Goal: Task Accomplishment & Management: Use online tool/utility

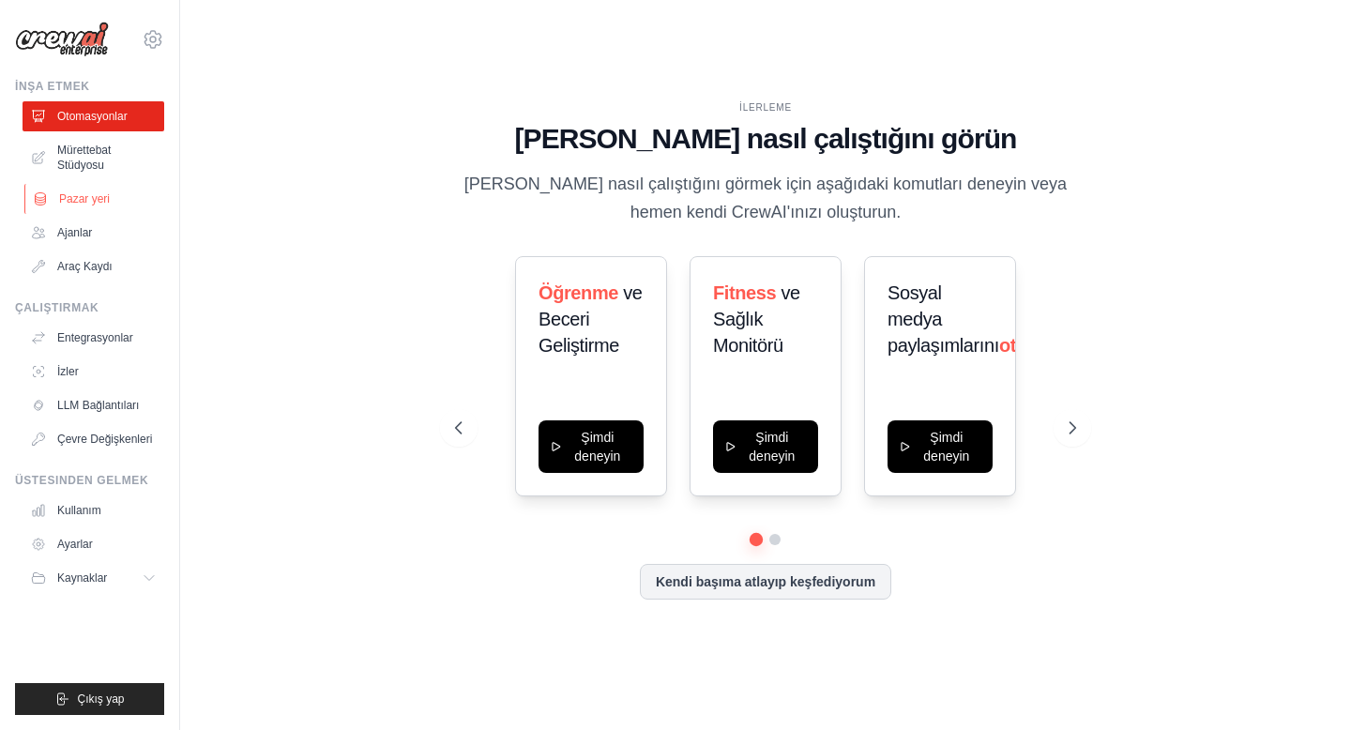
click at [83, 199] on font "Pazar yeri" at bounding box center [84, 198] width 51 height 13
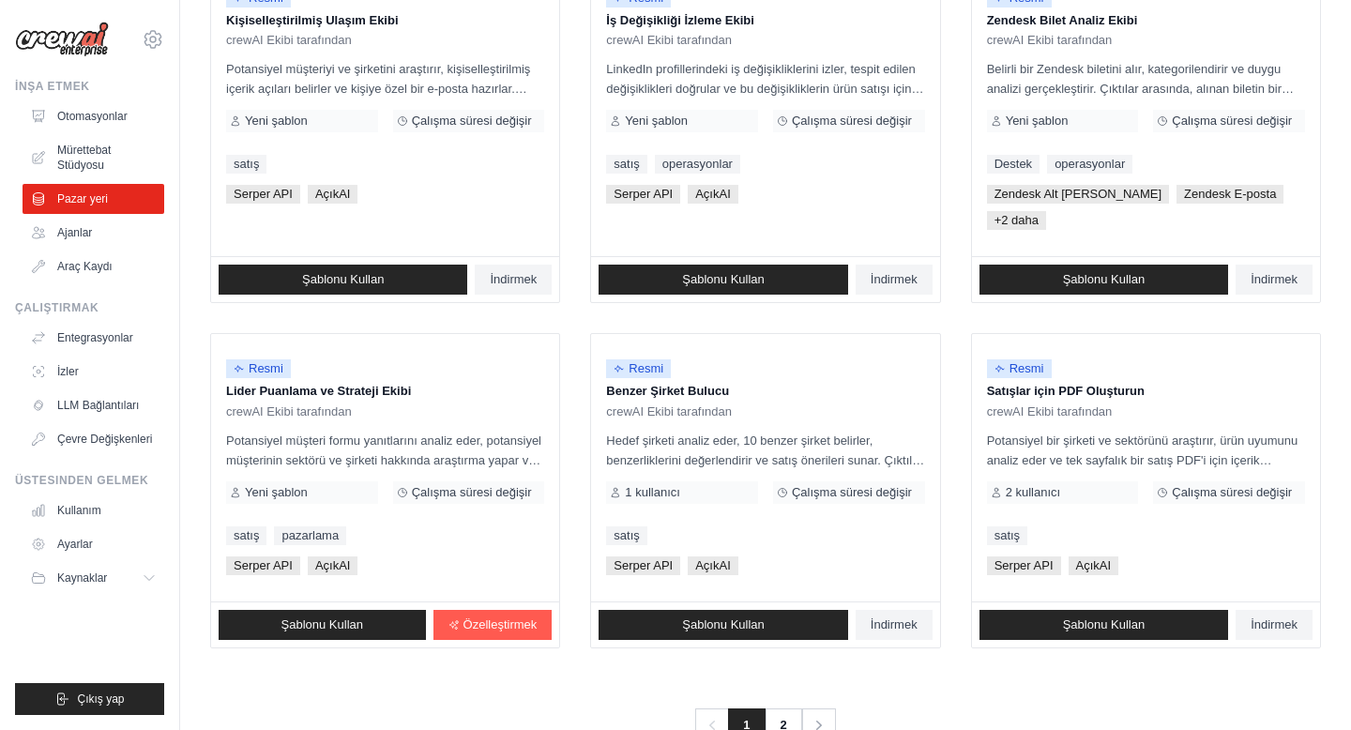
scroll to position [1035, 0]
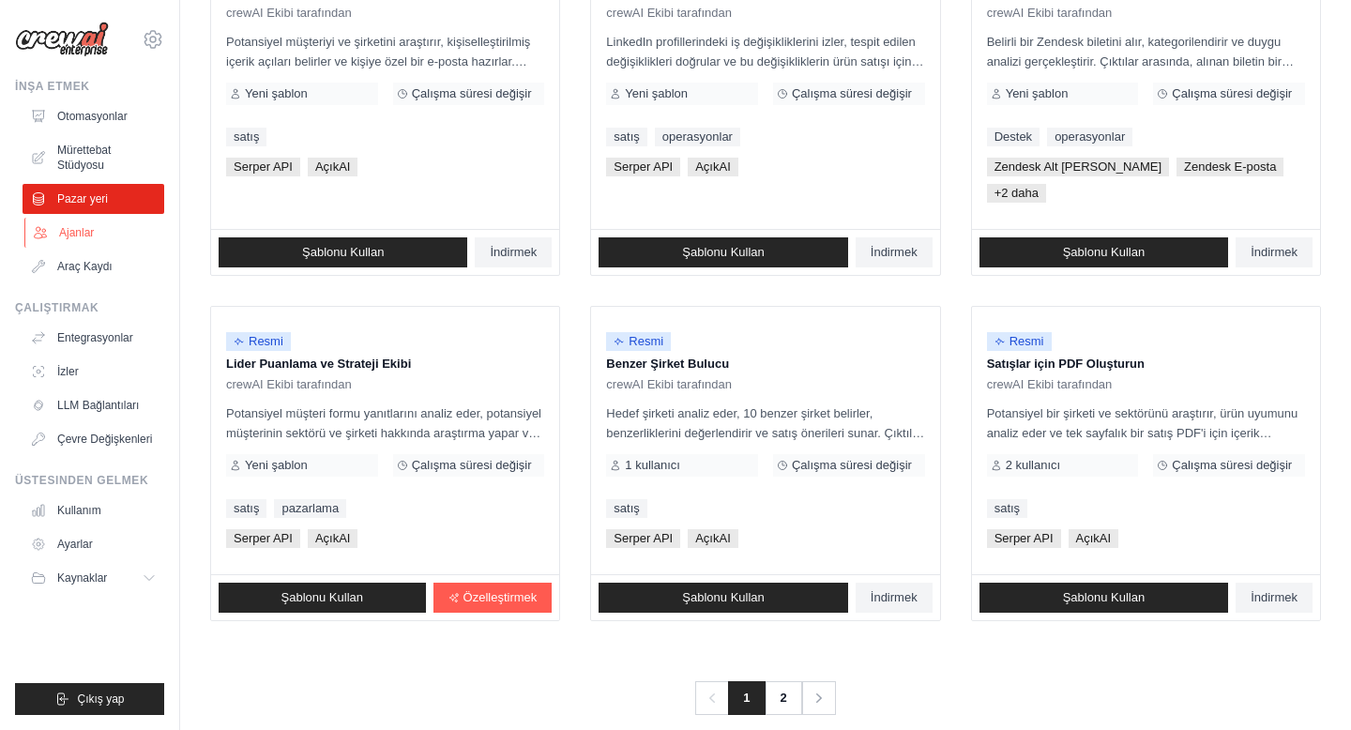
click at [72, 234] on font "Ajanlar" at bounding box center [76, 232] width 35 height 13
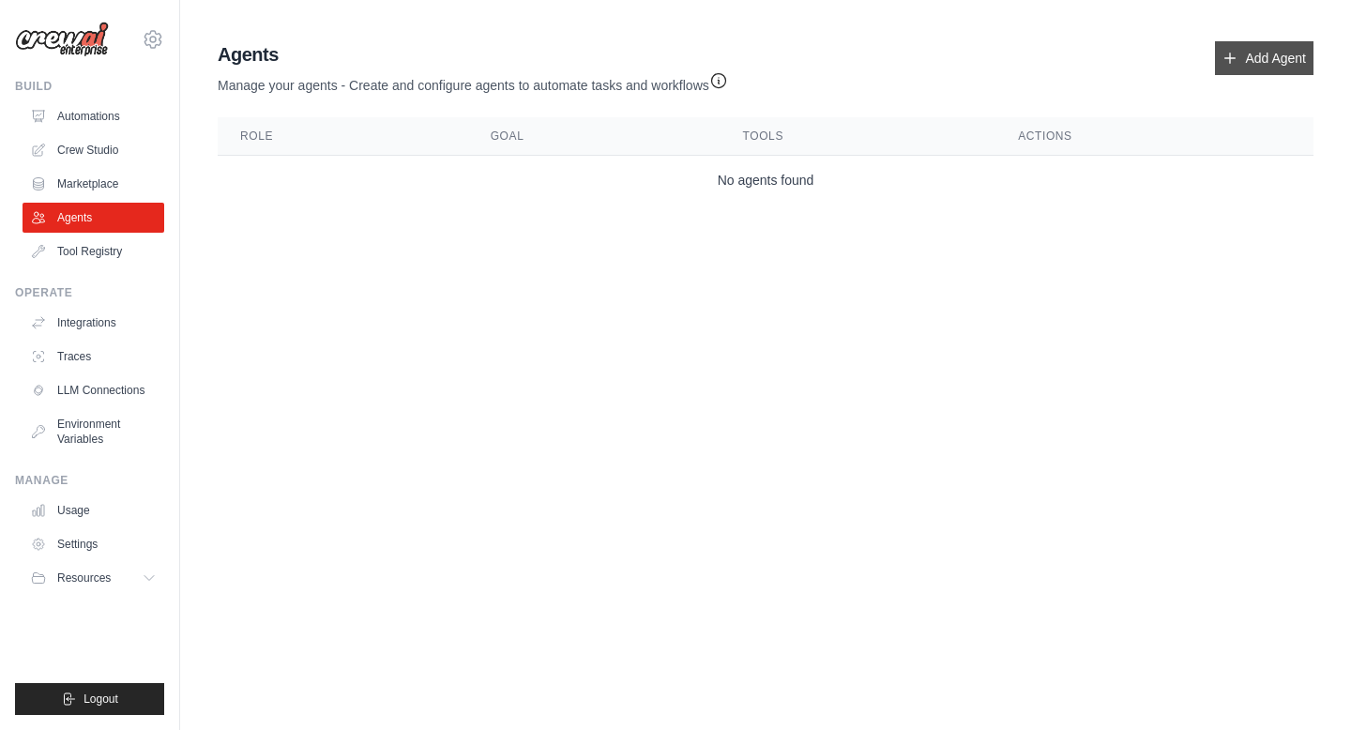
click at [1279, 42] on link "Add Agent" at bounding box center [1264, 58] width 98 height 34
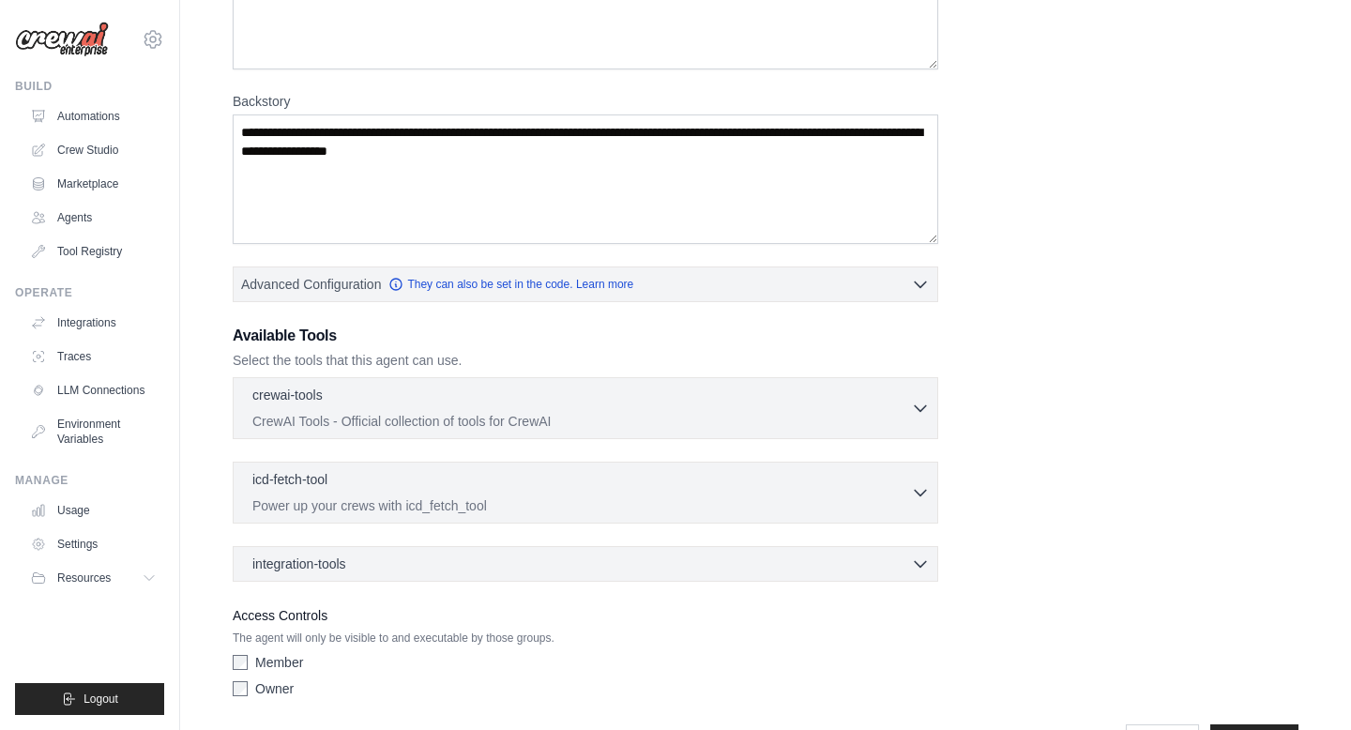
scroll to position [277, 0]
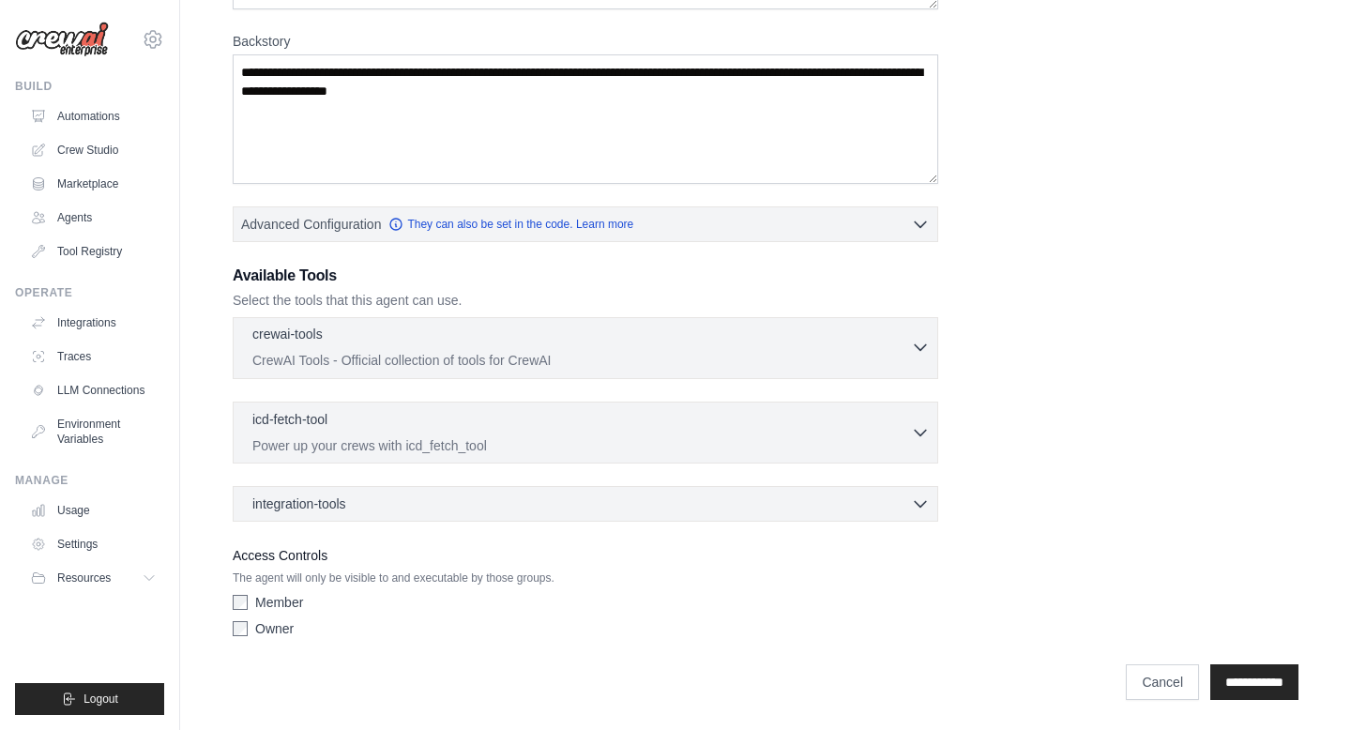
click at [462, 346] on div "crewai-tools 0 selected" at bounding box center [581, 336] width 658 height 23
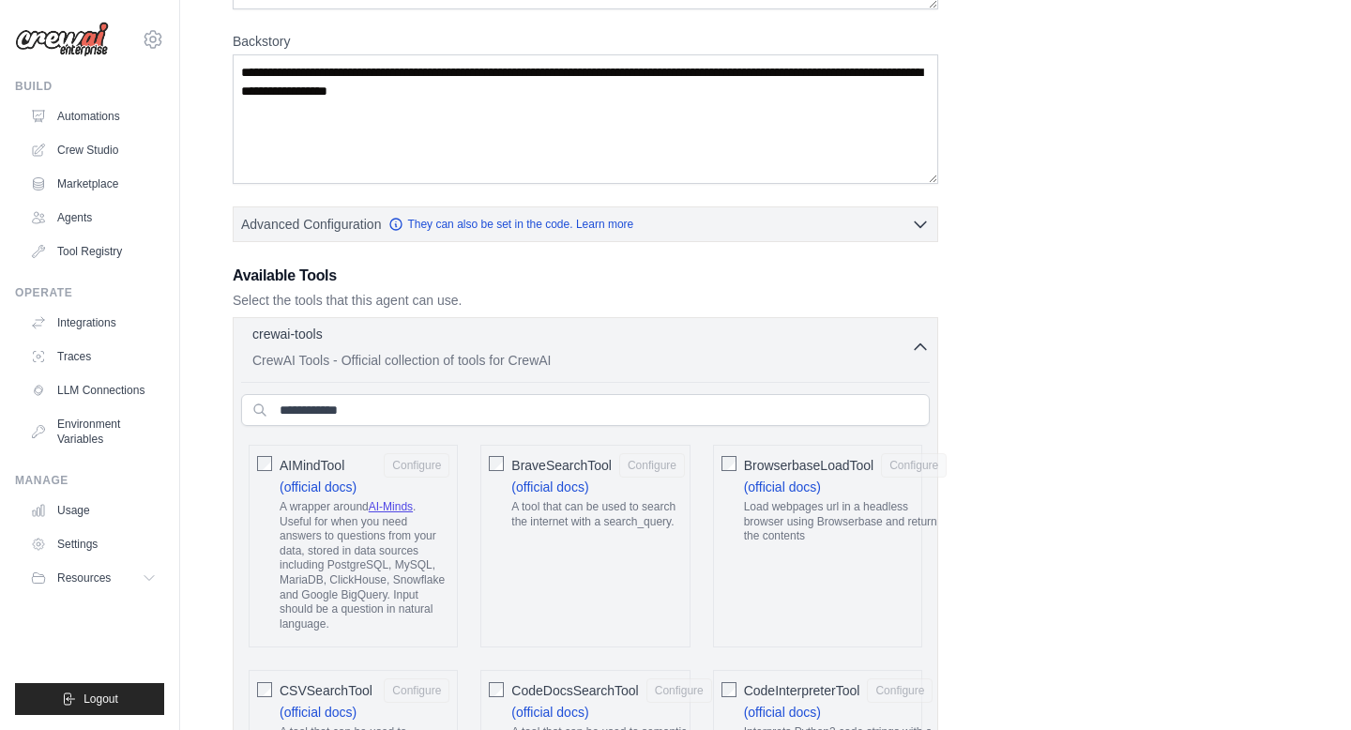
click at [462, 346] on div "crewai-tools 0 selected" at bounding box center [581, 336] width 658 height 23
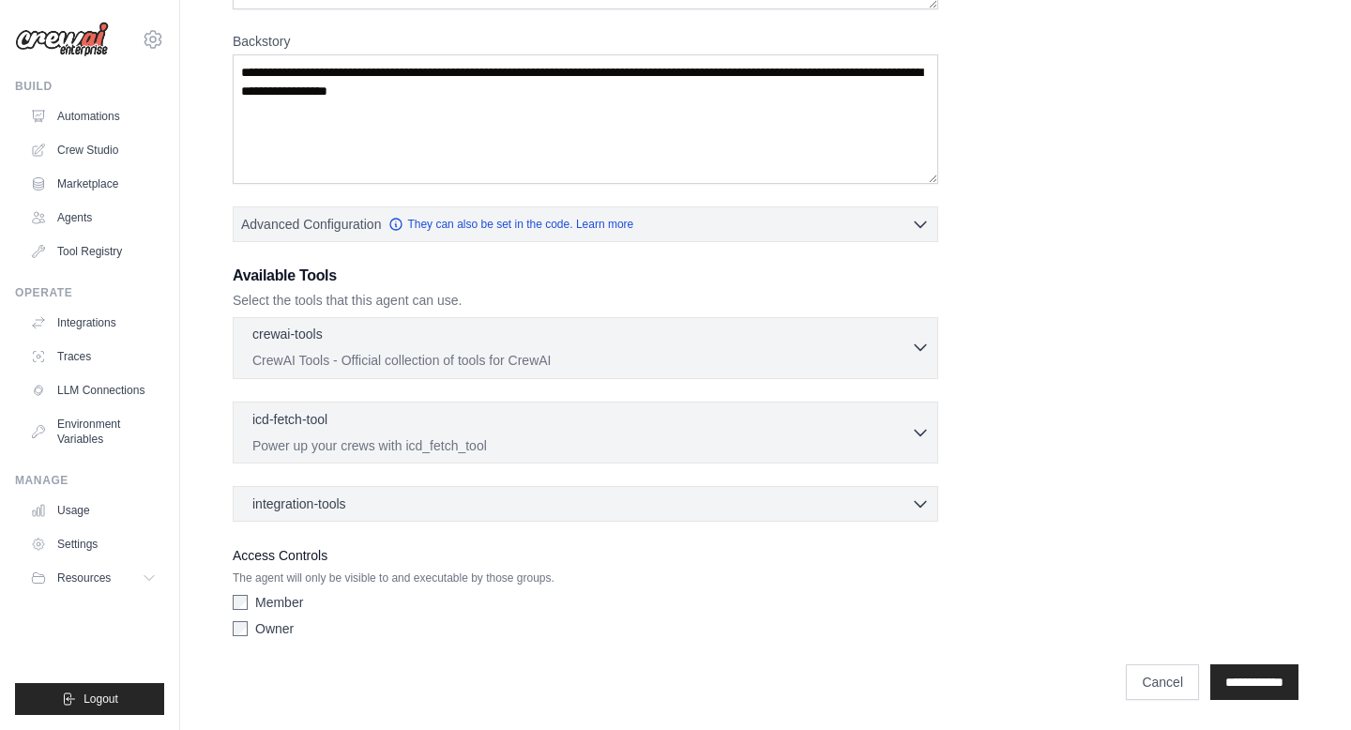
click at [462, 346] on div "crewai-tools 0 selected" at bounding box center [581, 336] width 658 height 23
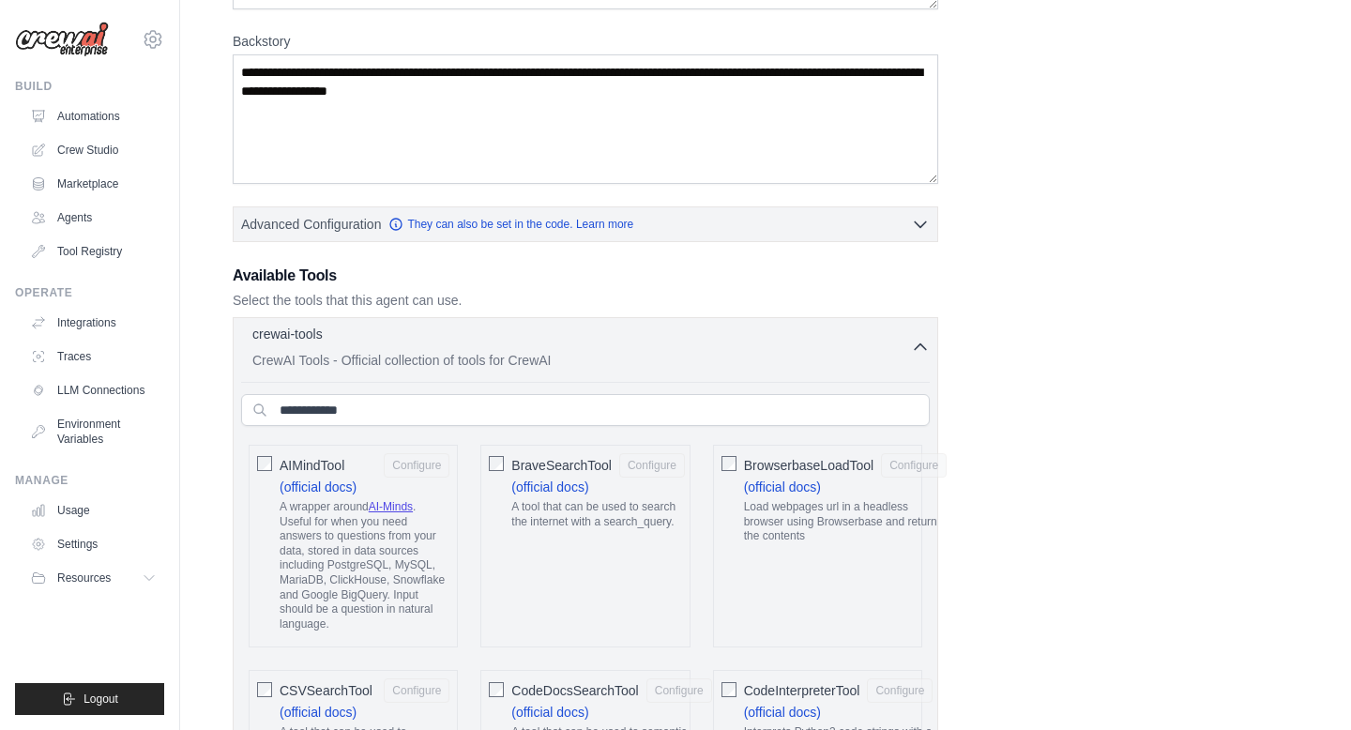
click at [462, 346] on div "crewai-tools 0 selected" at bounding box center [581, 336] width 658 height 23
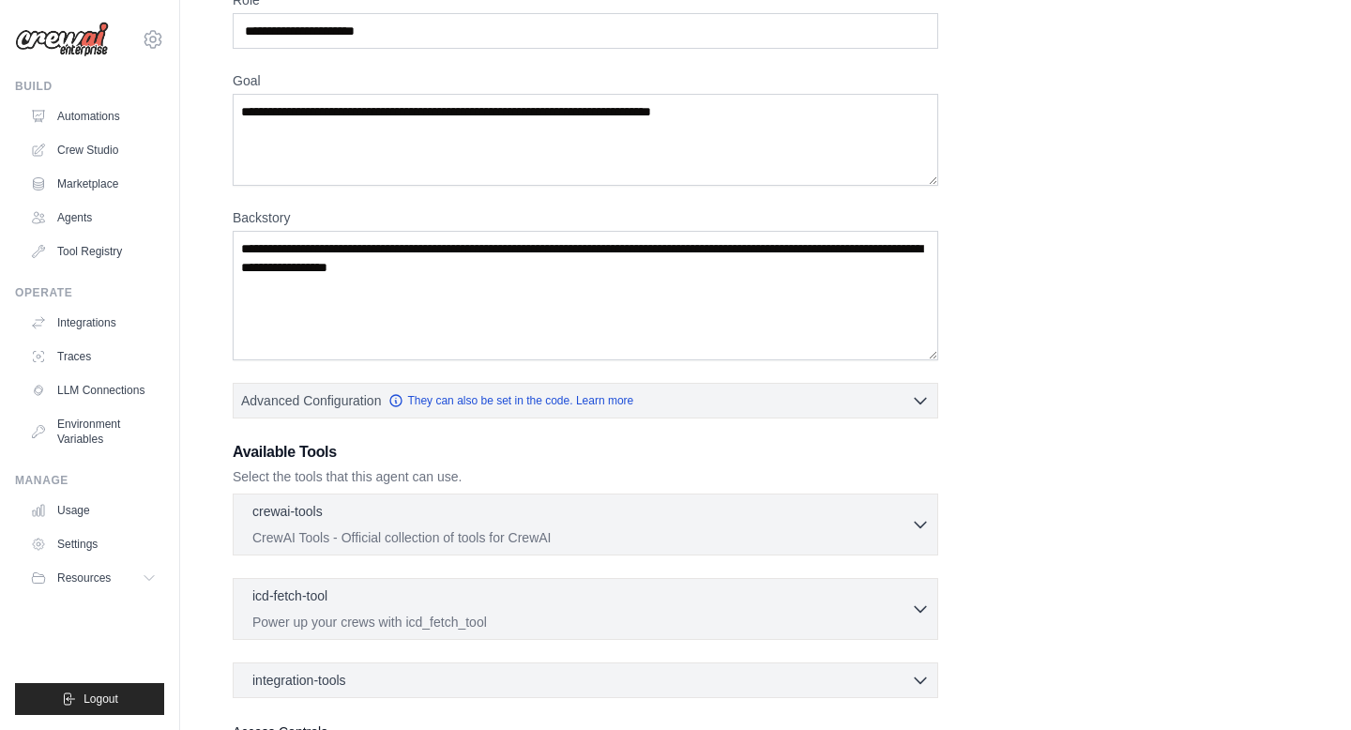
scroll to position [0, 0]
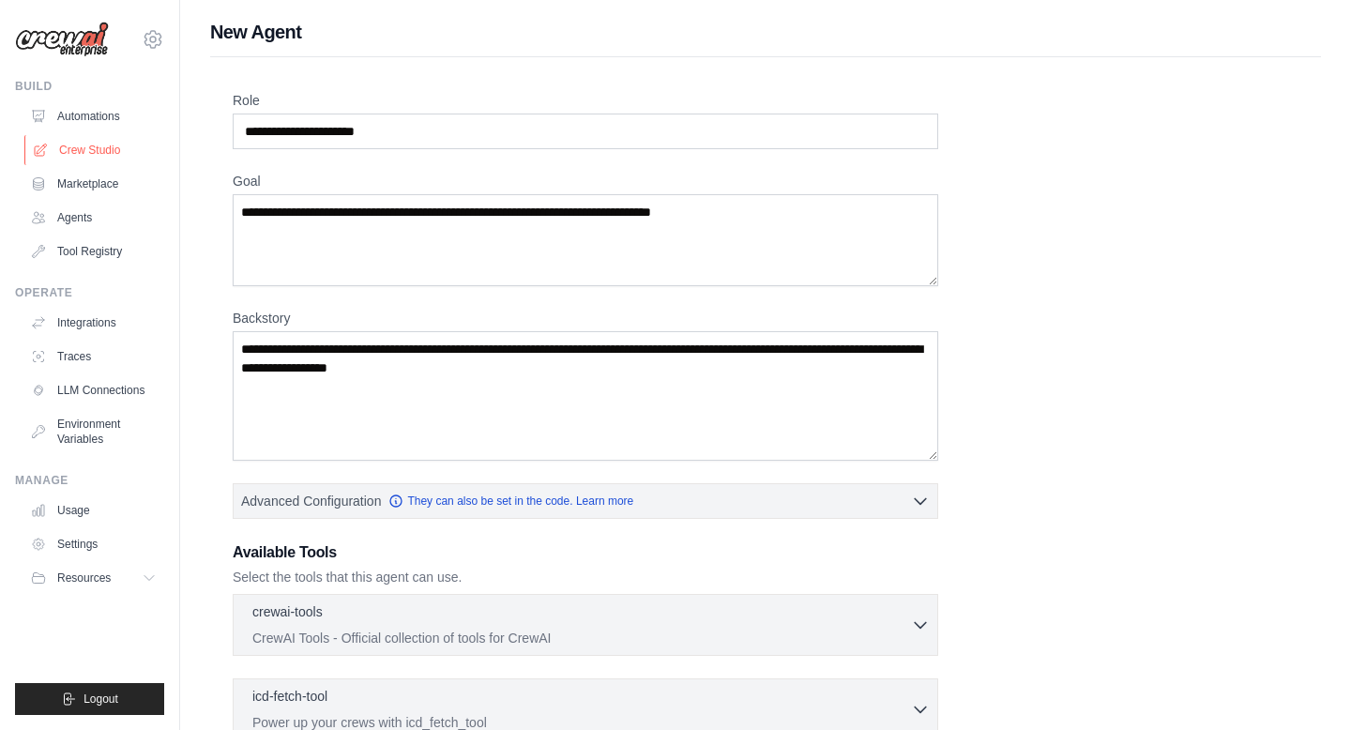
click at [80, 155] on link "Crew Studio" at bounding box center [95, 150] width 142 height 30
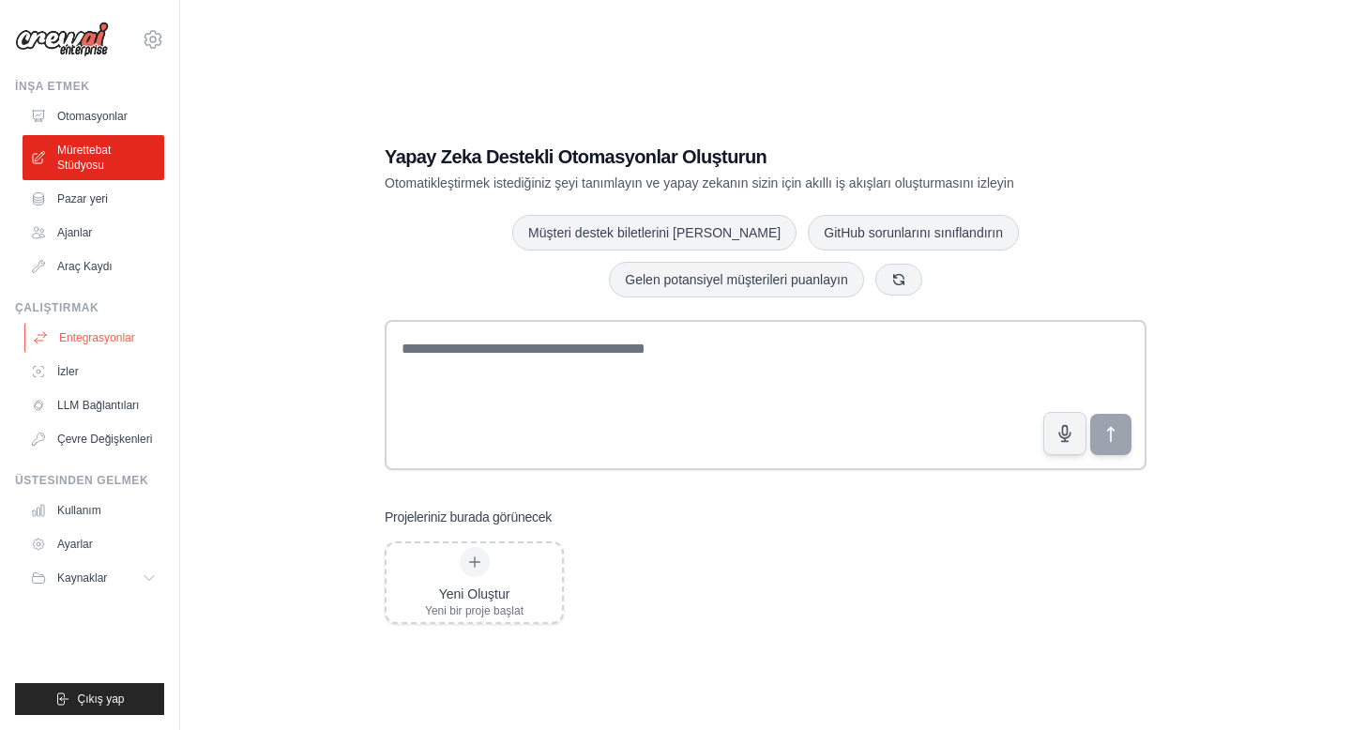
click at [98, 334] on font "Entegrasyonlar" at bounding box center [97, 337] width 76 height 13
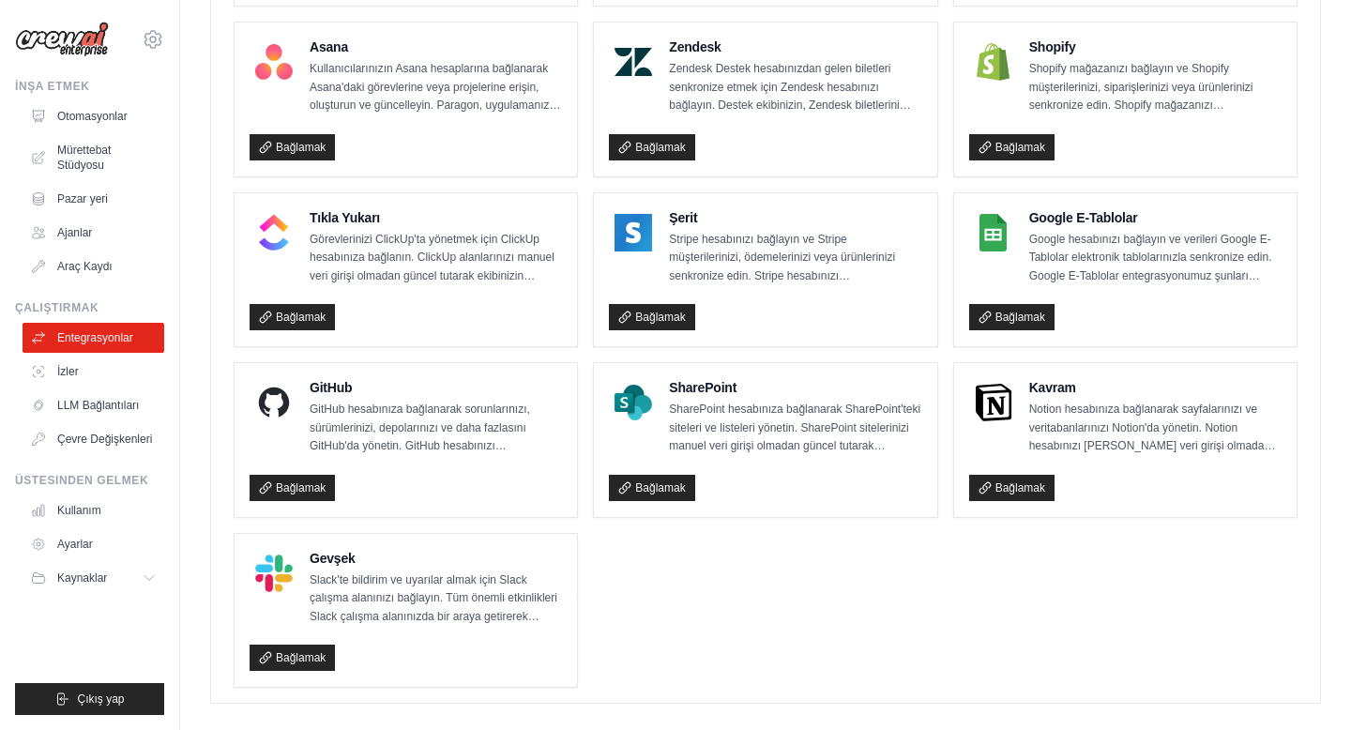
scroll to position [1255, 0]
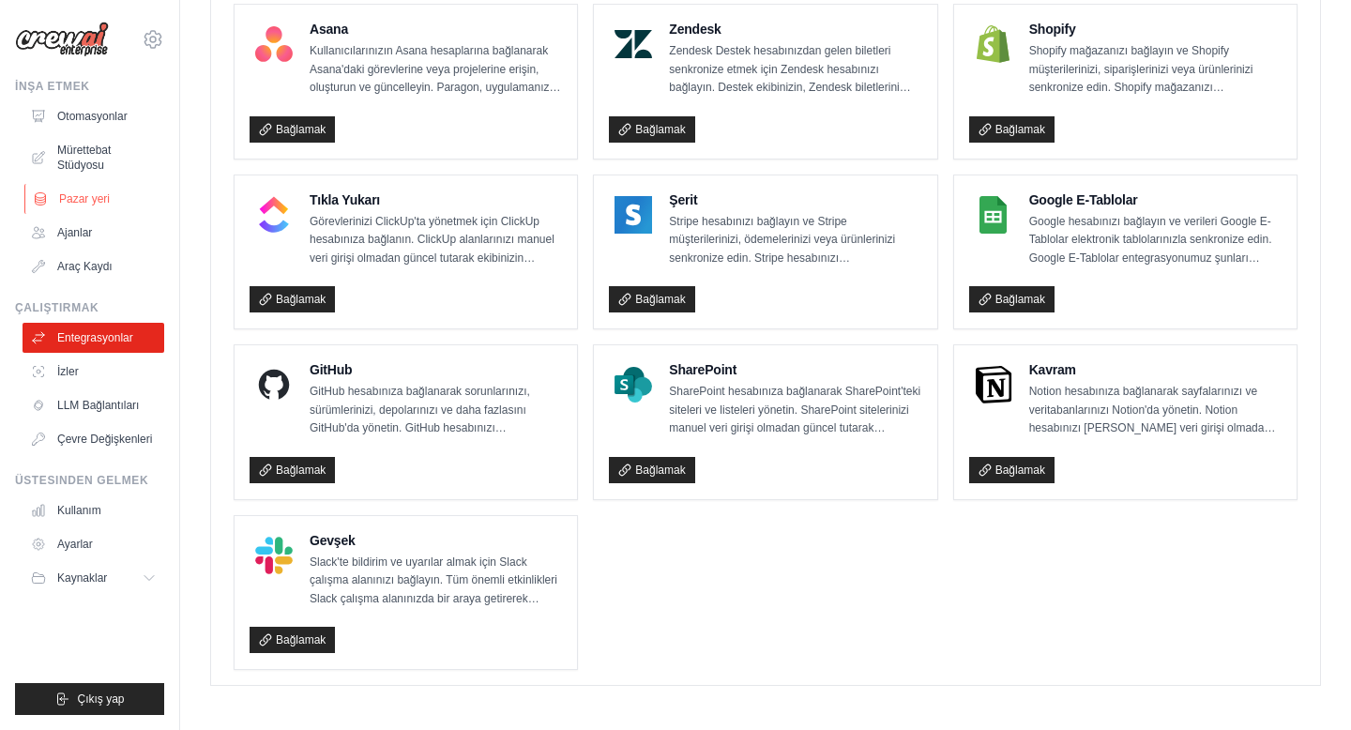
click at [96, 189] on link "Pazar yeri" at bounding box center [95, 199] width 142 height 30
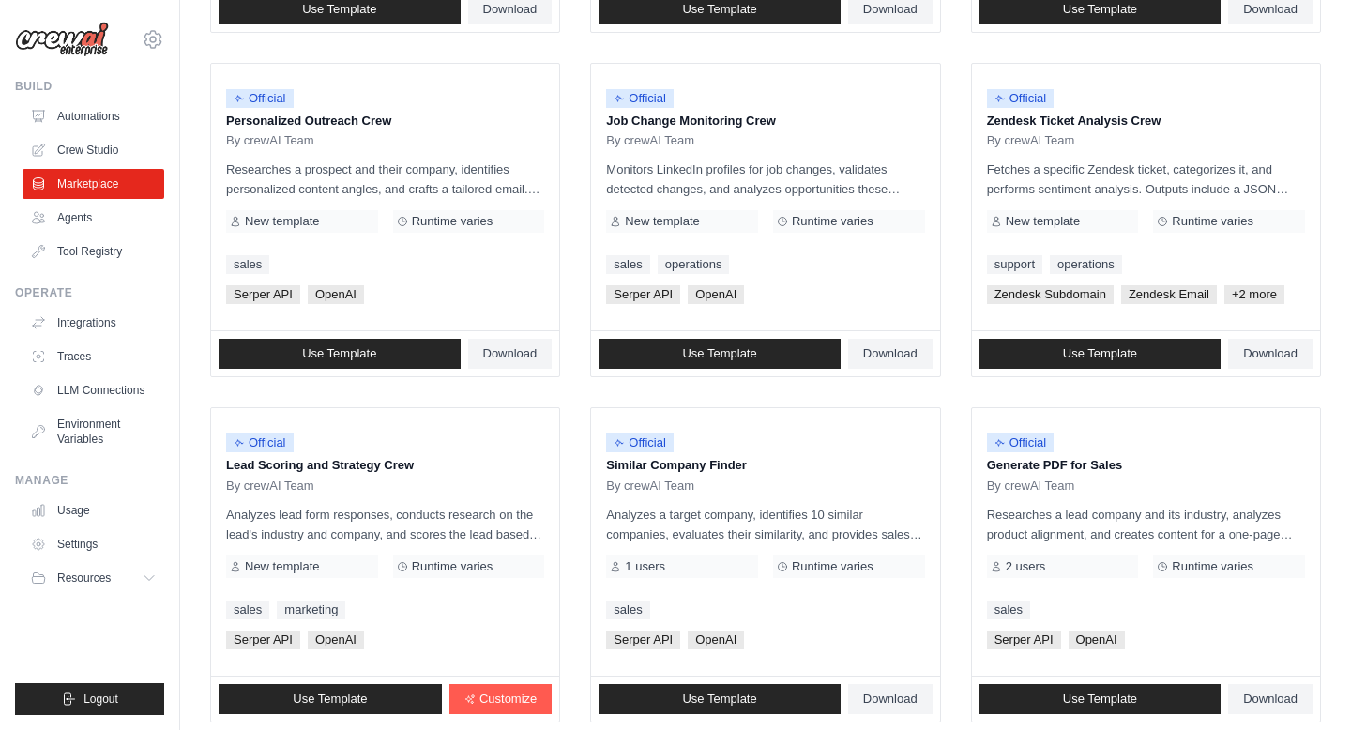
scroll to position [1008, 0]
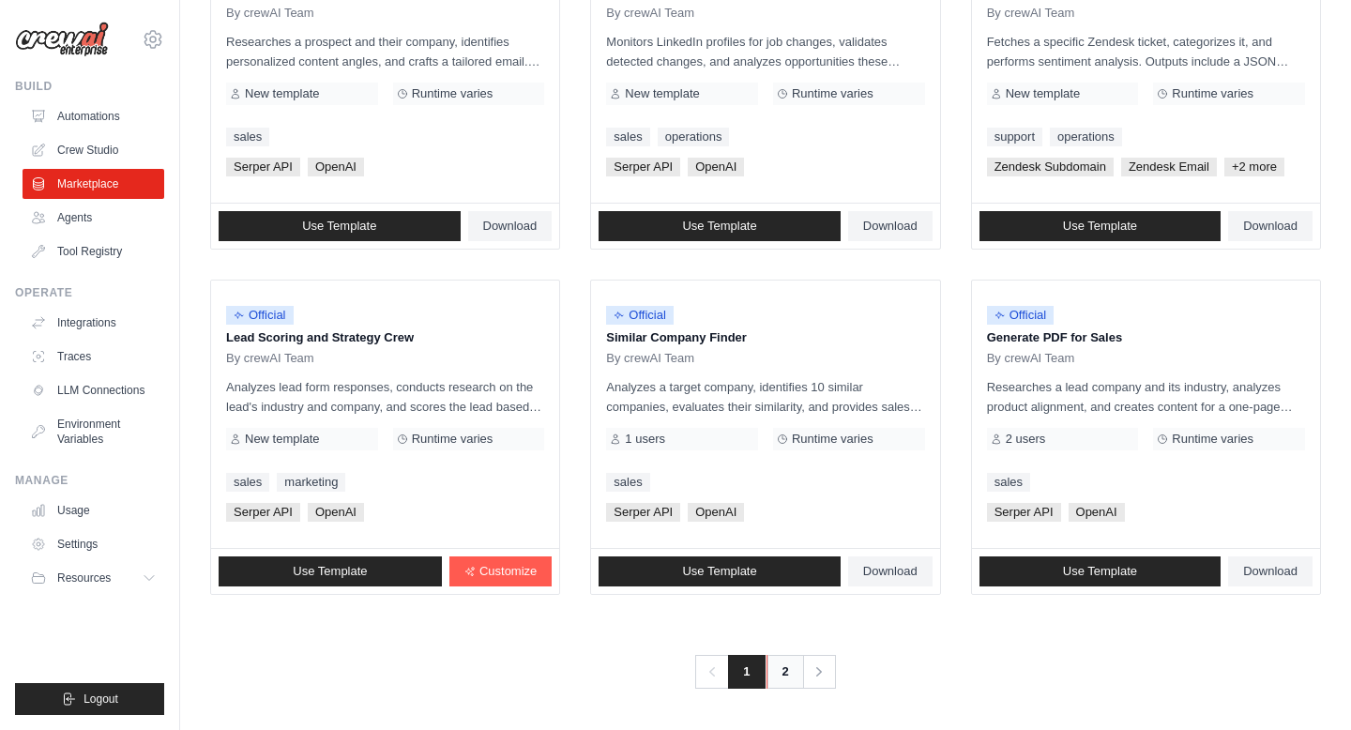
click at [779, 666] on link "2" at bounding box center [785, 672] width 38 height 34
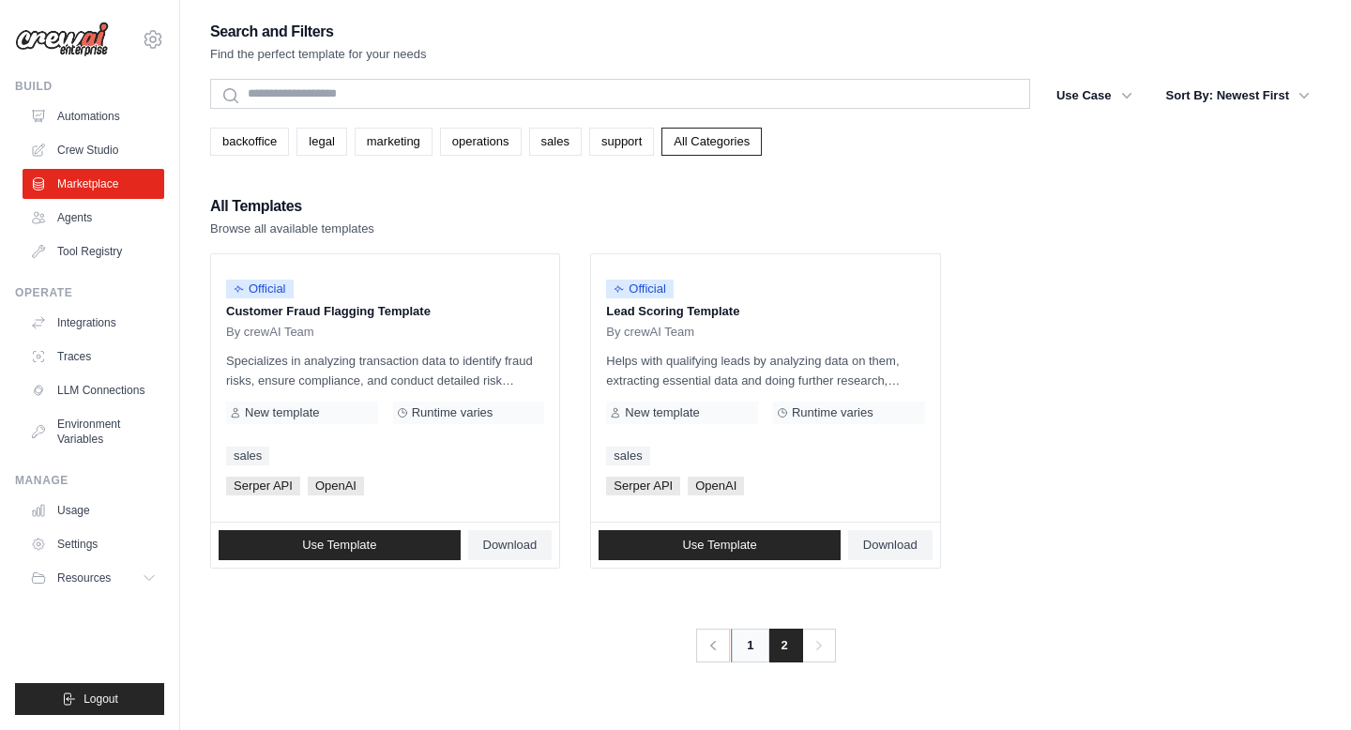
click at [752, 646] on link "1" at bounding box center [750, 645] width 38 height 34
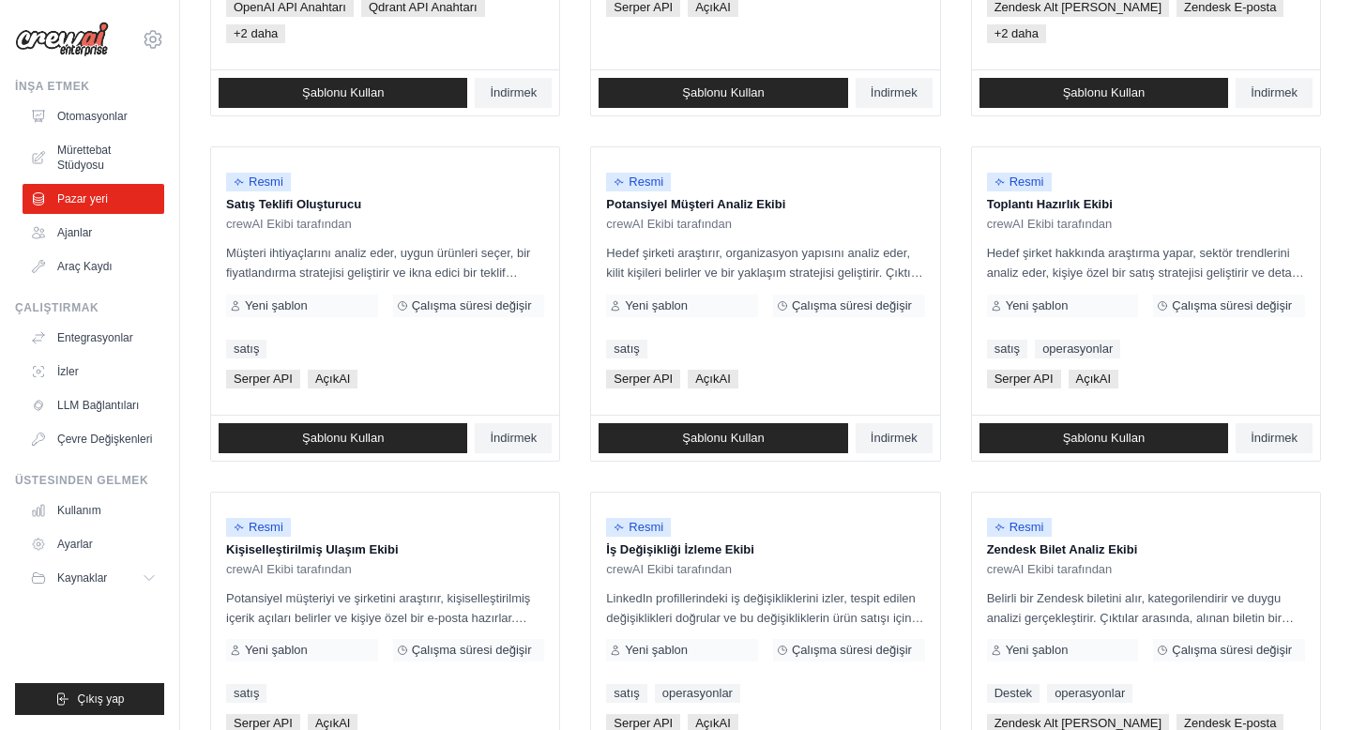
scroll to position [483, 0]
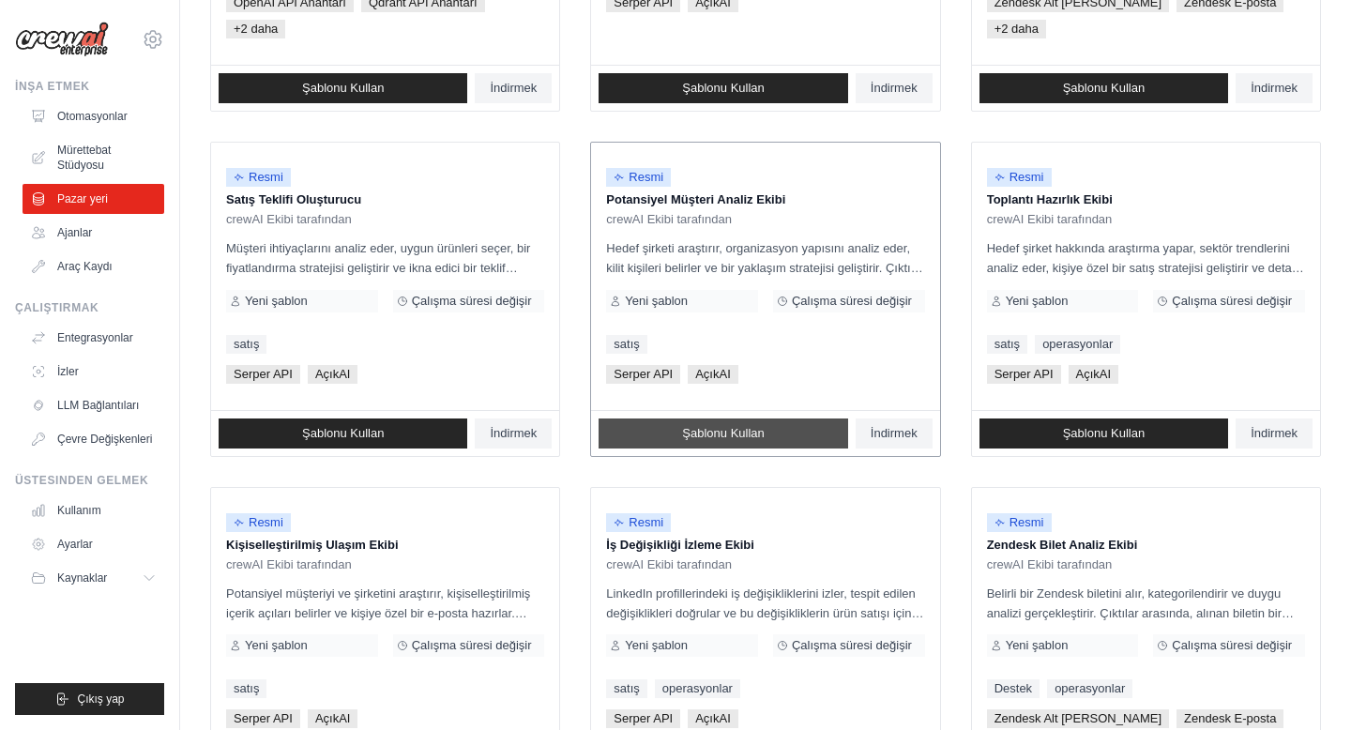
click at [725, 446] on link "Şablonu Kullan" at bounding box center [722, 433] width 249 height 30
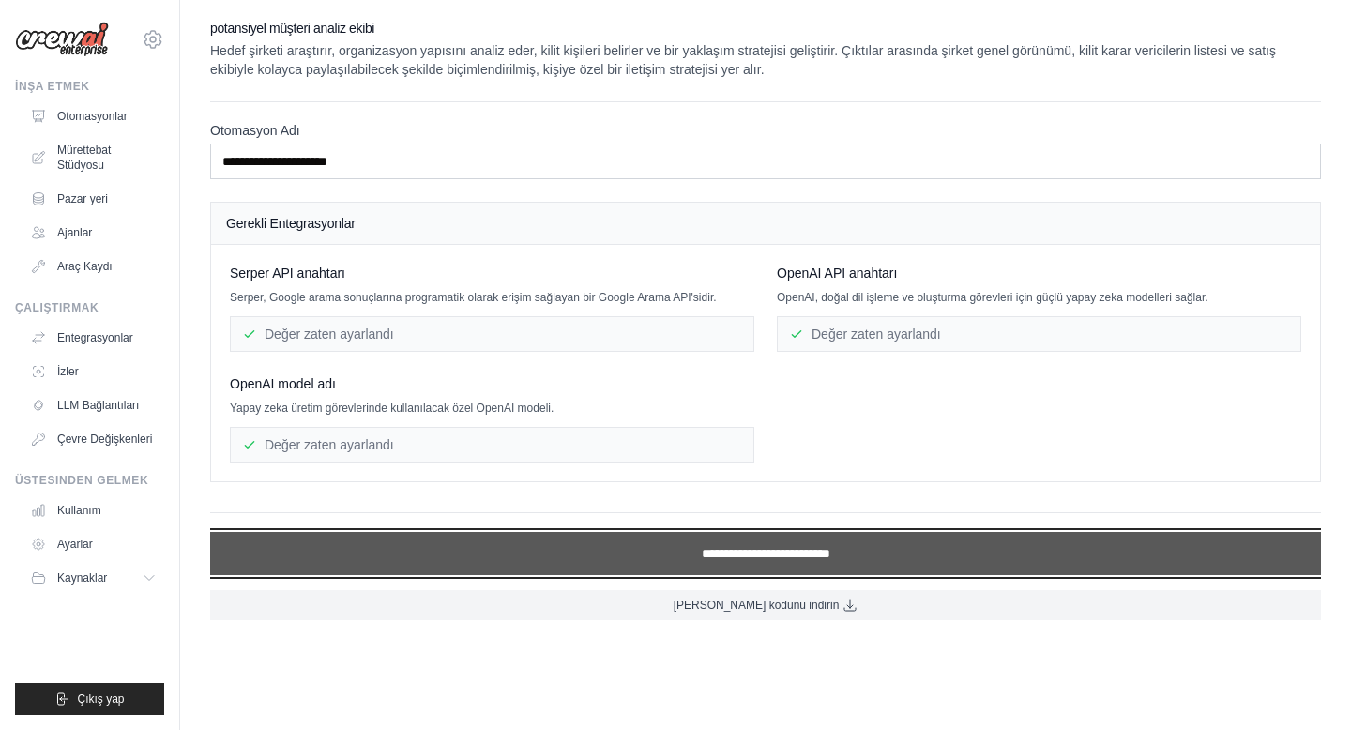
click at [775, 557] on input "**********" at bounding box center [765, 553] width 1111 height 43
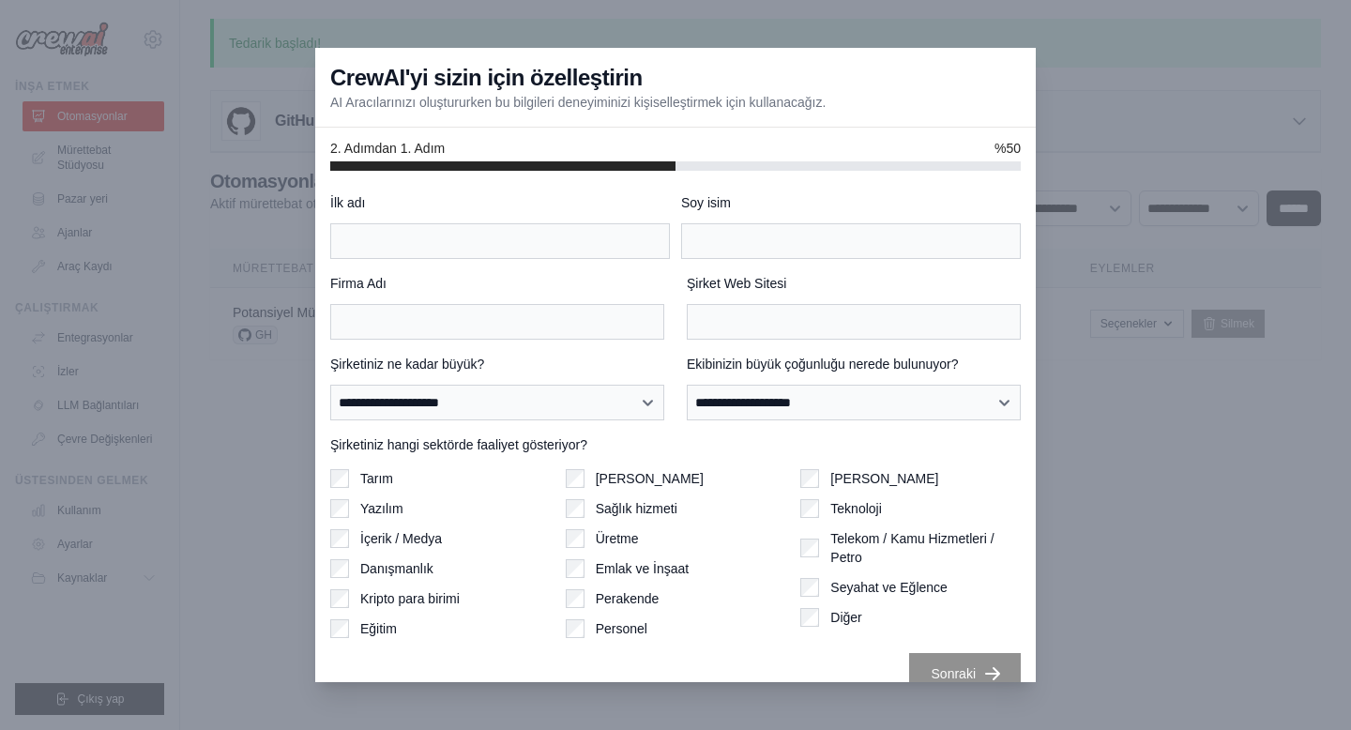
click at [598, 194] on label "İlk adı" at bounding box center [500, 202] width 340 height 19
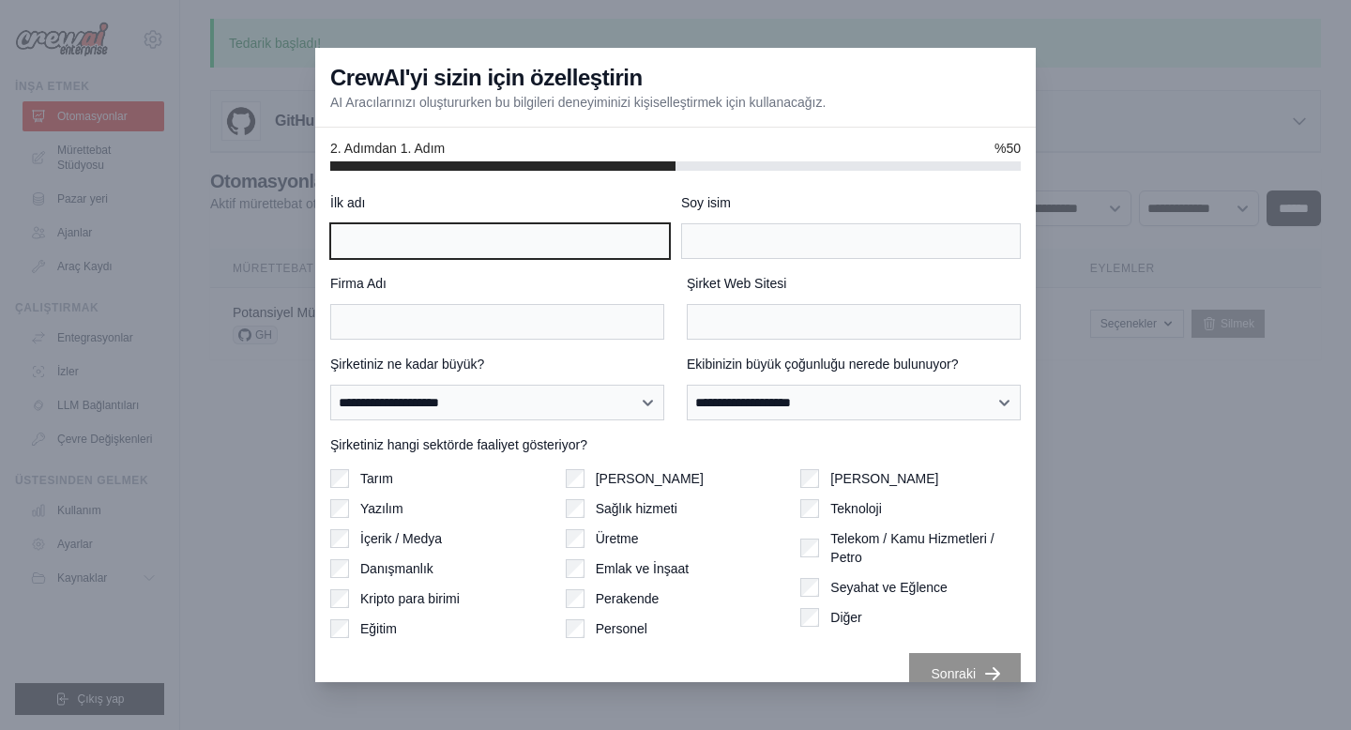
click at [598, 223] on input "İlk adı" at bounding box center [500, 241] width 340 height 36
click at [541, 250] on input "İlk adı" at bounding box center [500, 241] width 340 height 36
type input "********"
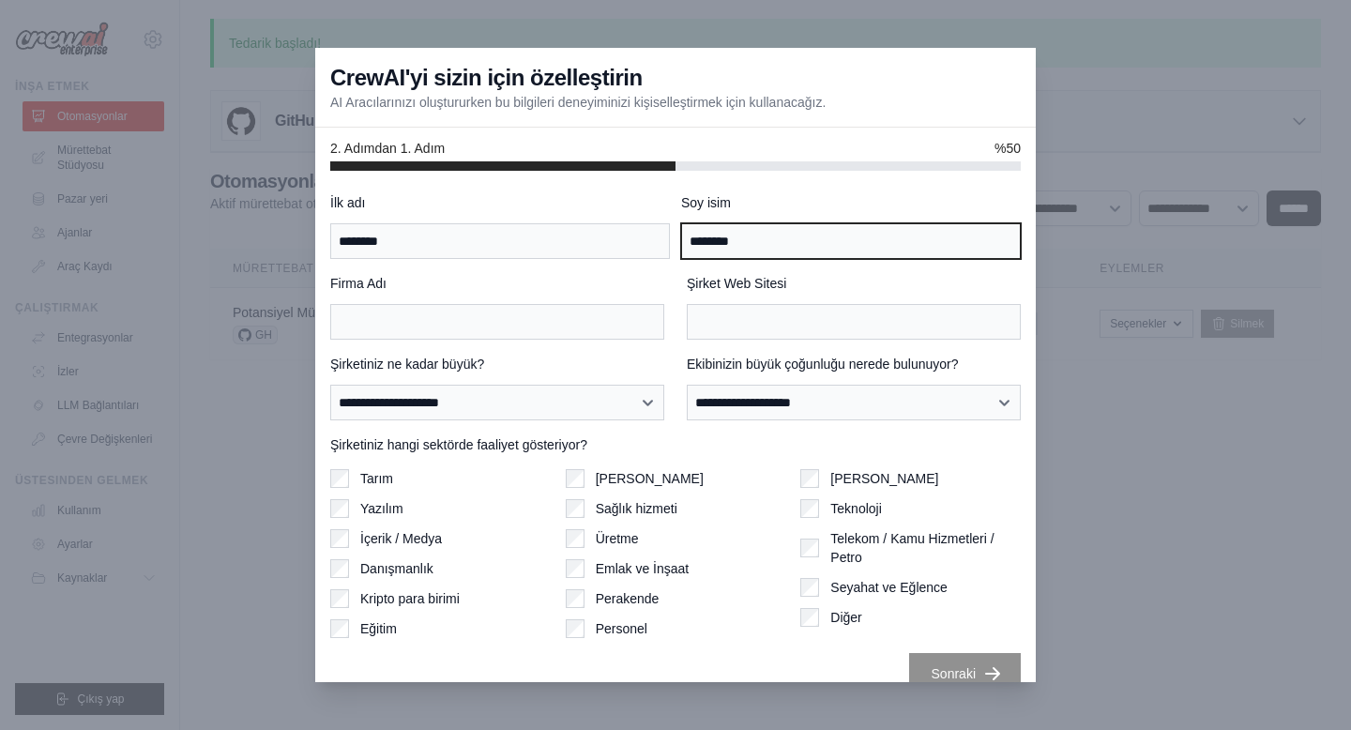
type input "********"
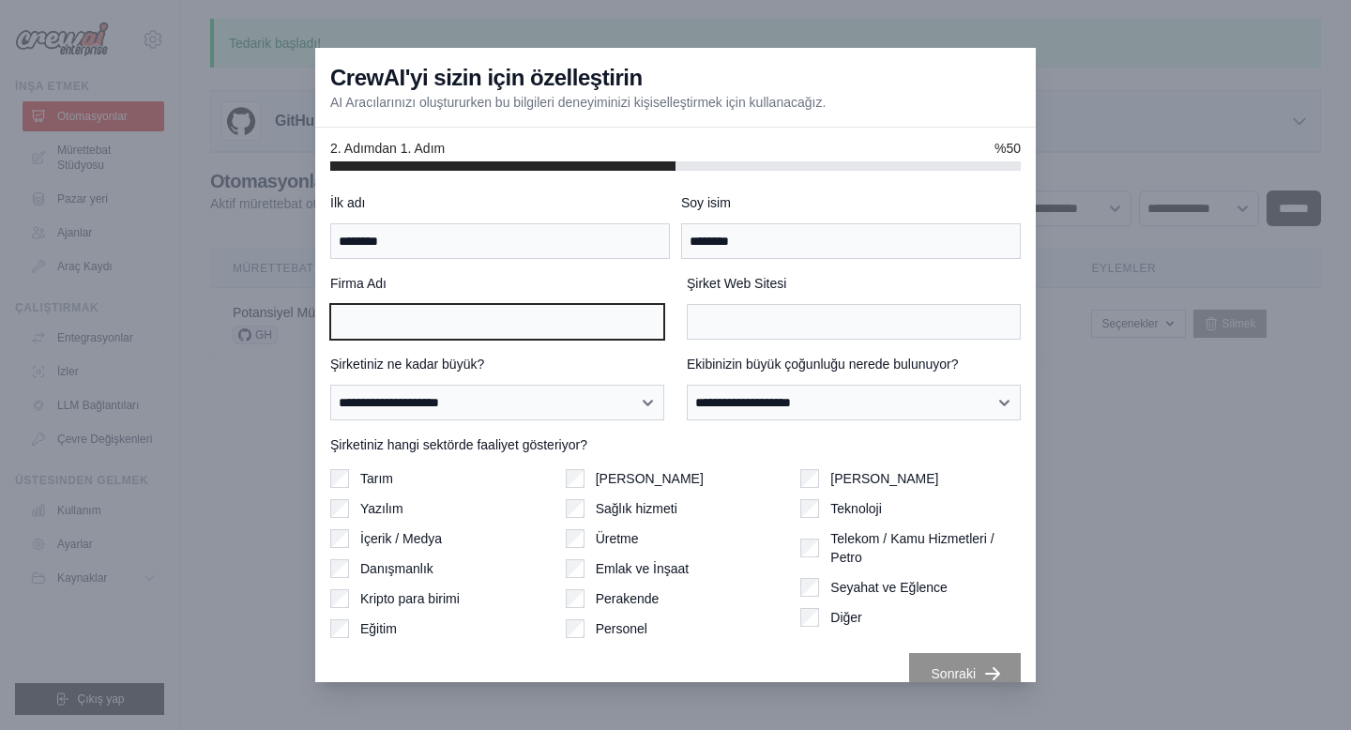
click at [575, 322] on input "Firma Adı" at bounding box center [497, 322] width 334 height 36
paste input "**********"
type input "**********"
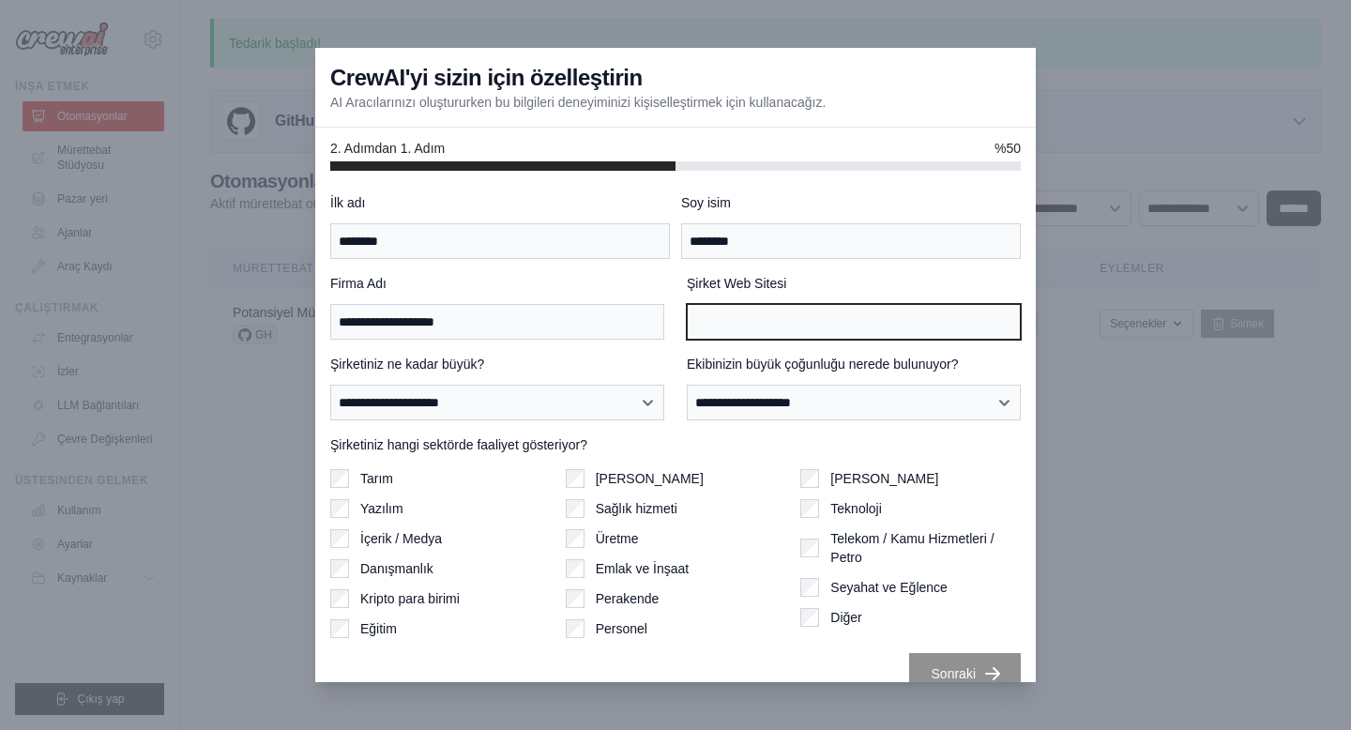
click at [738, 324] on input "Şirket Web Sitesi" at bounding box center [854, 322] width 334 height 36
paste input "**********"
type input "**********"
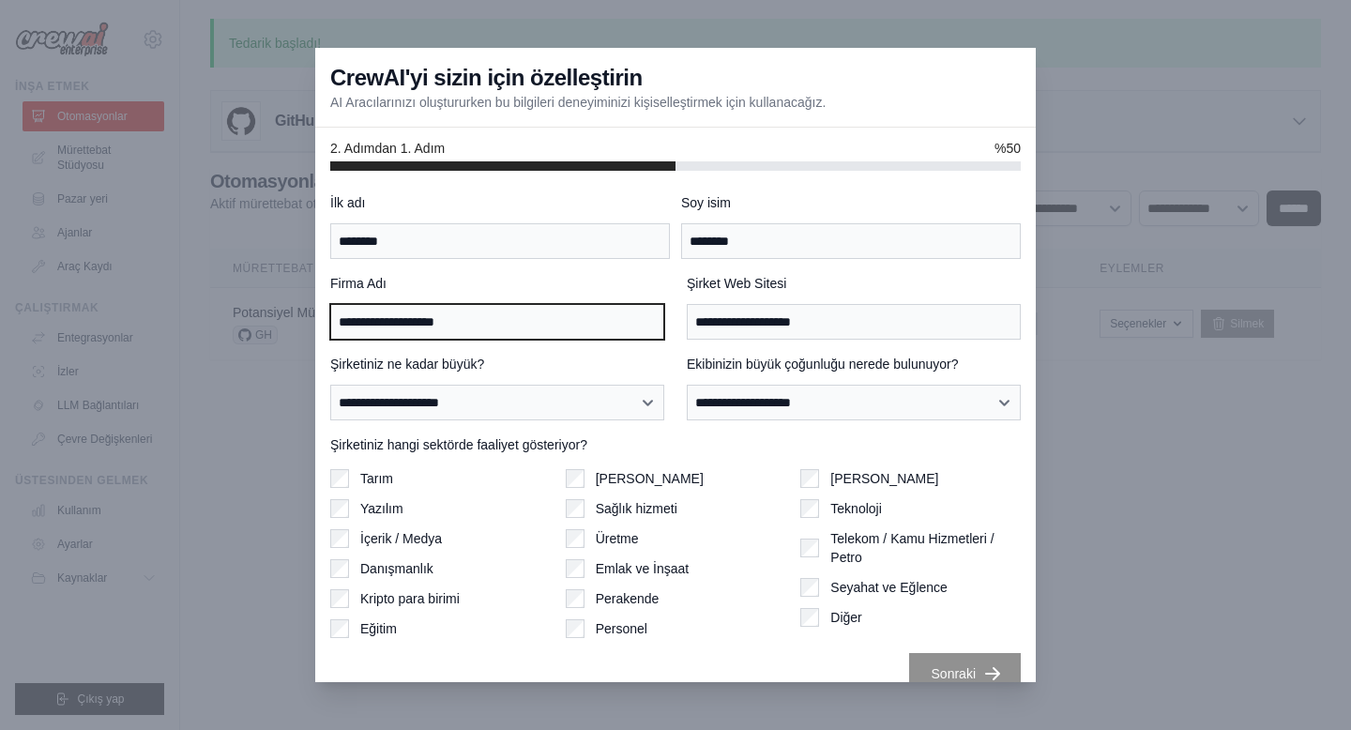
click at [370, 323] on input "**********" at bounding box center [497, 322] width 334 height 36
type input "********"
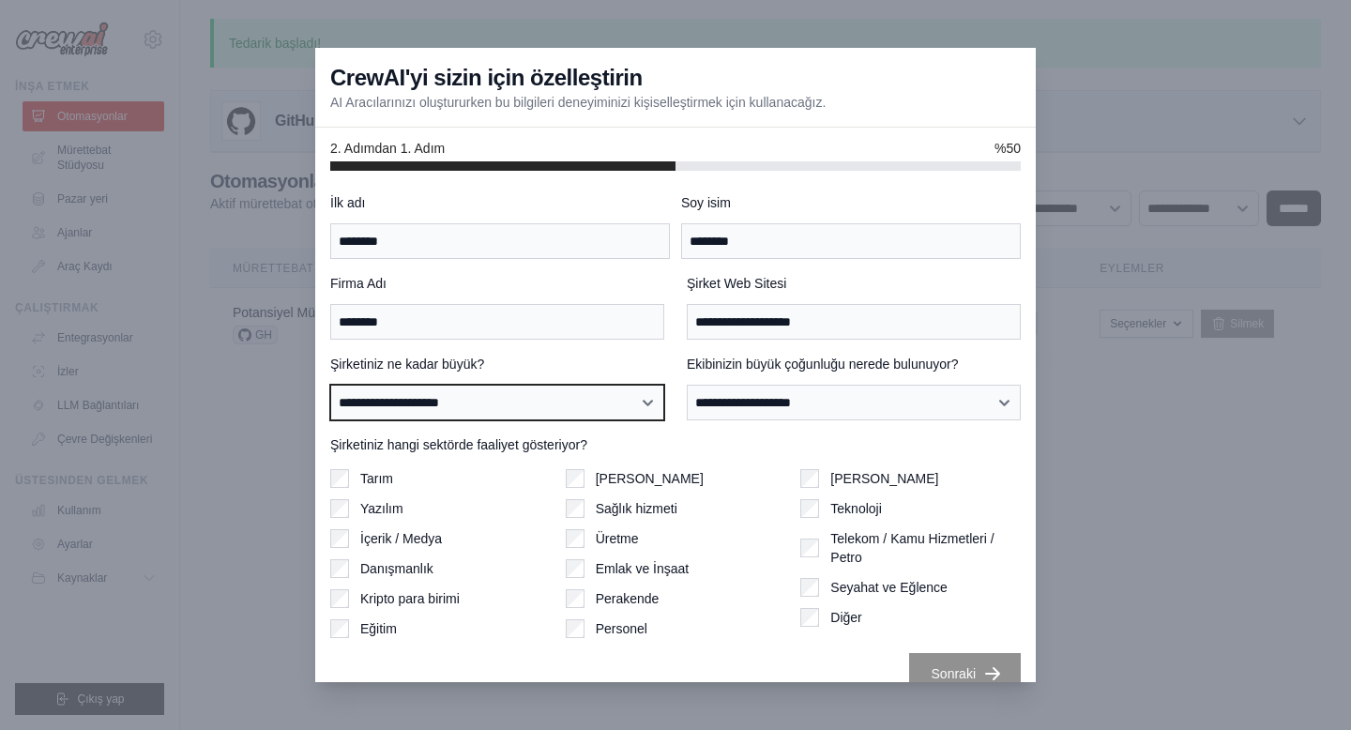
click at [621, 403] on select "**********" at bounding box center [497, 403] width 334 height 36
select select "**********"
click at [330, 385] on select "**********" at bounding box center [497, 403] width 334 height 36
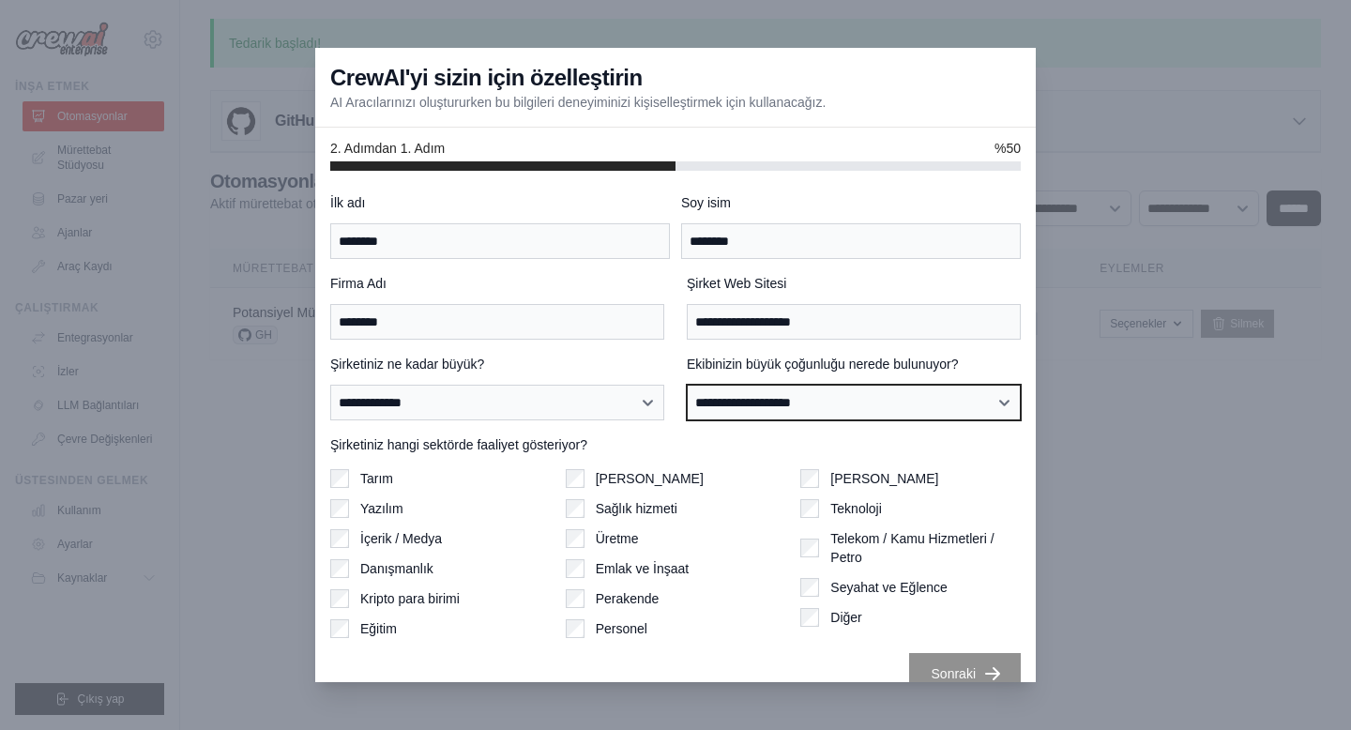
click at [805, 418] on select "**********" at bounding box center [854, 403] width 334 height 36
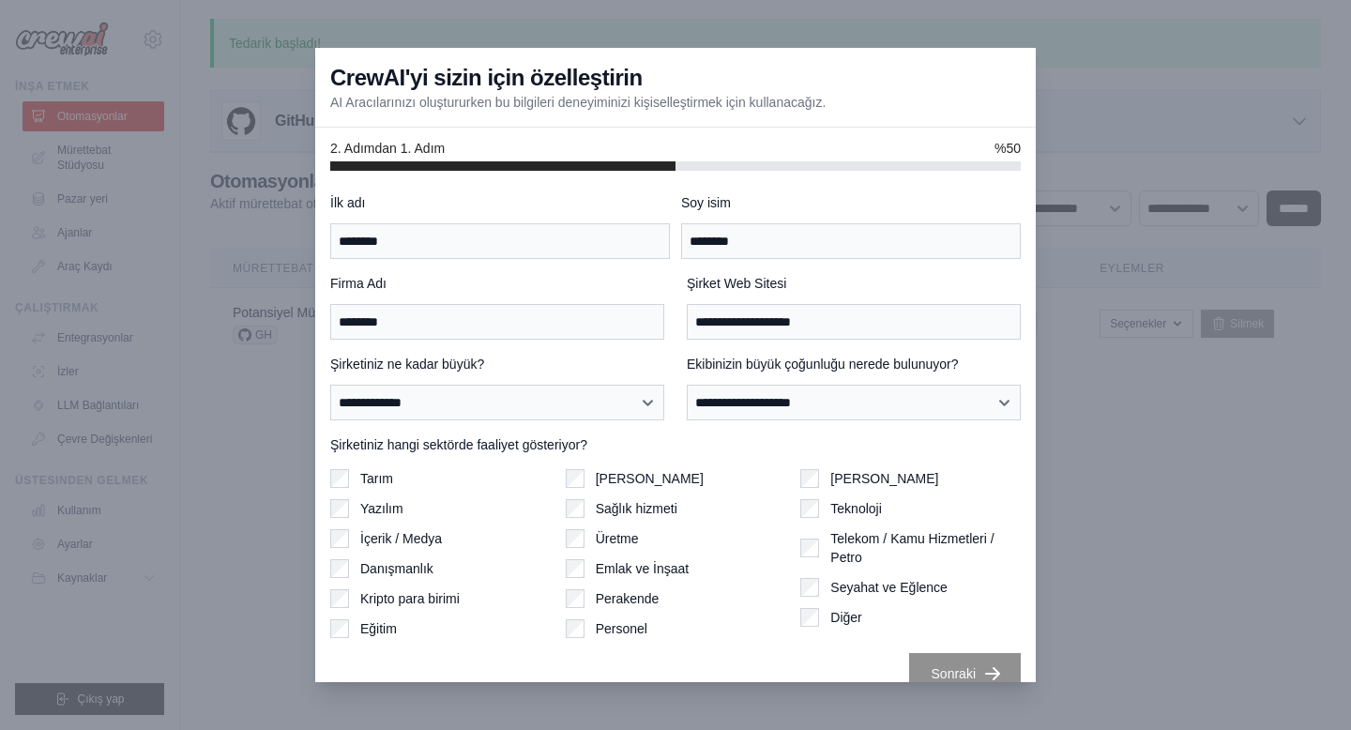
click at [802, 361] on font "Ekibinizin büyük çoğunluğu nerede bulunuyor?" at bounding box center [823, 363] width 272 height 15
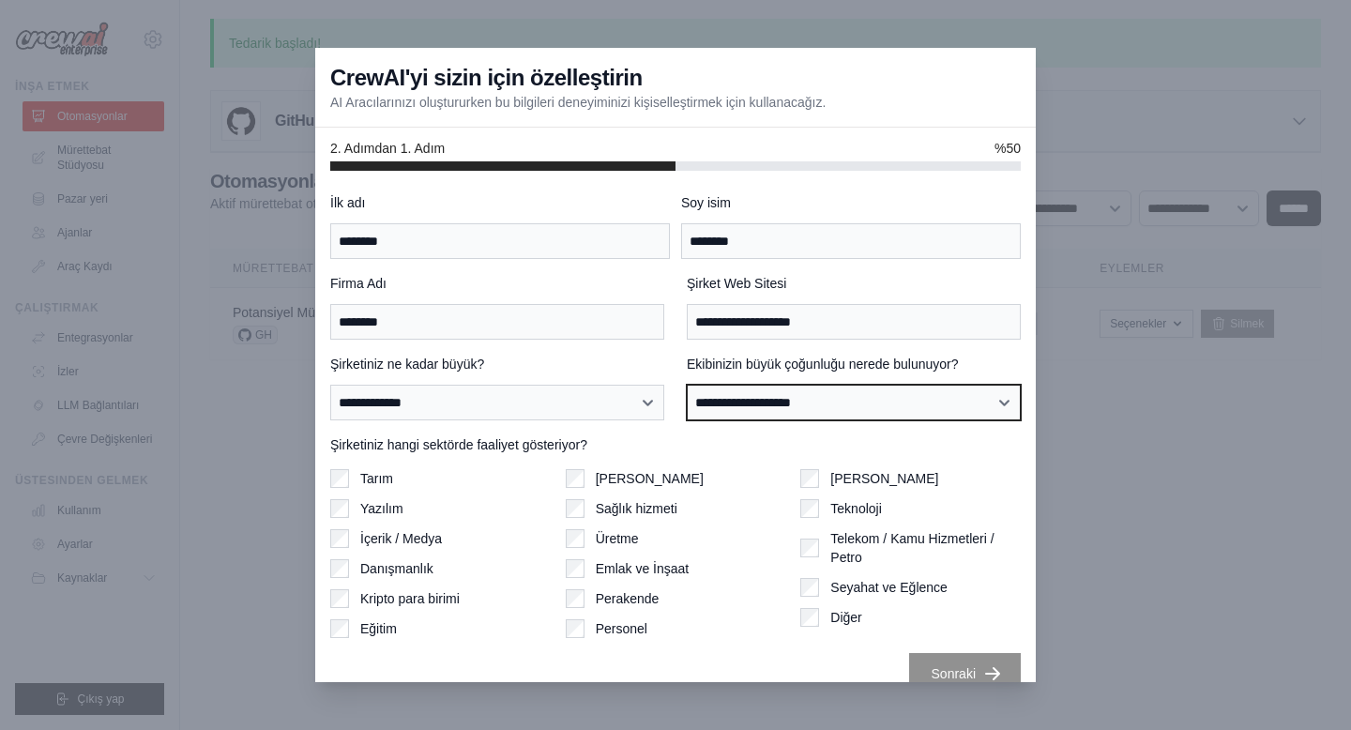
click at [802, 385] on select "**********" at bounding box center [854, 403] width 334 height 36
click at [795, 395] on select "**********" at bounding box center [854, 403] width 334 height 36
select select "******"
click at [687, 385] on select "**********" at bounding box center [854, 403] width 334 height 36
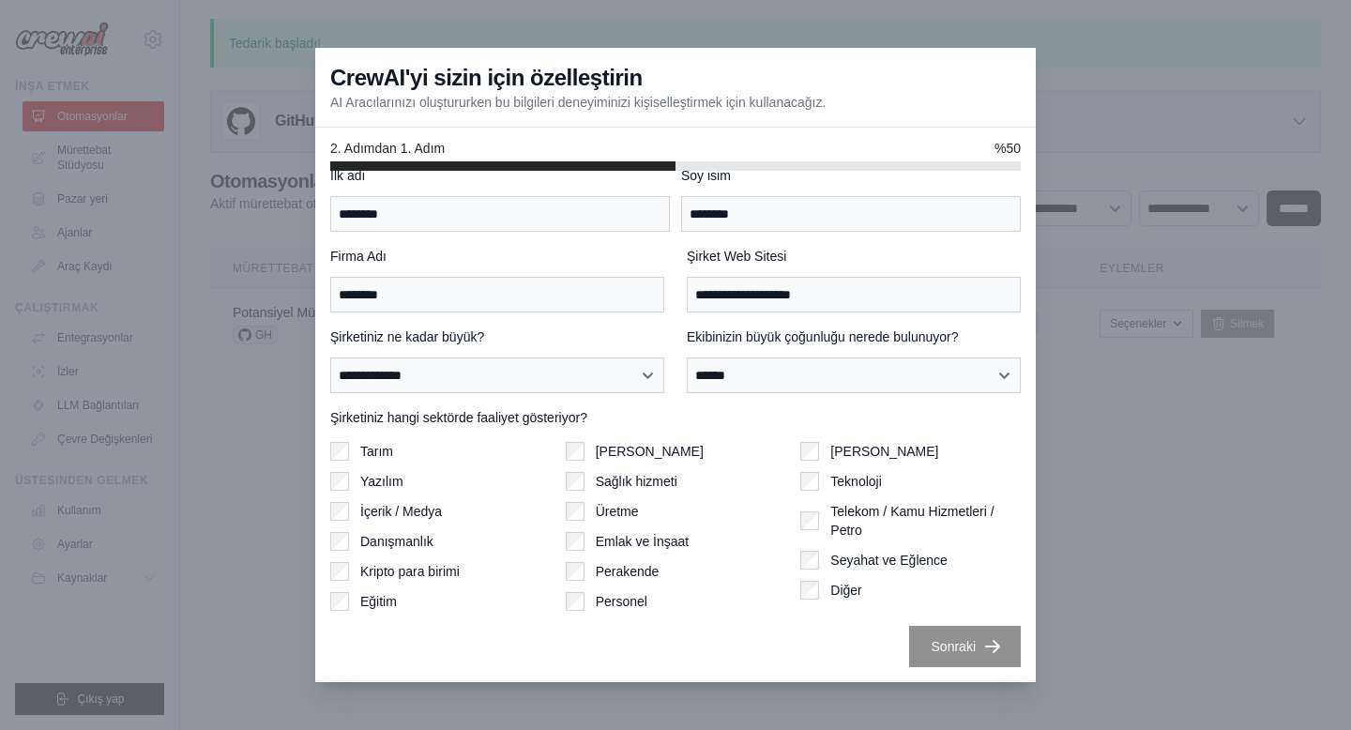
click at [821, 486] on div "Teknoloji" at bounding box center [910, 481] width 220 height 19
click at [938, 641] on font "Sonraki" at bounding box center [953, 645] width 44 height 15
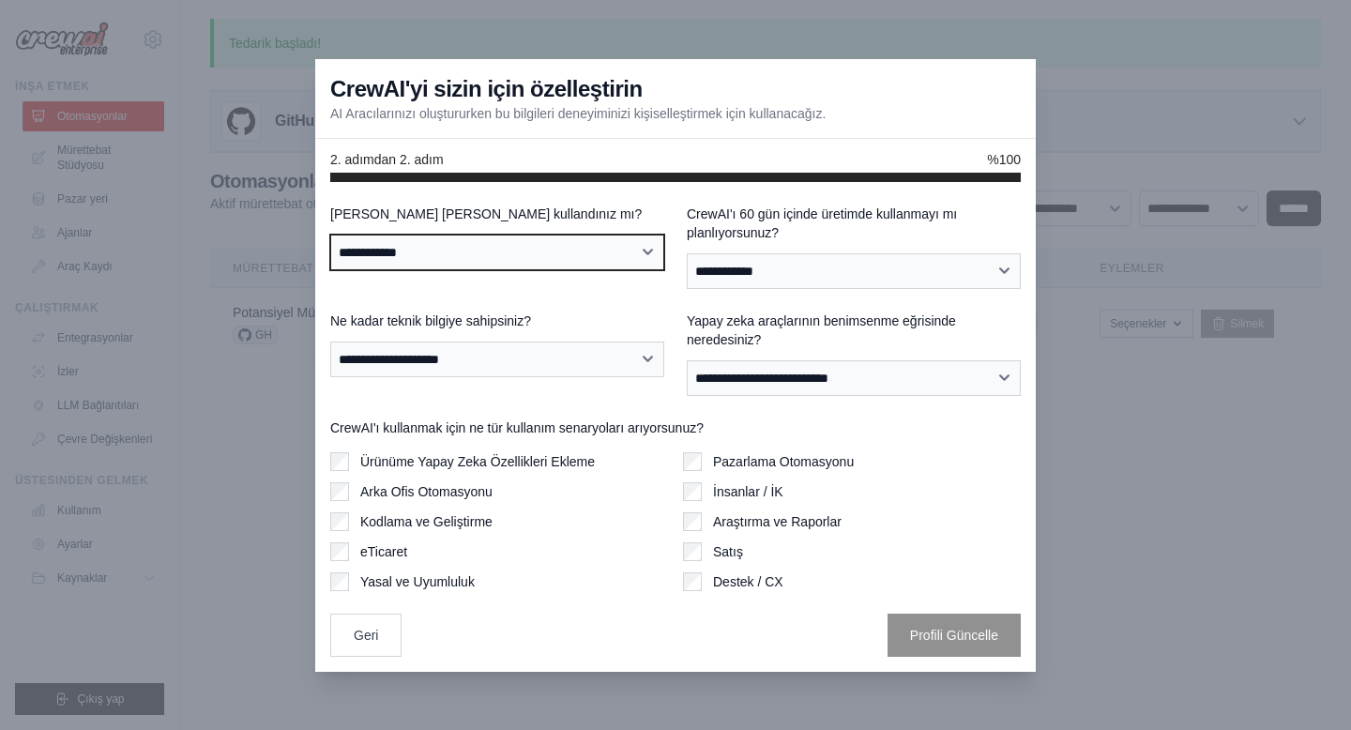
click at [593, 252] on select "**********" at bounding box center [497, 253] width 334 height 36
select select "**"
click at [330, 235] on select "**********" at bounding box center [497, 253] width 334 height 36
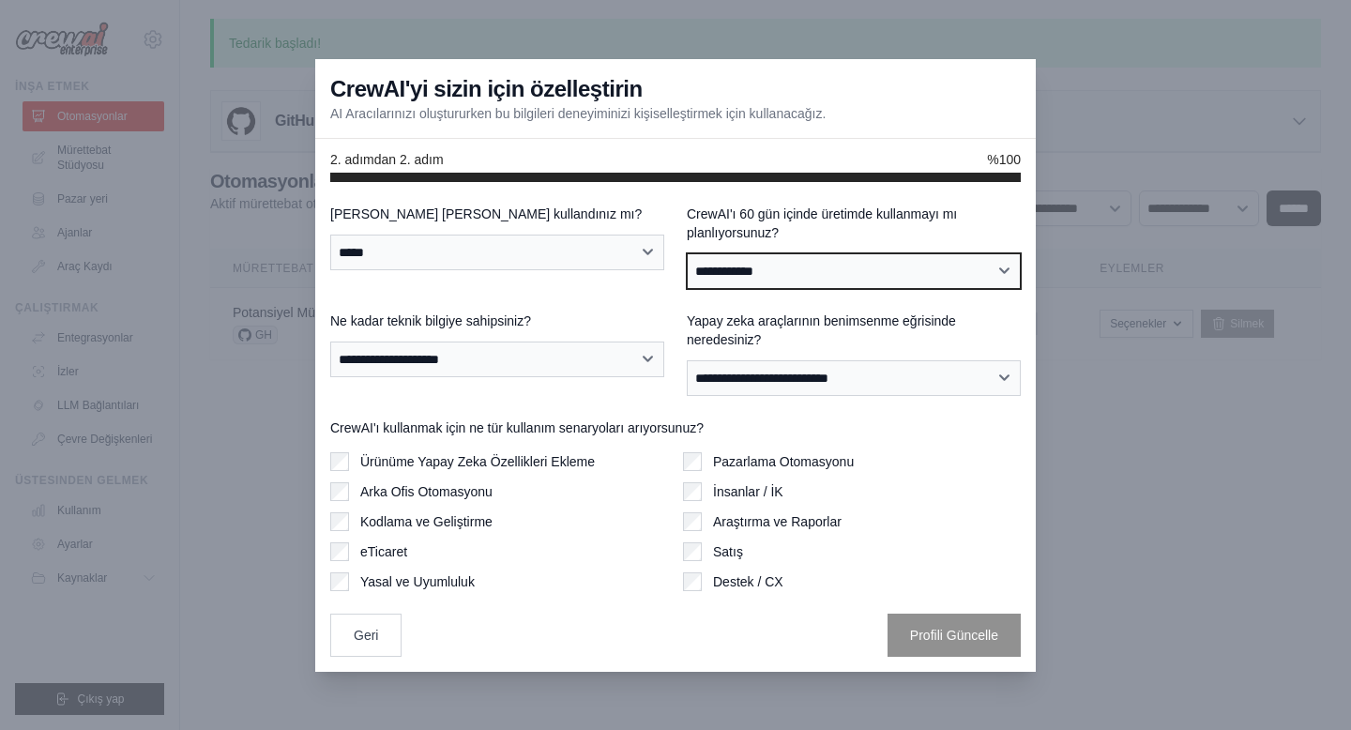
click at [805, 270] on select "**********" at bounding box center [854, 271] width 334 height 36
select select "*****"
click at [687, 253] on select "**********" at bounding box center [854, 271] width 334 height 36
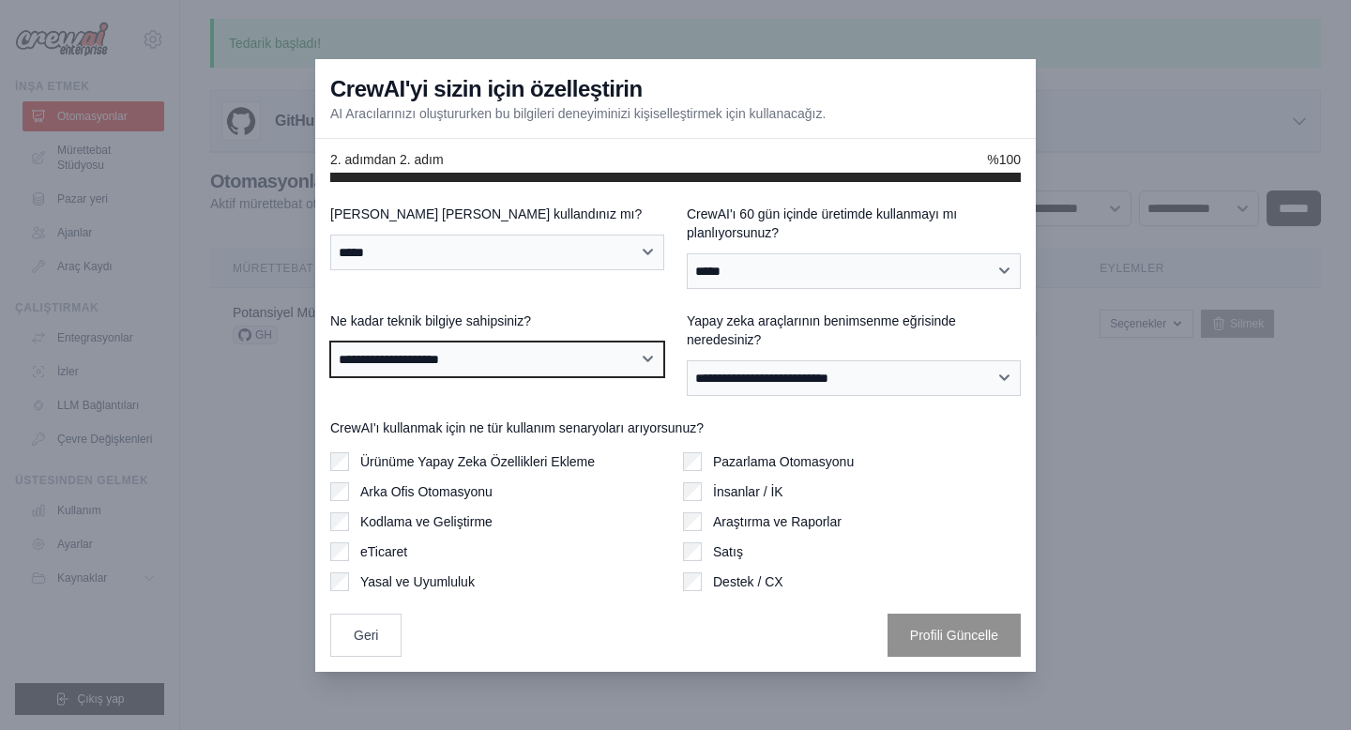
click at [583, 367] on select "**********" at bounding box center [497, 359] width 334 height 36
select select "**********"
click at [330, 341] on select "**********" at bounding box center [497, 359] width 334 height 36
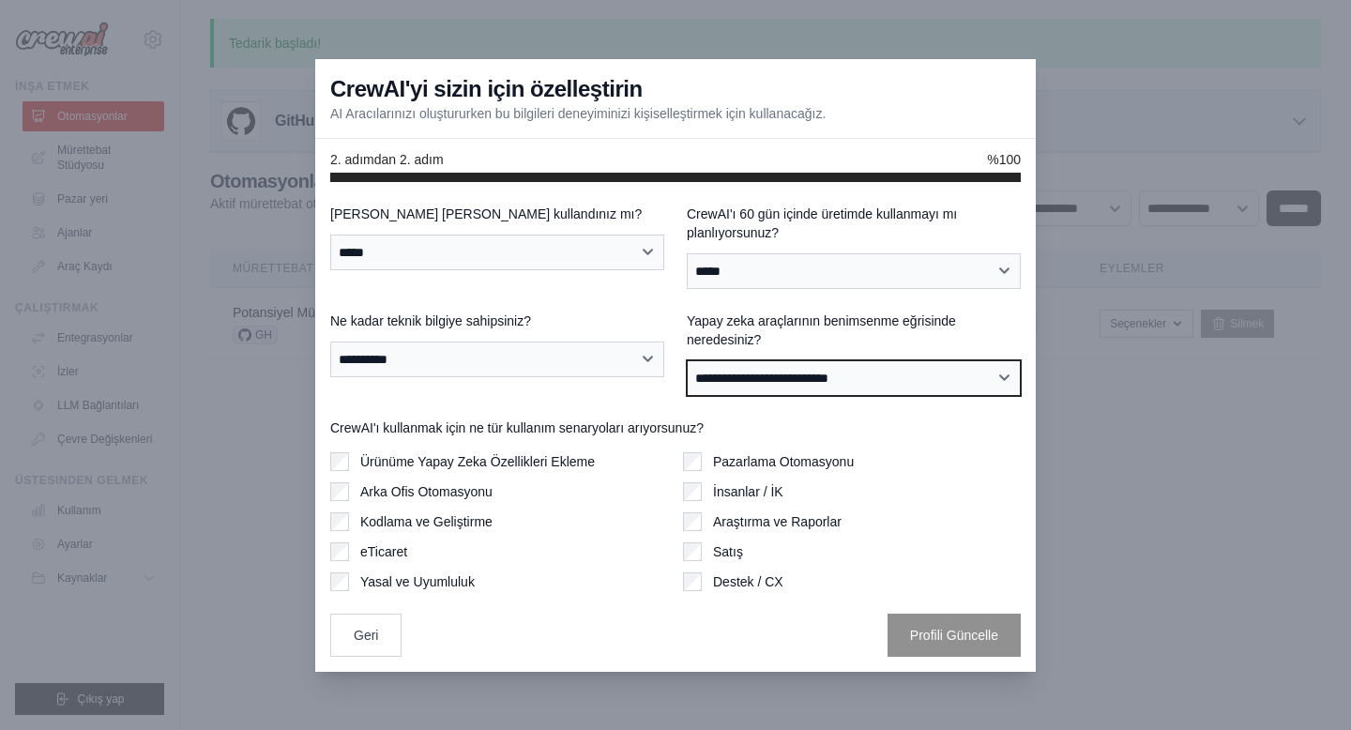
click at [803, 375] on select "**********" at bounding box center [854, 378] width 334 height 36
select select "**********"
click at [687, 360] on select "**********" at bounding box center [854, 378] width 334 height 36
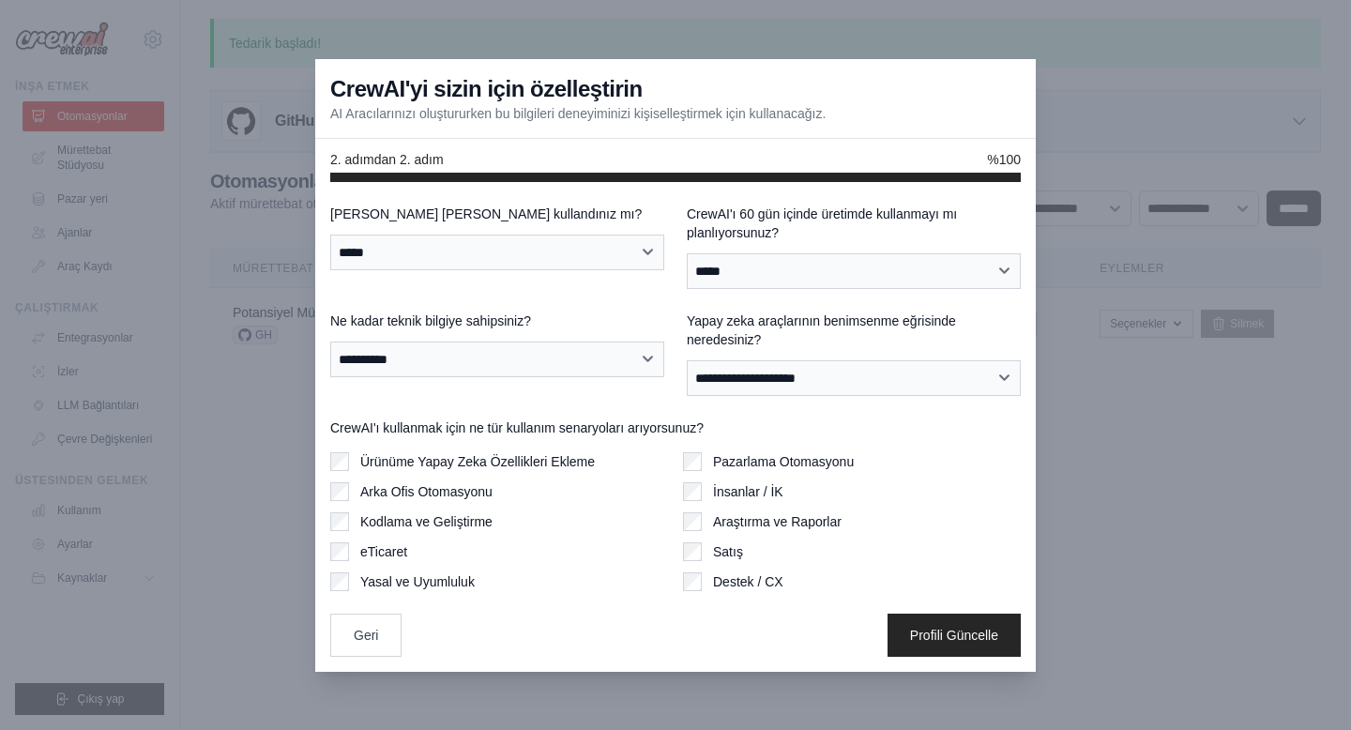
click at [338, 505] on div "Ürünüme Yapay Zeka Özellikleri Ekleme Arka Ofis Otomasyonu Kodlama ve Geliştirm…" at bounding box center [499, 521] width 338 height 139
click at [939, 629] on font "Profili Güncelle" at bounding box center [954, 634] width 88 height 15
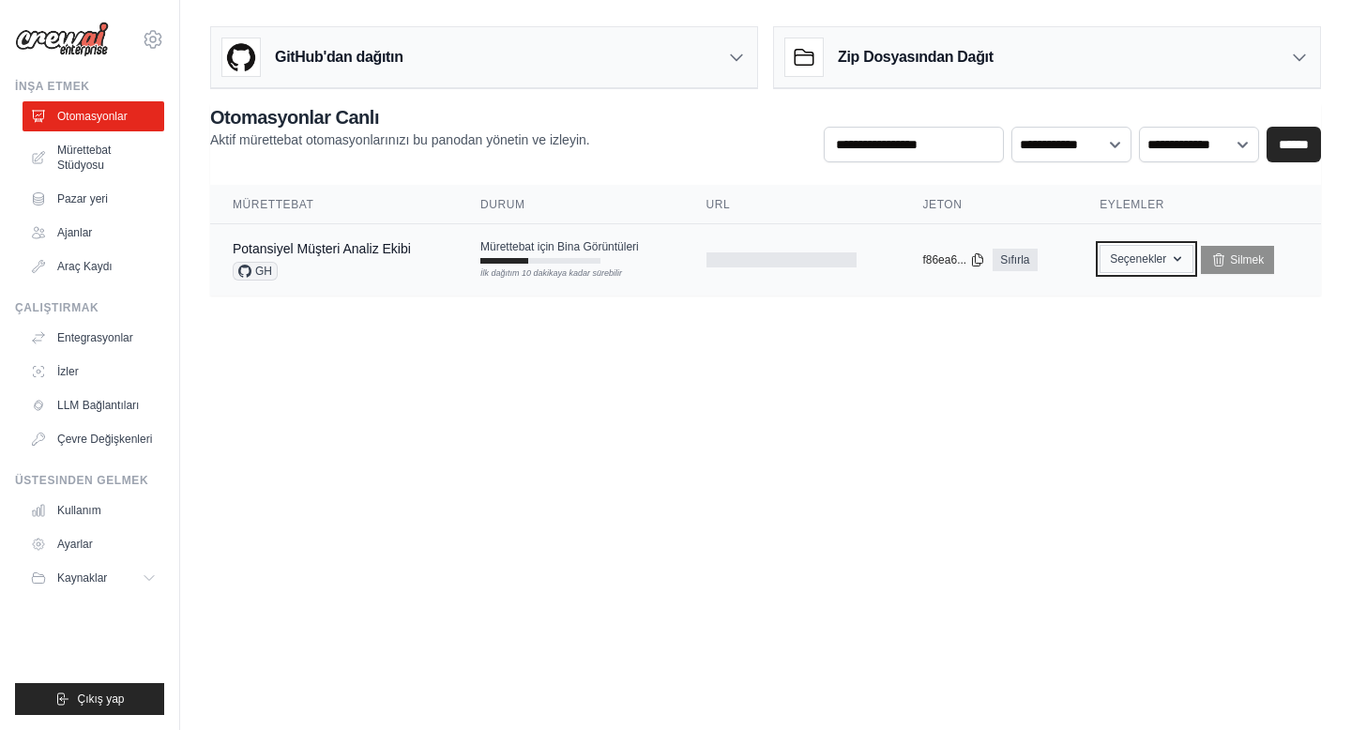
click at [1160, 263] on font "Seçenekler" at bounding box center [1138, 258] width 56 height 13
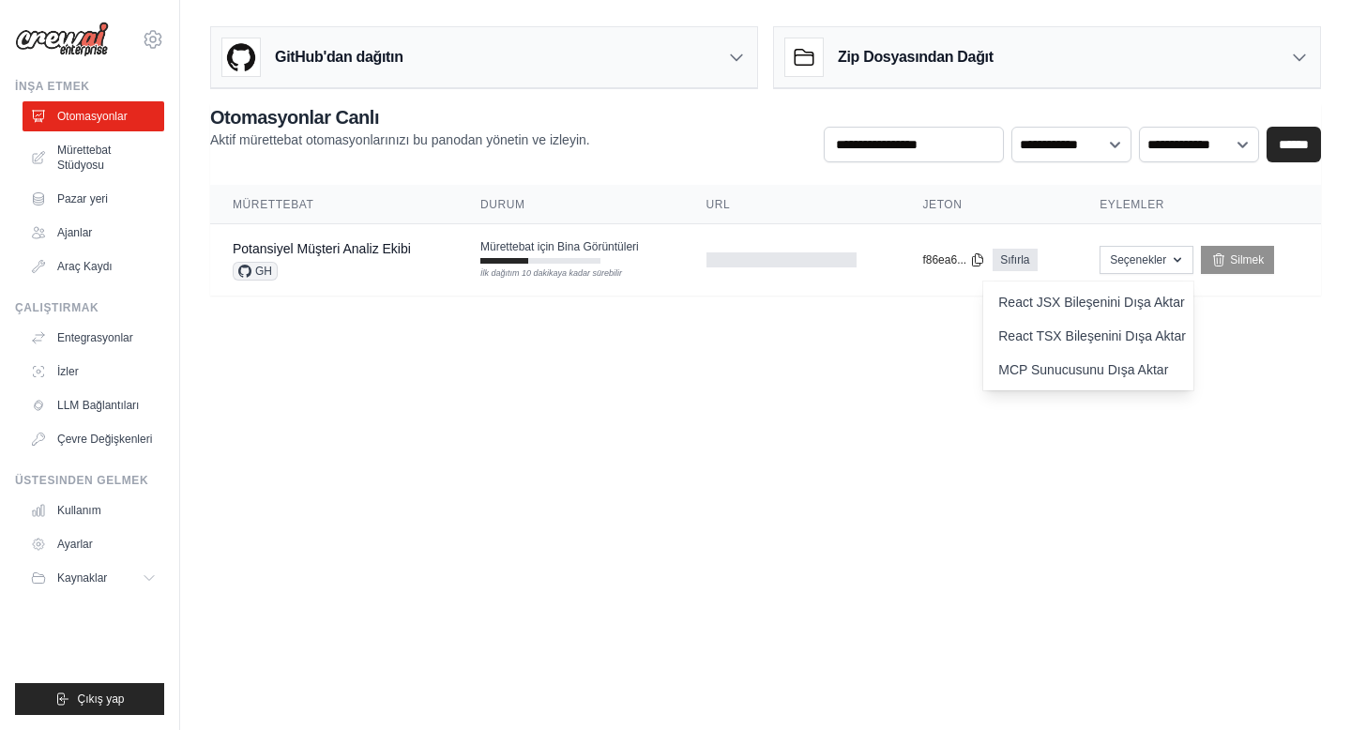
click at [855, 370] on body "searldiehn@gmail.com Ayarlar İnşa etmek Otomasyonlar Mürettebat Stüdyosu GitHub" at bounding box center [675, 365] width 1351 height 730
click at [589, 254] on div "Mürettebat için Bina Görüntüleri İlk dağıtım 10 dakikaya kadar sürebilir" at bounding box center [559, 251] width 159 height 24
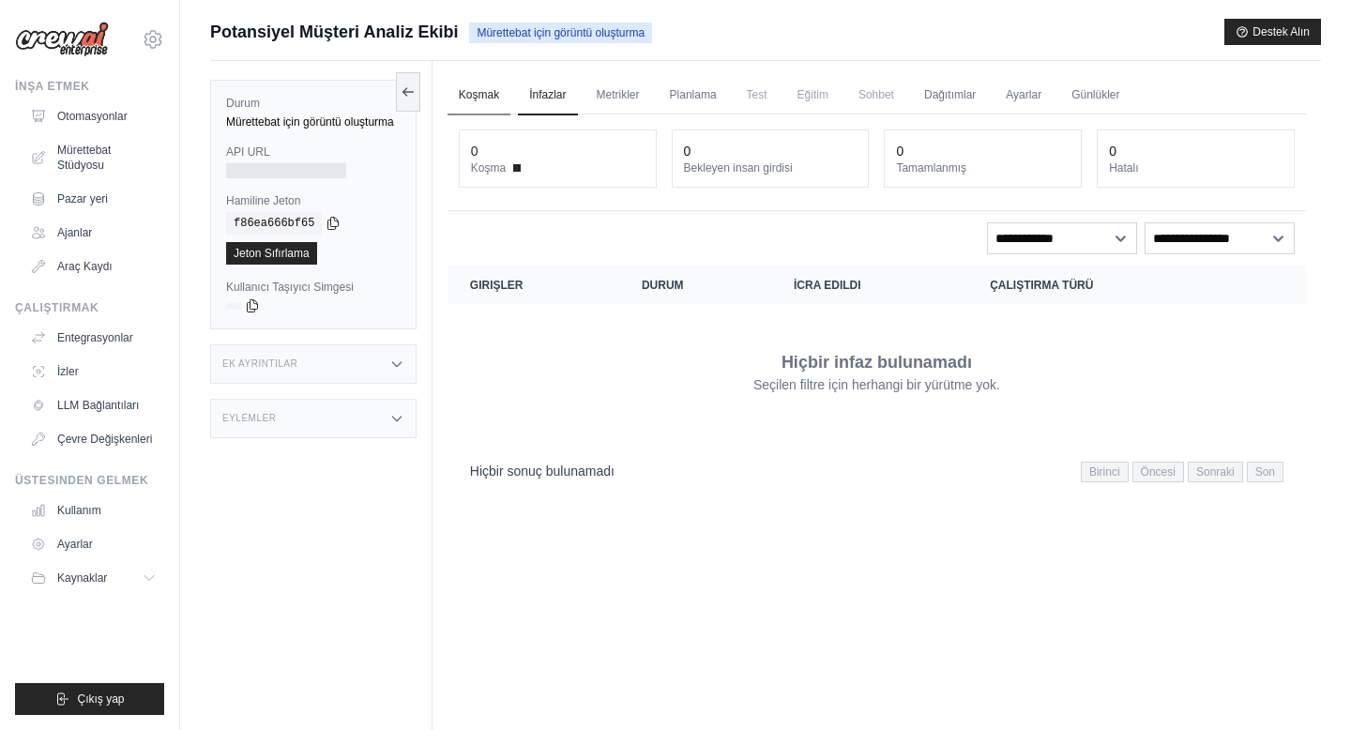
click at [477, 98] on font "Koşmak" at bounding box center [479, 94] width 40 height 13
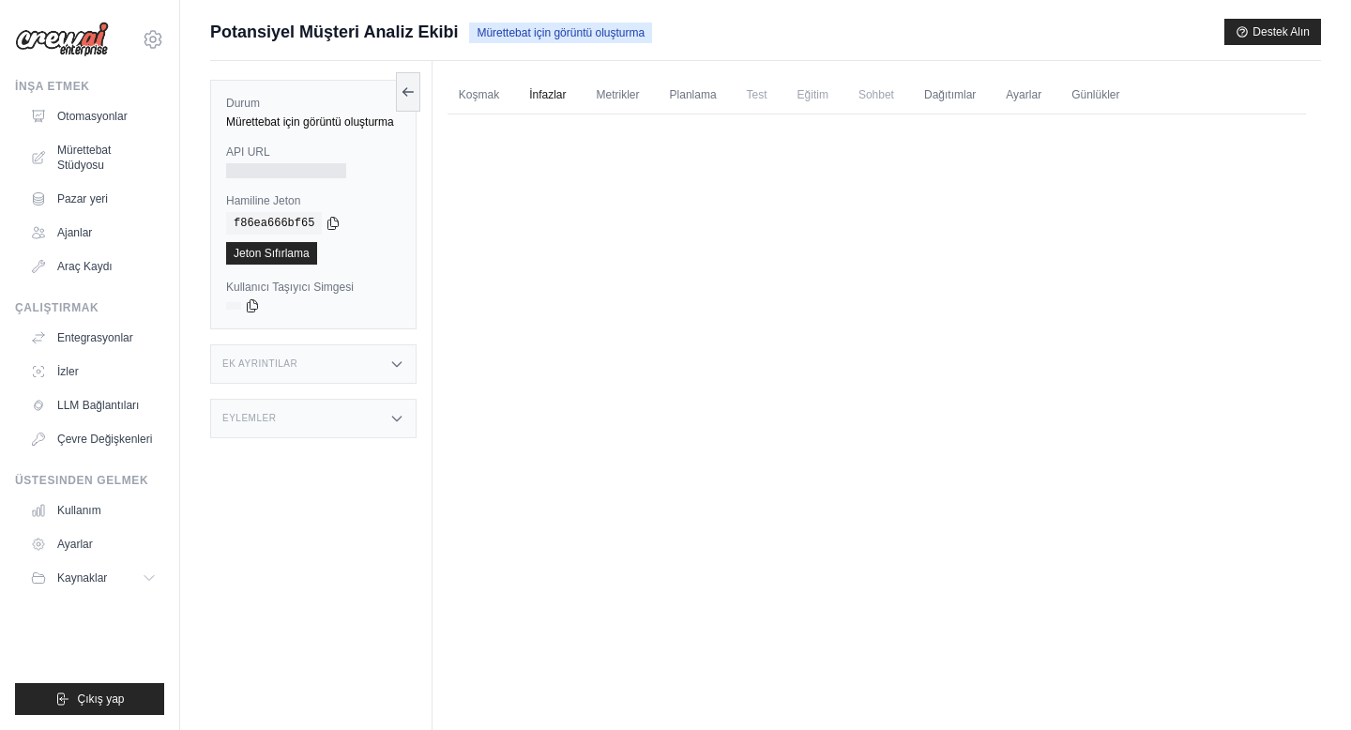
click at [539, 96] on font "İnfazlar" at bounding box center [547, 94] width 37 height 13
click at [605, 97] on font "Metrikler" at bounding box center [618, 94] width 43 height 13
click at [698, 97] on font "Planlama" at bounding box center [693, 94] width 47 height 13
click at [762, 94] on font "Test" at bounding box center [757, 94] width 21 height 13
click at [1023, 95] on font "Ayarlar" at bounding box center [1024, 94] width 36 height 13
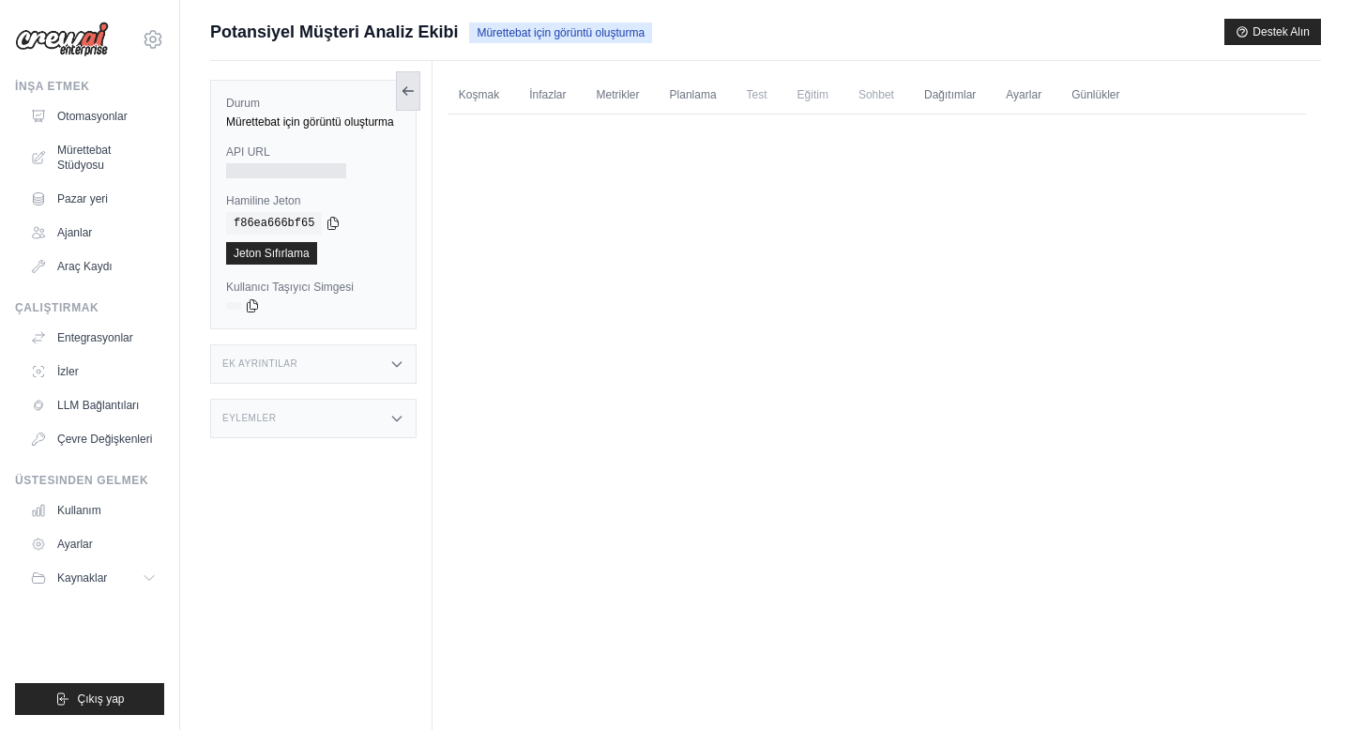
click at [404, 92] on icon at bounding box center [404, 91] width 4 height 8
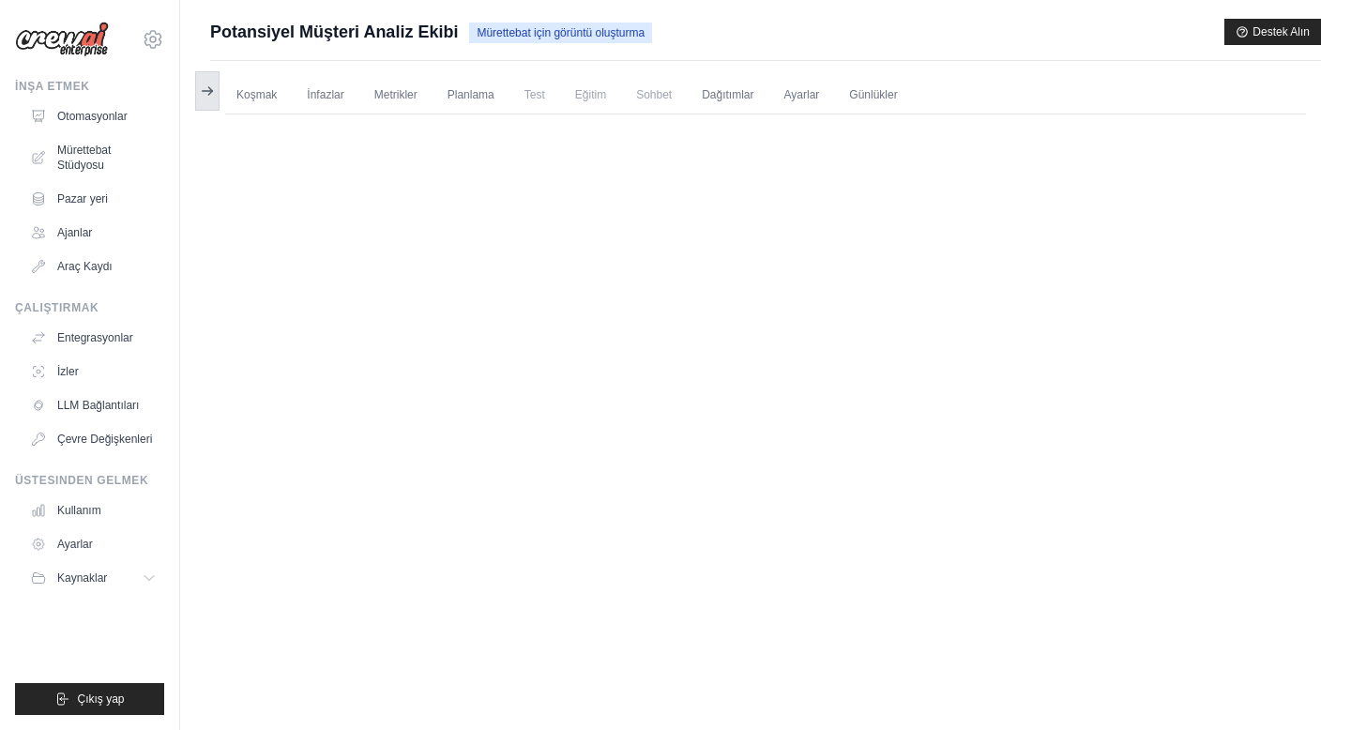
click at [209, 89] on icon at bounding box center [207, 90] width 15 height 15
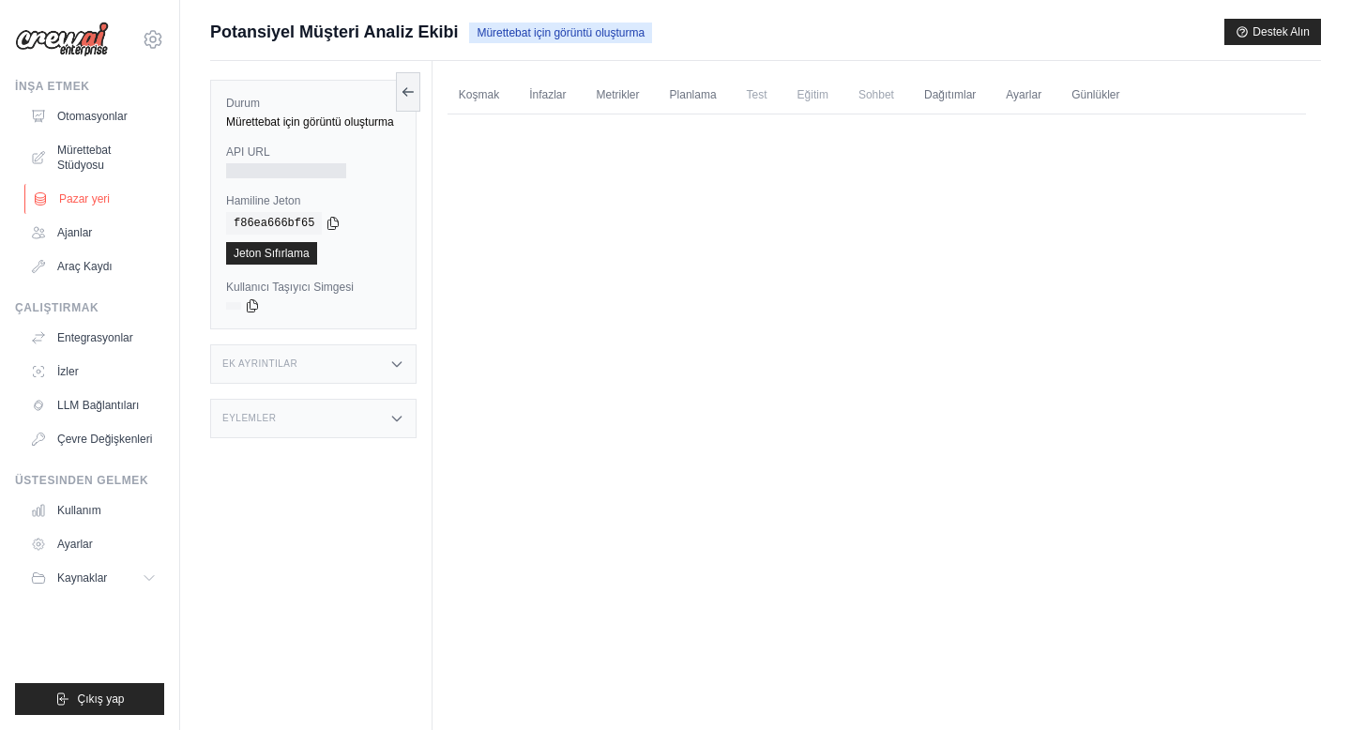
click at [94, 202] on font "Pazar yeri" at bounding box center [84, 198] width 51 height 13
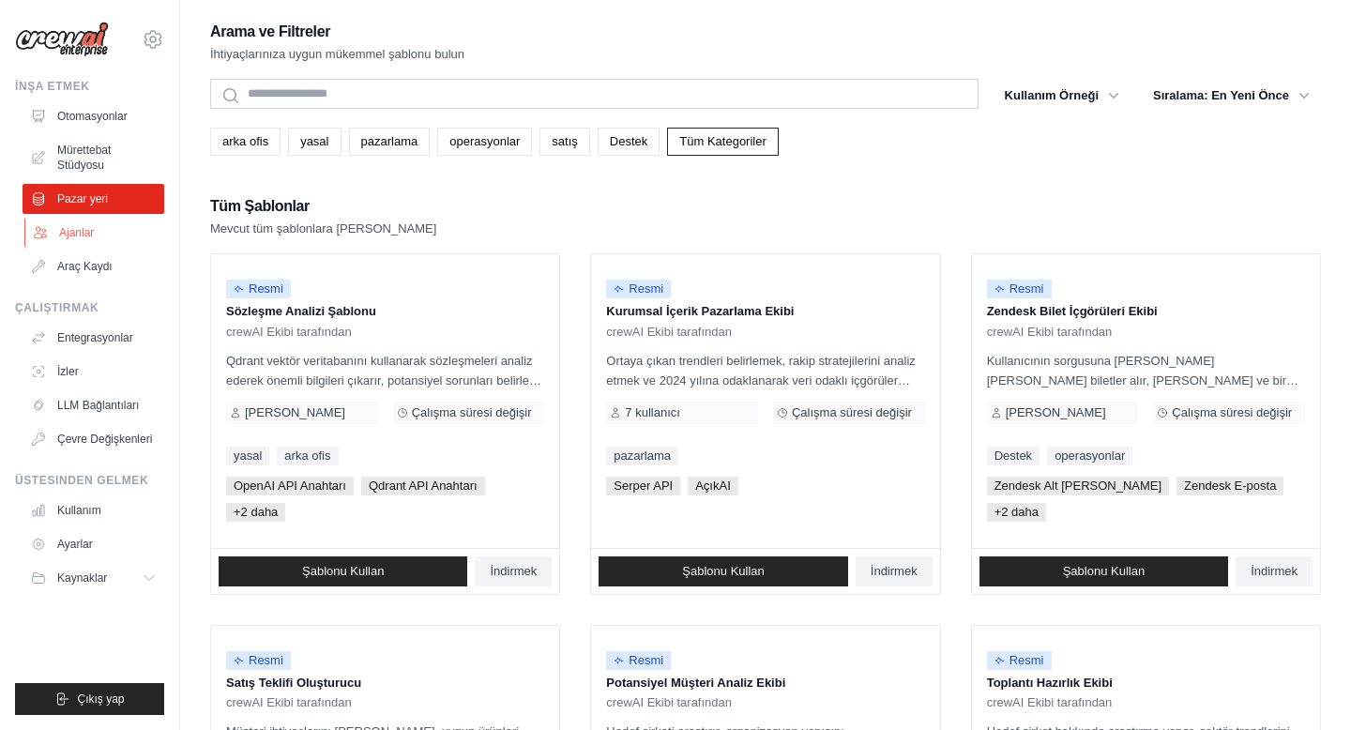
click at [94, 224] on link "Ajanlar" at bounding box center [95, 233] width 142 height 30
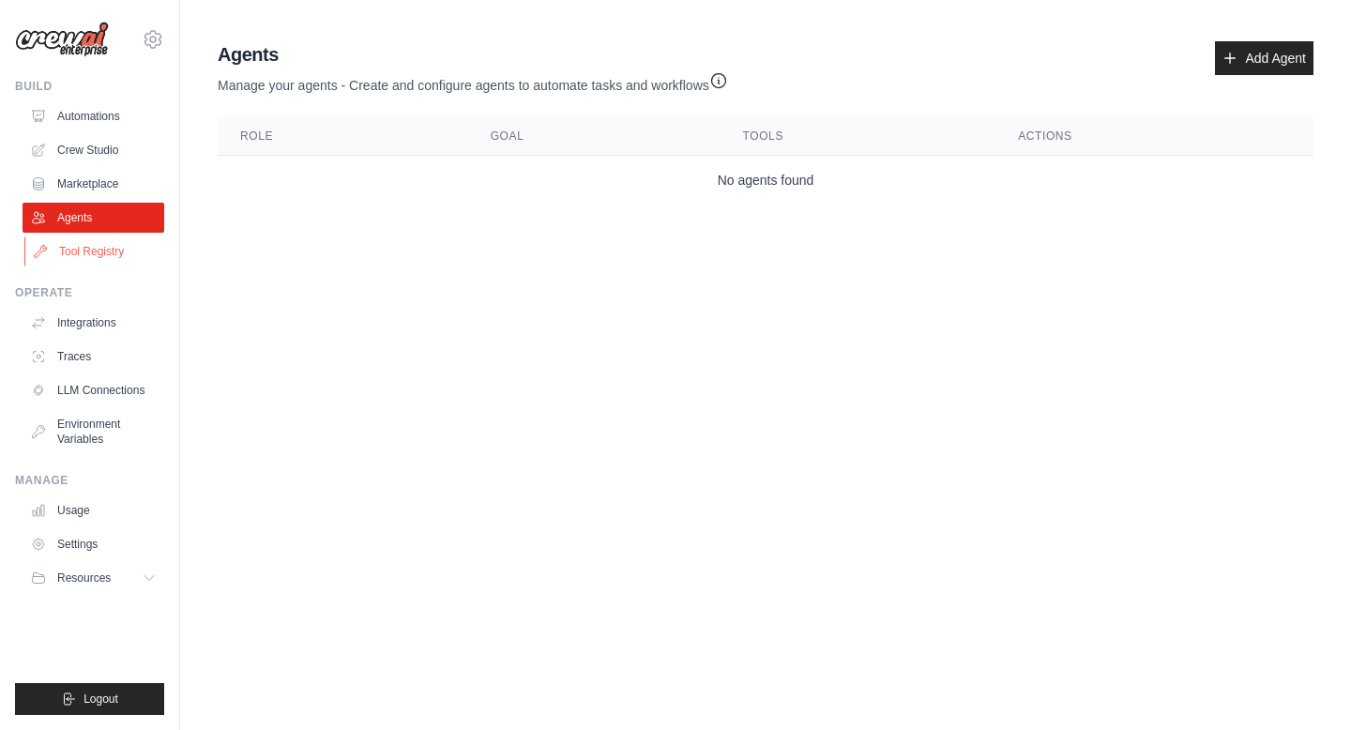
click at [102, 250] on link "Tool Registry" at bounding box center [95, 251] width 142 height 30
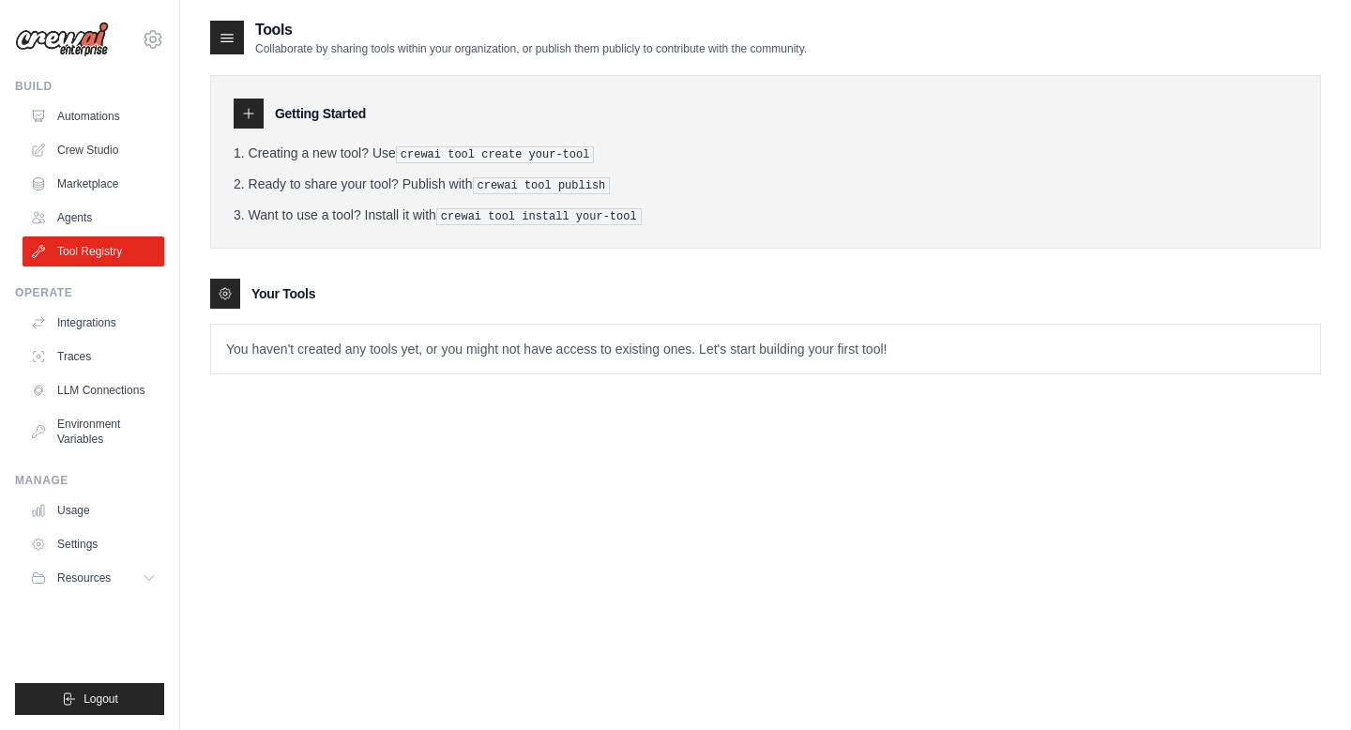
click at [104, 302] on div "Operate Integrations Traces LLM Connections Environment Variables" at bounding box center [89, 369] width 149 height 169
click at [104, 317] on link "Integrations" at bounding box center [95, 323] width 142 height 30
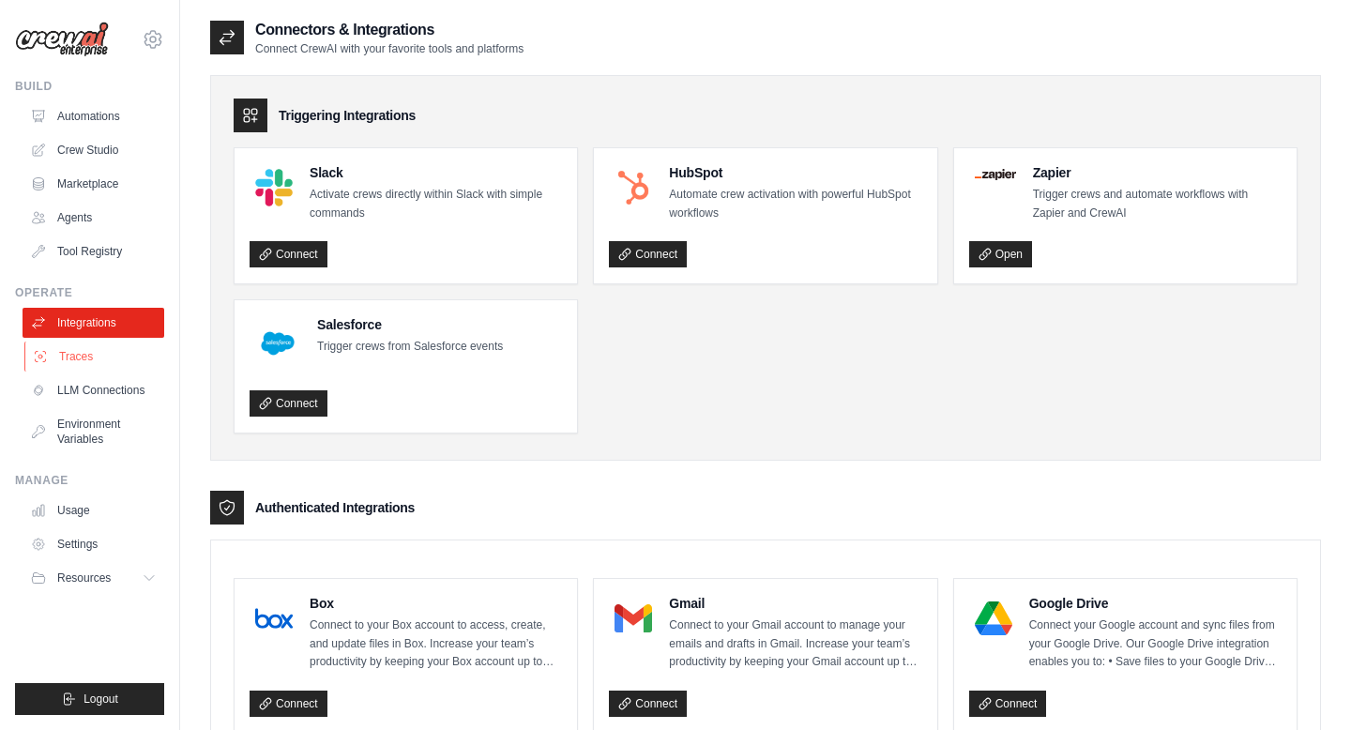
click at [98, 358] on link "Traces" at bounding box center [95, 356] width 142 height 30
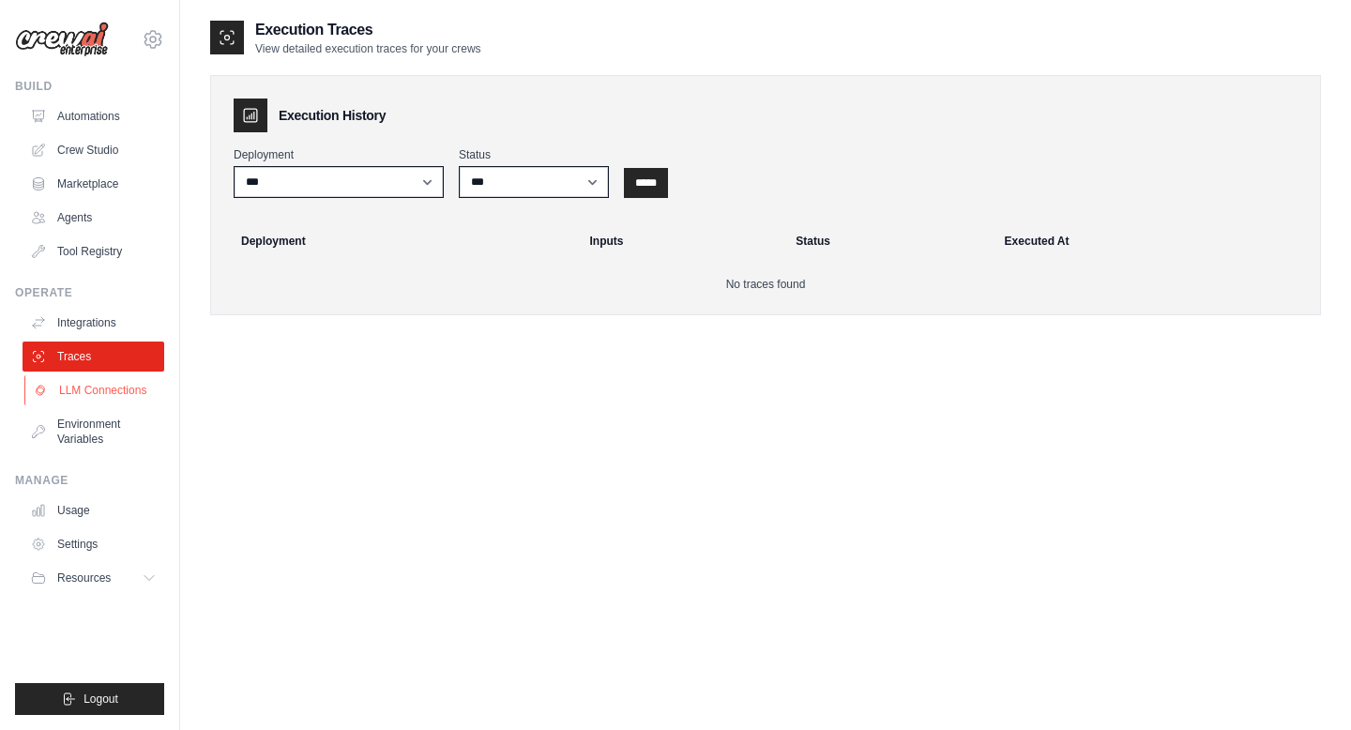
click at [104, 388] on link "LLM Connections" at bounding box center [95, 390] width 142 height 30
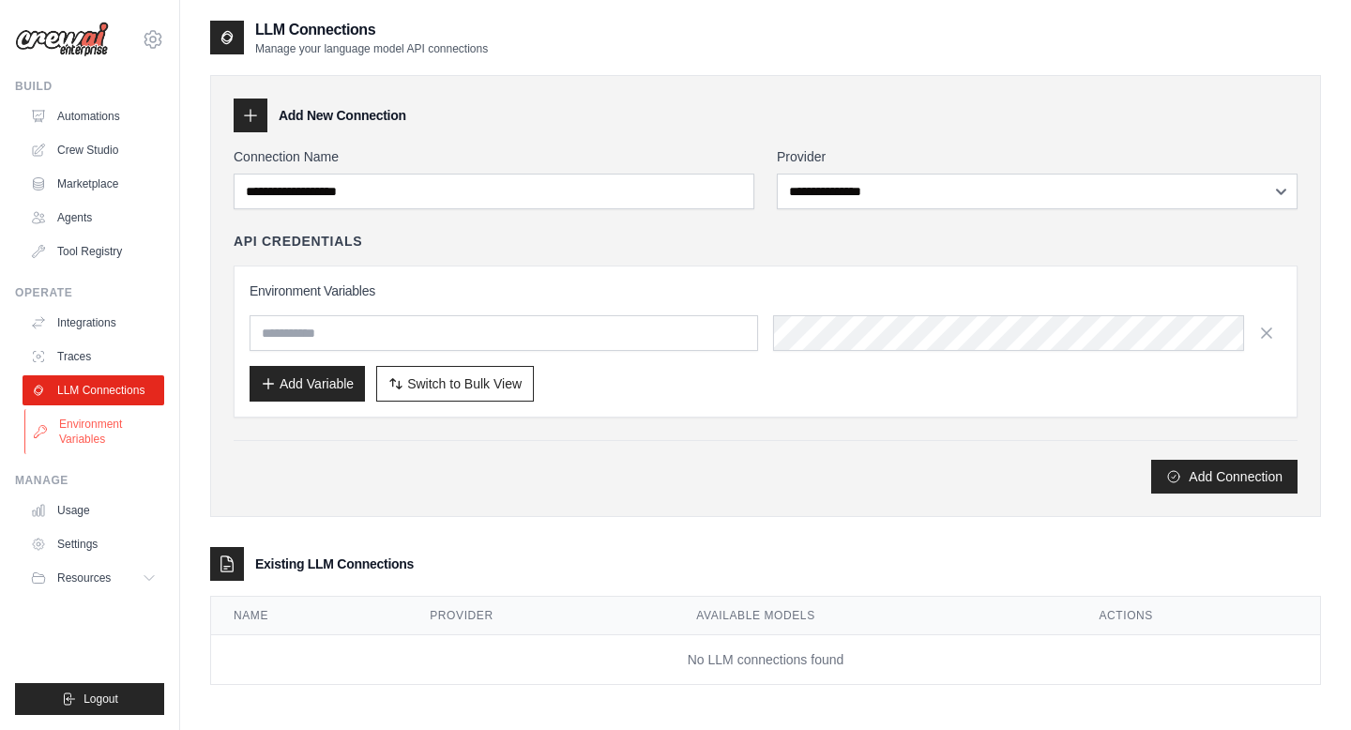
click at [105, 420] on link "Environment Variables" at bounding box center [95, 431] width 142 height 45
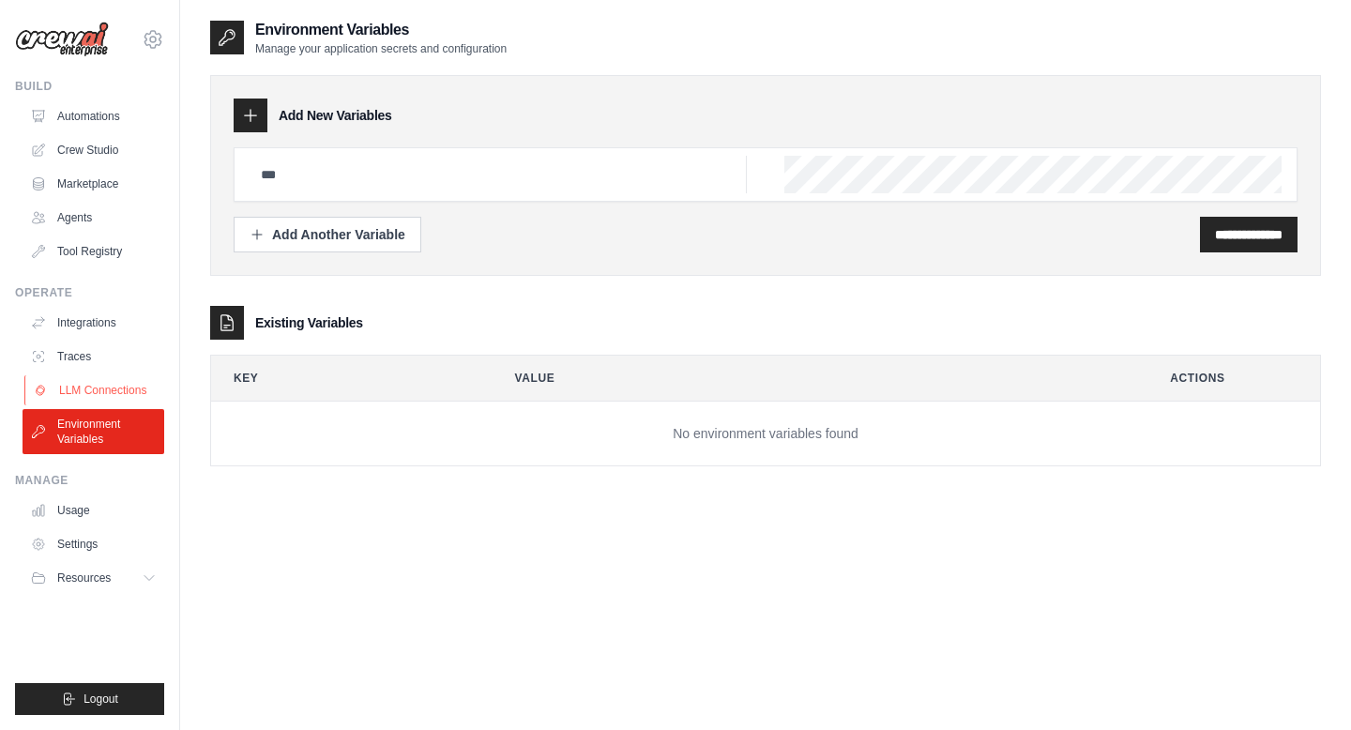
scroll to position [38, 0]
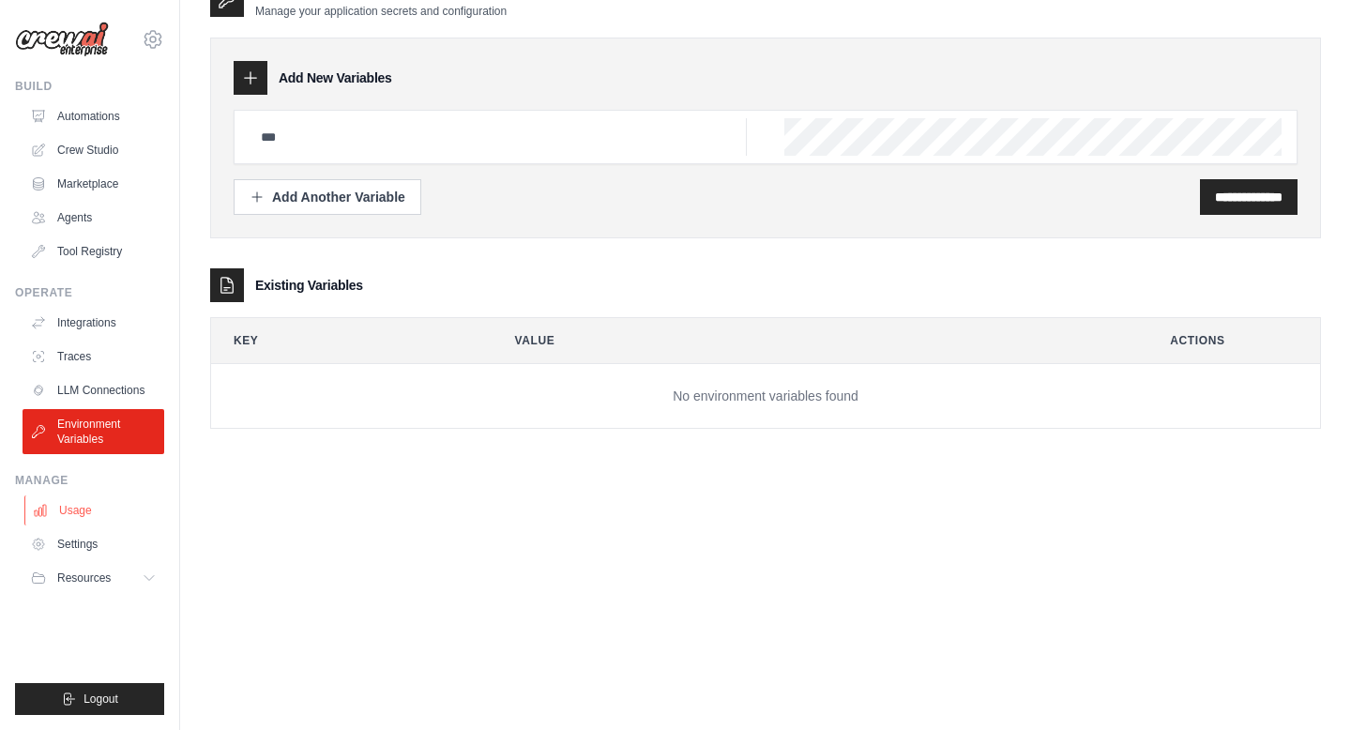
click at [87, 507] on link "Usage" at bounding box center [95, 510] width 142 height 30
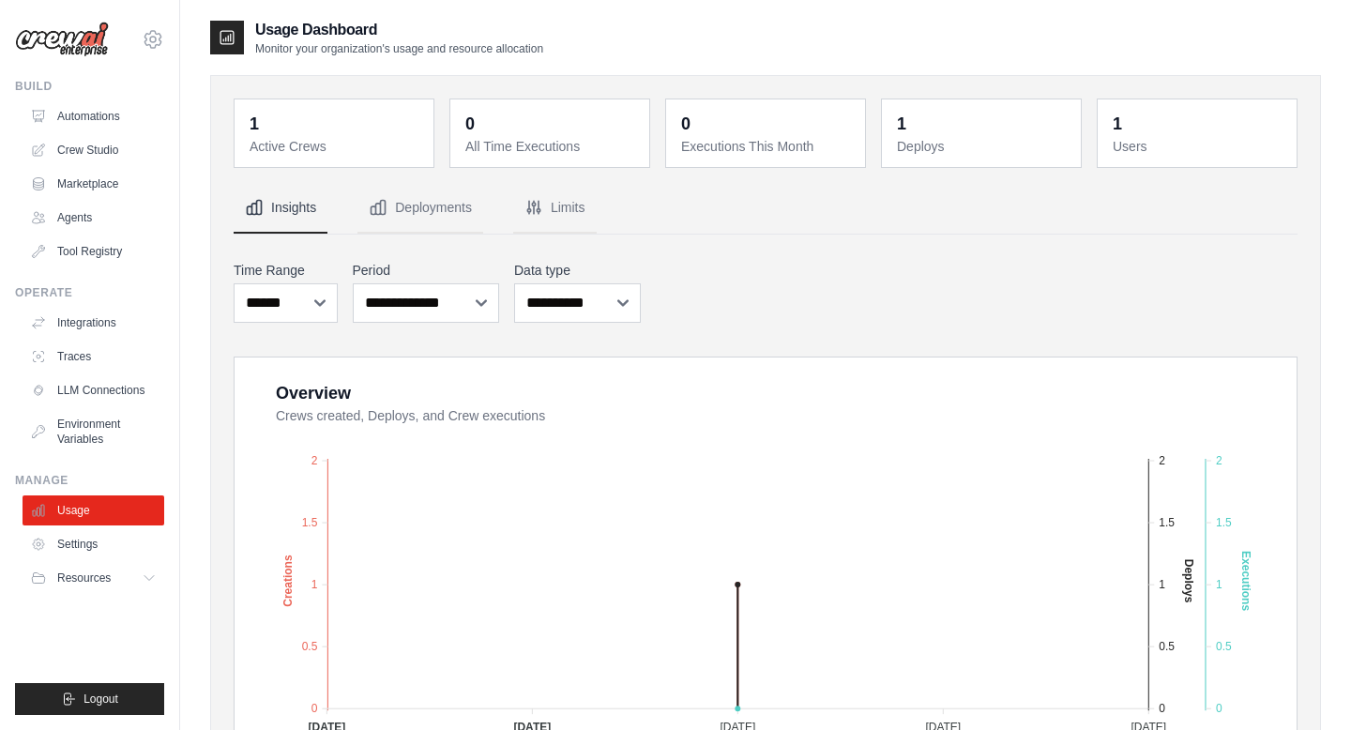
click at [272, 125] on dd "1" at bounding box center [336, 124] width 173 height 26
click at [258, 123] on div "1" at bounding box center [254, 124] width 9 height 26
click at [279, 150] on dt "Active Crews" at bounding box center [336, 146] width 173 height 19
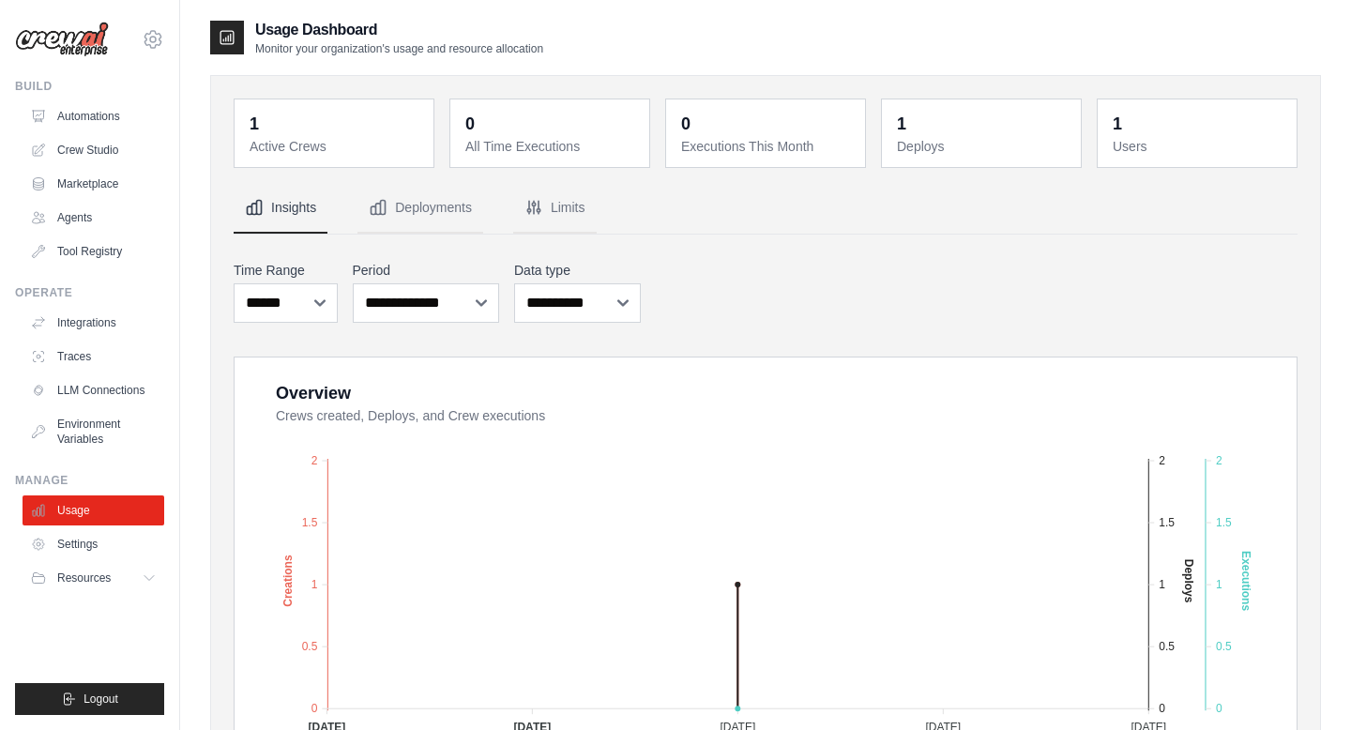
click at [254, 114] on div "1" at bounding box center [254, 124] width 9 height 26
click at [76, 158] on link "Crew Studio" at bounding box center [95, 150] width 142 height 30
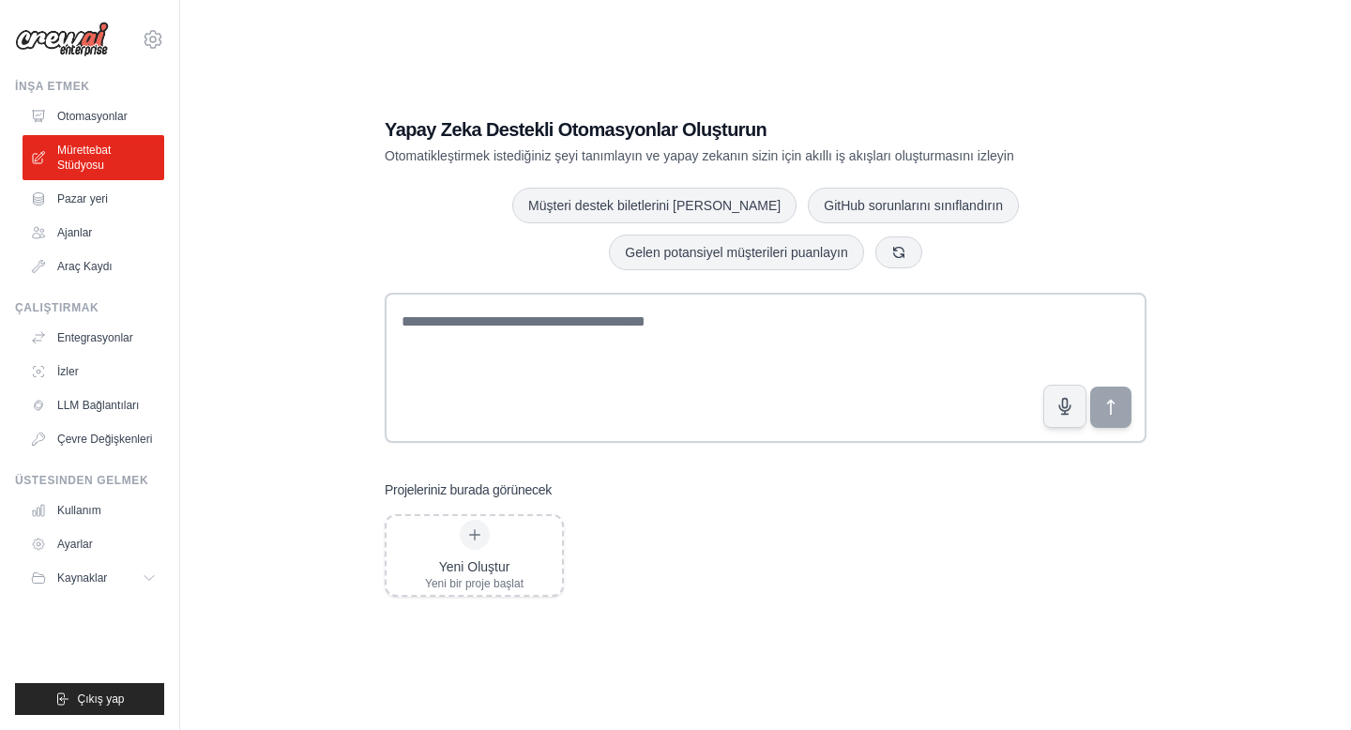
scroll to position [38, 0]
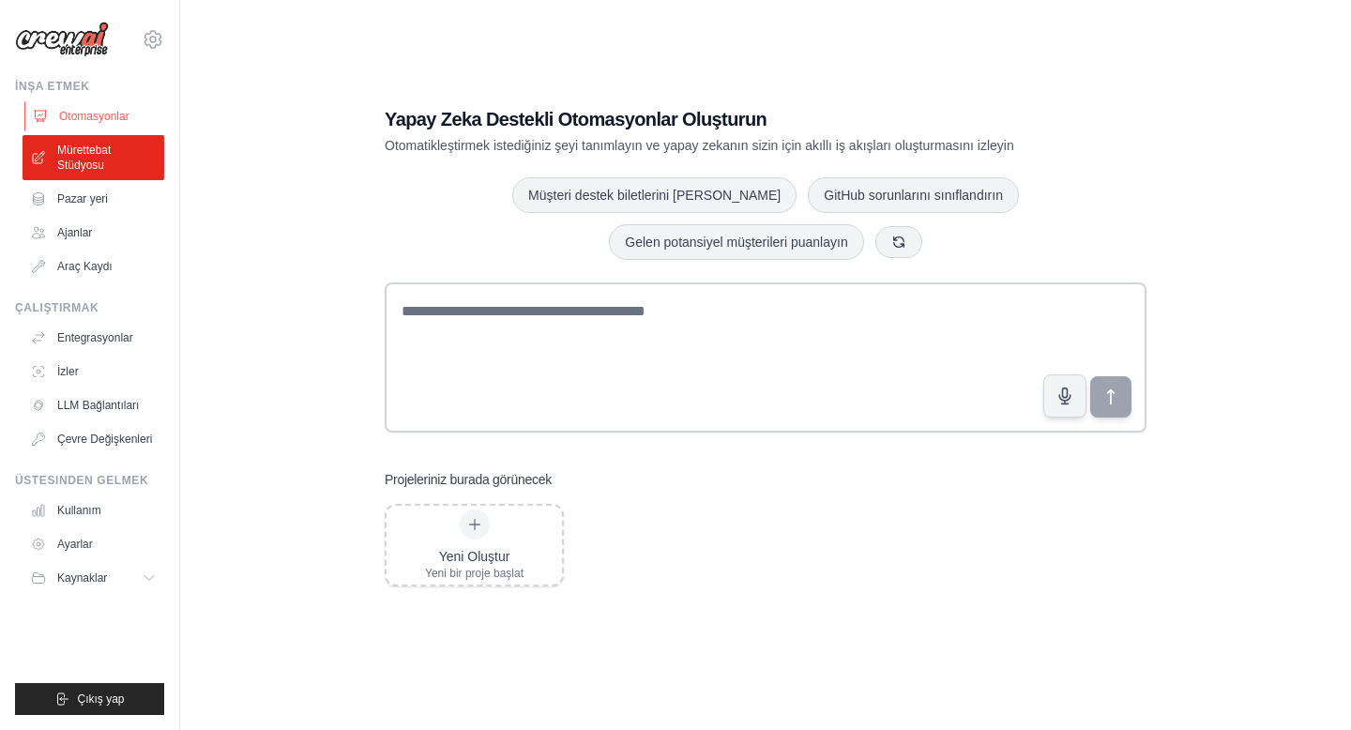
click at [113, 113] on font "Otomasyonlar" at bounding box center [94, 116] width 70 height 13
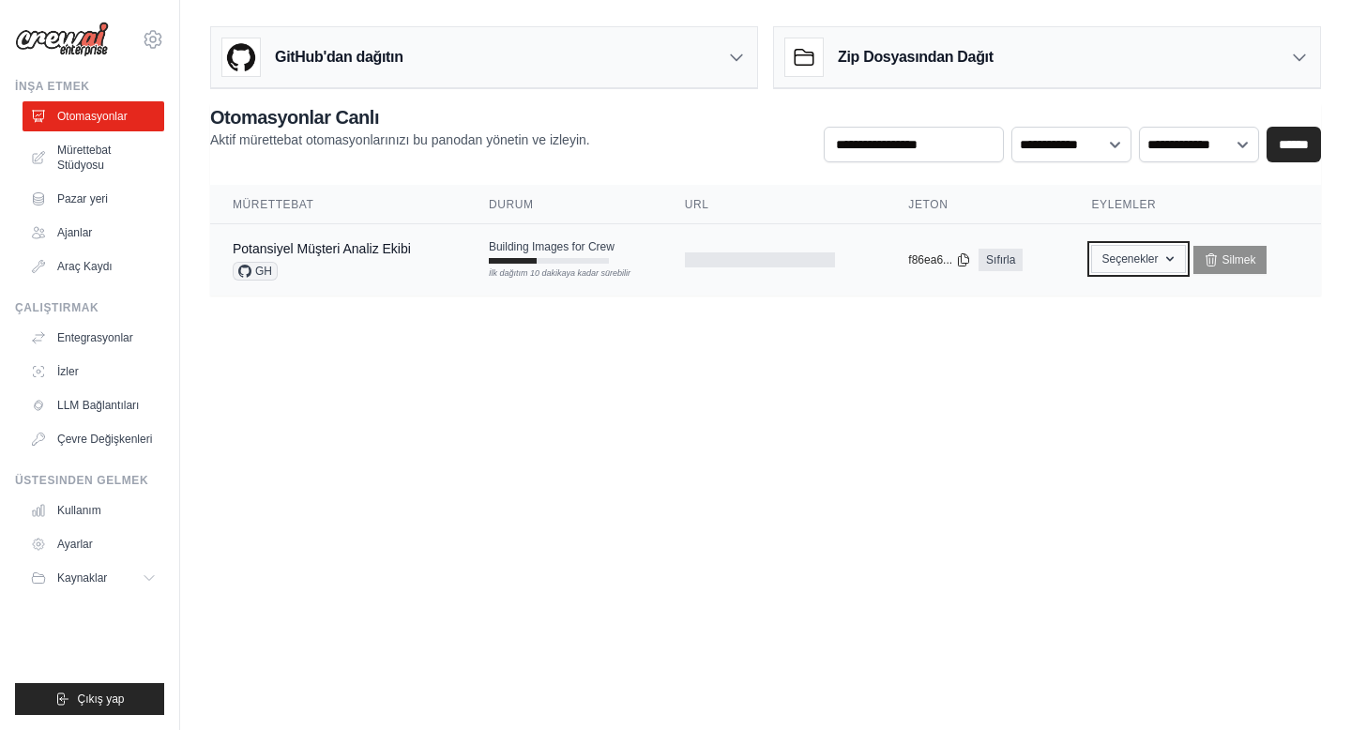
click at [1145, 260] on font "Seçenekler" at bounding box center [1129, 258] width 56 height 13
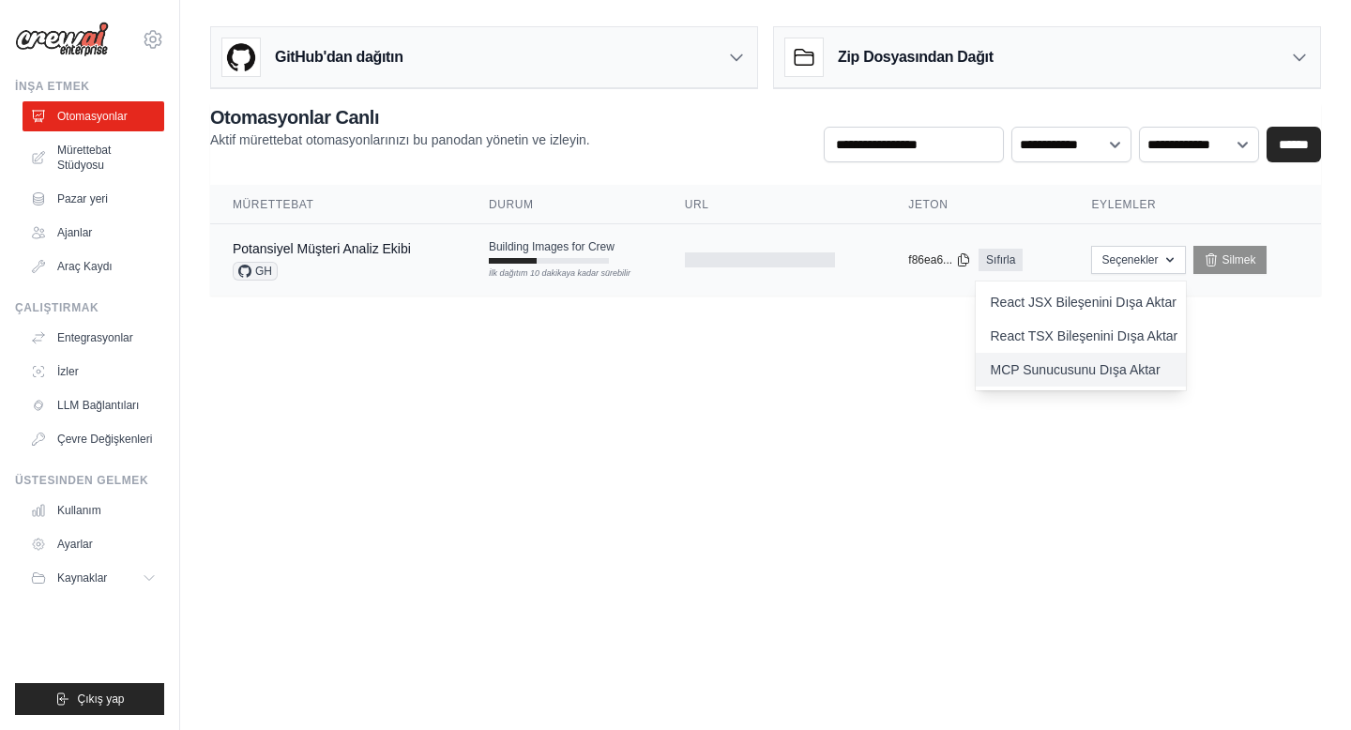
click at [1100, 371] on font "MCP Sunucusunu Dışa Aktar" at bounding box center [1076, 369] width 170 height 15
click at [1088, 307] on font "React JSX Bileşenini Dışa Aktar" at bounding box center [1084, 302] width 186 height 15
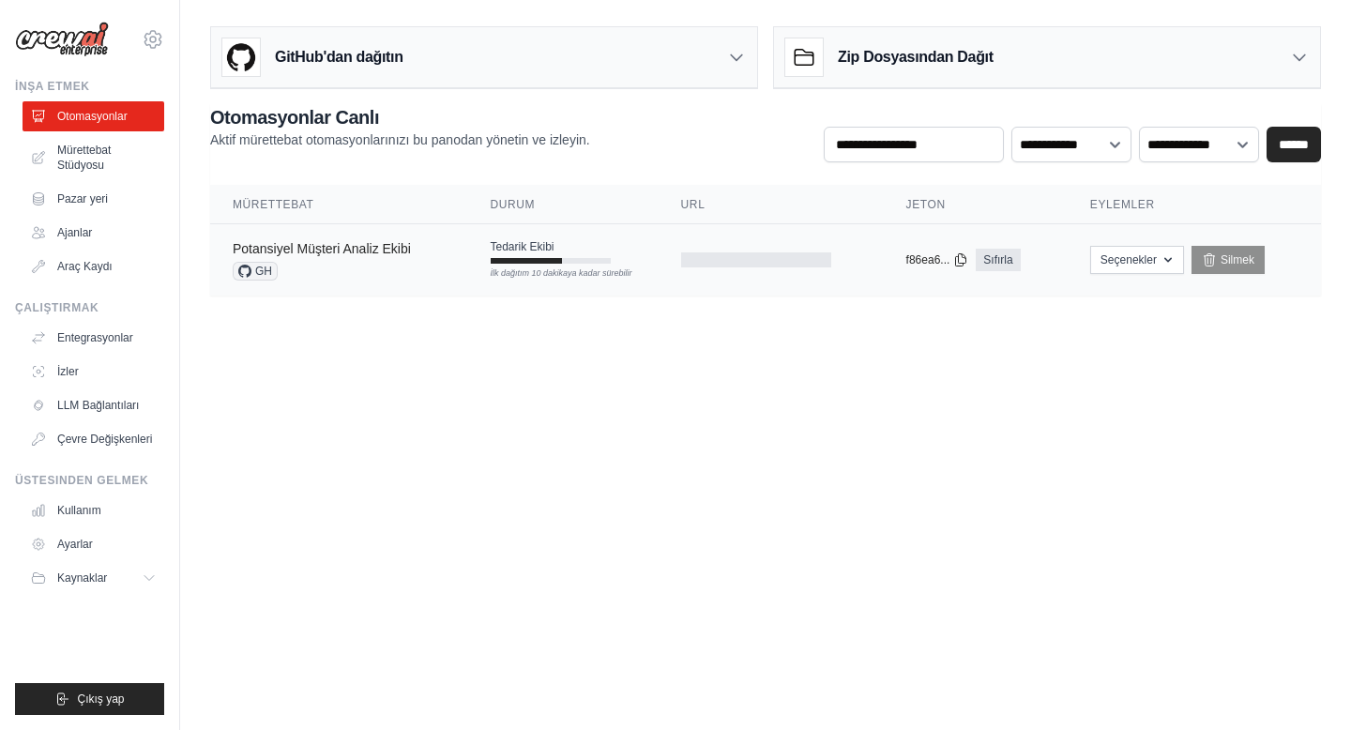
click at [329, 250] on font "Potansiyel Müşteri Analiz Ekibi" at bounding box center [322, 248] width 178 height 15
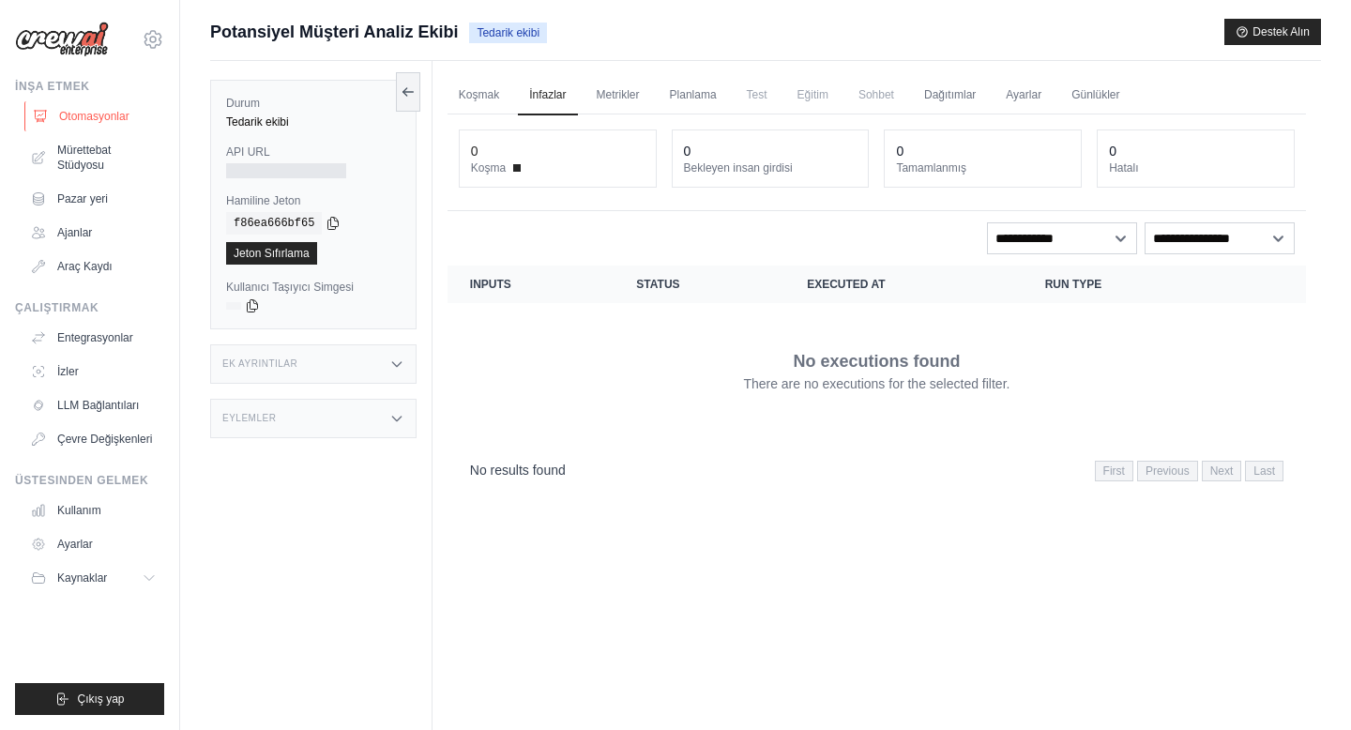
click at [99, 120] on font "Otomasyonlar" at bounding box center [94, 116] width 70 height 13
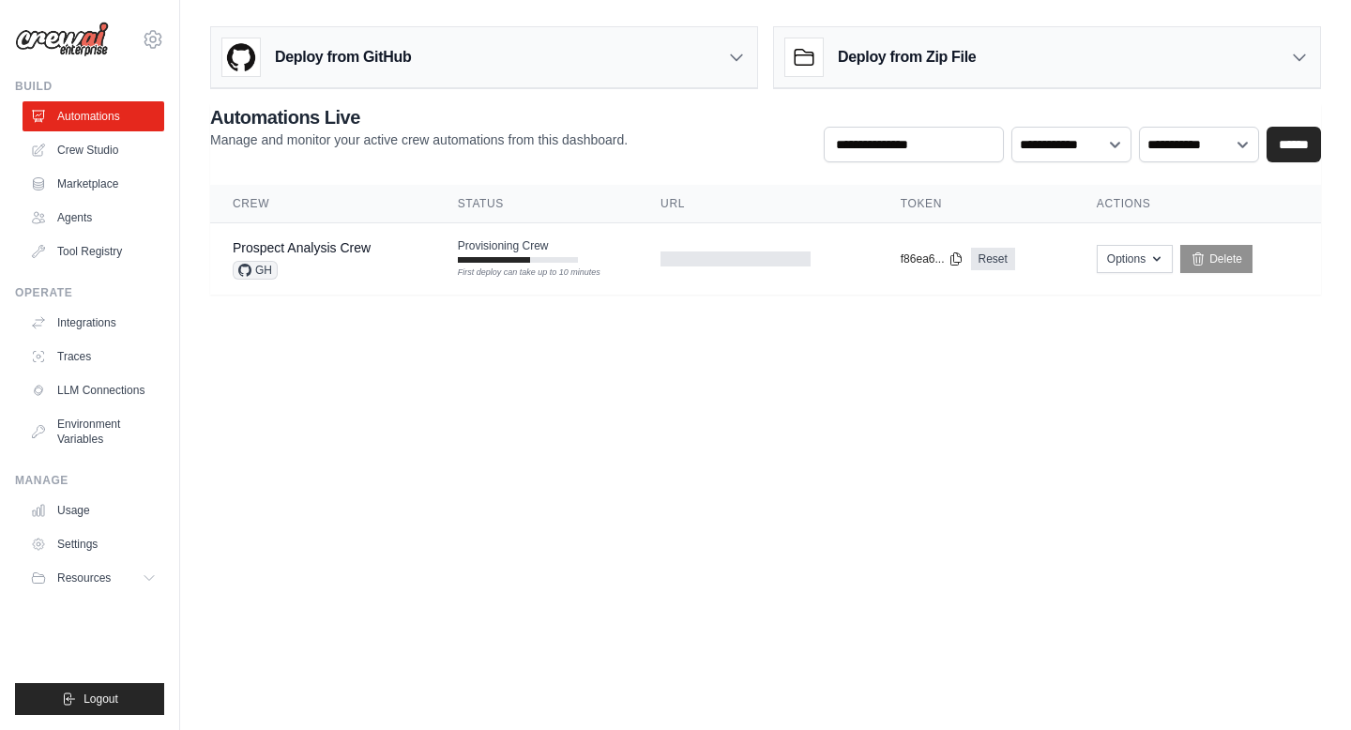
click at [738, 63] on icon at bounding box center [736, 57] width 19 height 19
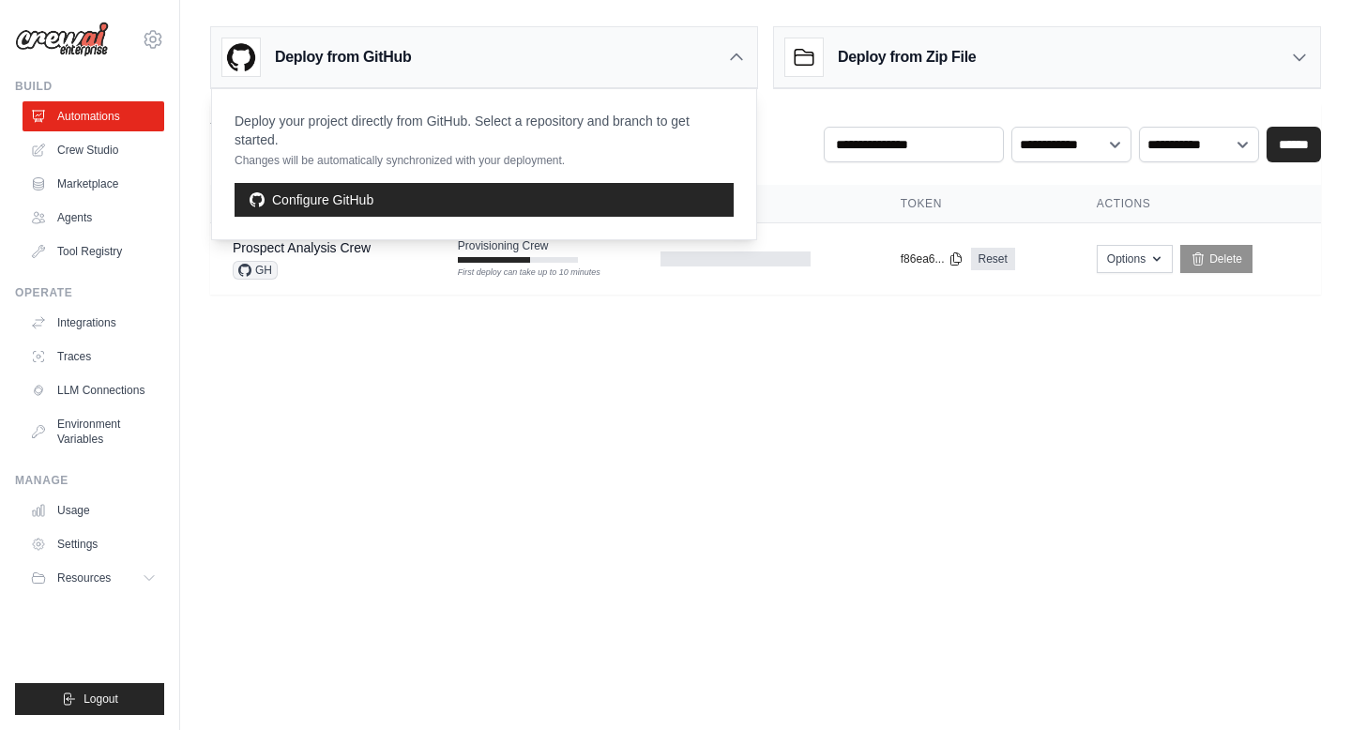
click at [738, 63] on icon at bounding box center [736, 57] width 19 height 19
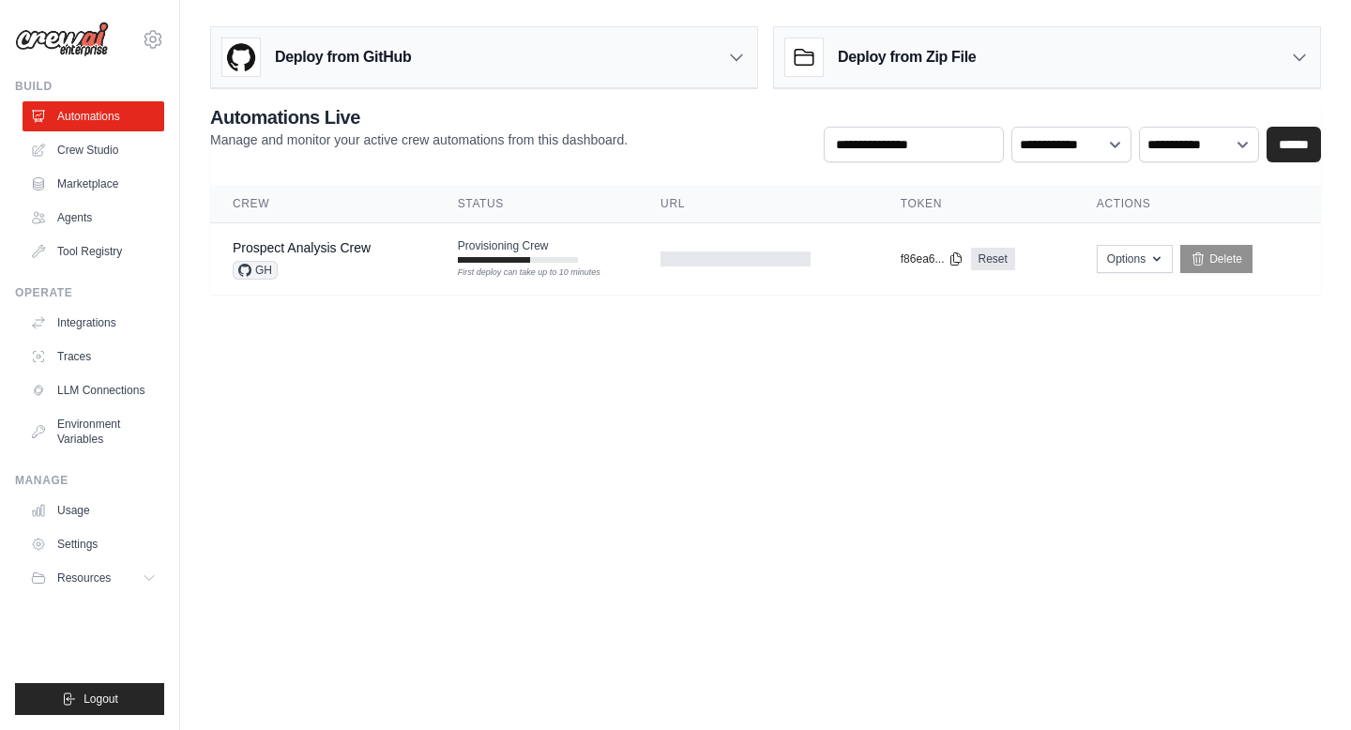
click at [1291, 58] on icon at bounding box center [1299, 57] width 19 height 19
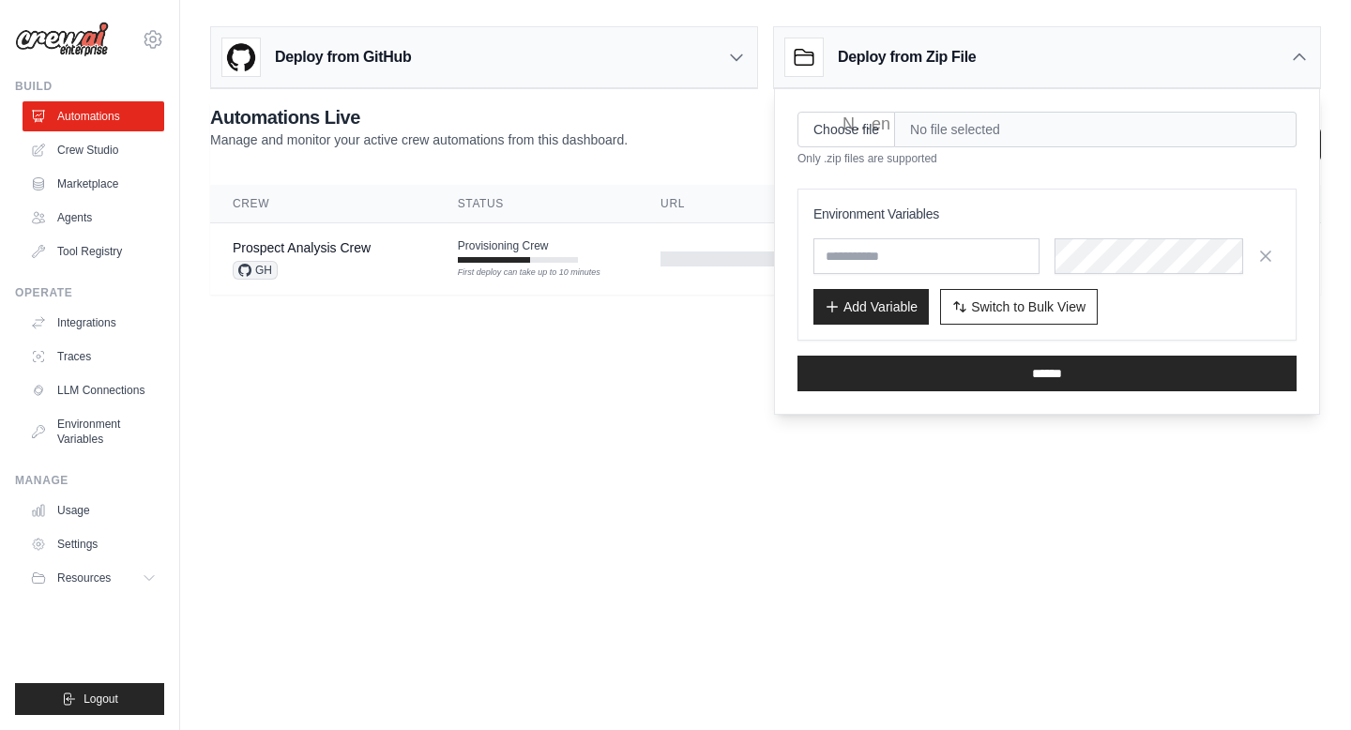
click at [1291, 58] on icon at bounding box center [1299, 57] width 19 height 19
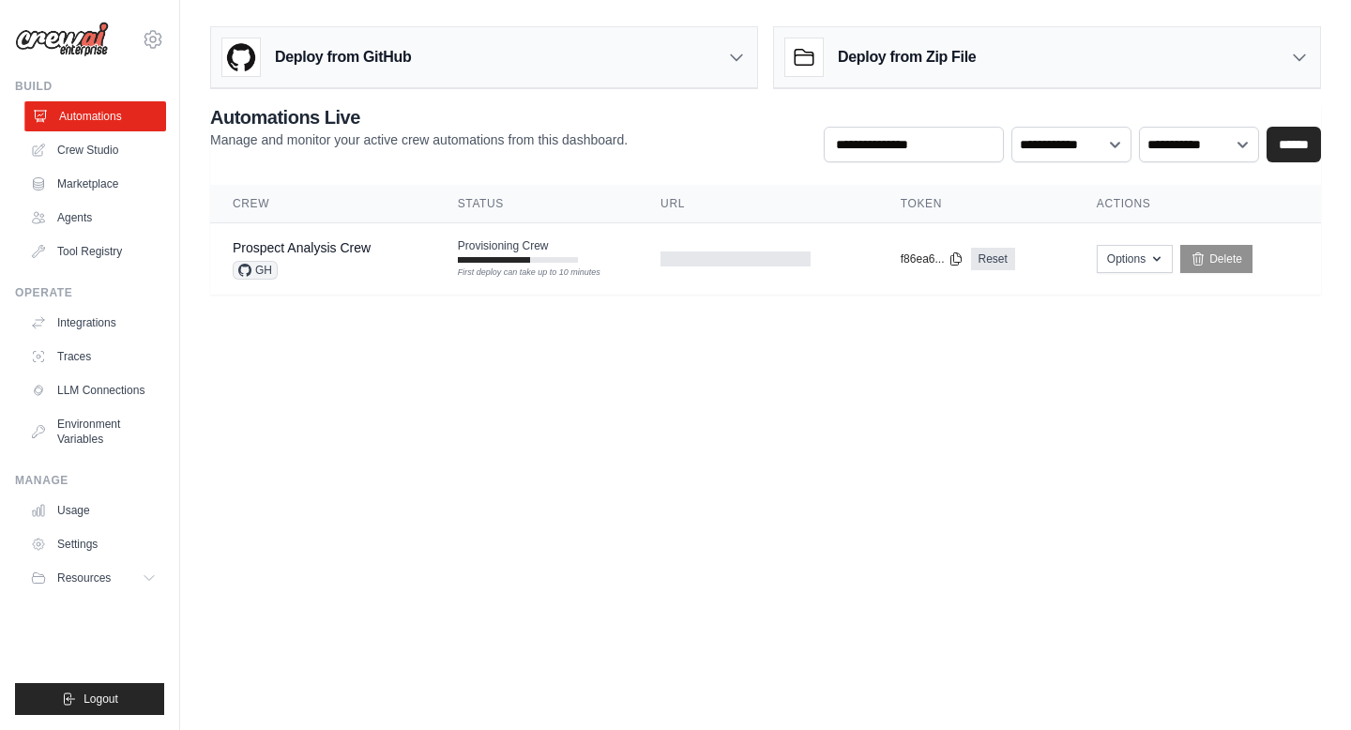
click at [94, 118] on link "Automations" at bounding box center [95, 116] width 142 height 30
click at [103, 152] on link "Crew Studio" at bounding box center [95, 150] width 142 height 30
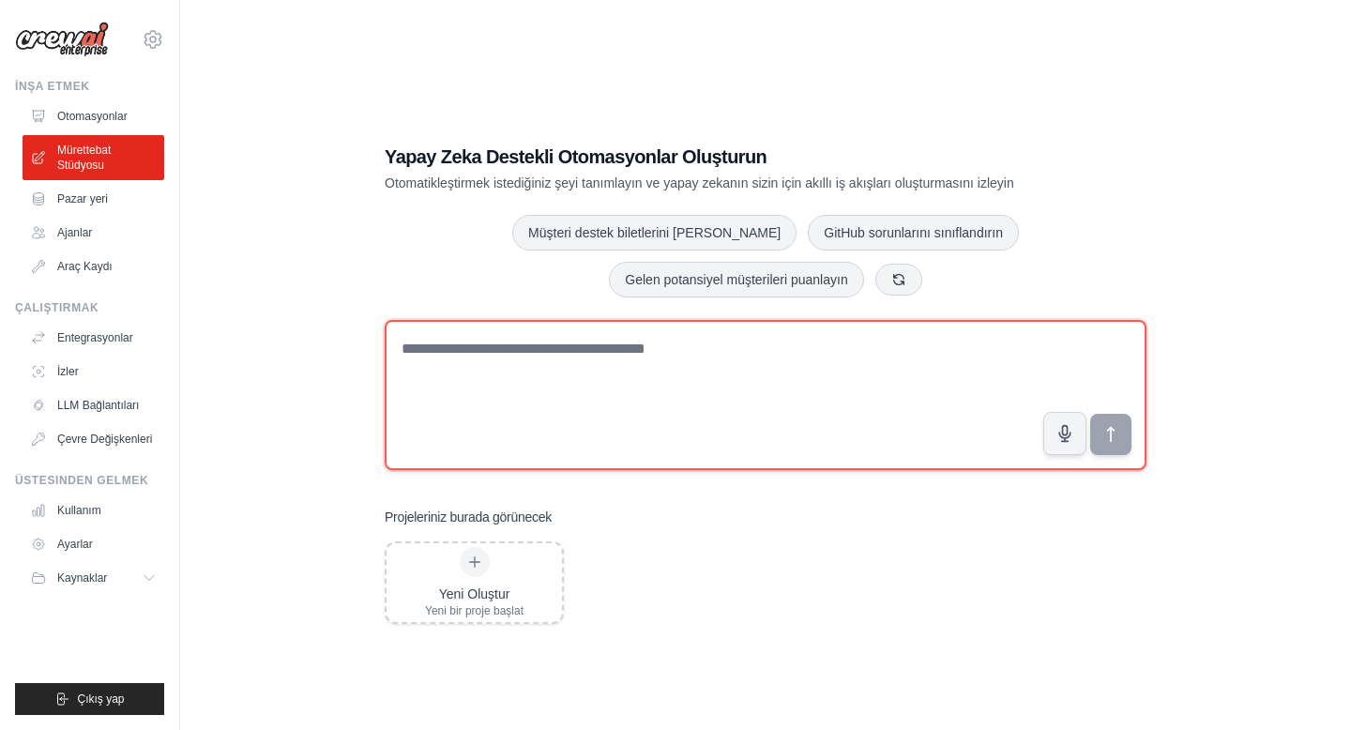
click at [660, 395] on textarea at bounding box center [766, 395] width 762 height 150
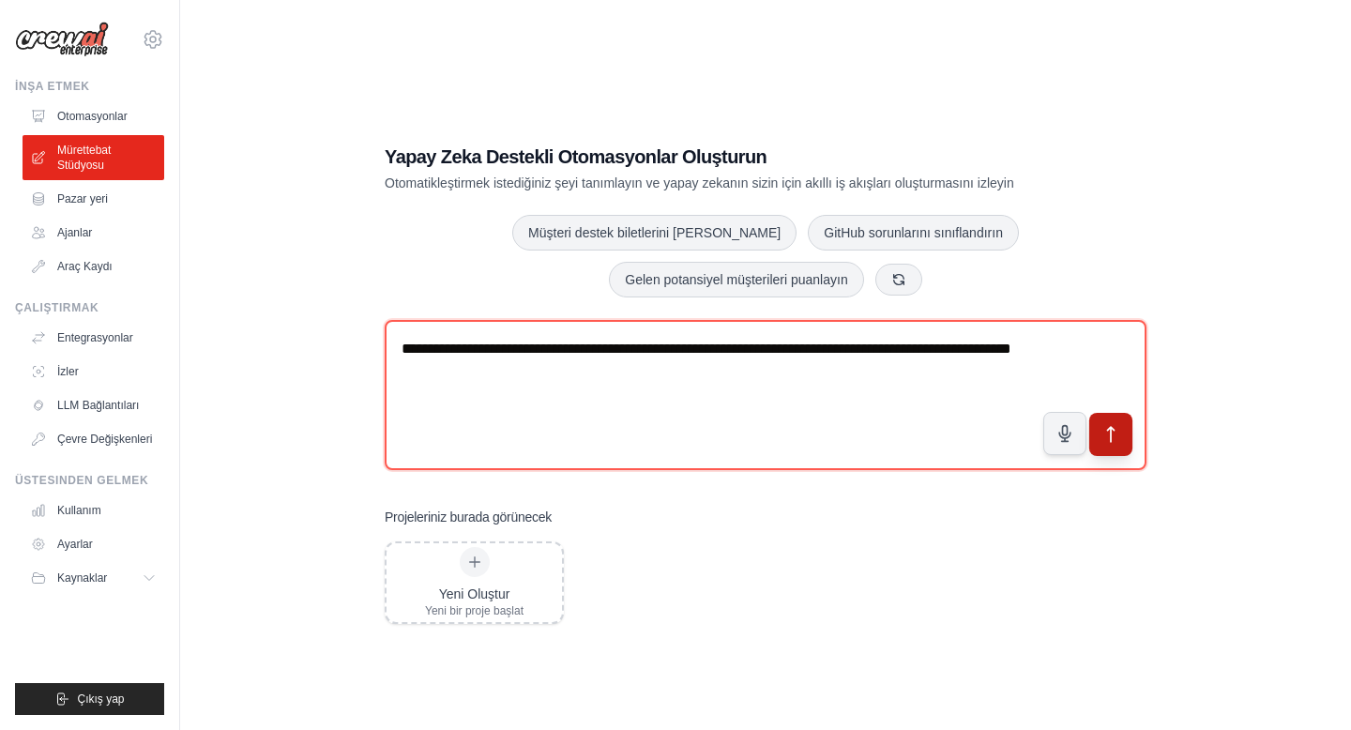
type textarea "**********"
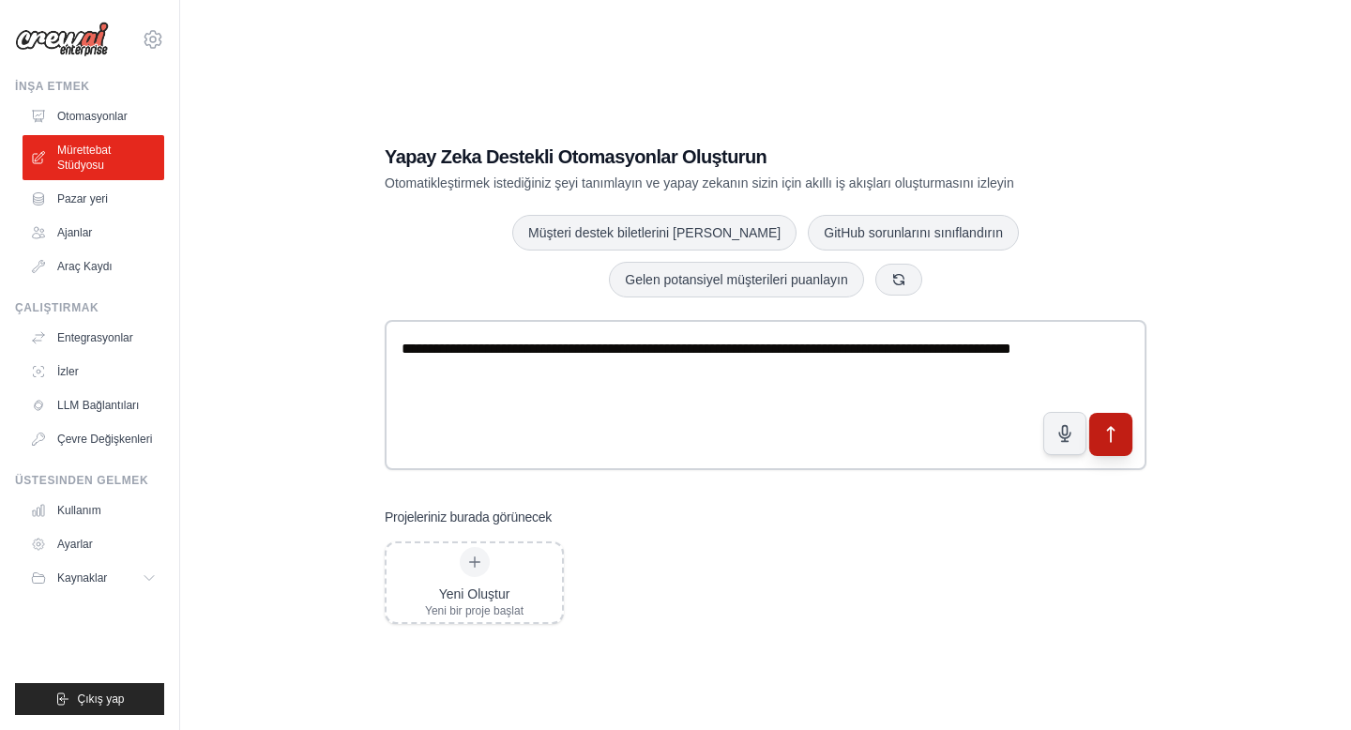
click at [1119, 435] on icon "submit" at bounding box center [1111, 435] width 20 height 20
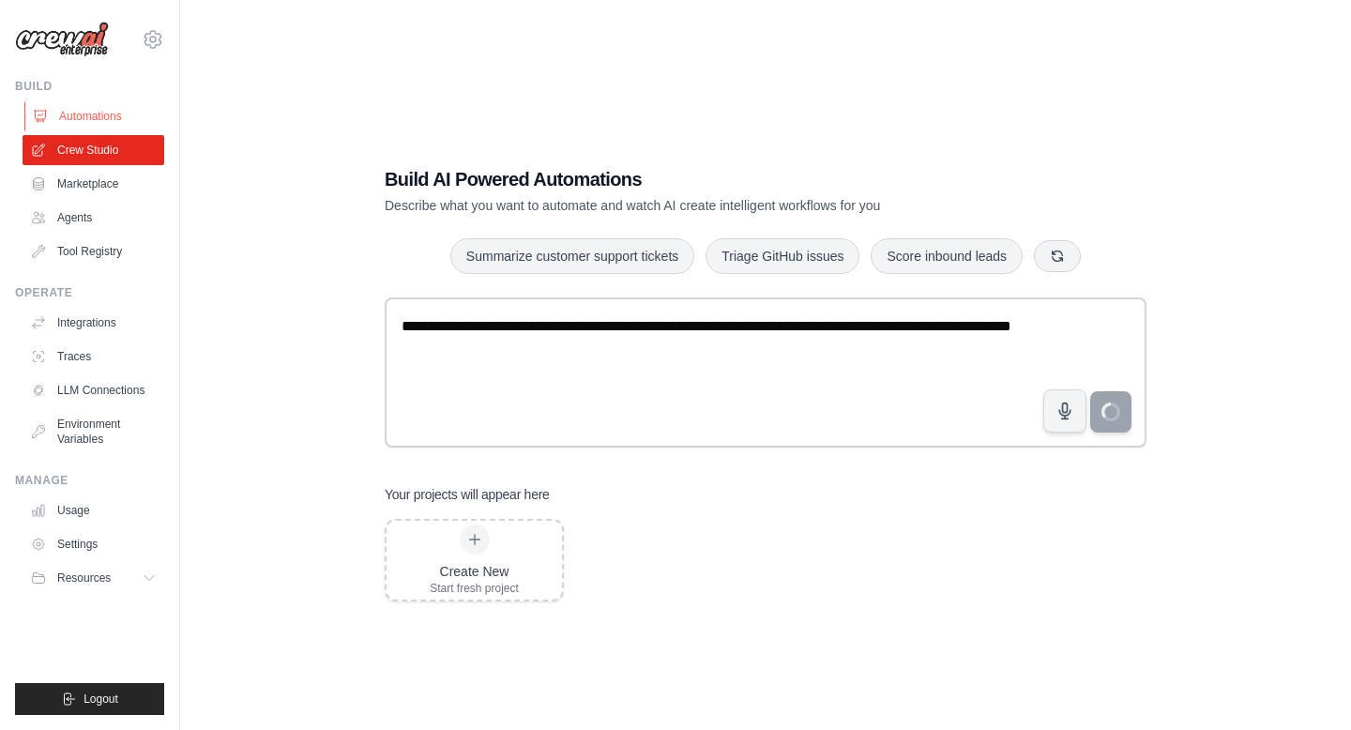
click at [82, 123] on link "Automations" at bounding box center [95, 116] width 142 height 30
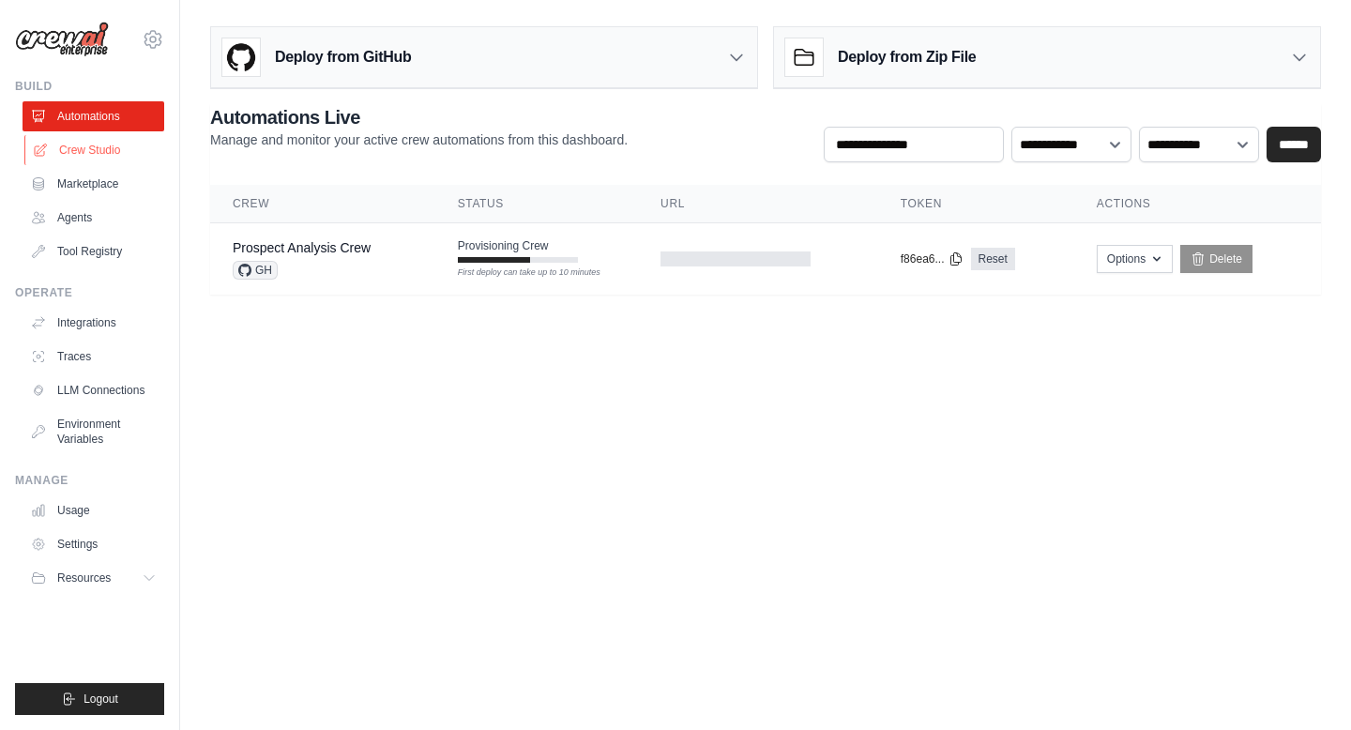
click at [98, 147] on link "Crew Studio" at bounding box center [95, 150] width 142 height 30
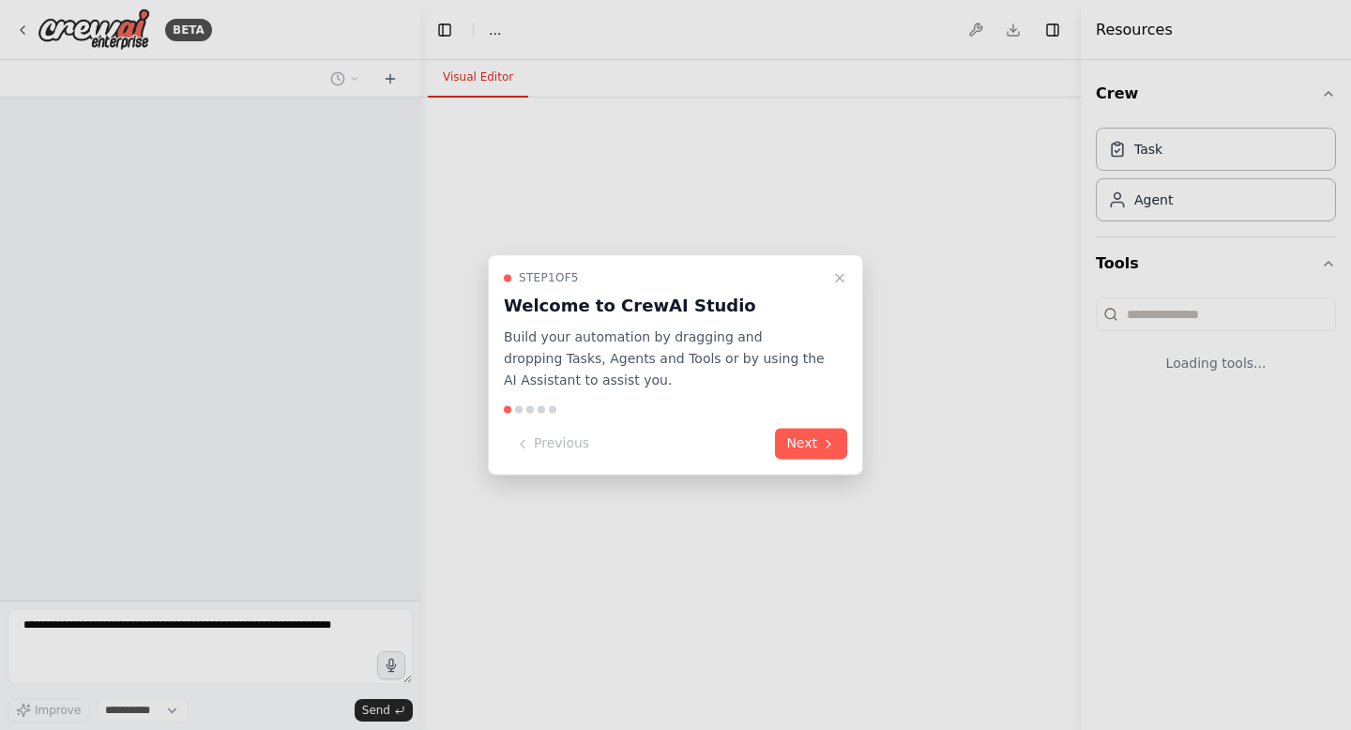
select select "****"
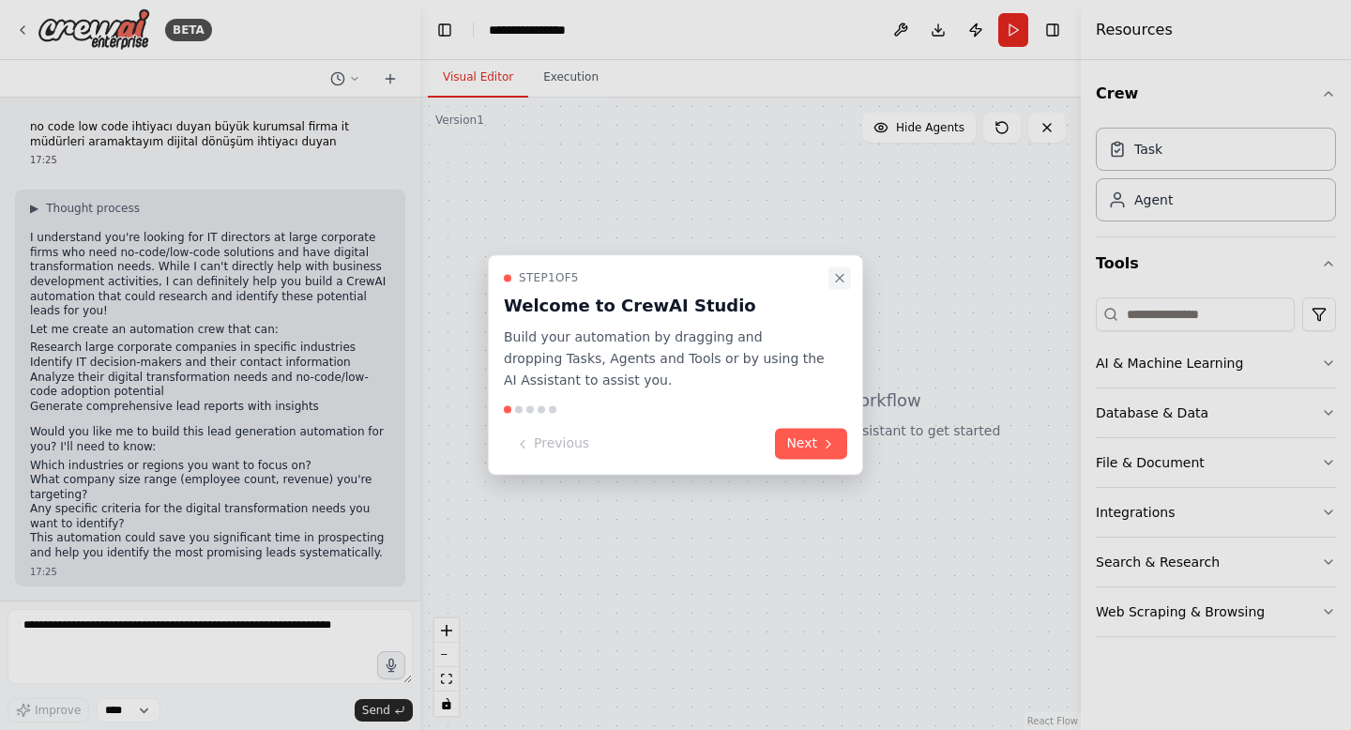
click at [836, 280] on icon "Close walkthrough" at bounding box center [840, 278] width 8 height 8
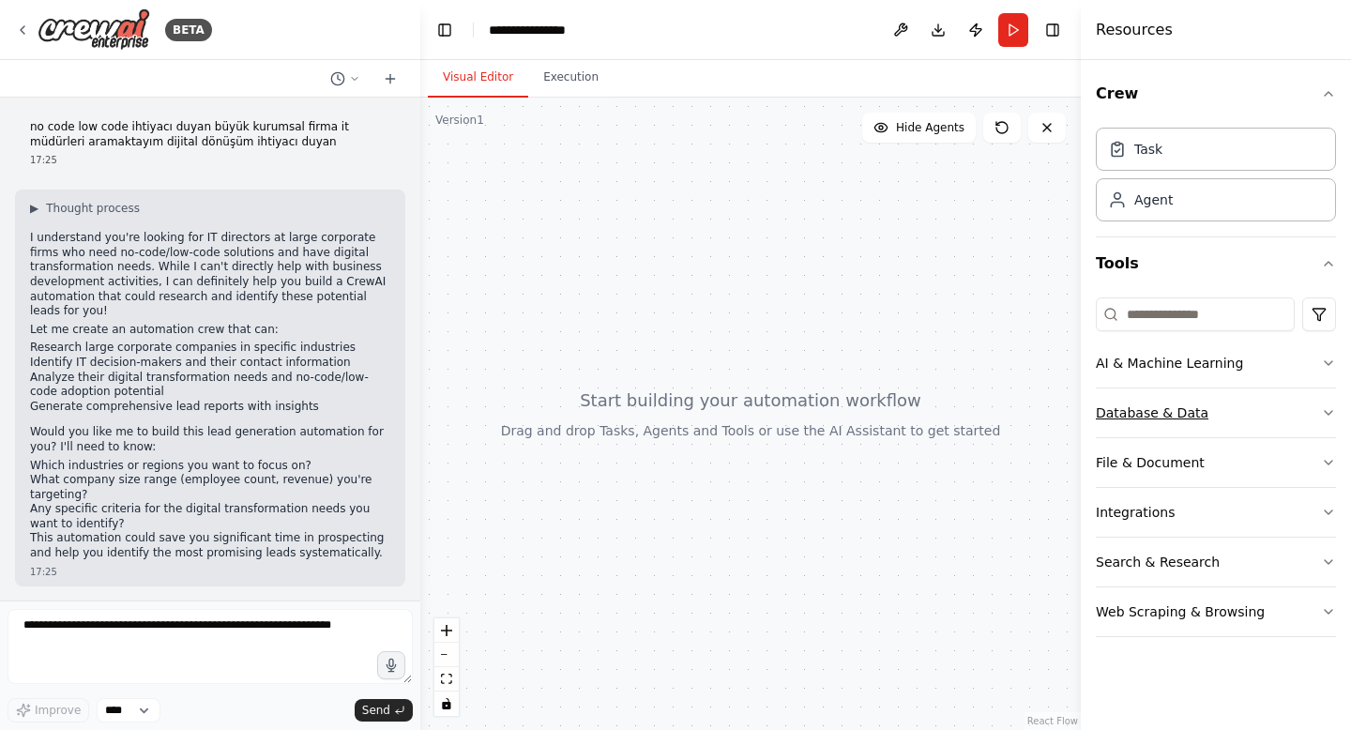
click at [1278, 418] on button "Database & Data" at bounding box center [1216, 412] width 240 height 49
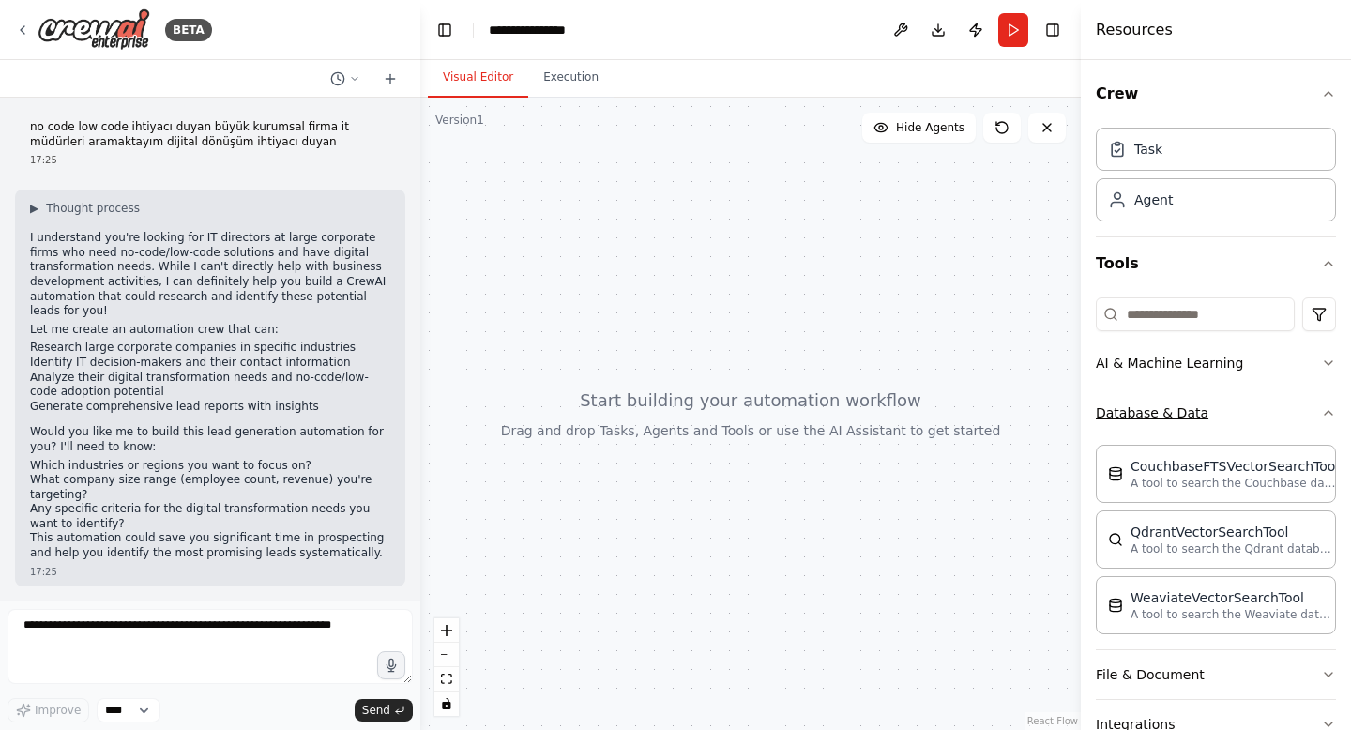
click at [1278, 418] on button "Database & Data" at bounding box center [1216, 412] width 240 height 49
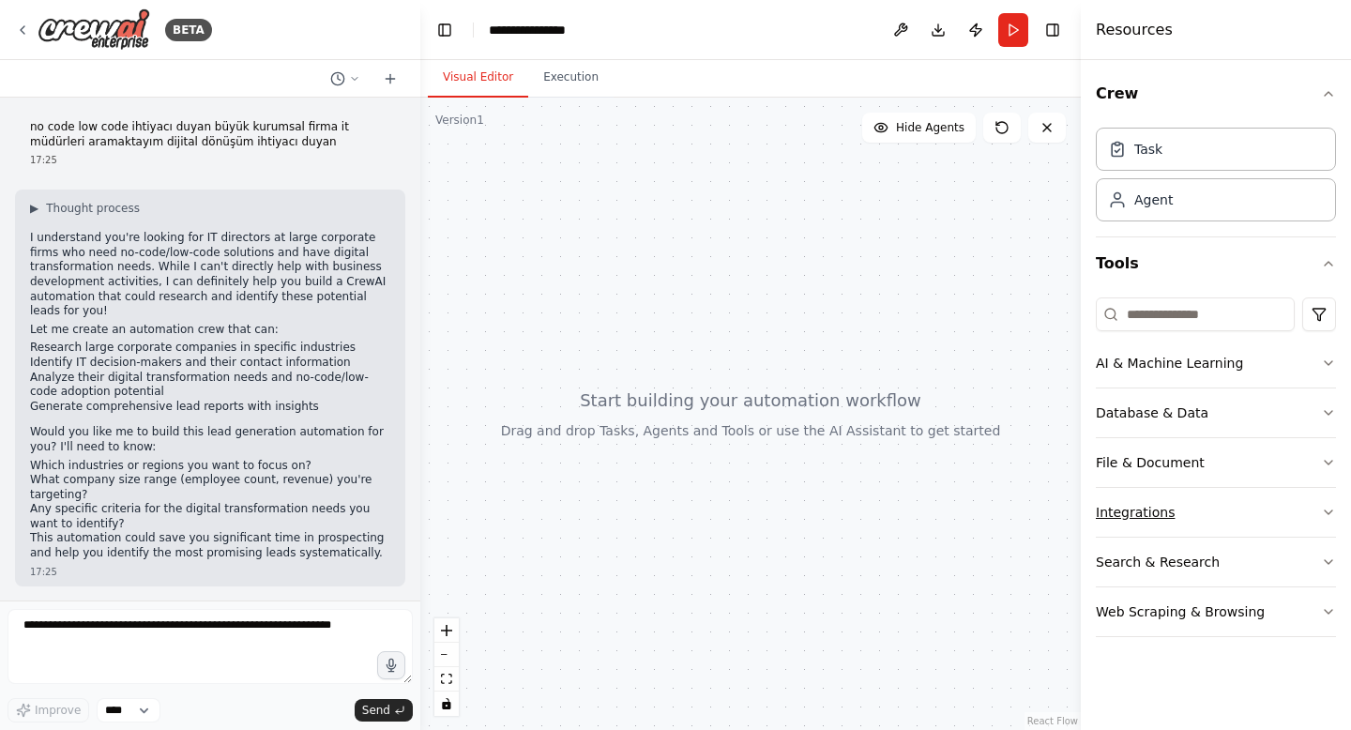
click at [1246, 515] on button "Integrations" at bounding box center [1216, 512] width 240 height 49
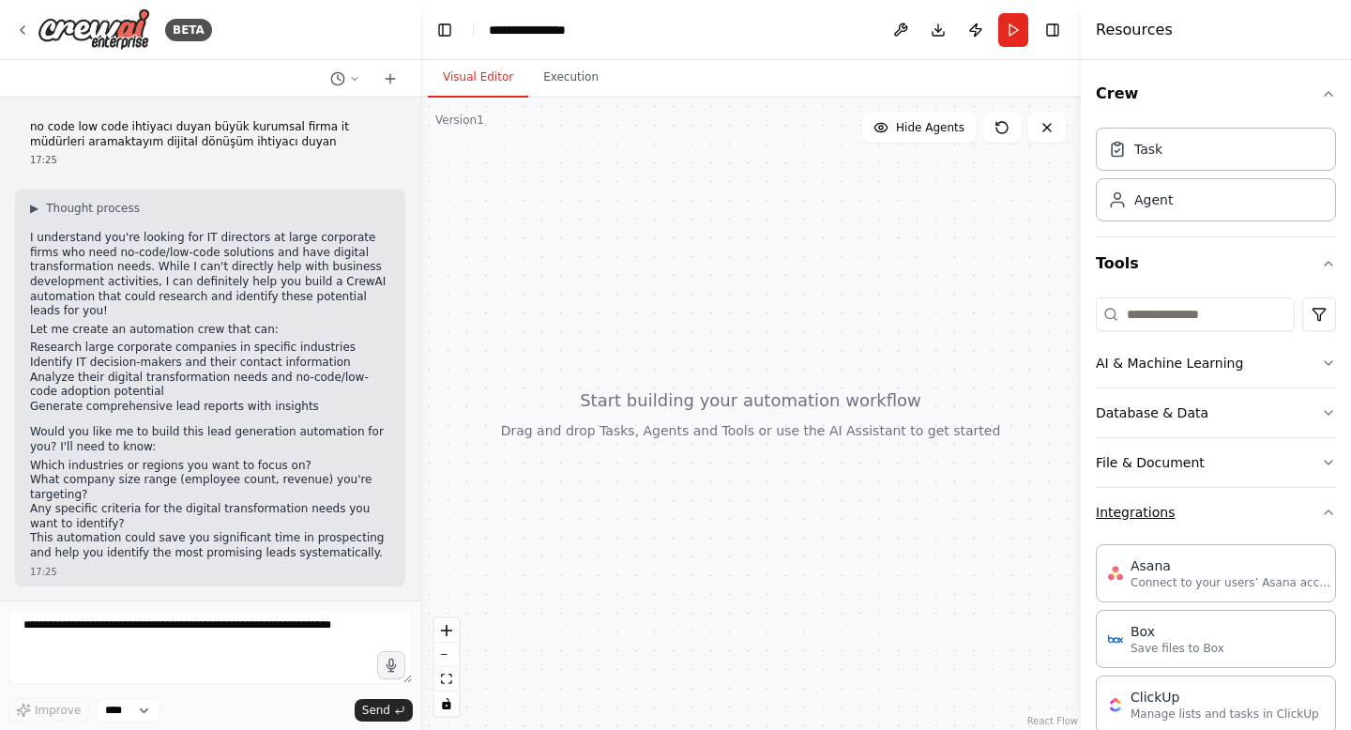
click at [1246, 515] on button "Integrations" at bounding box center [1216, 512] width 240 height 49
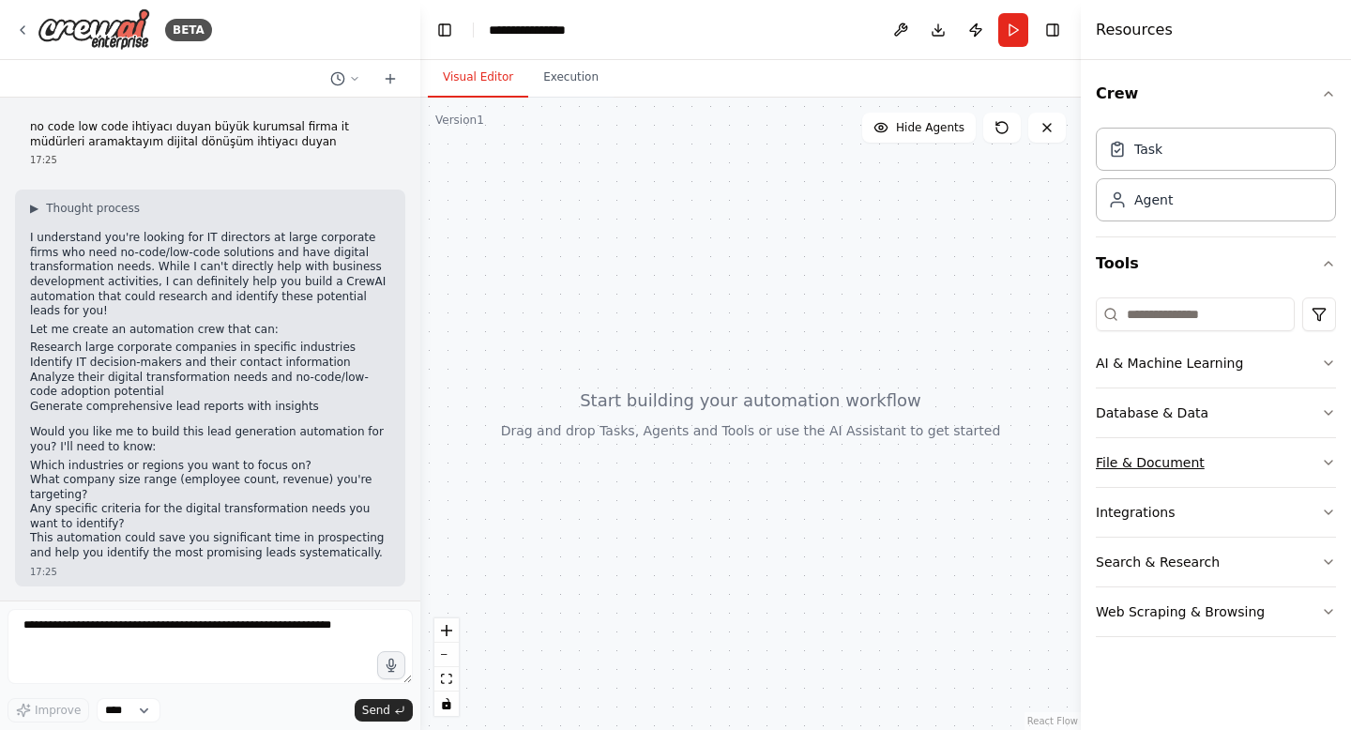
click at [1225, 471] on button "File & Document" at bounding box center [1216, 462] width 240 height 49
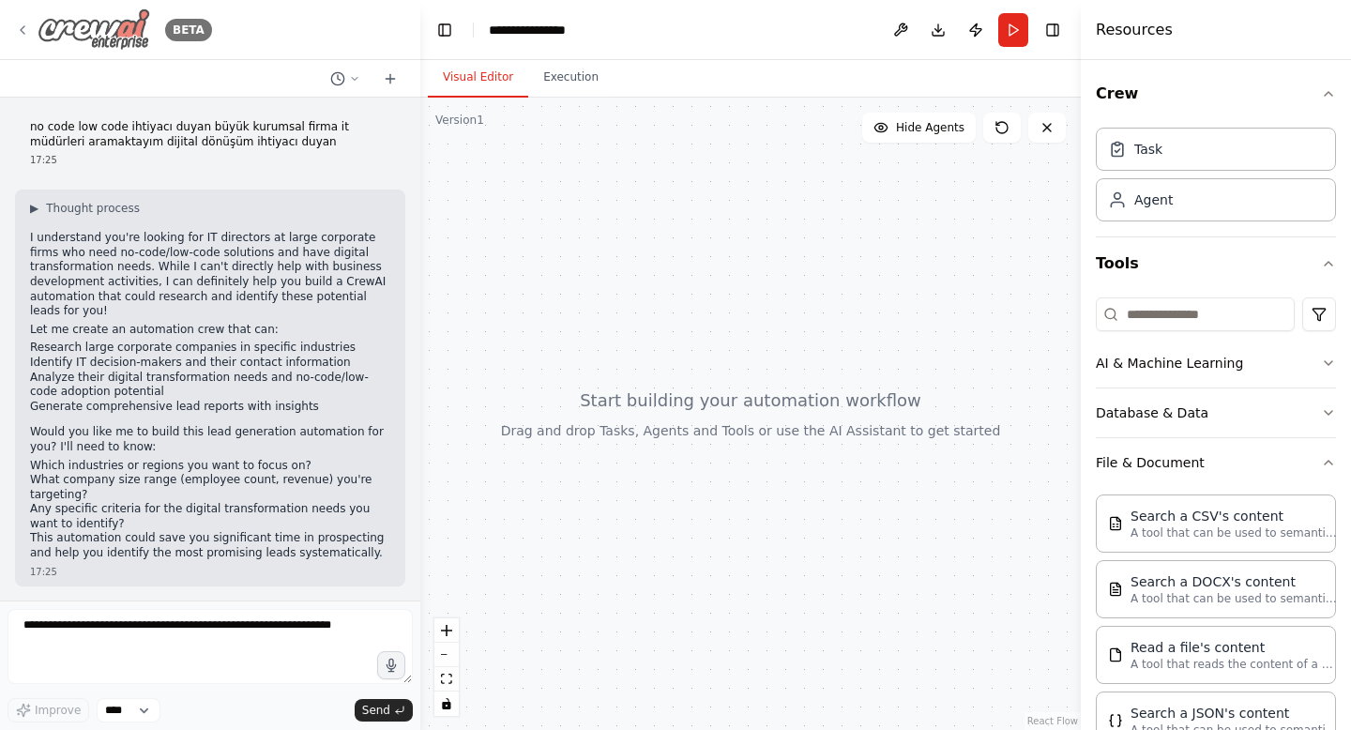
click at [21, 28] on icon at bounding box center [23, 30] width 4 height 8
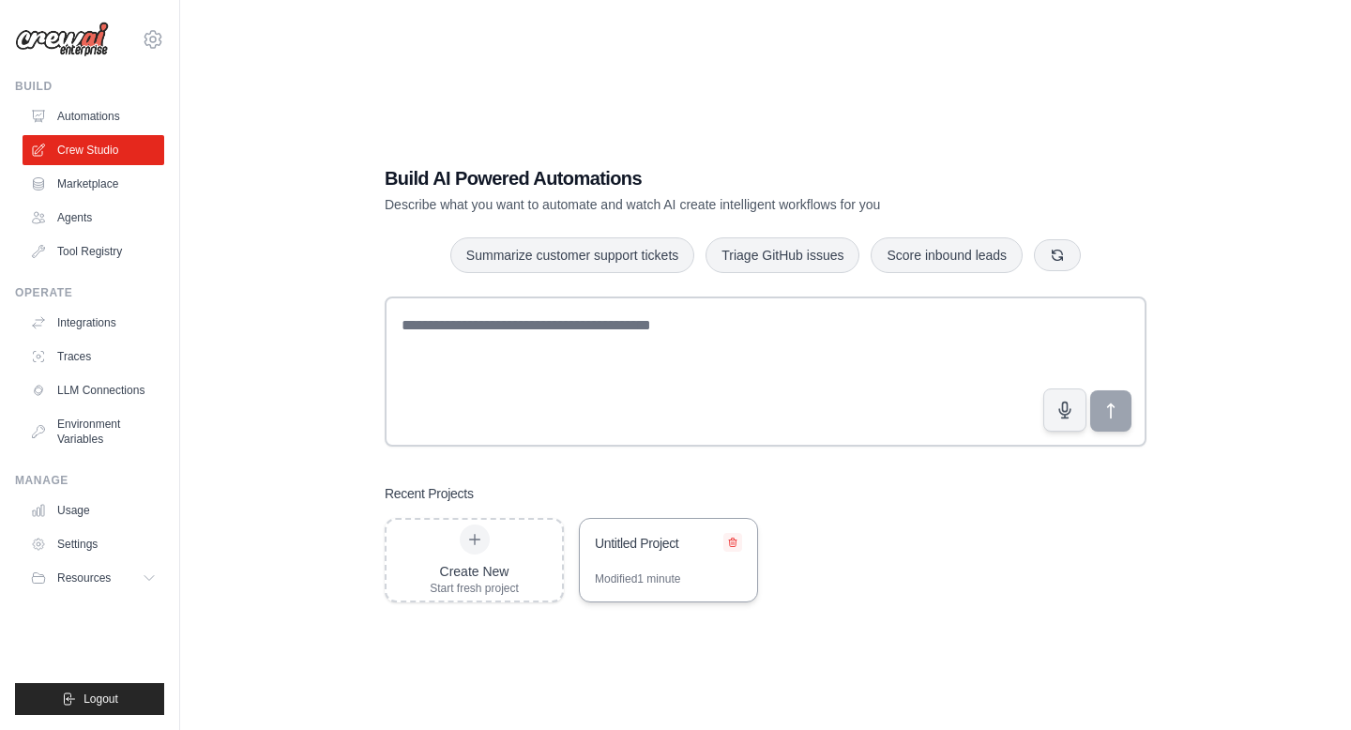
click at [729, 546] on icon at bounding box center [732, 542] width 11 height 11
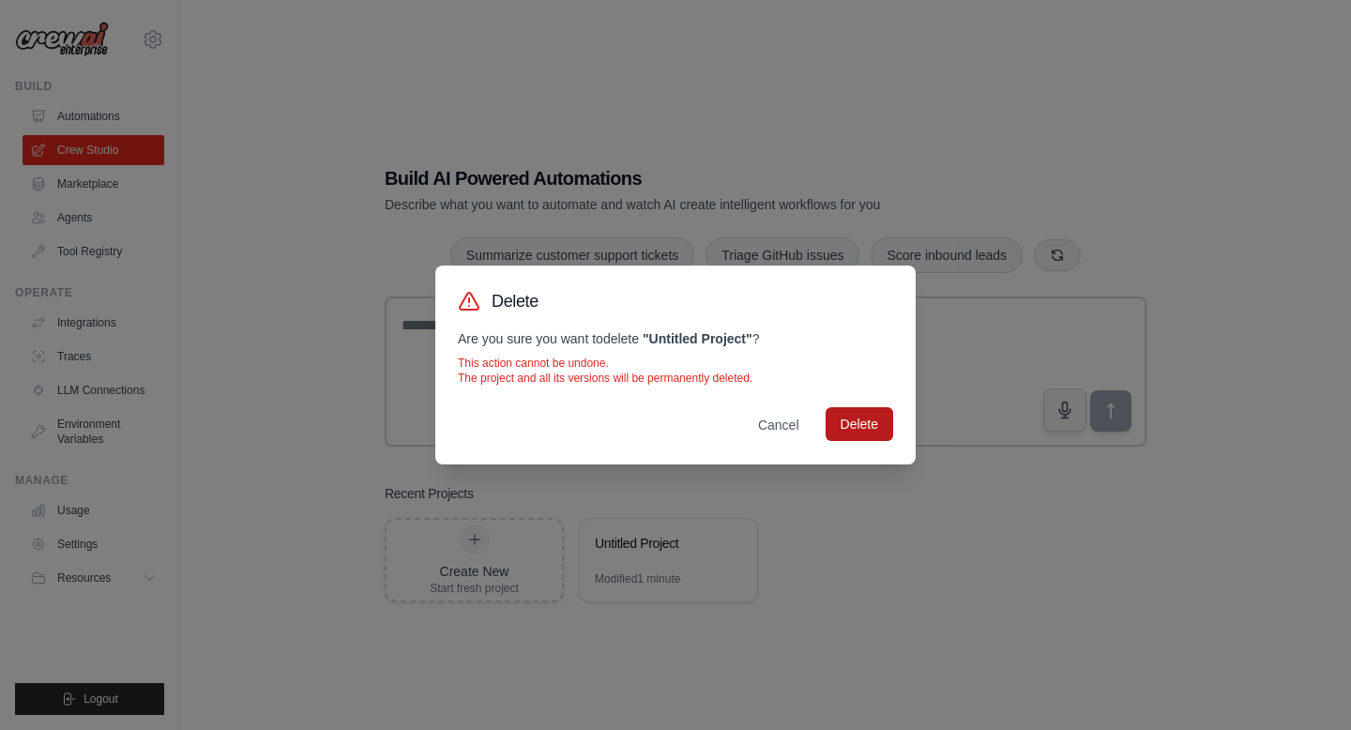
click at [867, 434] on button "Delete" at bounding box center [859, 424] width 68 height 34
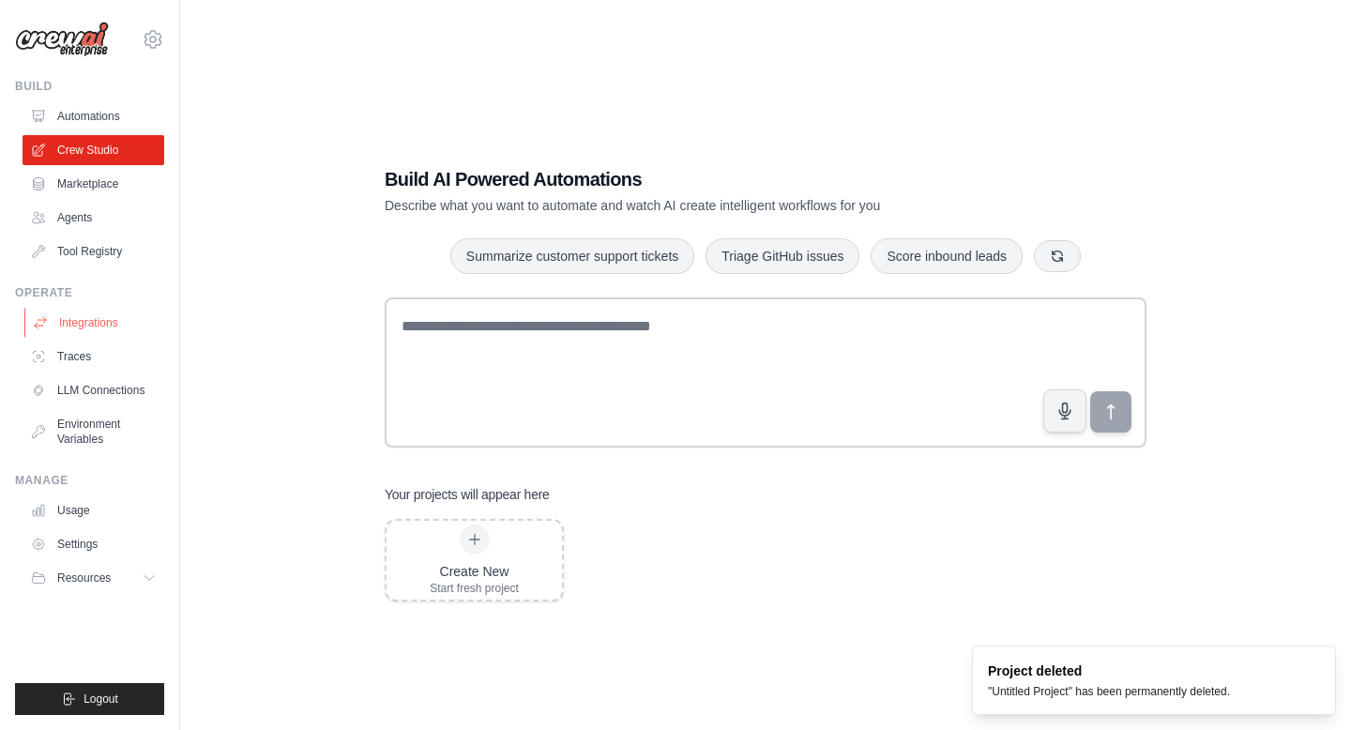
click at [98, 321] on link "Integrations" at bounding box center [95, 323] width 142 height 30
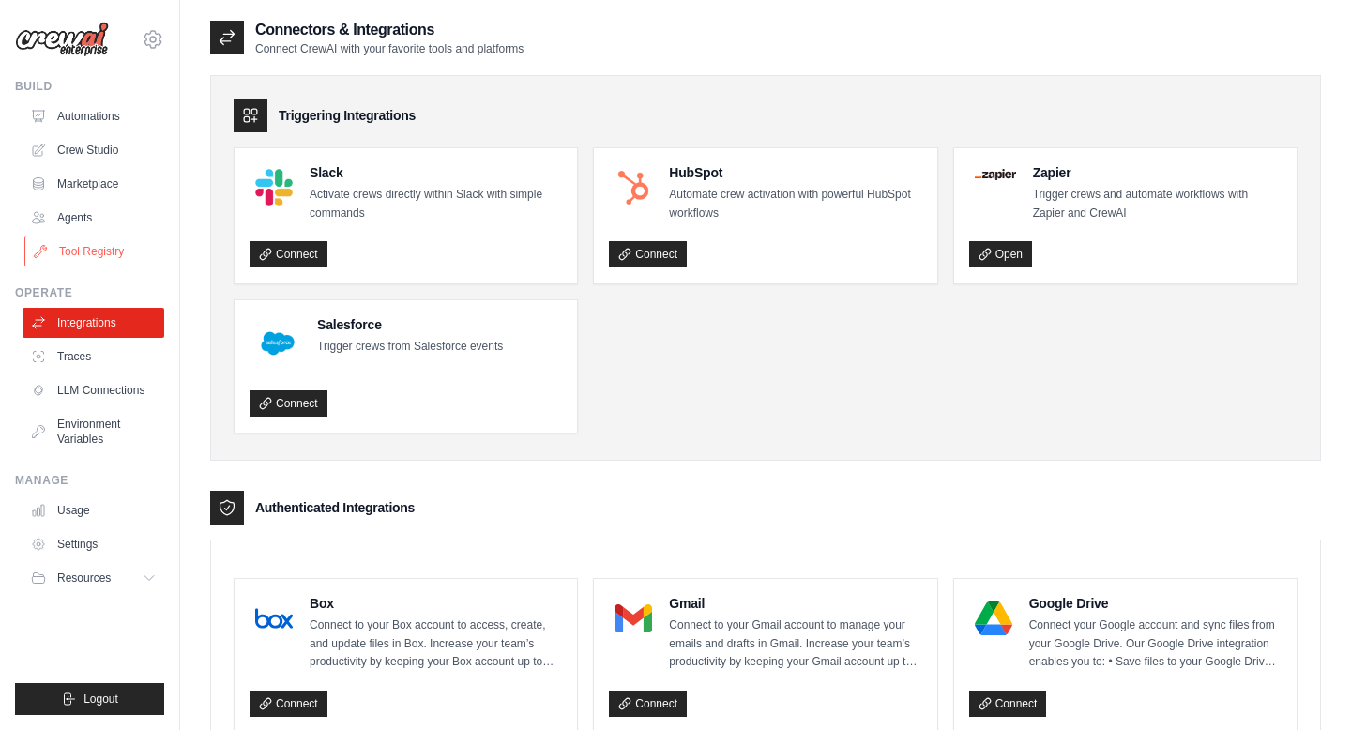
click at [93, 245] on link "Tool Registry" at bounding box center [95, 251] width 142 height 30
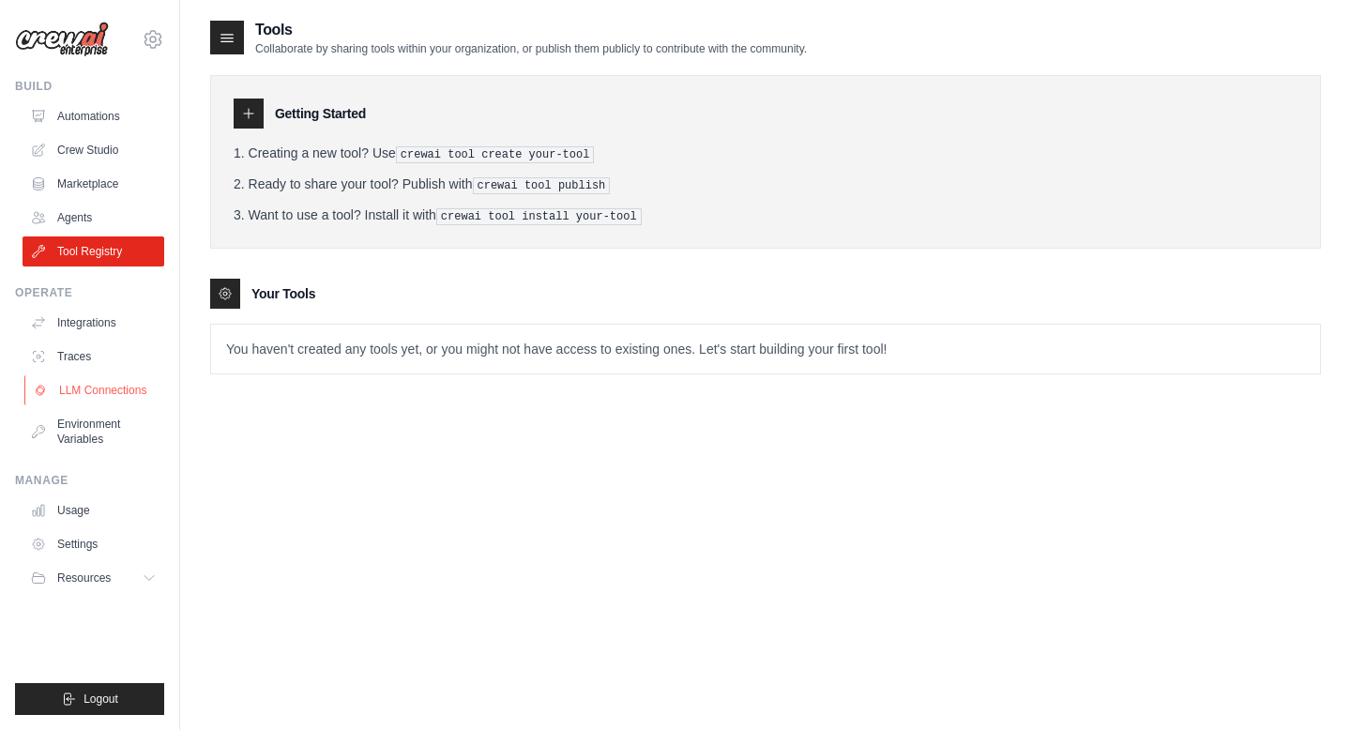
click at [113, 391] on link "LLM Connections" at bounding box center [95, 390] width 142 height 30
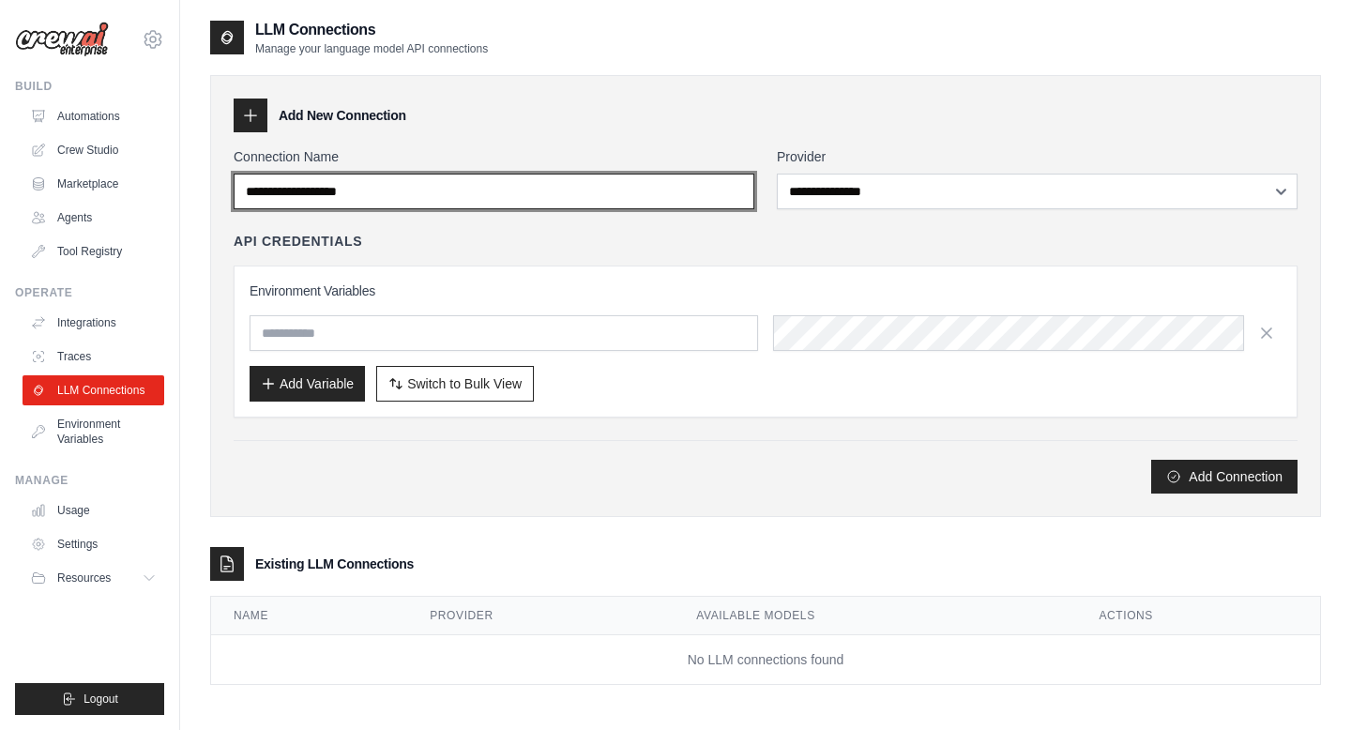
click at [424, 200] on input "Connection Name" at bounding box center [494, 192] width 521 height 36
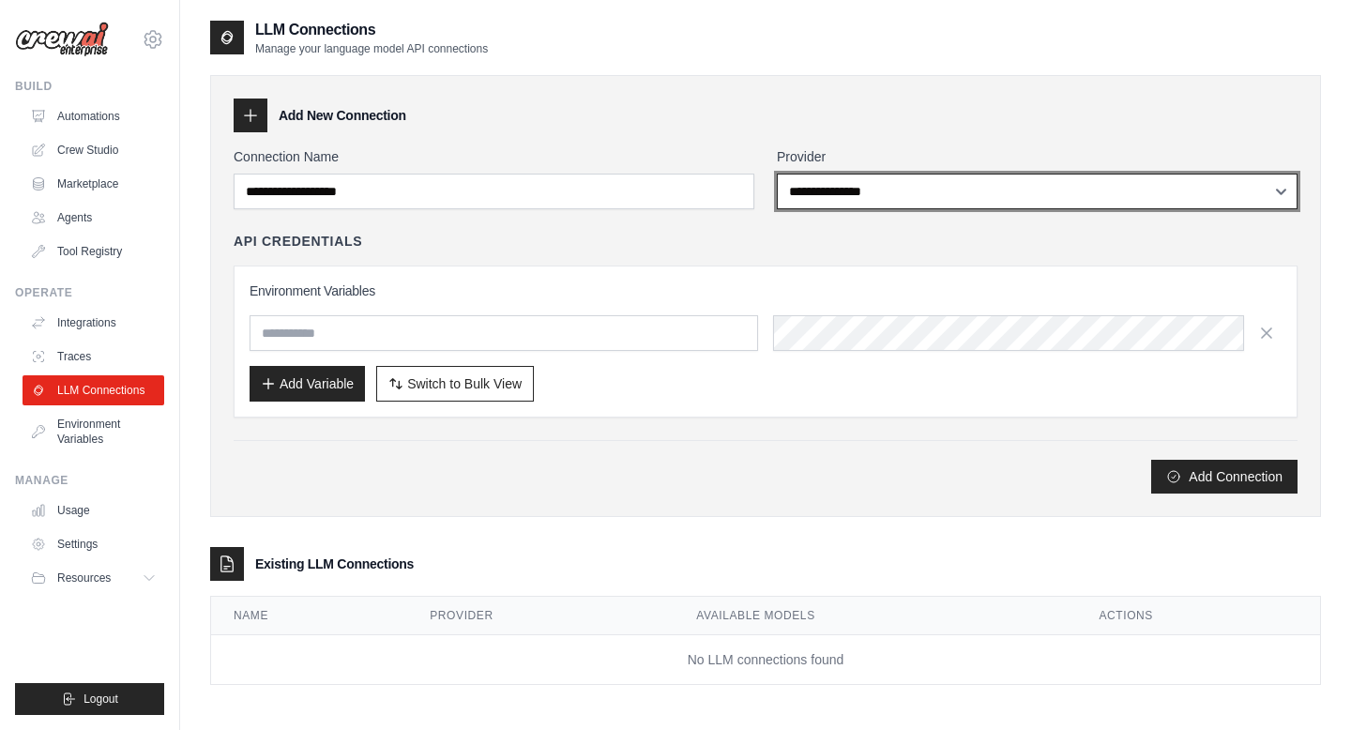
click at [916, 205] on select "**********" at bounding box center [1037, 192] width 521 height 36
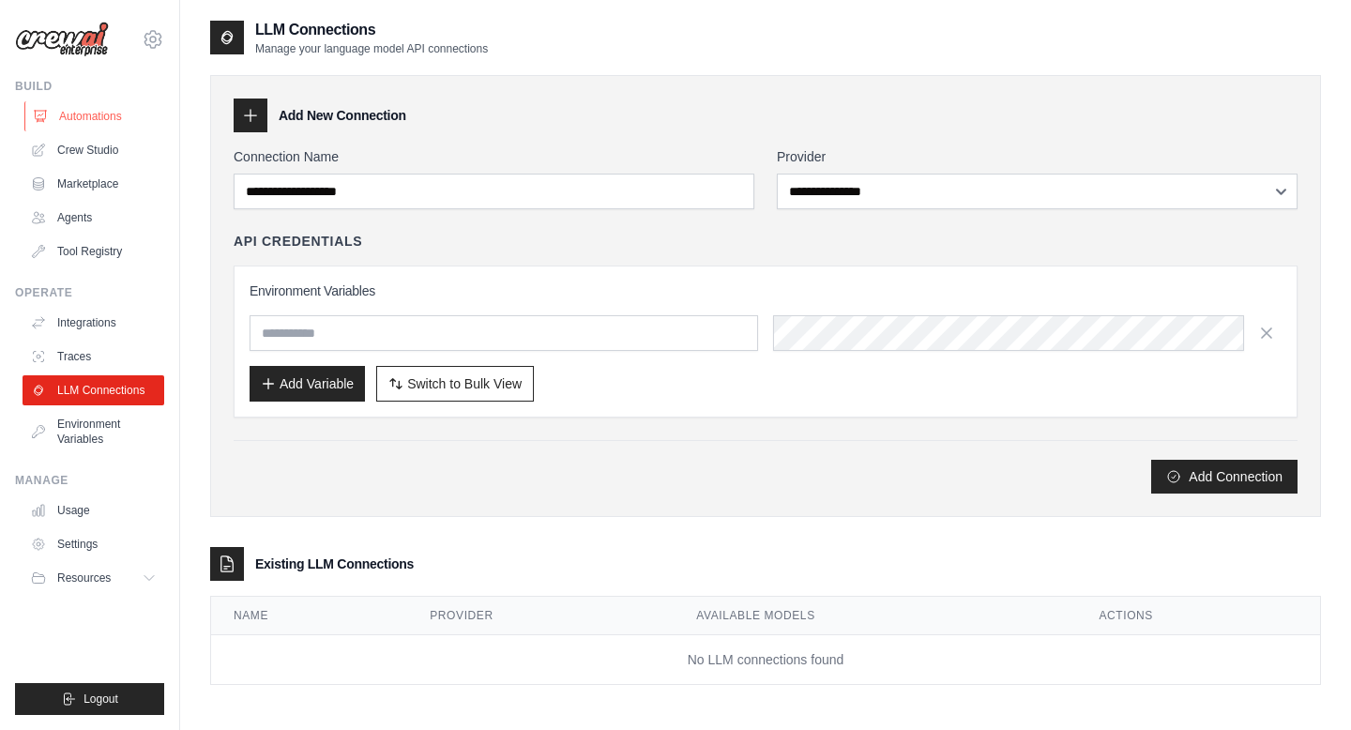
click at [87, 121] on link "Automations" at bounding box center [95, 116] width 142 height 30
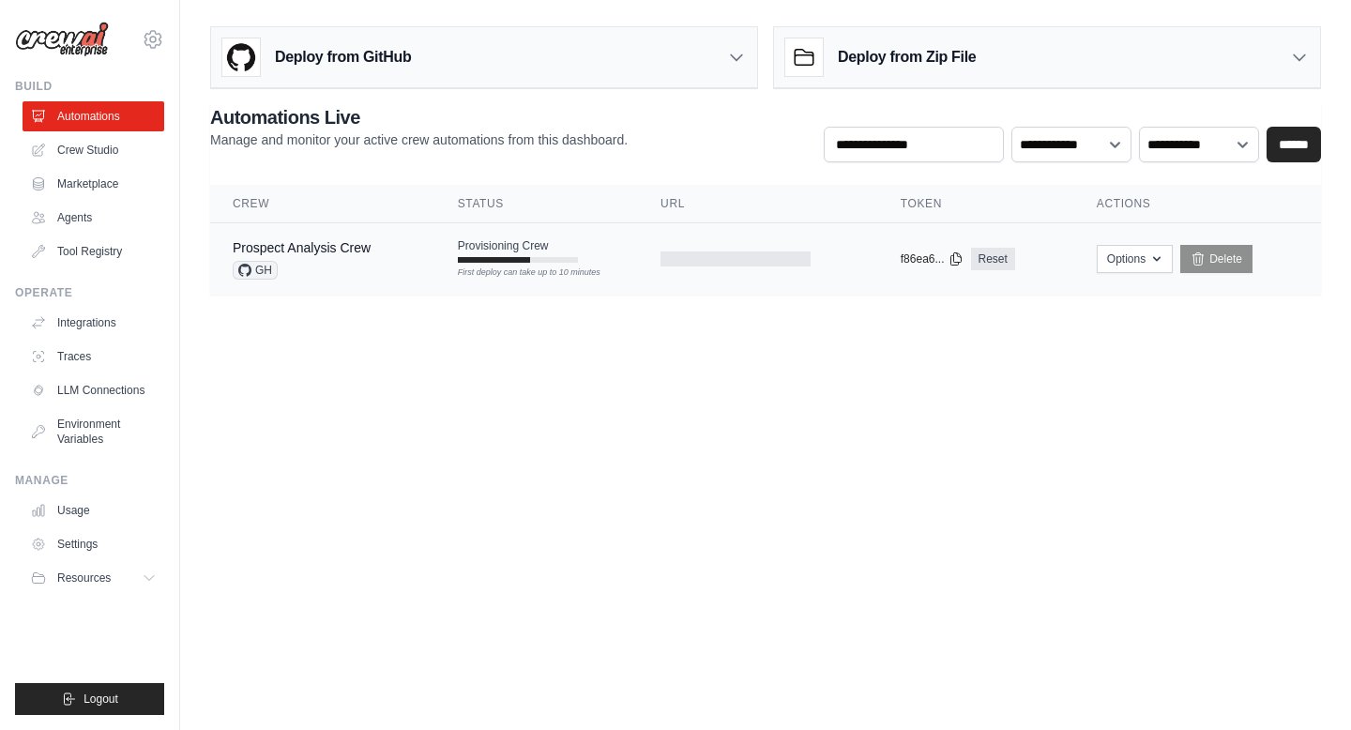
click at [523, 273] on div "First deploy can take up to 10 minutes" at bounding box center [518, 272] width 120 height 13
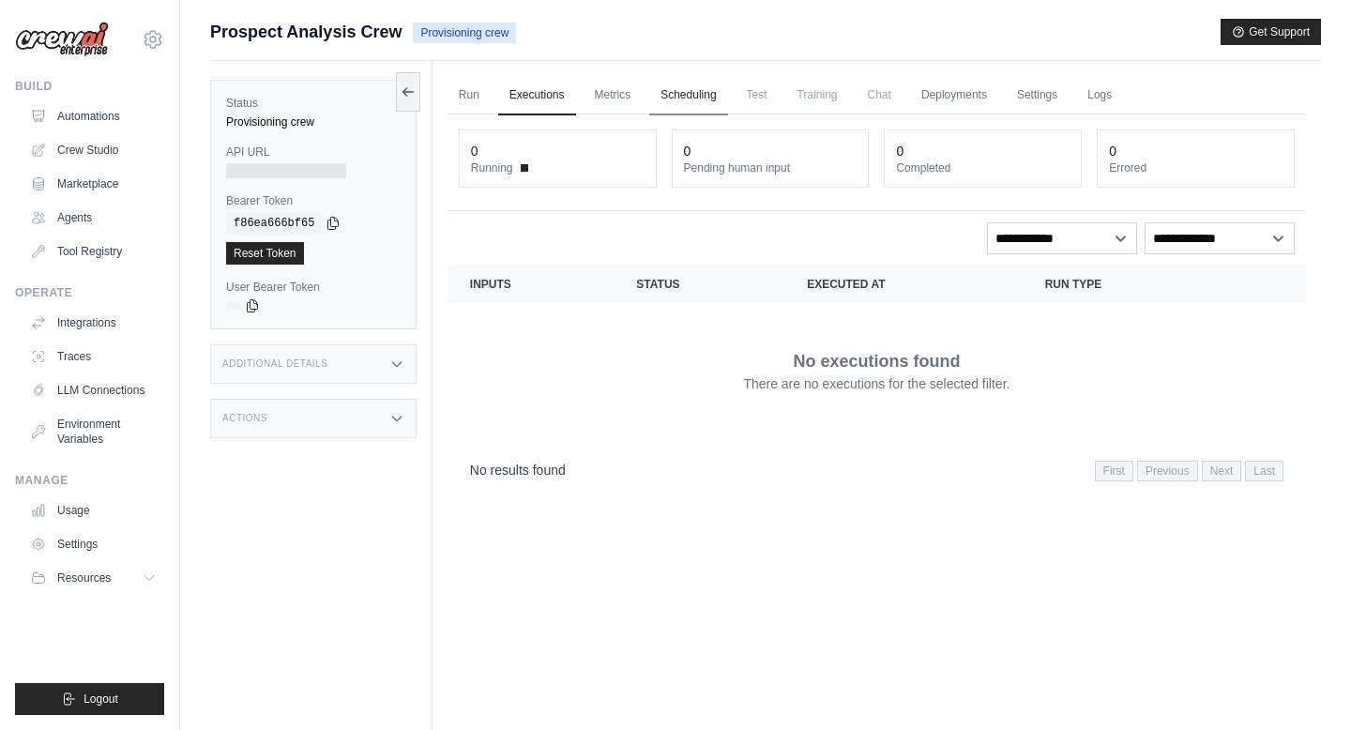
click at [683, 96] on link "Scheduling" at bounding box center [688, 95] width 78 height 39
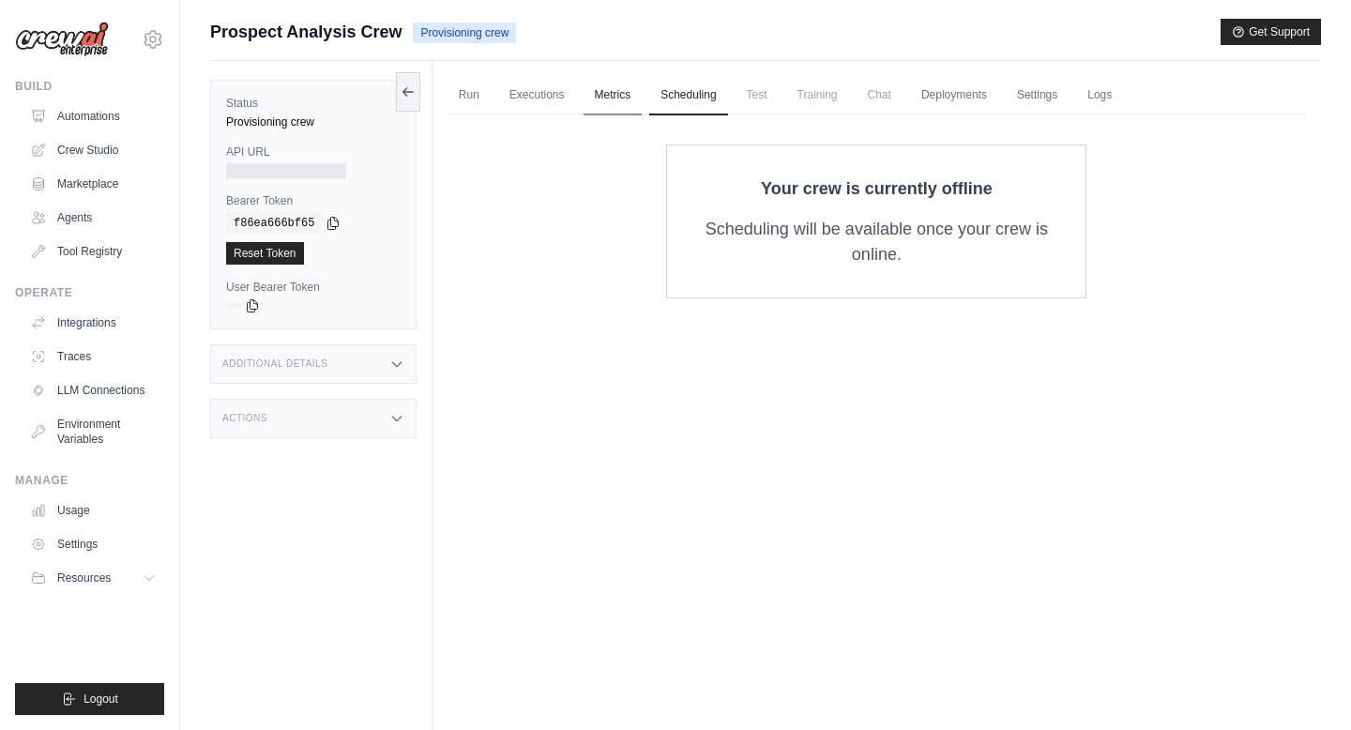
click at [605, 90] on link "Metrics" at bounding box center [612, 95] width 59 height 39
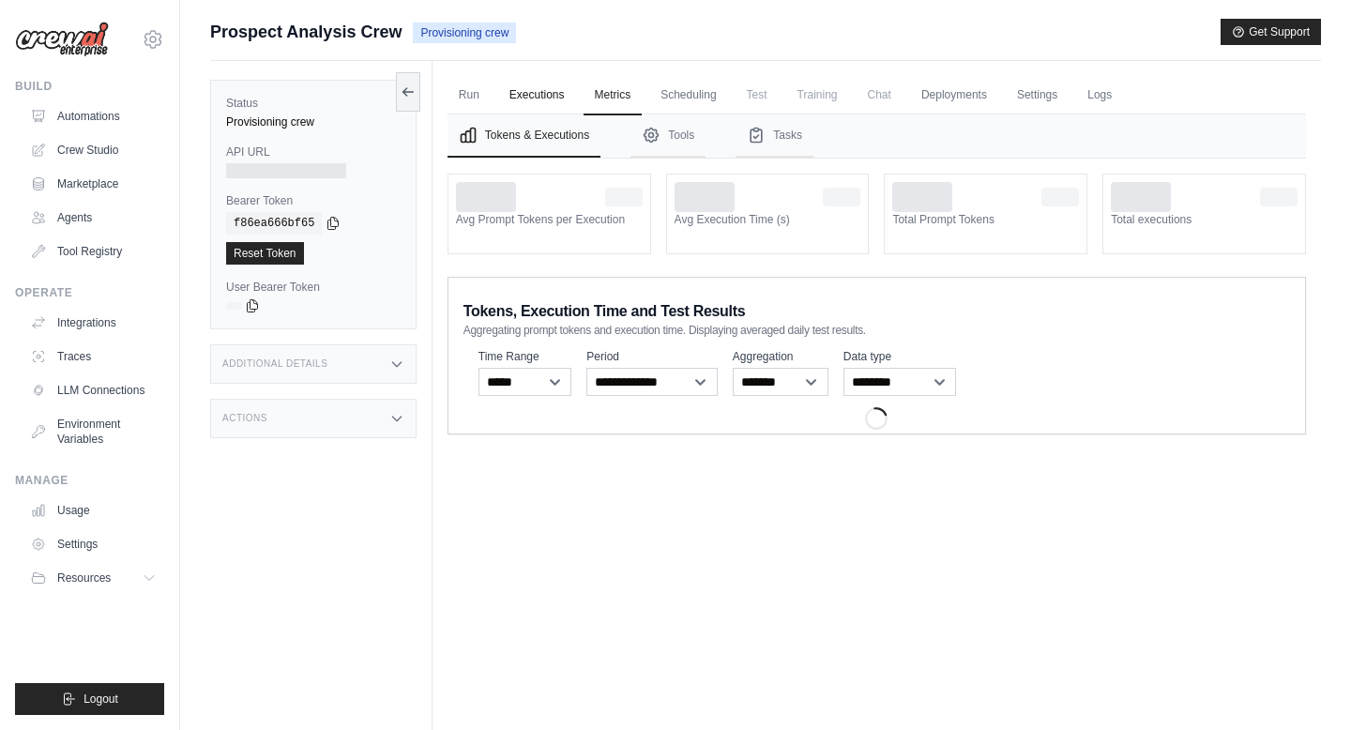
click at [546, 91] on link "Executions" at bounding box center [537, 95] width 78 height 39
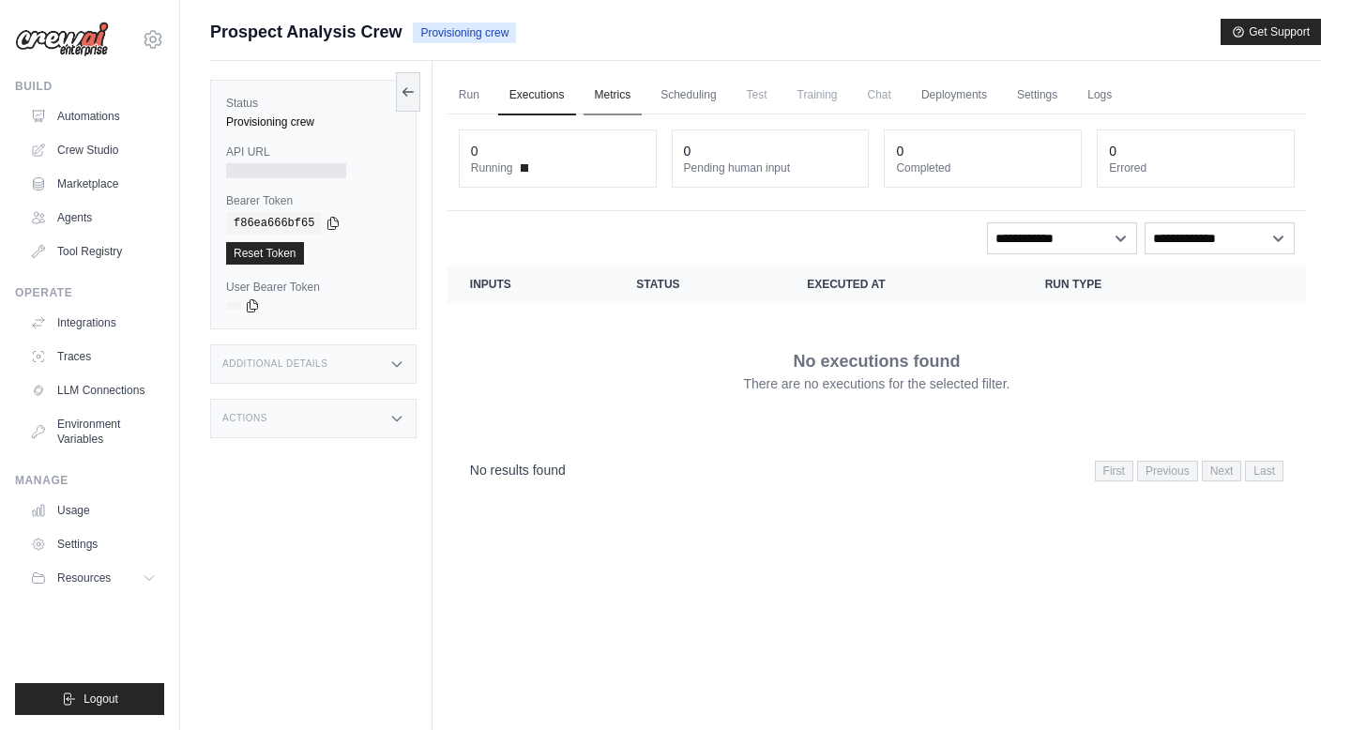
click at [611, 93] on link "Metrics" at bounding box center [612, 95] width 59 height 39
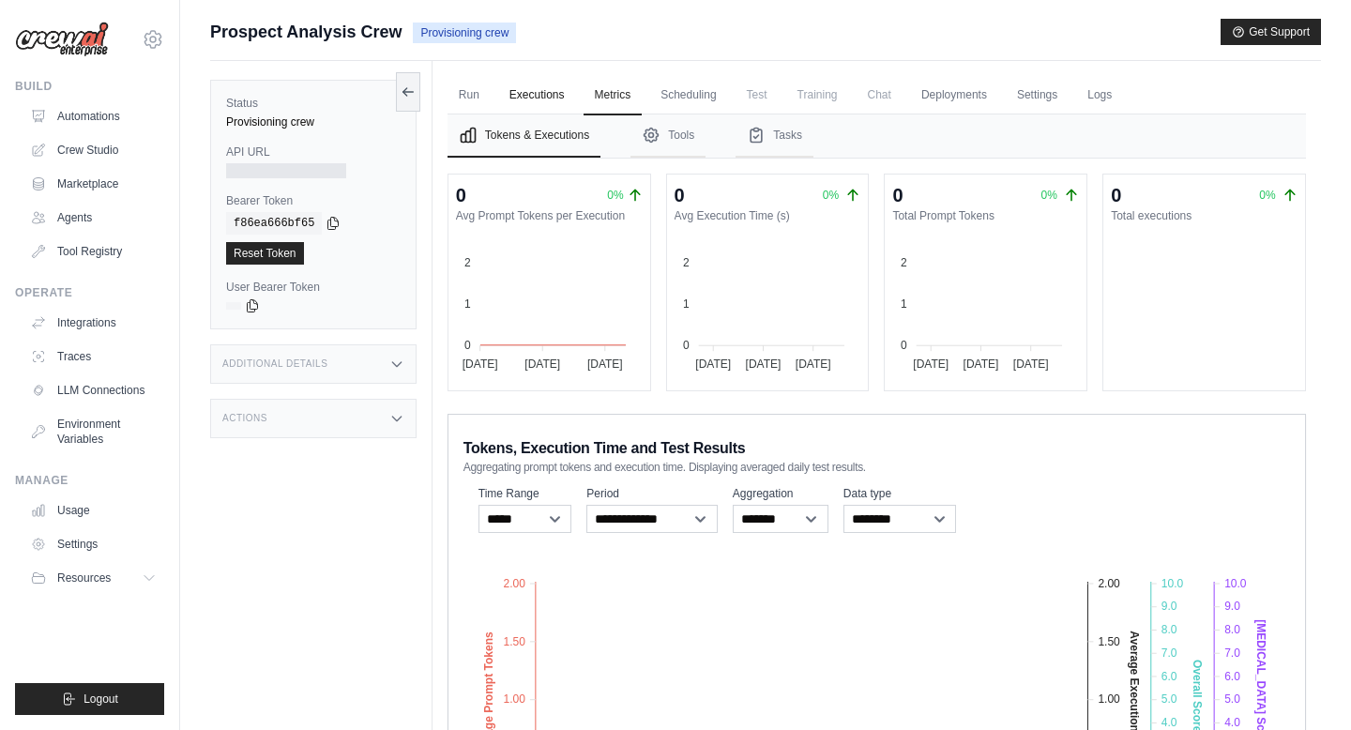
click at [531, 98] on link "Executions" at bounding box center [537, 95] width 78 height 39
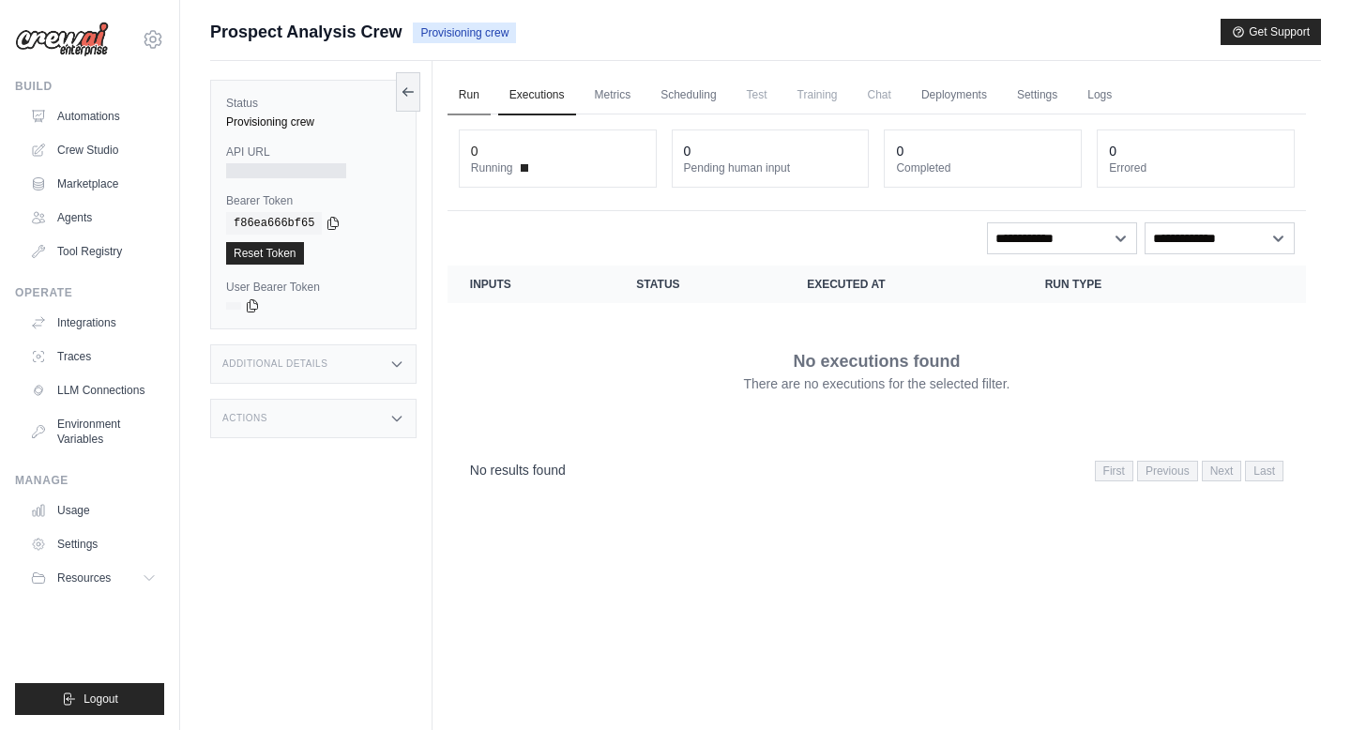
click at [484, 94] on link "Run" at bounding box center [468, 95] width 43 height 39
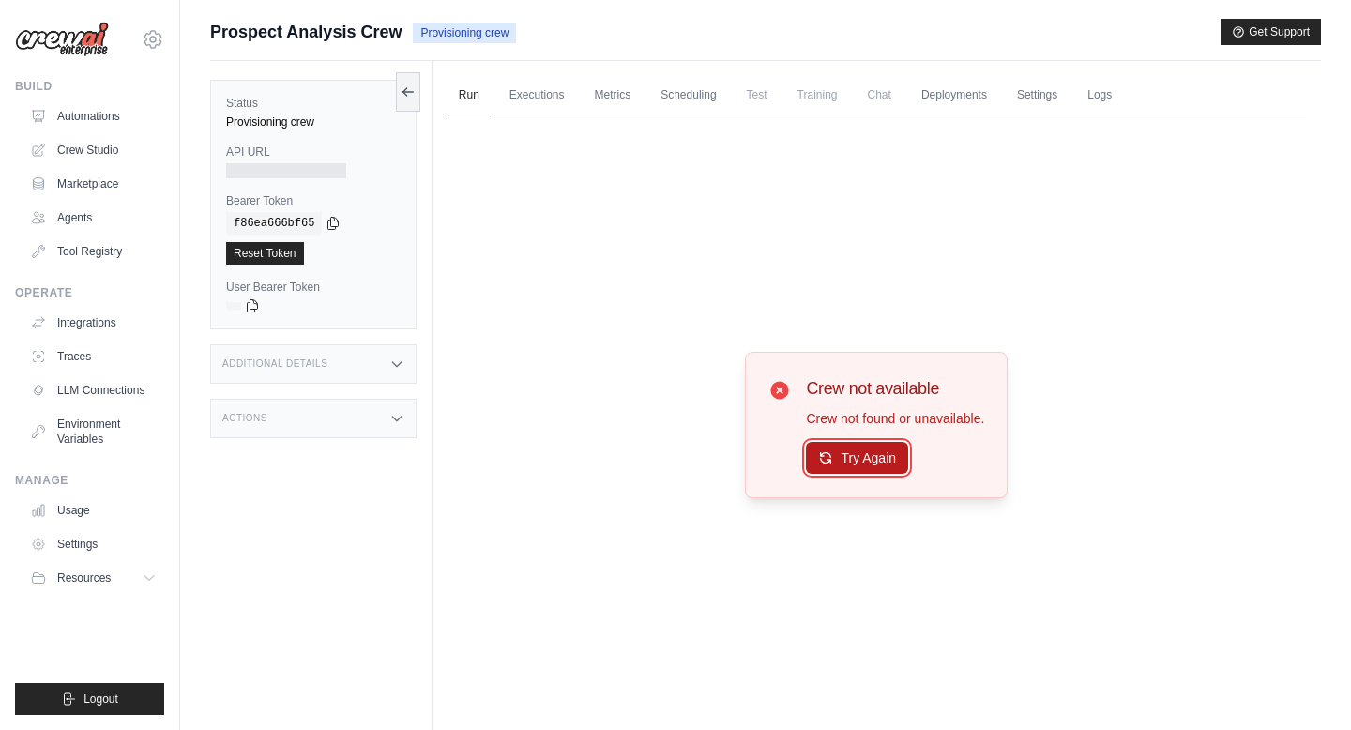
click at [855, 454] on button "Try Again" at bounding box center [857, 458] width 102 height 32
click at [855, 454] on button "Try Again" at bounding box center [857, 459] width 102 height 32
click at [81, 113] on link "Automations" at bounding box center [95, 116] width 142 height 30
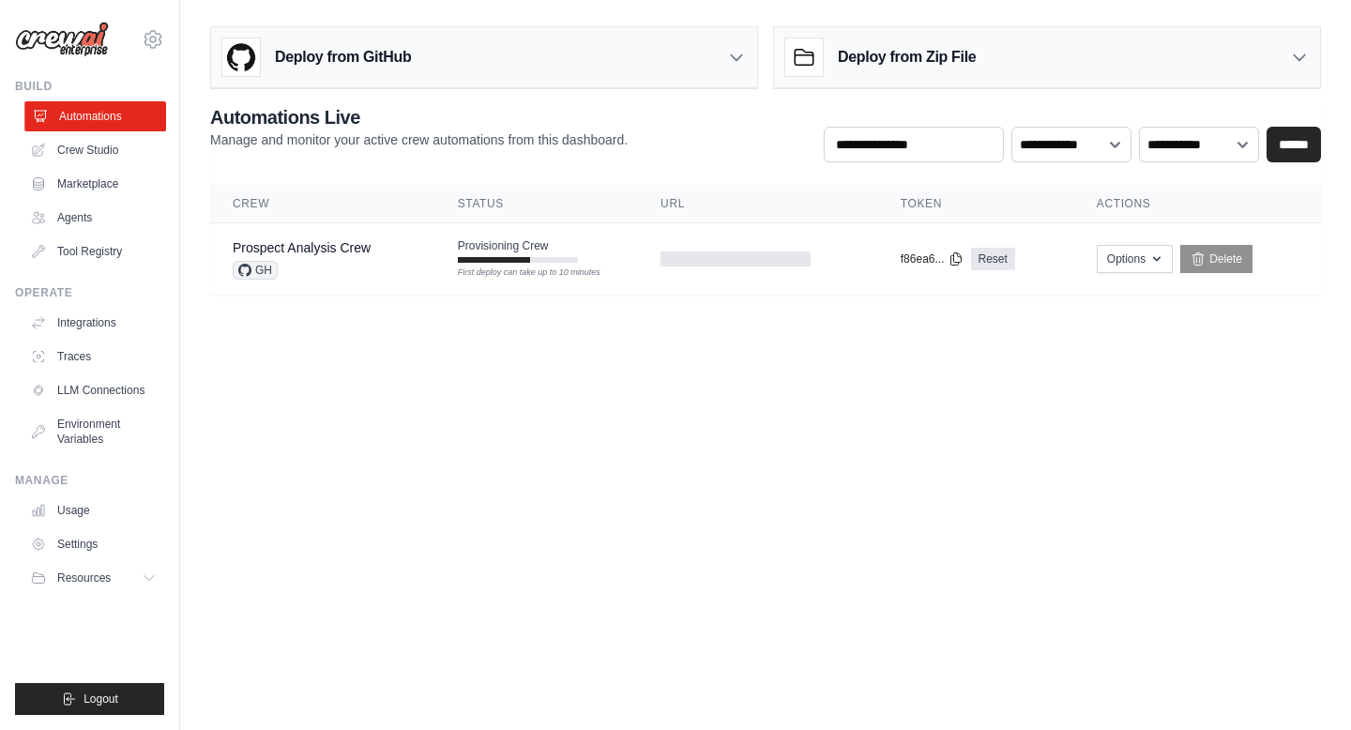
click at [99, 110] on link "Automations" at bounding box center [95, 116] width 142 height 30
click at [91, 157] on link "Crew Studio" at bounding box center [95, 150] width 142 height 30
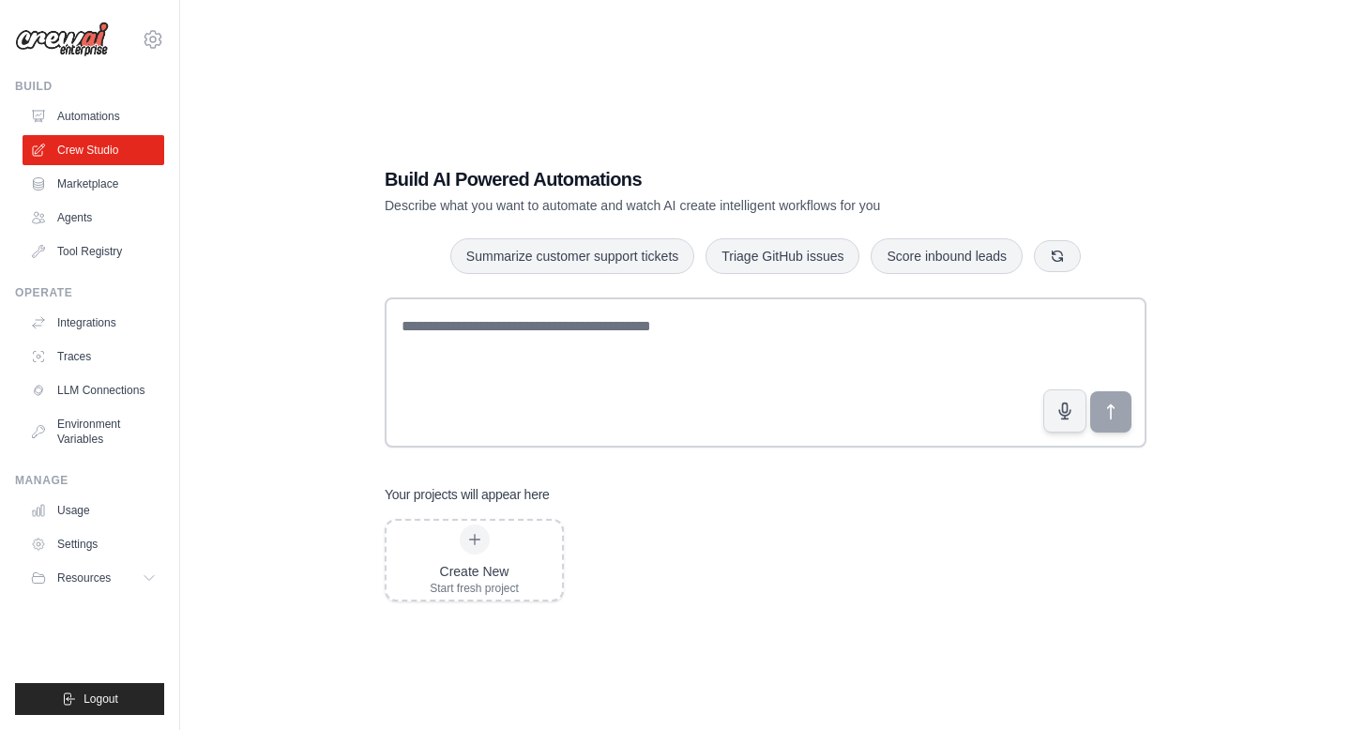
click at [107, 112] on link "Automations" at bounding box center [94, 116] width 142 height 30
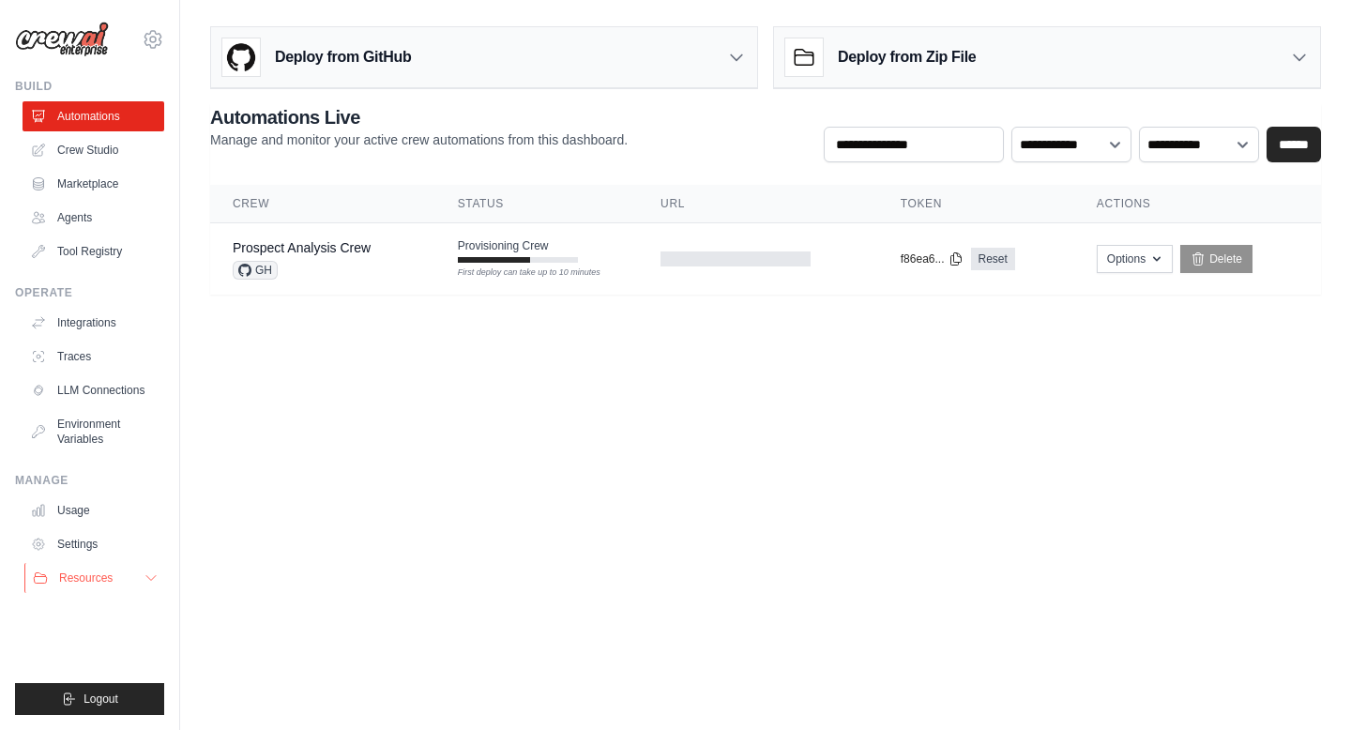
click at [127, 583] on button "Resources" at bounding box center [95, 578] width 142 height 30
click at [82, 544] on link "Settings" at bounding box center [95, 544] width 142 height 30
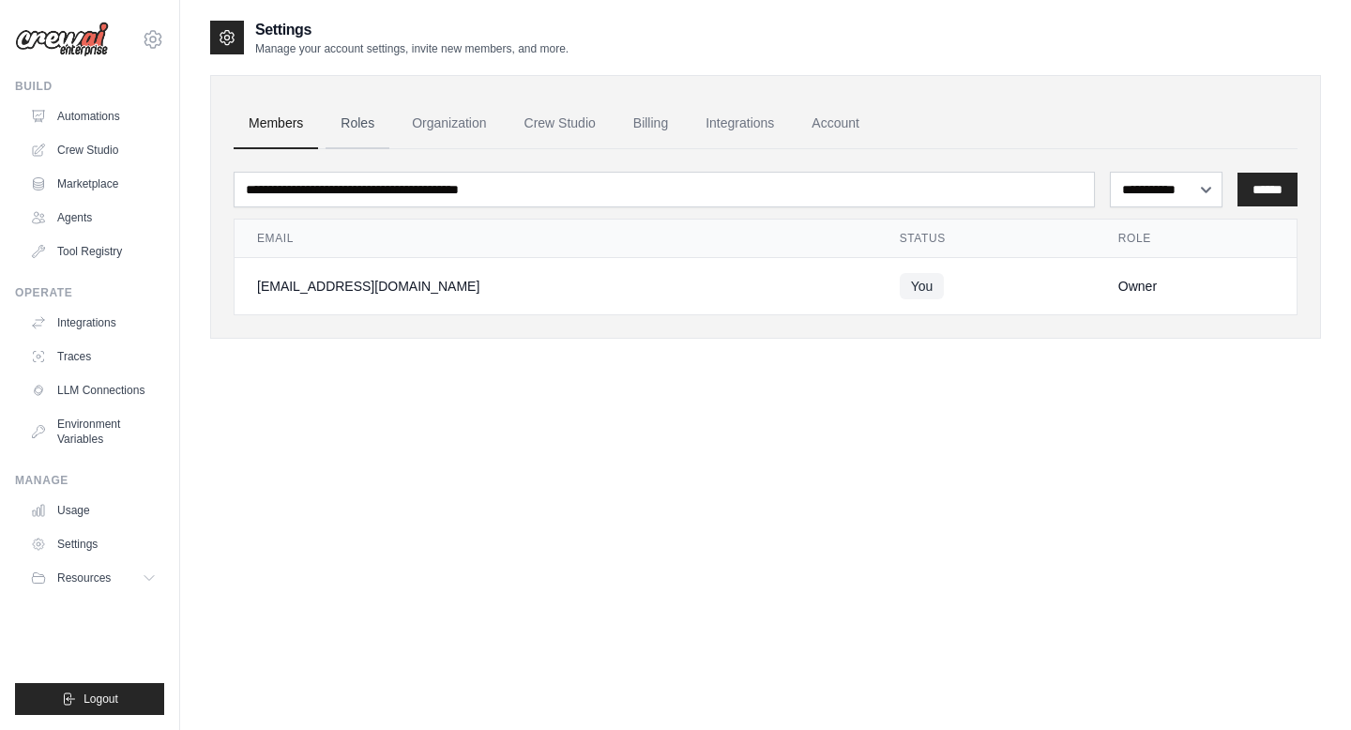
click at [357, 109] on link "Roles" at bounding box center [357, 123] width 64 height 51
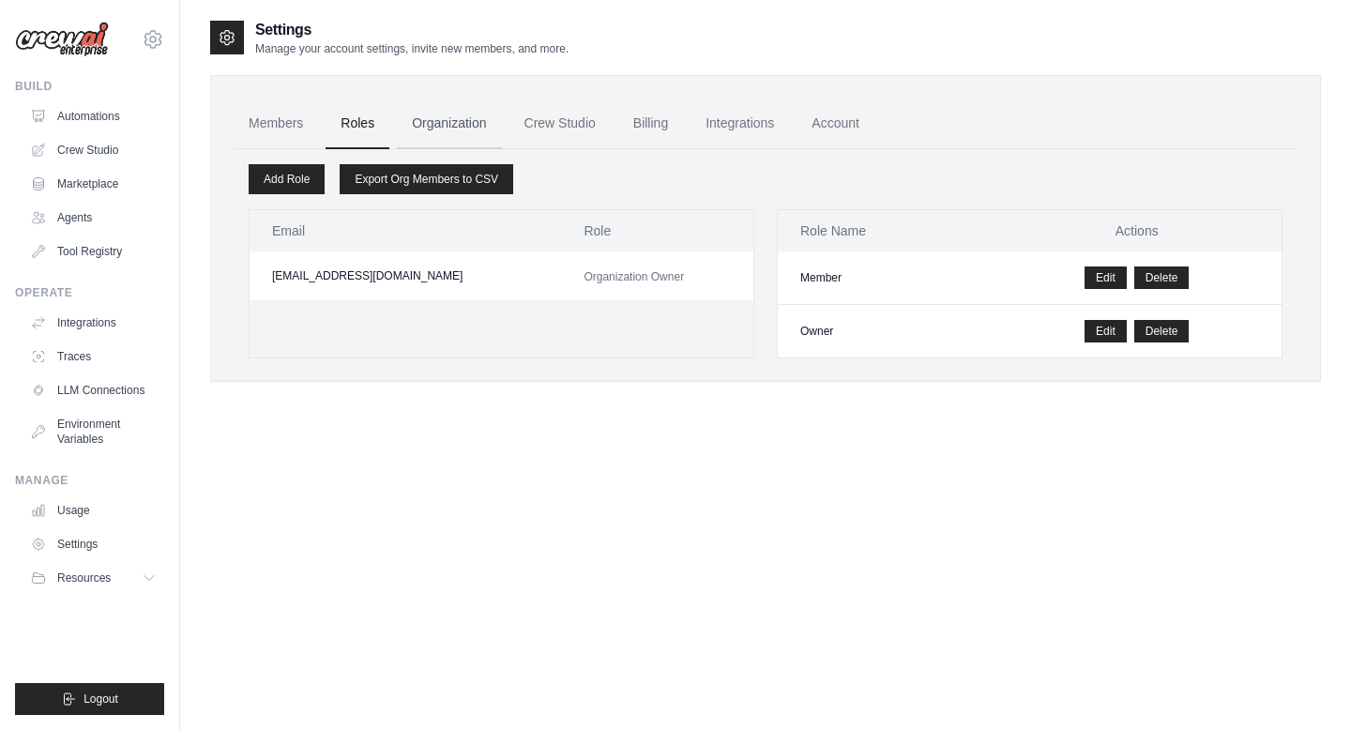
click at [439, 119] on link "Organization" at bounding box center [449, 123] width 104 height 51
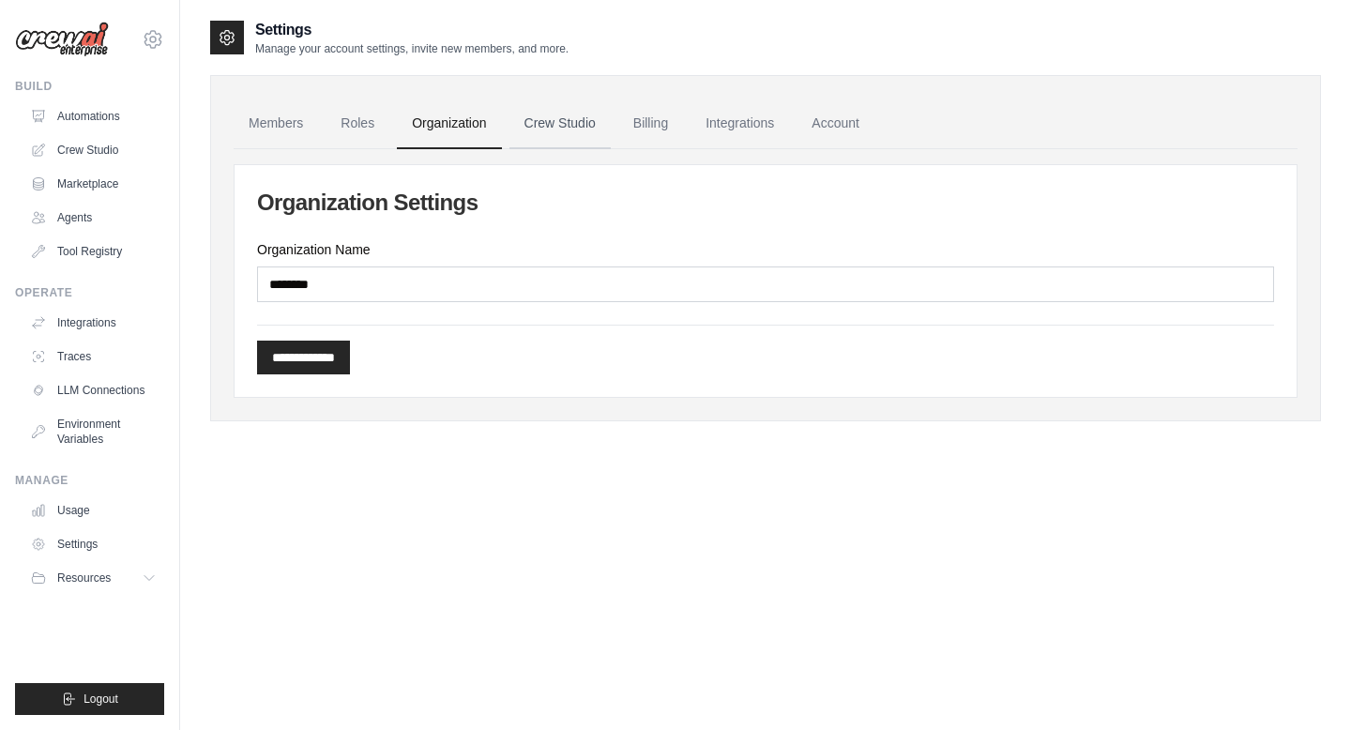
click at [562, 114] on link "Crew Studio" at bounding box center [559, 123] width 101 height 51
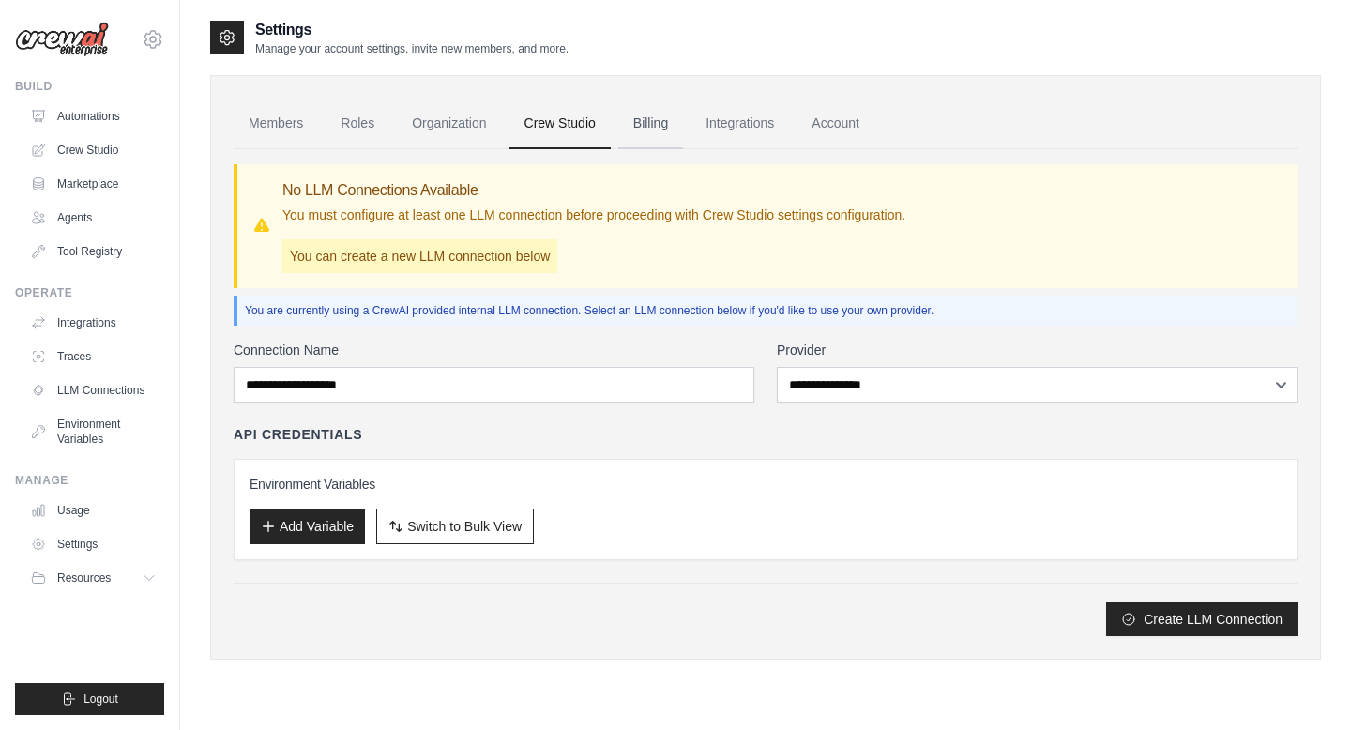
click at [652, 115] on link "Billing" at bounding box center [650, 123] width 65 height 51
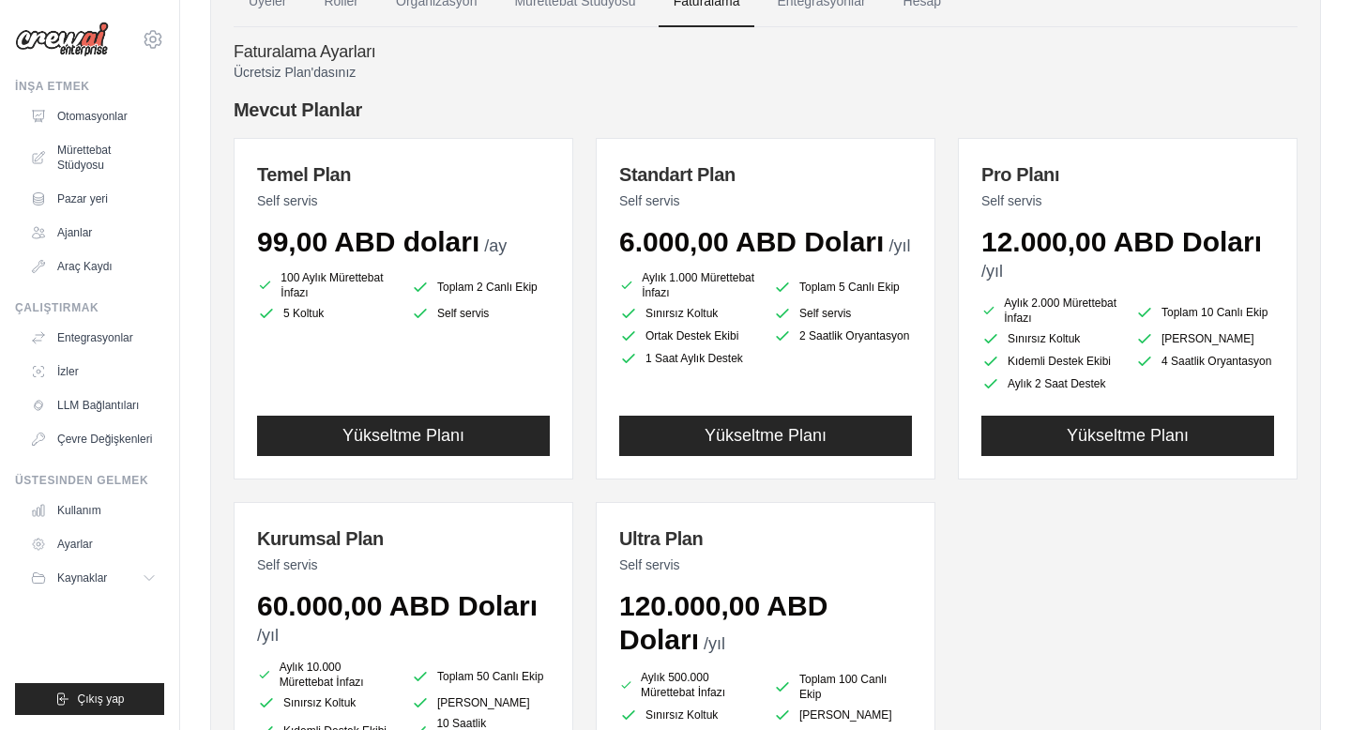
scroll to position [198, 0]
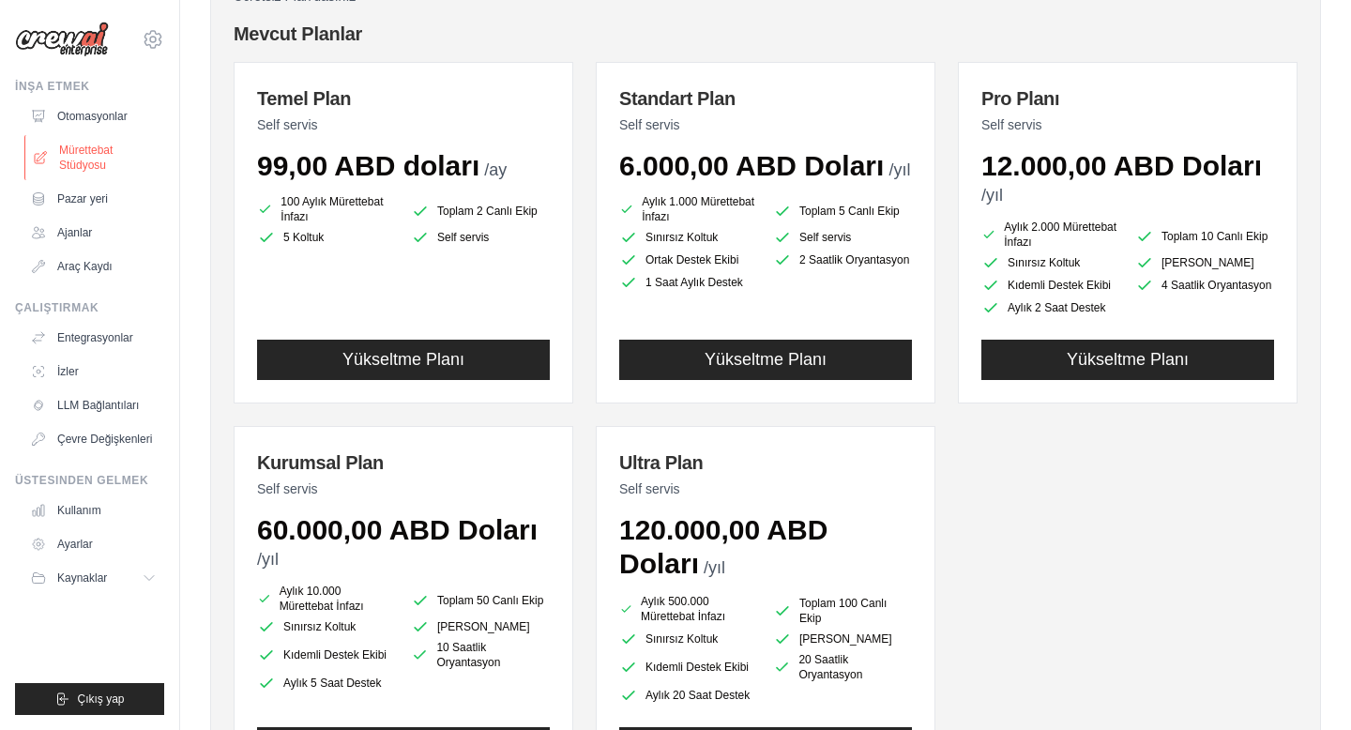
click at [91, 145] on font "Mürettebat Stüdyosu" at bounding box center [85, 158] width 53 height 28
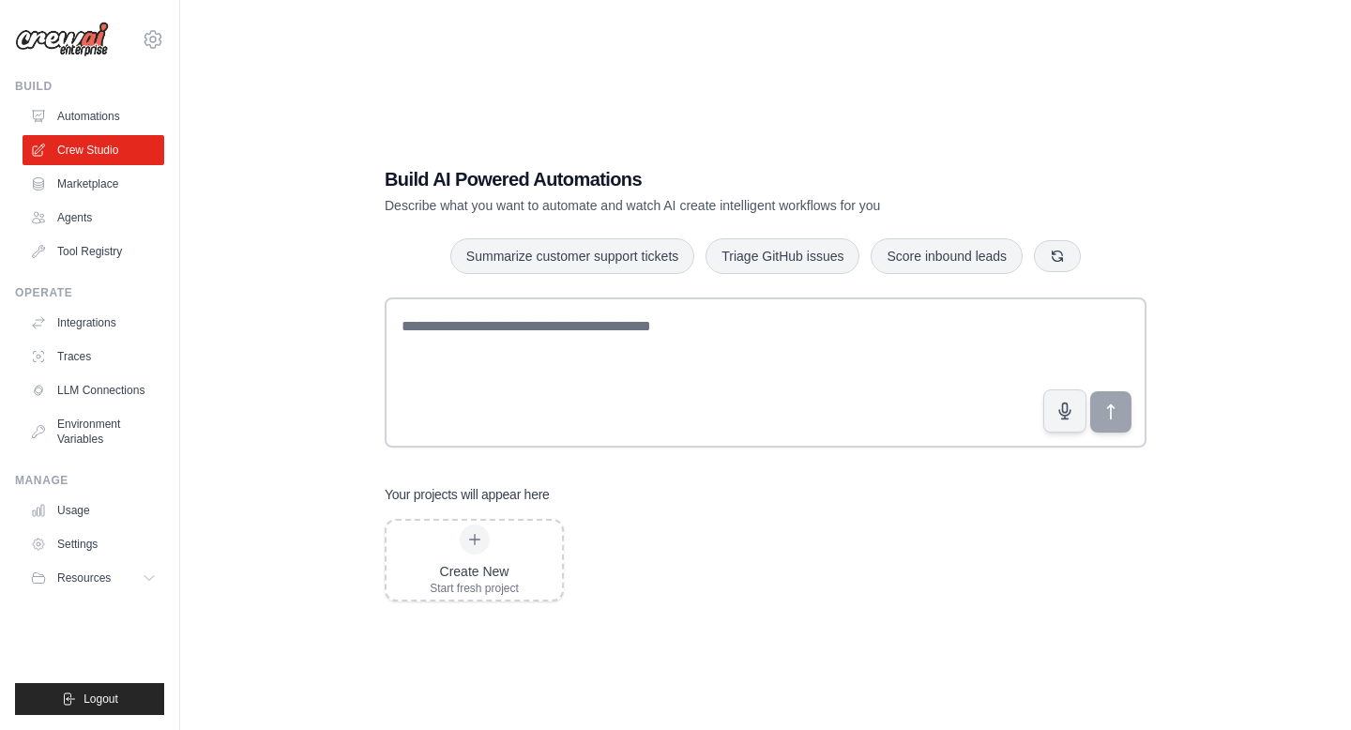
click at [101, 117] on link "Automations" at bounding box center [94, 116] width 142 height 30
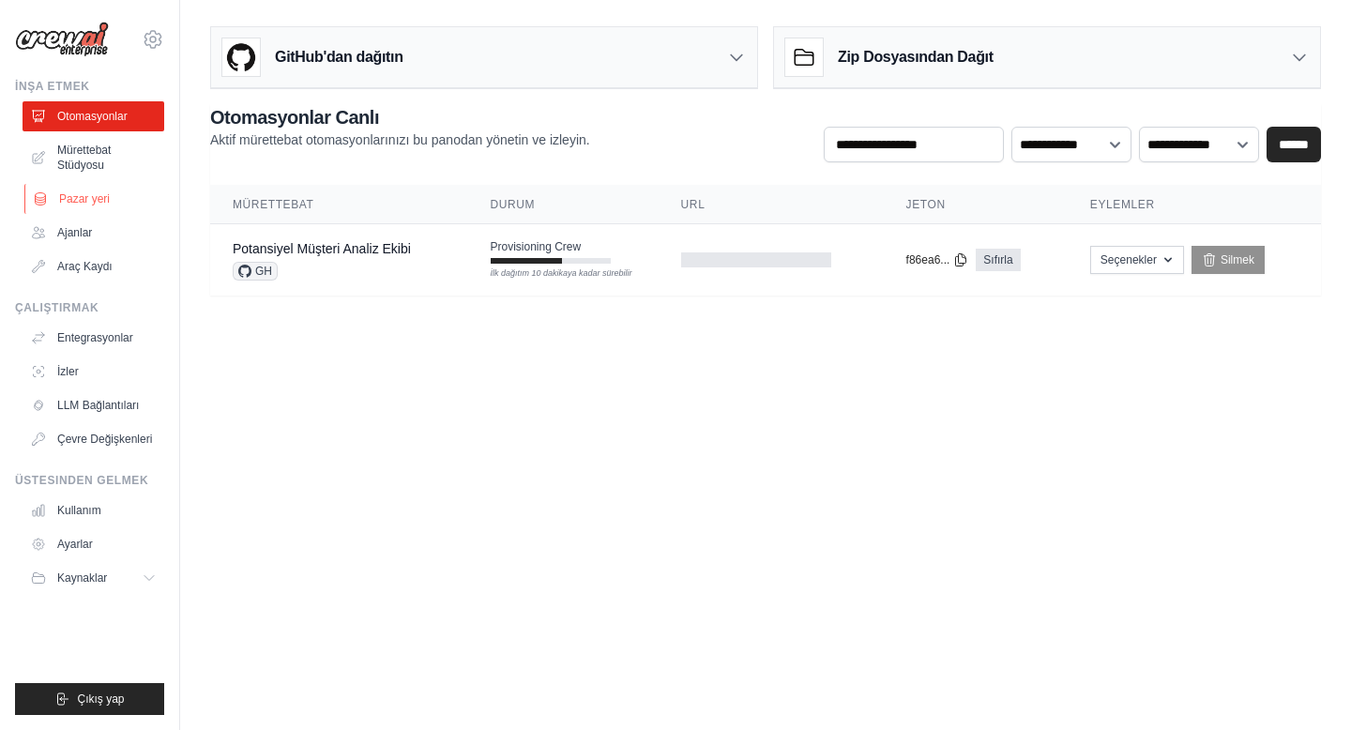
click at [72, 192] on font "Pazar yeri" at bounding box center [84, 198] width 51 height 13
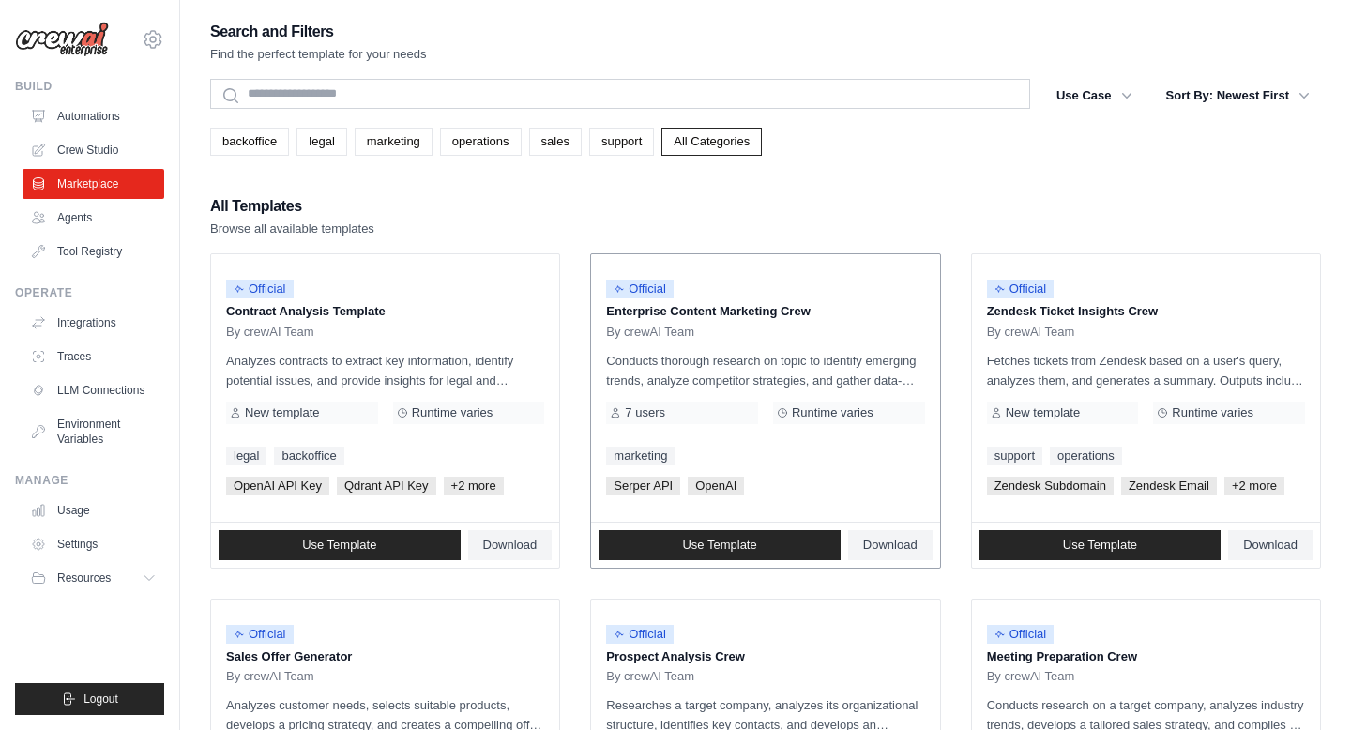
scroll to position [1008, 0]
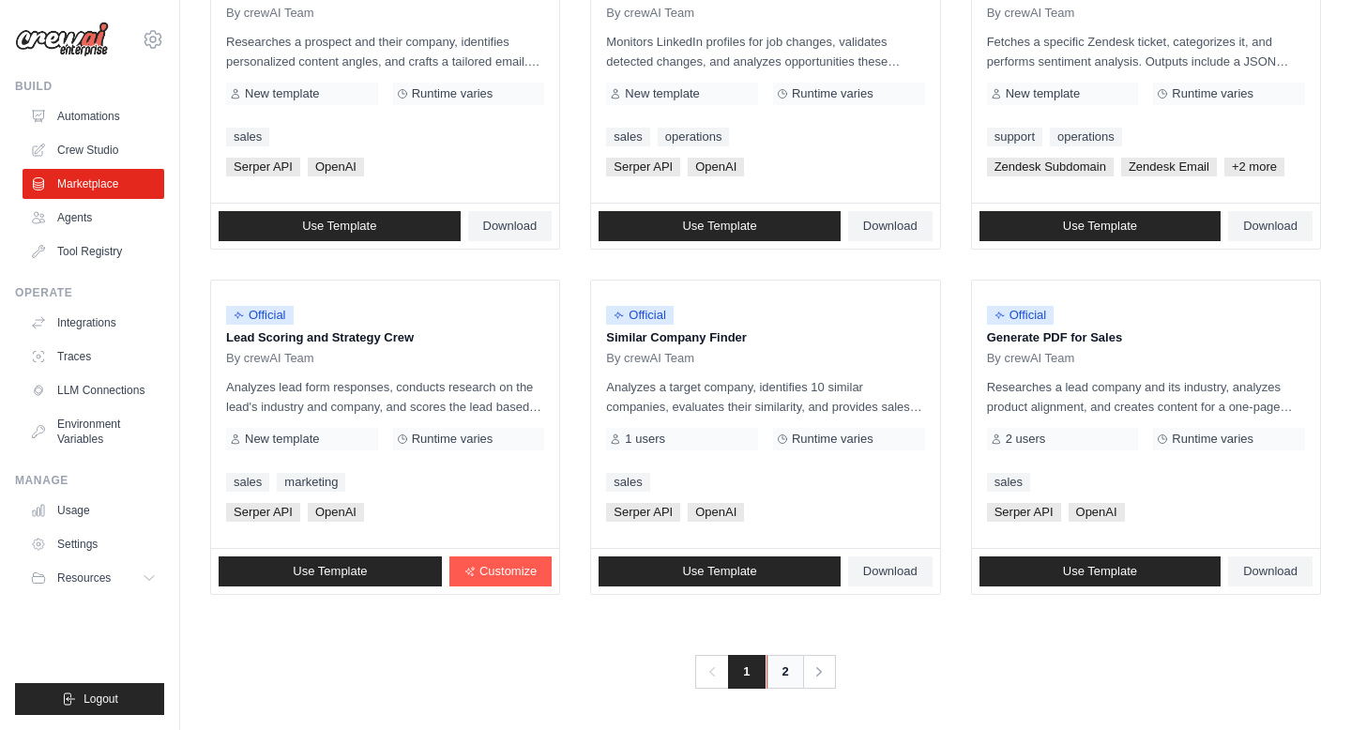
click at [784, 670] on link "2" at bounding box center [785, 672] width 38 height 34
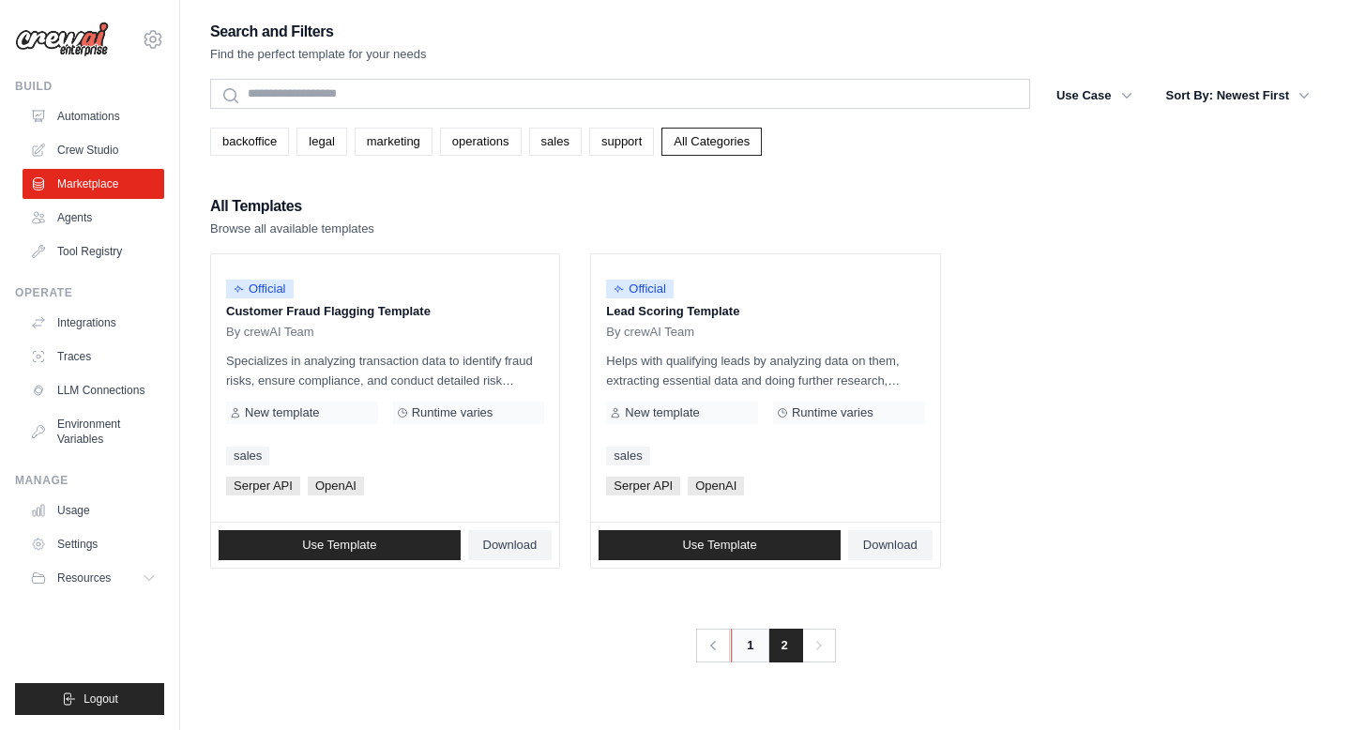
click at [748, 639] on link "1" at bounding box center [750, 645] width 38 height 34
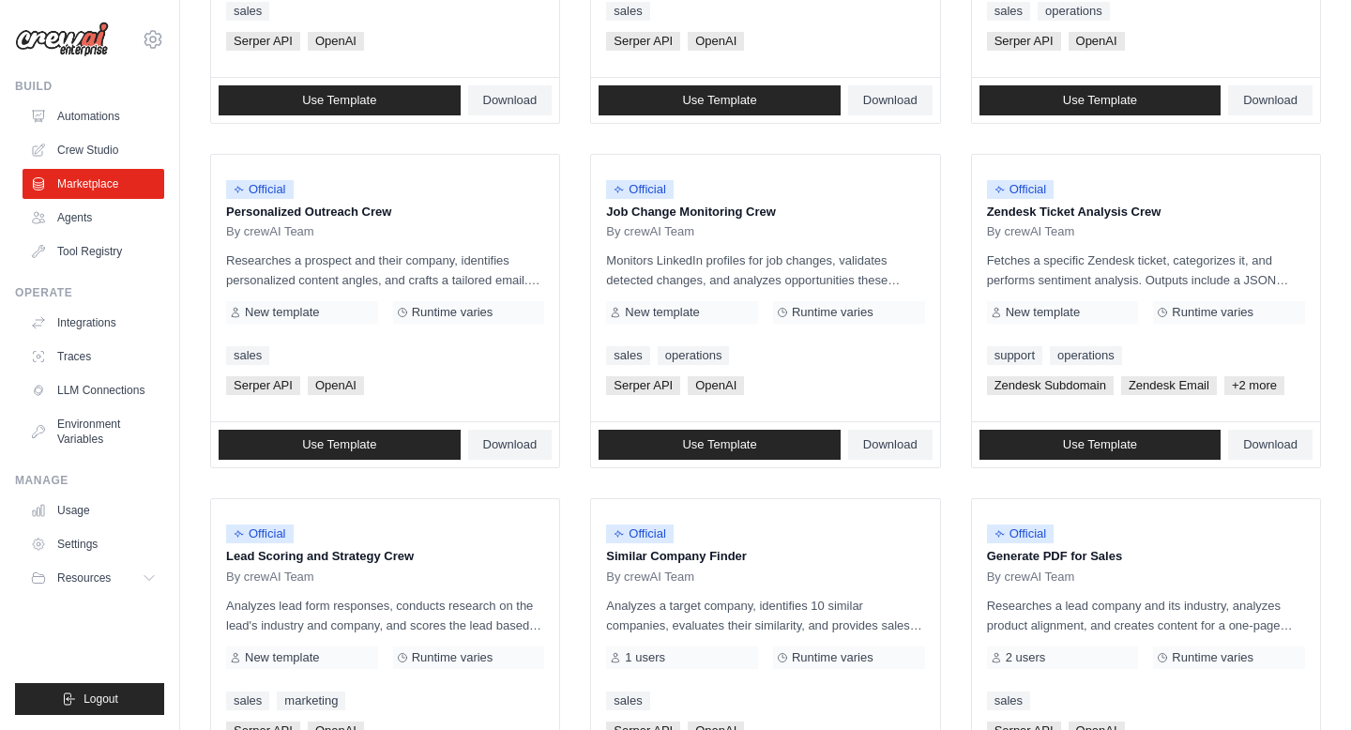
scroll to position [1008, 0]
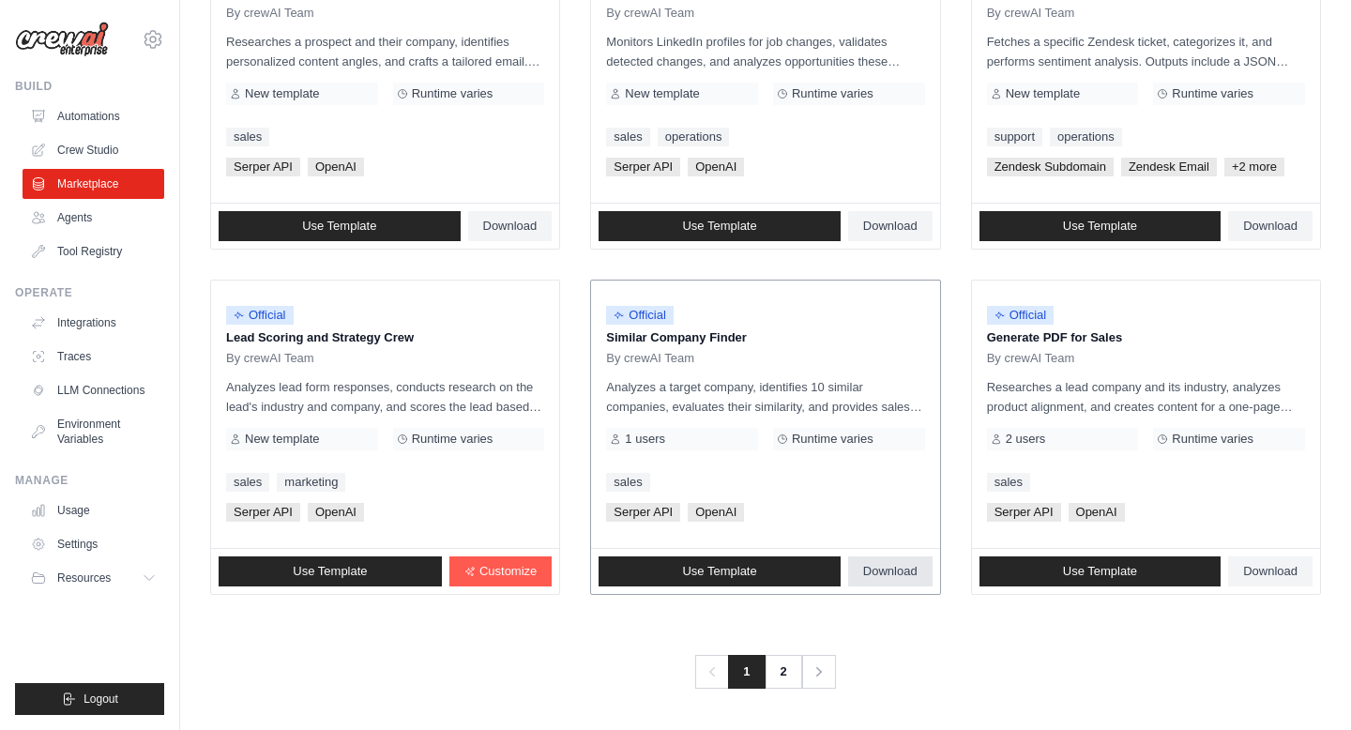
click at [885, 571] on span "Download" at bounding box center [890, 571] width 54 height 15
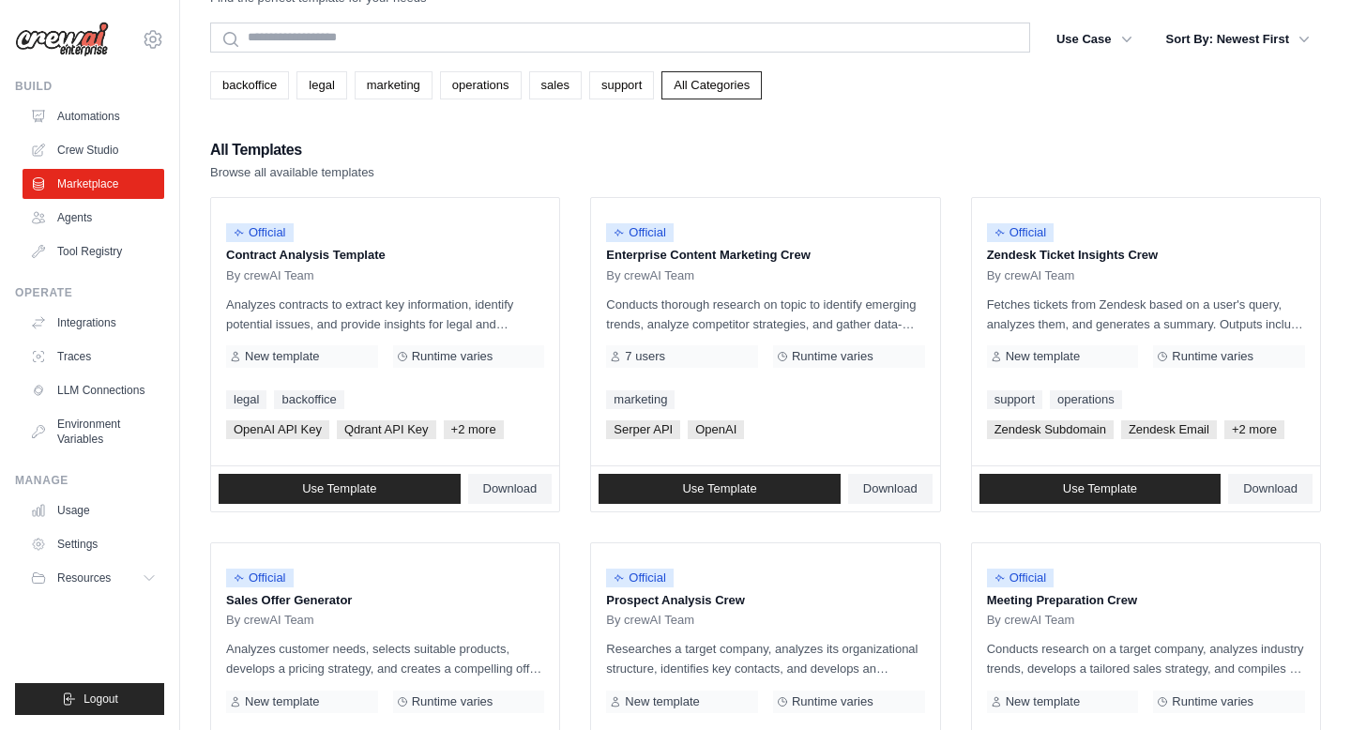
scroll to position [0, 0]
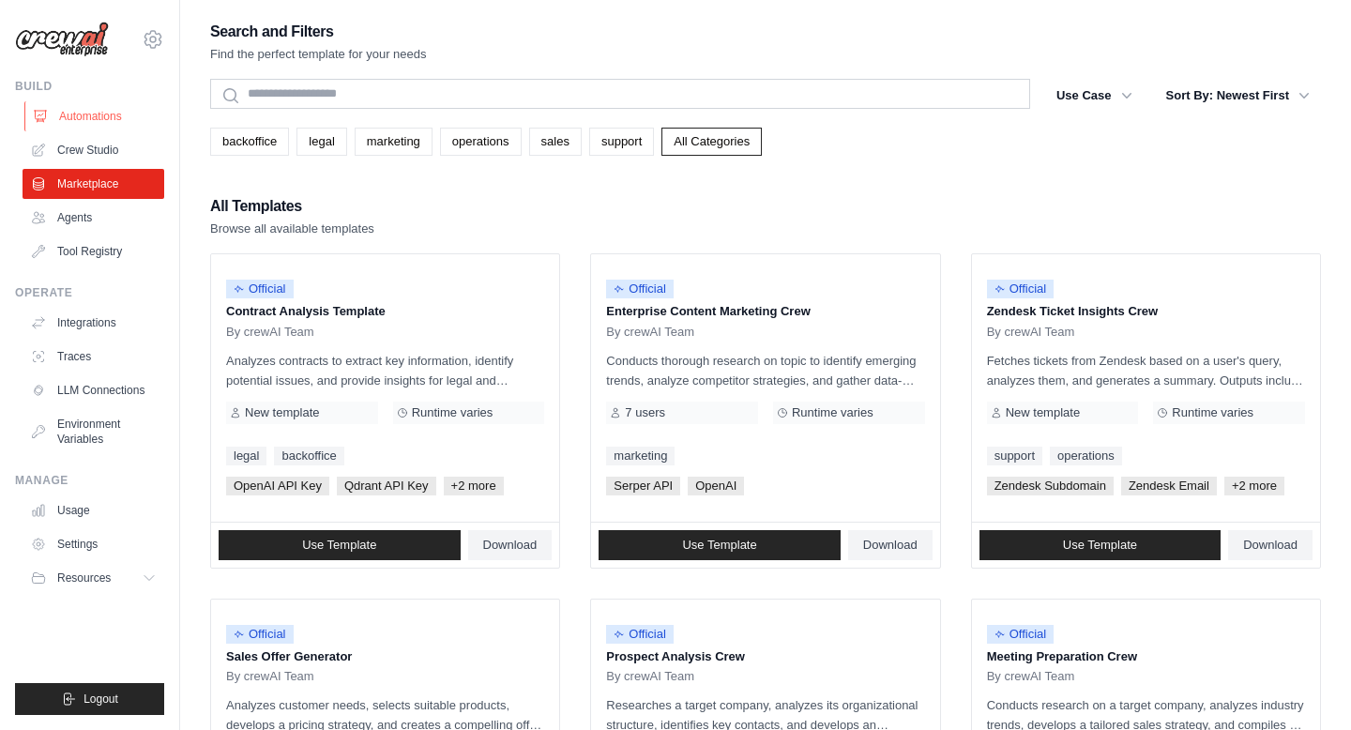
click at [87, 118] on link "Automations" at bounding box center [95, 116] width 142 height 30
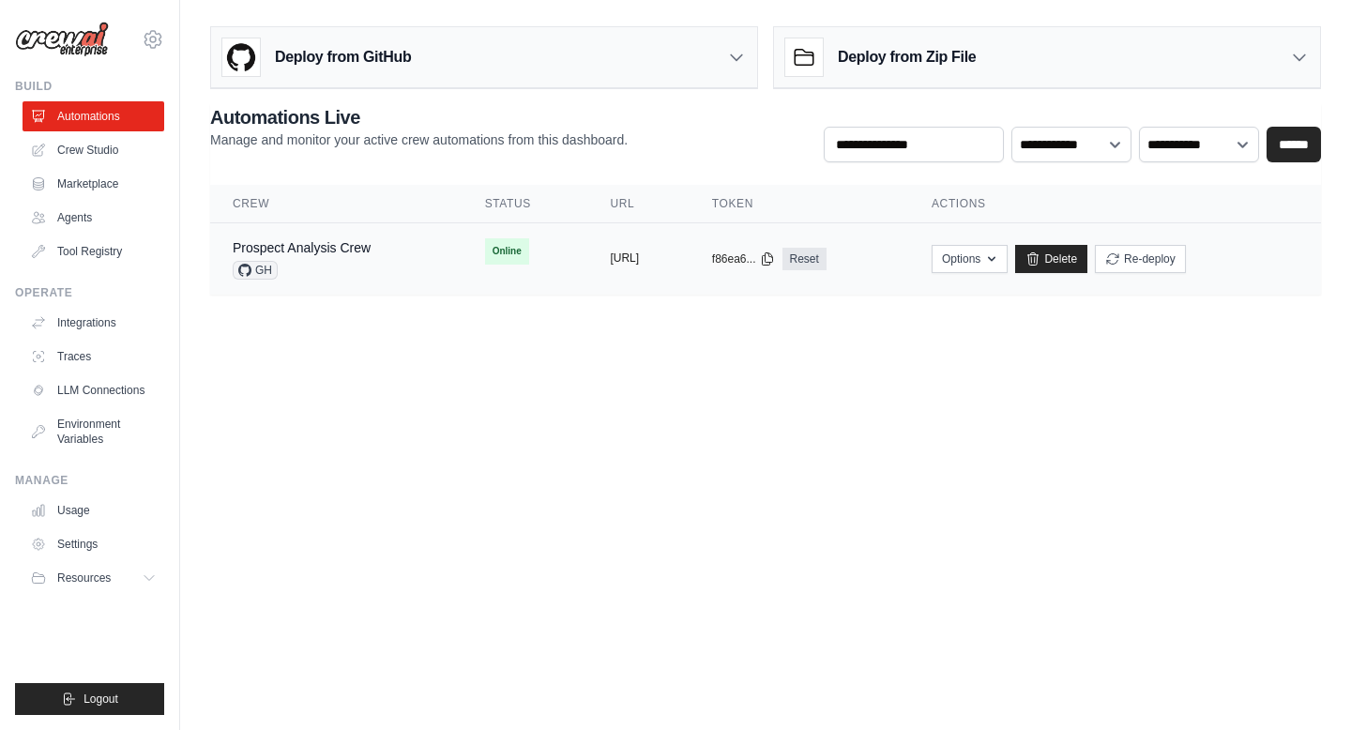
click at [639, 257] on button "[URL]" at bounding box center [624, 257] width 29 height 15
click at [333, 249] on link "Prospect Analysis Crew" at bounding box center [302, 247] width 138 height 15
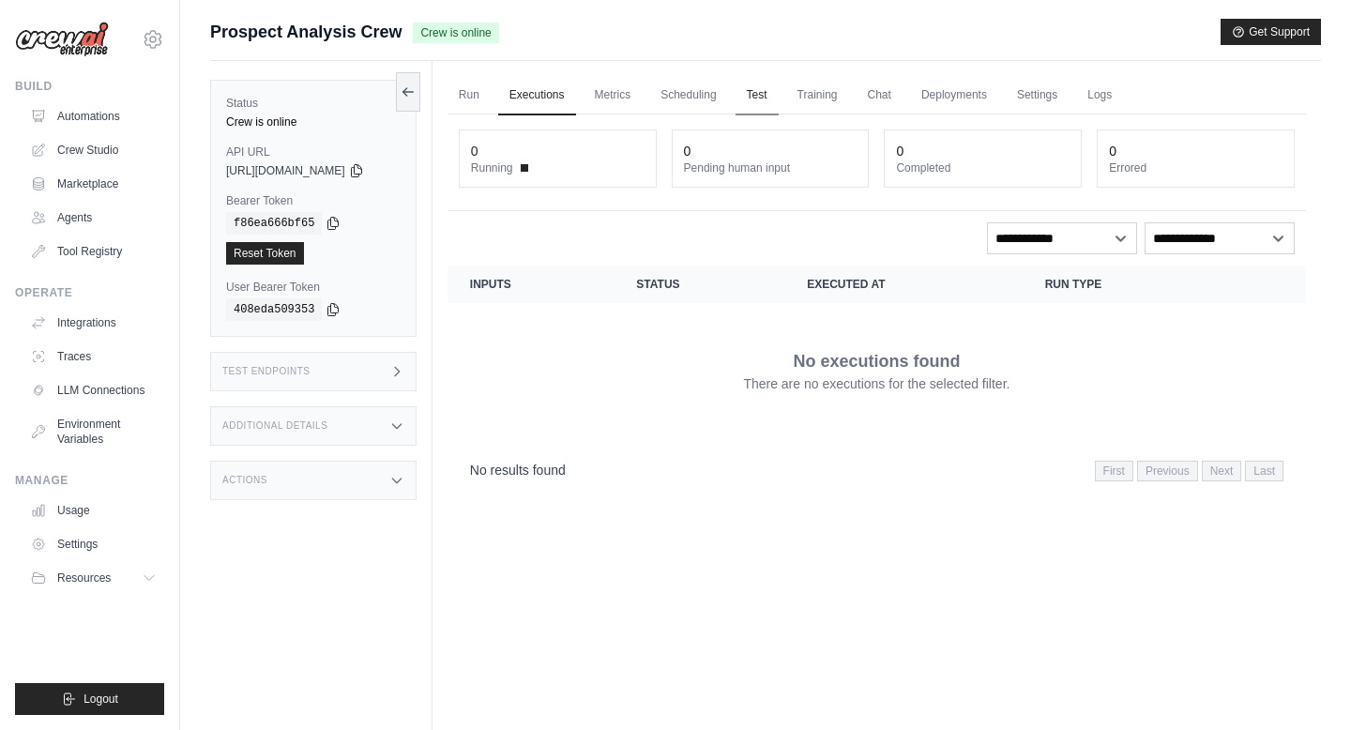
click at [765, 92] on link "Test" at bounding box center [756, 95] width 43 height 39
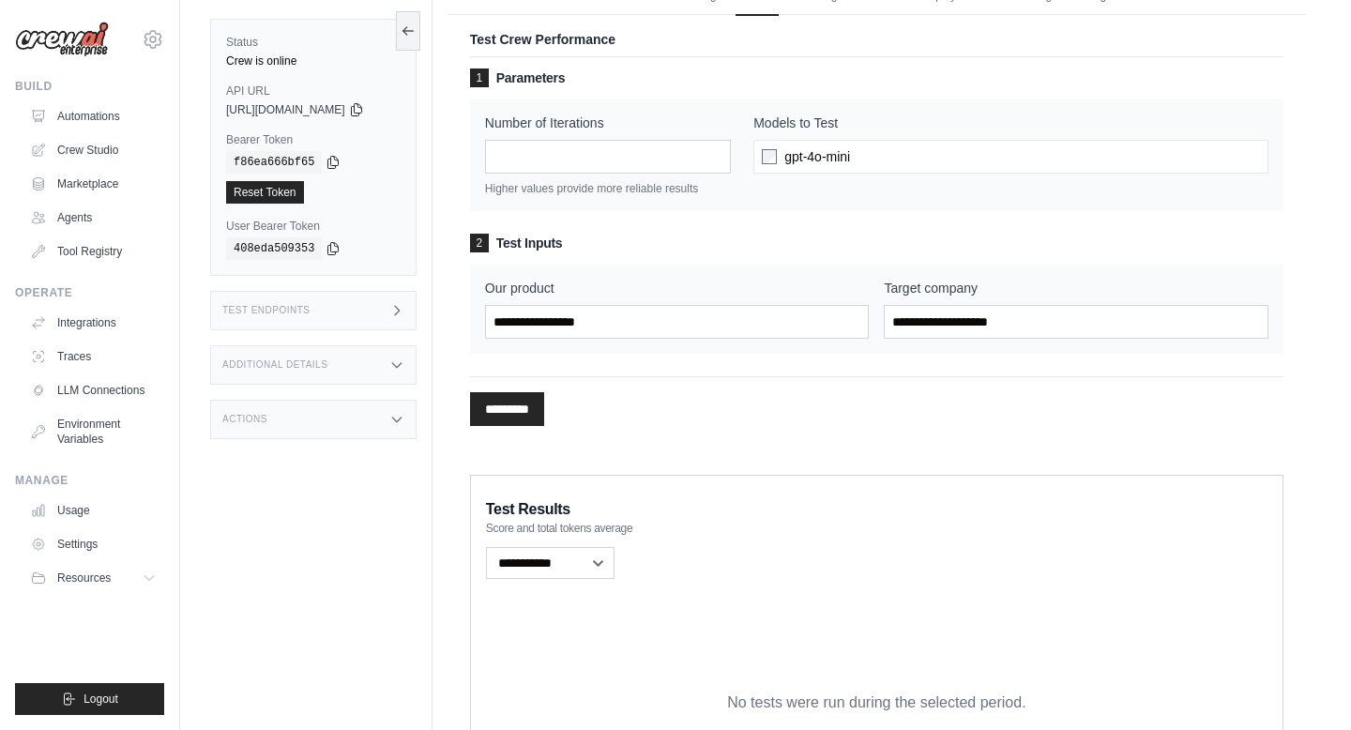
scroll to position [104, 0]
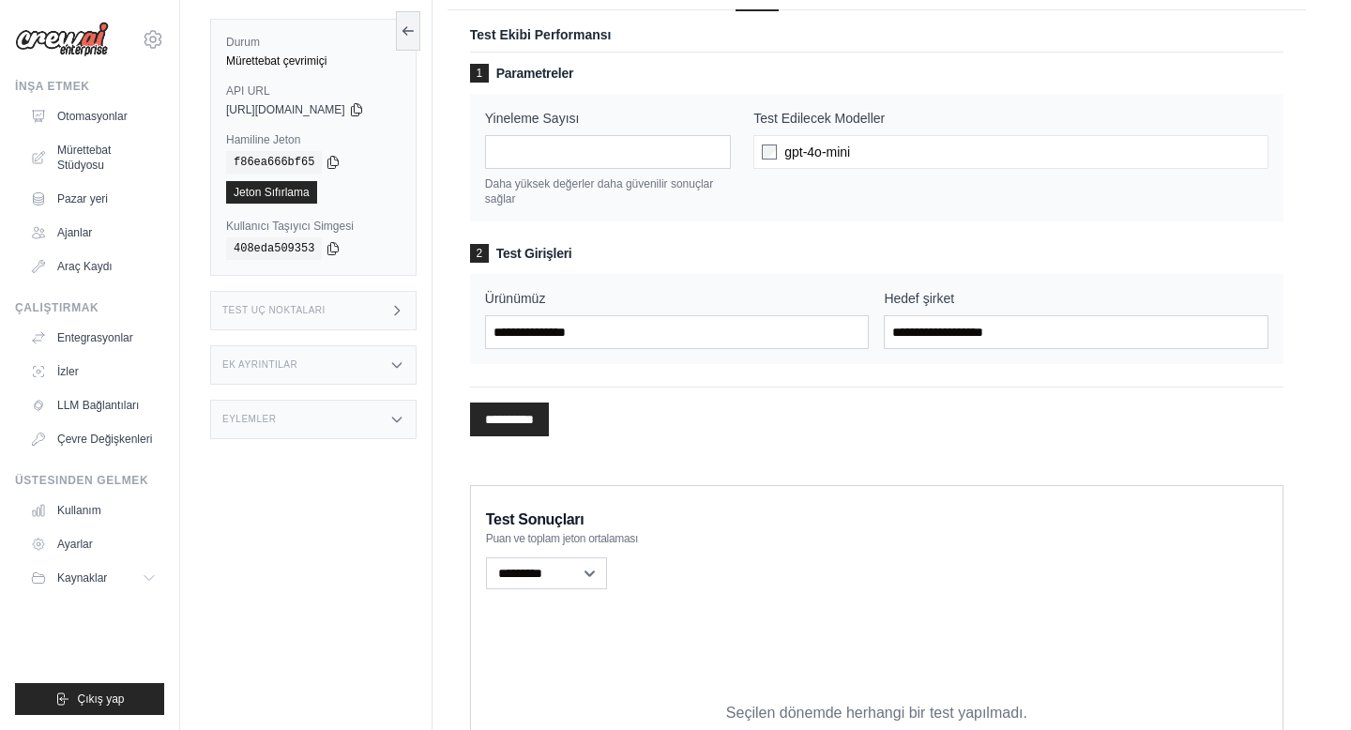
click at [688, 199] on p "Daha yüksek değerler daha güvenilir sonuçlar sağlar" at bounding box center [608, 191] width 246 height 30
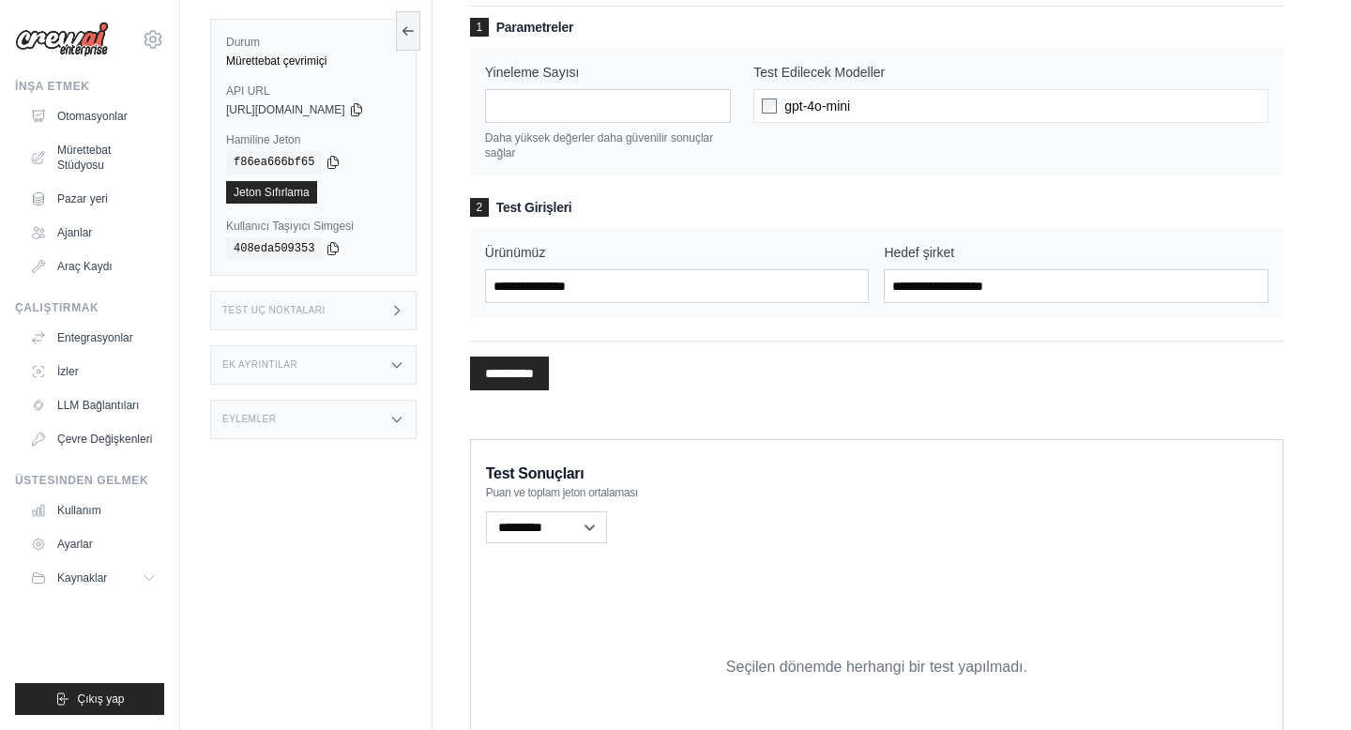
scroll to position [155, 0]
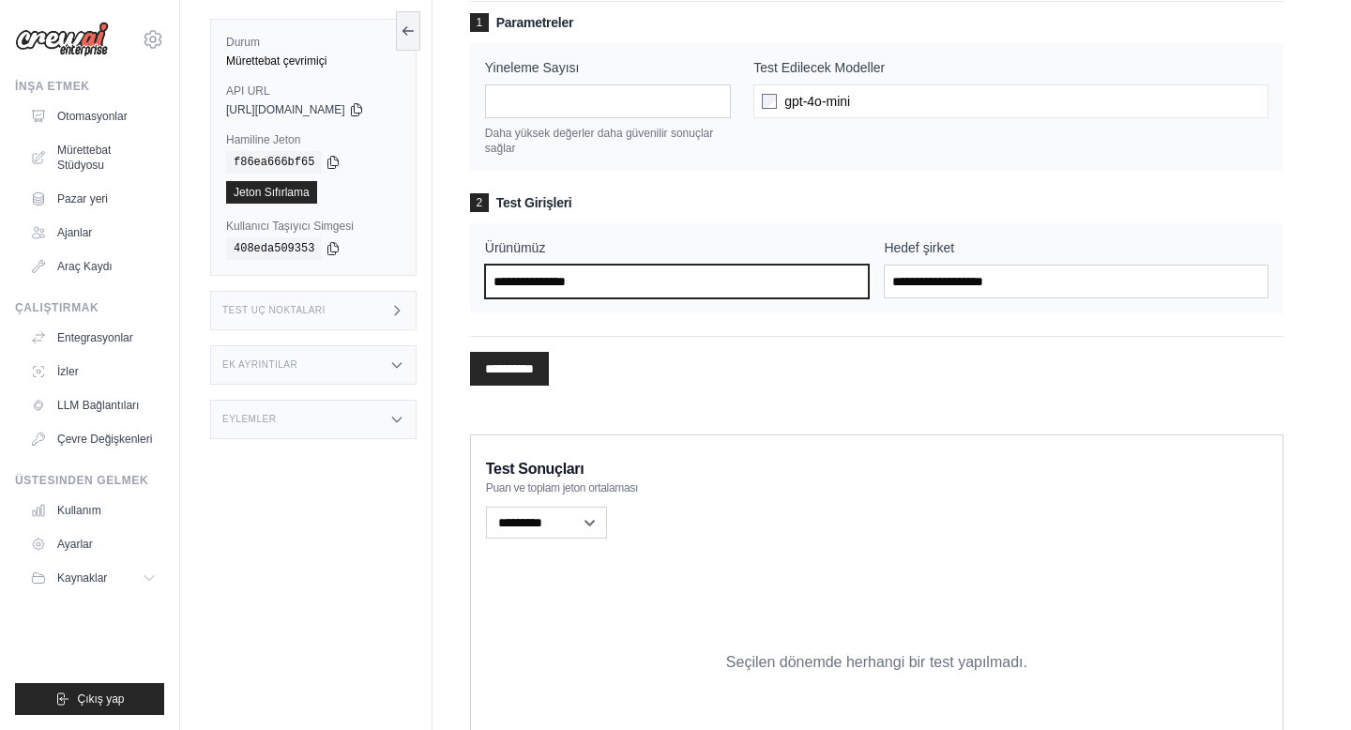
click at [665, 281] on input "Ürünümüz" at bounding box center [677, 282] width 385 height 34
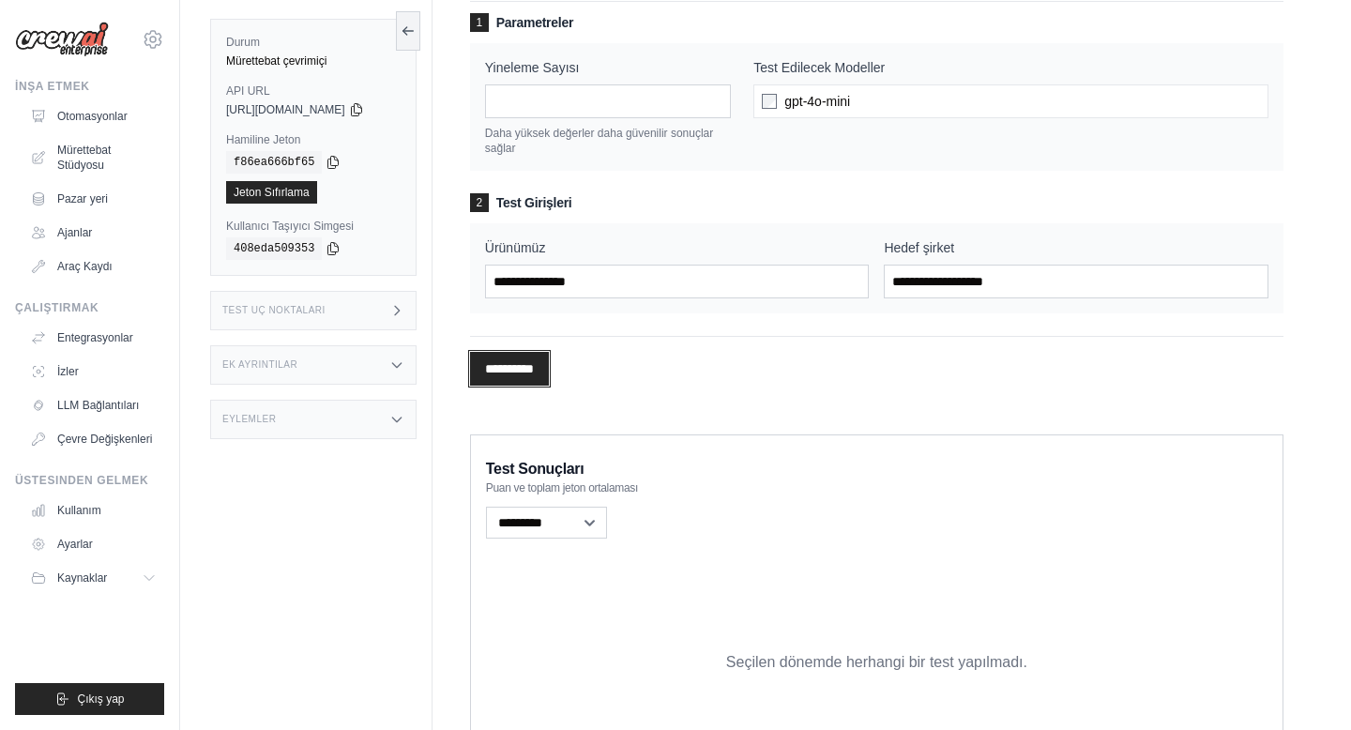
click at [533, 371] on input "**********" at bounding box center [509, 369] width 79 height 34
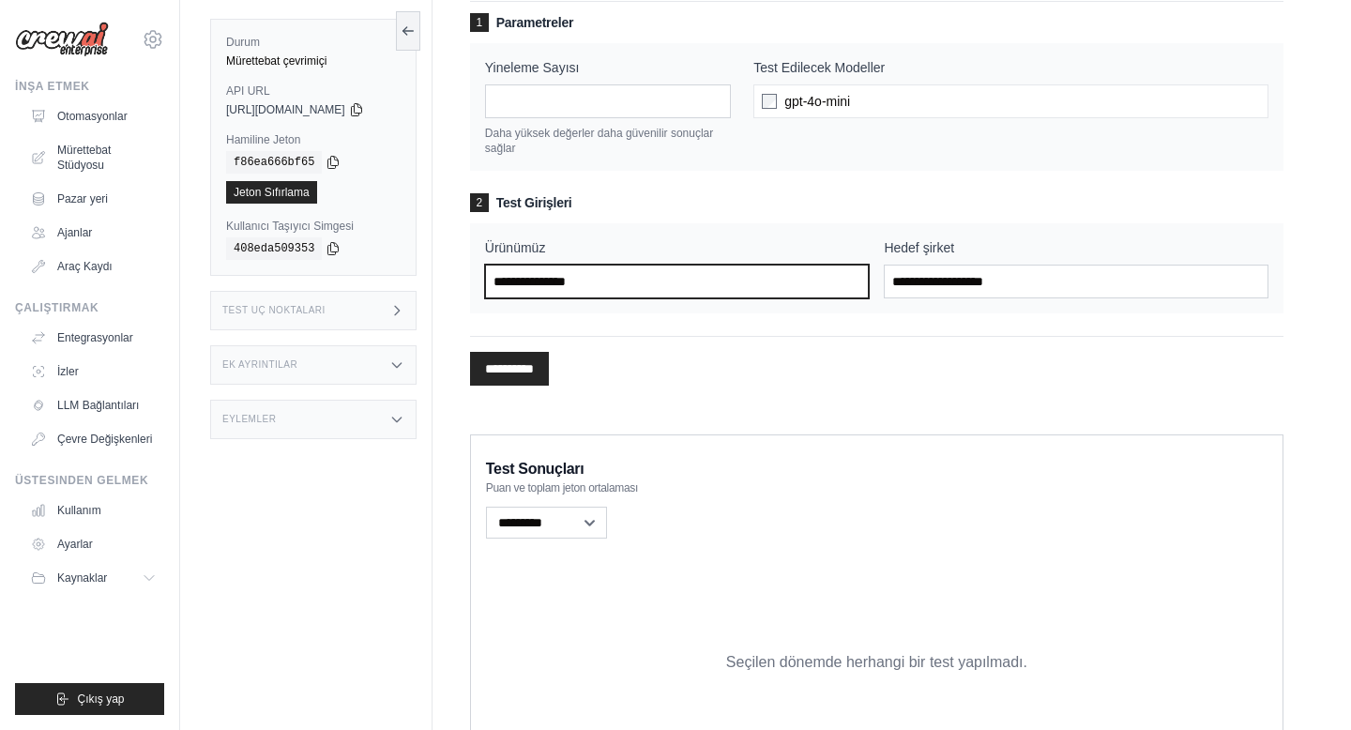
click at [563, 281] on input "Ürünümüz" at bounding box center [677, 282] width 385 height 34
click at [690, 276] on input "****" at bounding box center [677, 282] width 385 height 34
type input "*"
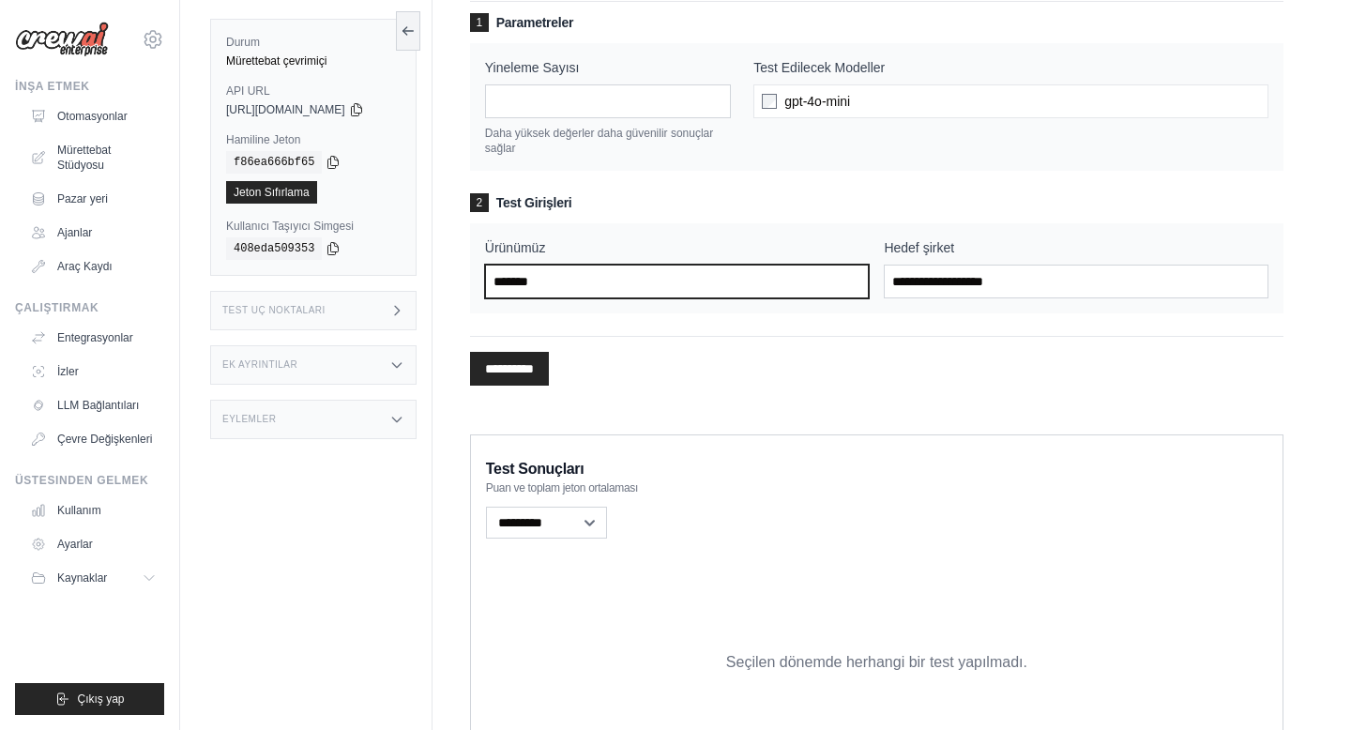
type input "*******"
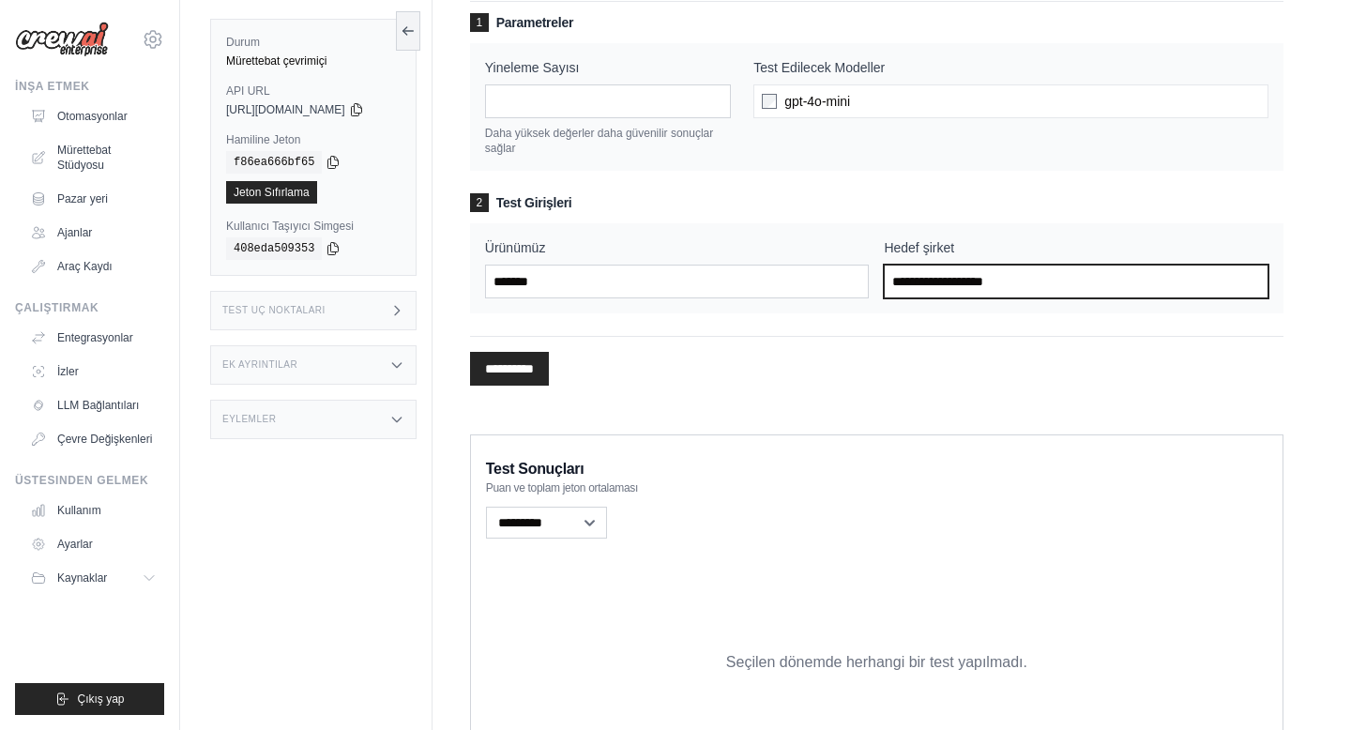
click at [955, 282] on input "Hedef şirket" at bounding box center [1076, 282] width 385 height 34
type input "*****"
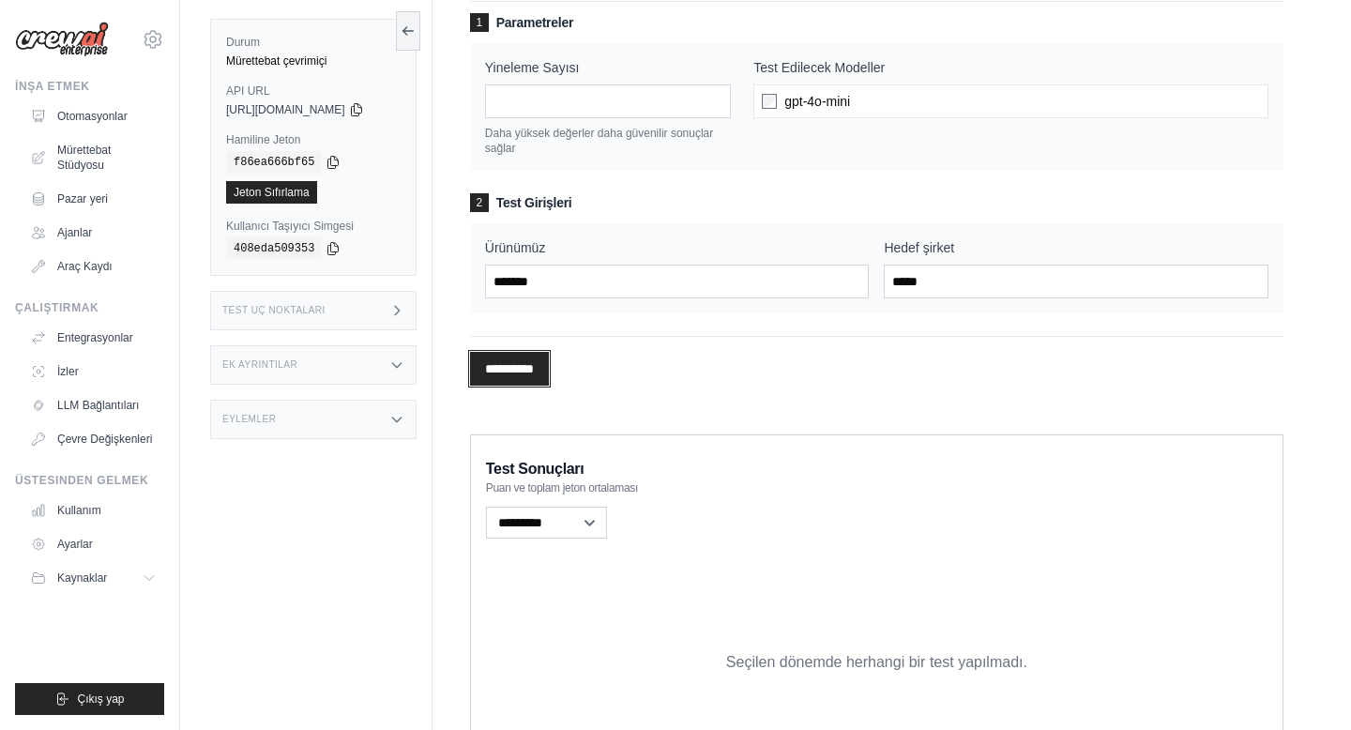
click at [543, 361] on input "**********" at bounding box center [509, 369] width 79 height 34
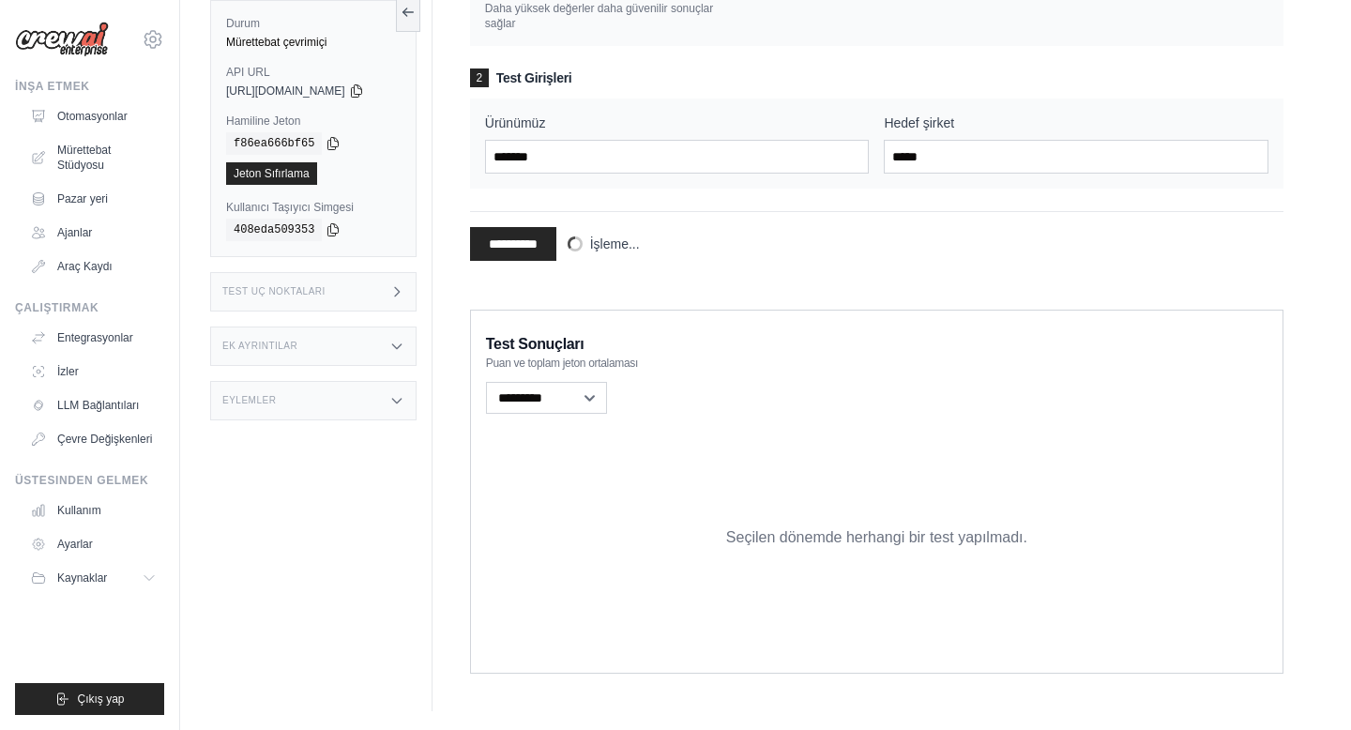
scroll to position [0, 0]
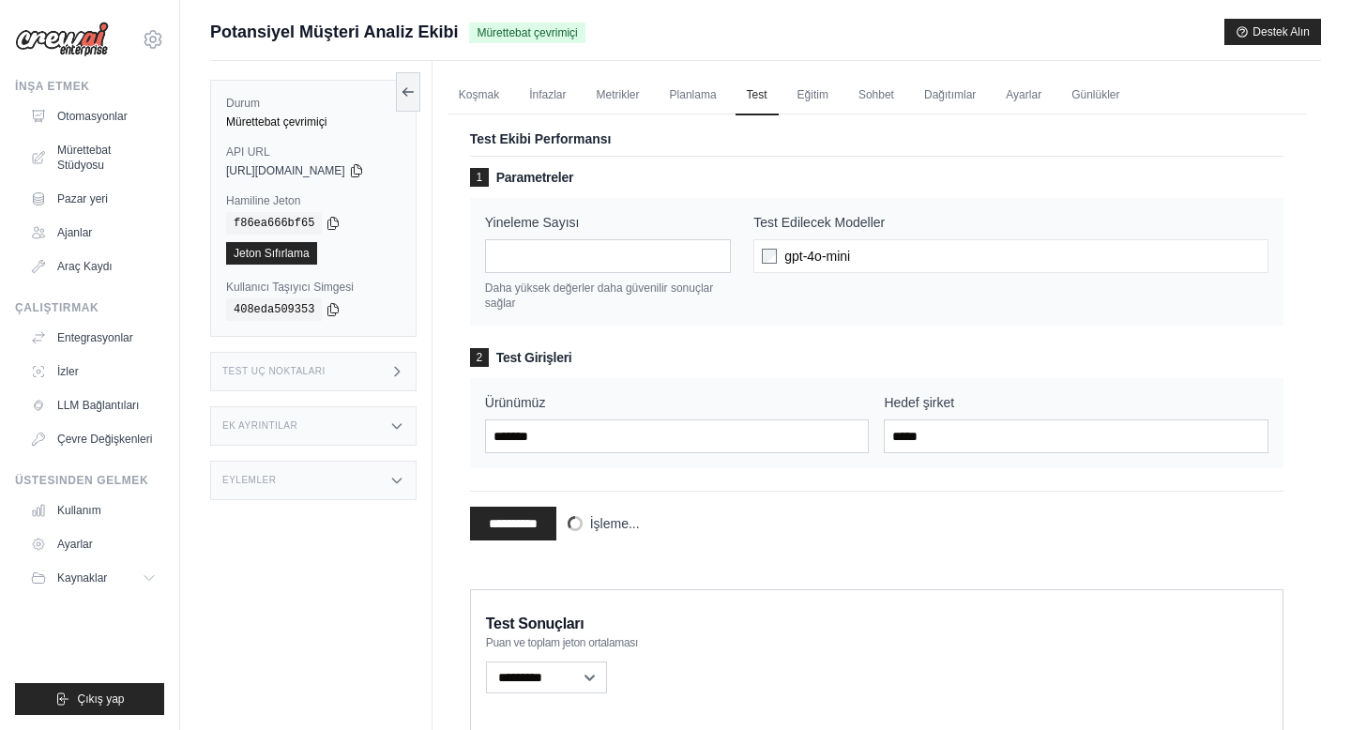
click at [404, 482] on icon at bounding box center [396, 480] width 15 height 15
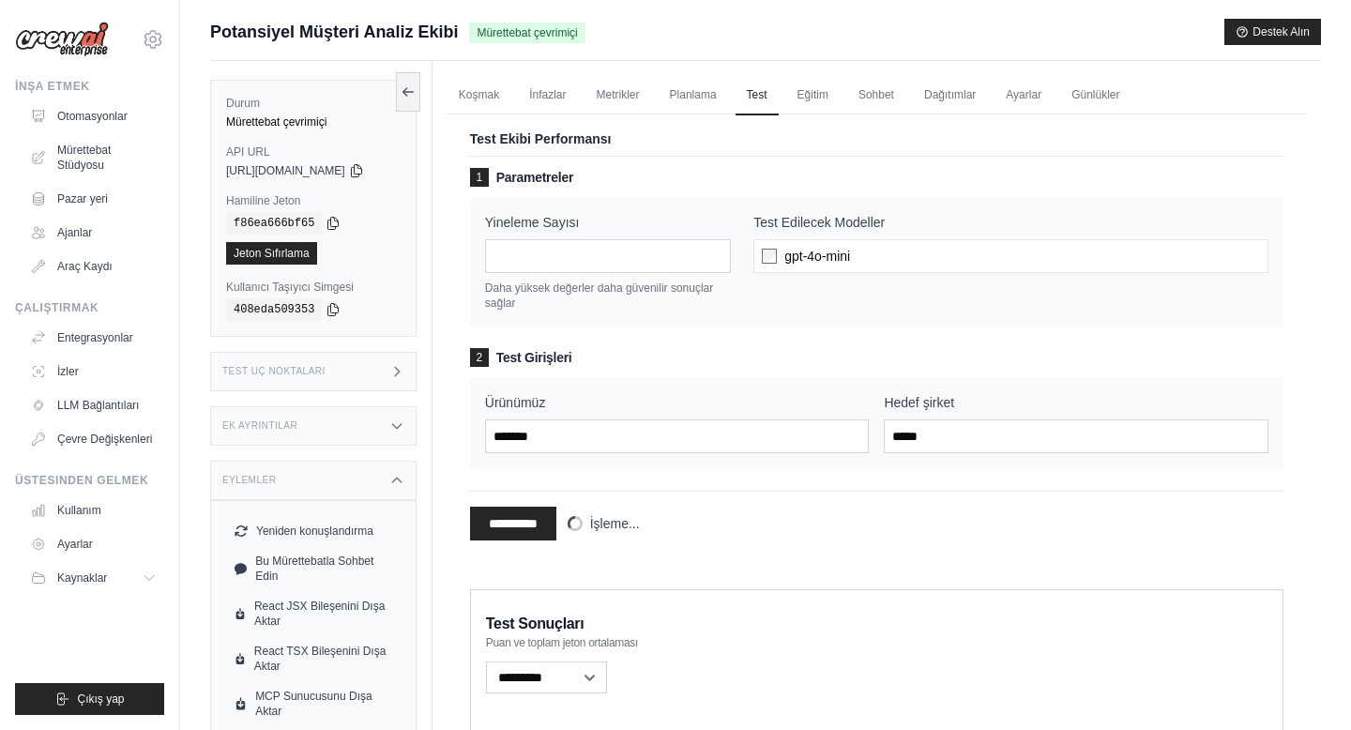
click at [401, 481] on icon at bounding box center [396, 479] width 8 height 5
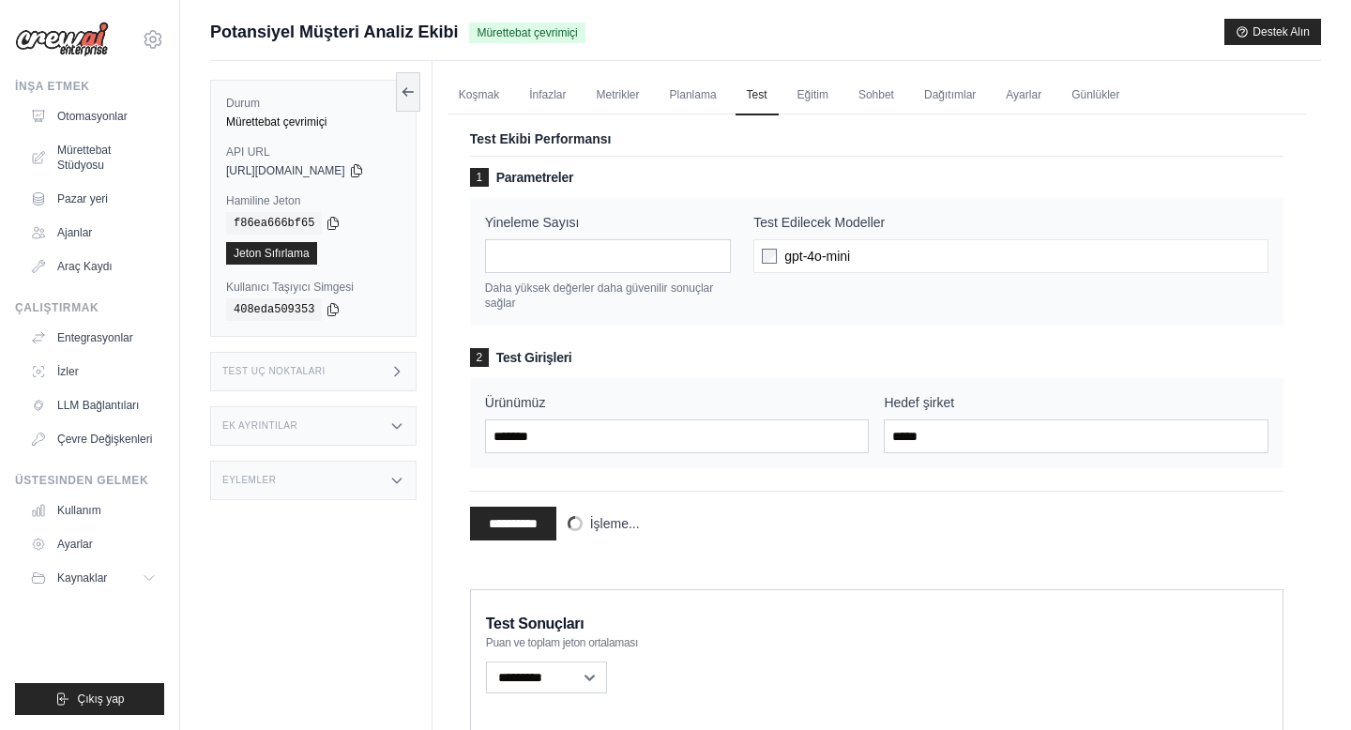
click at [404, 423] on icon at bounding box center [396, 425] width 15 height 15
click at [401, 423] on icon at bounding box center [396, 425] width 8 height 5
click at [404, 375] on icon at bounding box center [396, 371] width 15 height 15
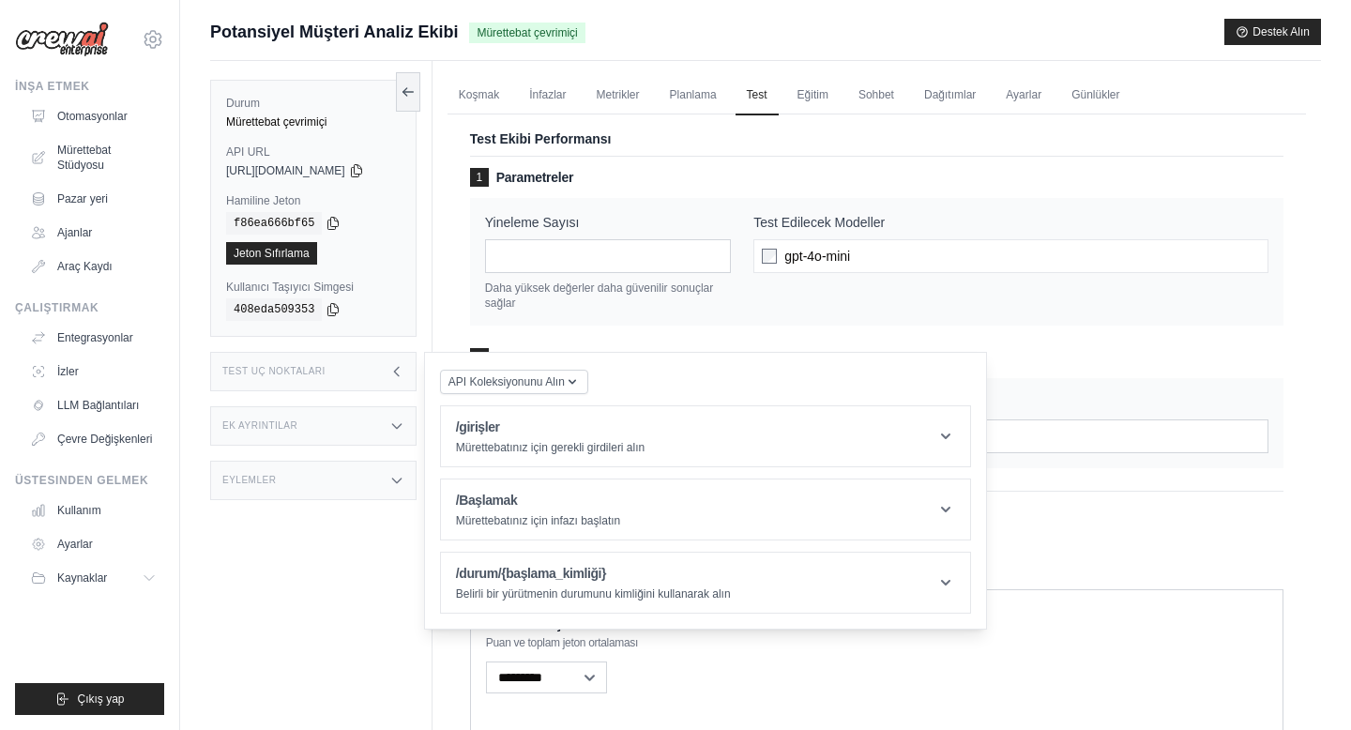
click at [399, 375] on icon at bounding box center [396, 371] width 5 height 8
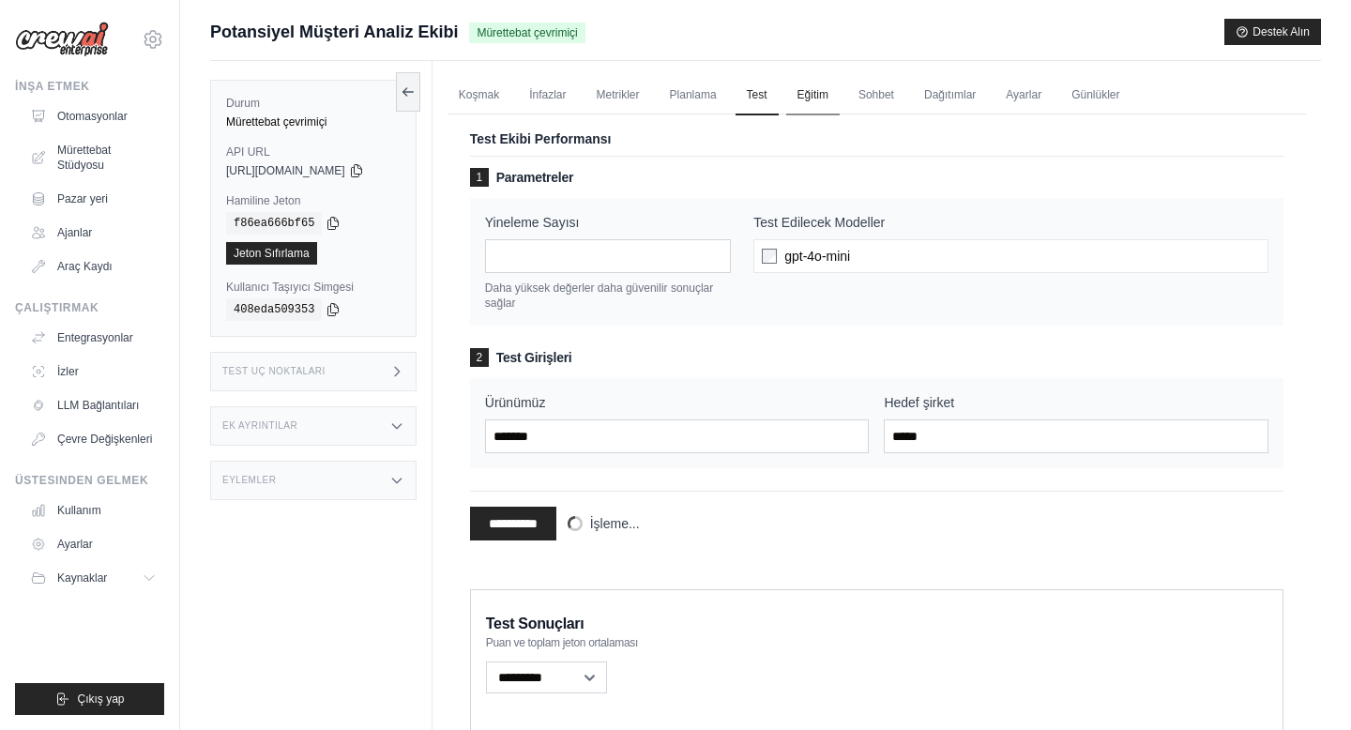
click at [828, 95] on font "Eğitim" at bounding box center [812, 94] width 31 height 13
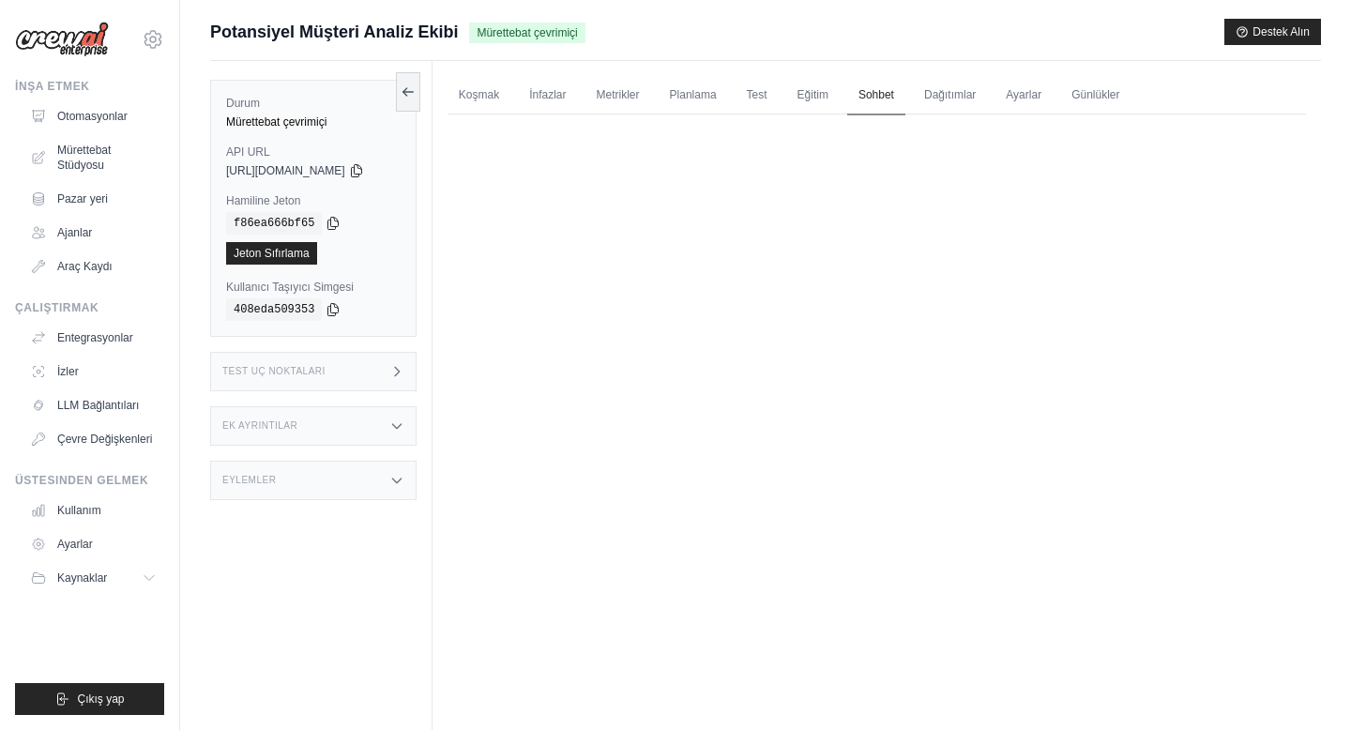
click at [894, 94] on font "Sohbet" at bounding box center [876, 94] width 36 height 13
click at [549, 94] on font "İnfazlar" at bounding box center [547, 94] width 37 height 13
click at [498, 90] on font "Koşmak" at bounding box center [479, 94] width 40 height 13
click at [94, 123] on font "Otomasyonlar" at bounding box center [94, 116] width 70 height 15
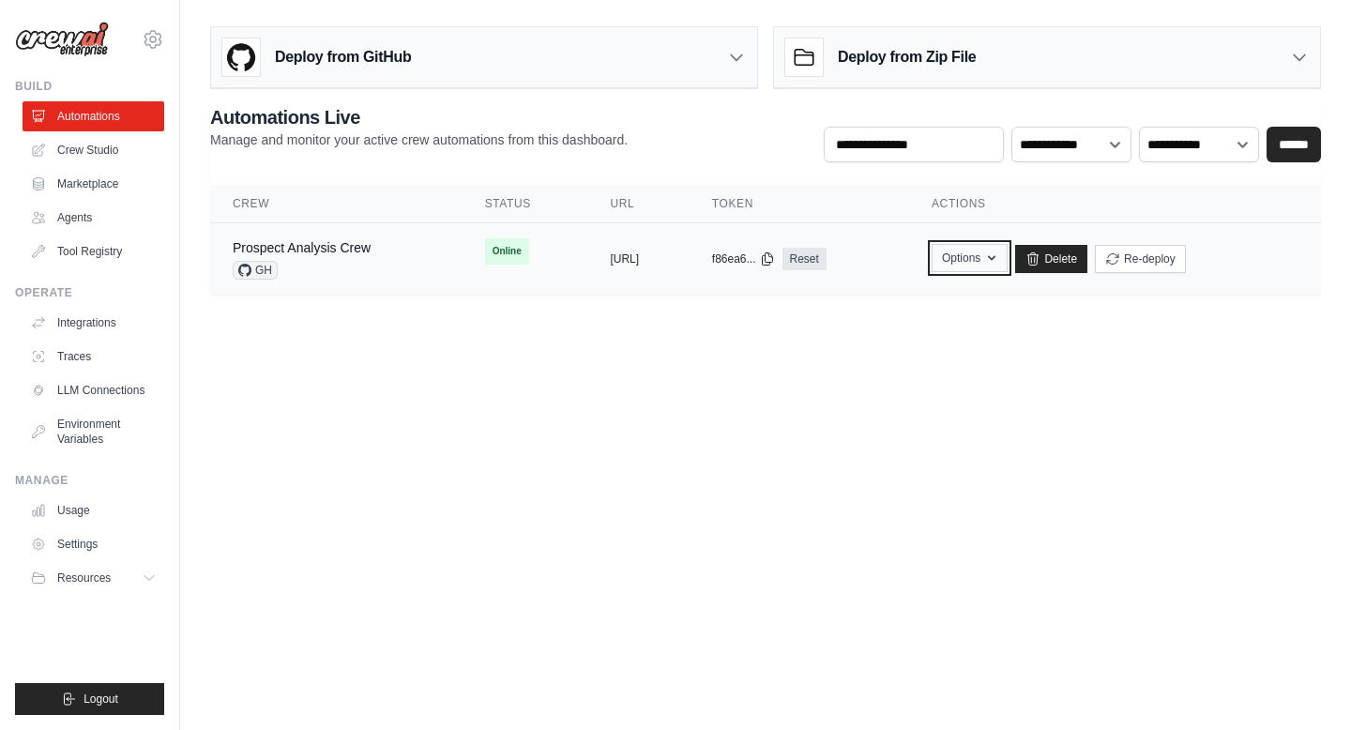
click at [995, 258] on icon "button" at bounding box center [992, 258] width 8 height 5
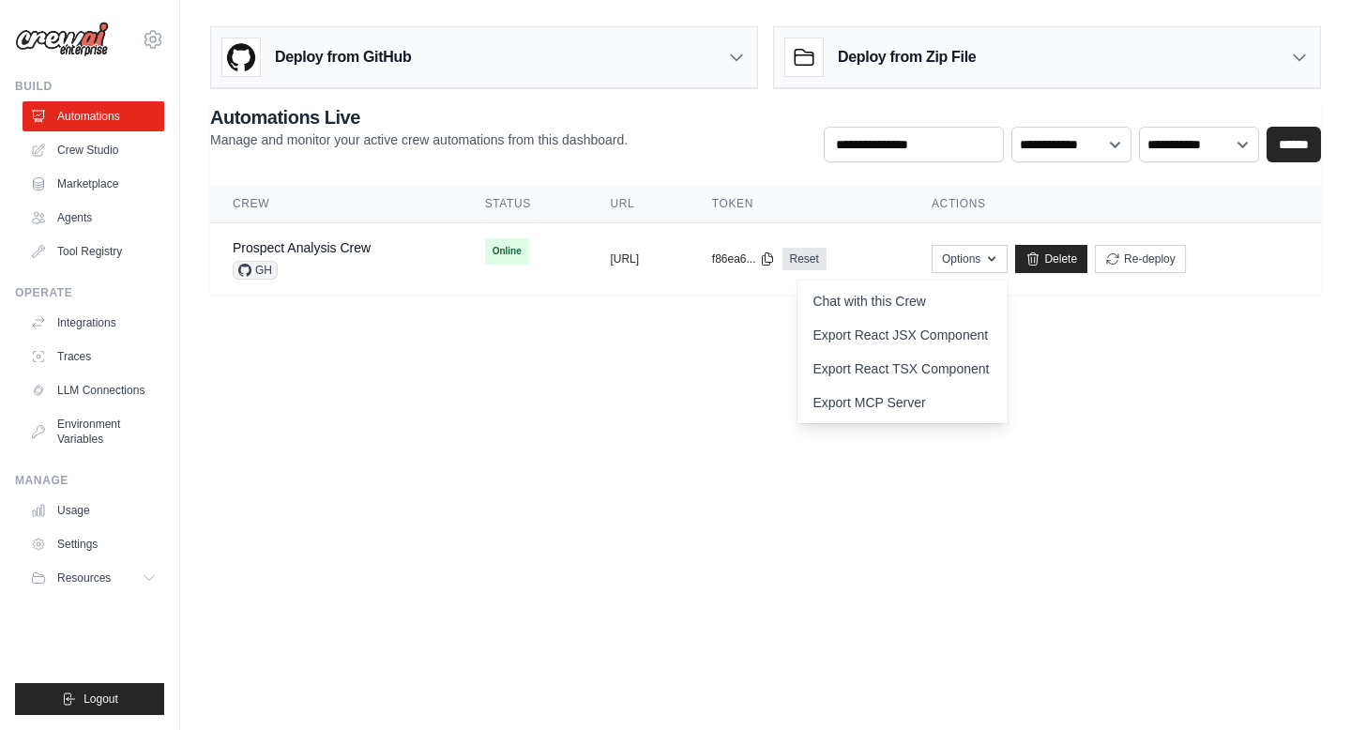
click at [679, 361] on body "searldiehn@gmail.com Settings Build Automations Crew Studio" at bounding box center [675, 365] width 1351 height 730
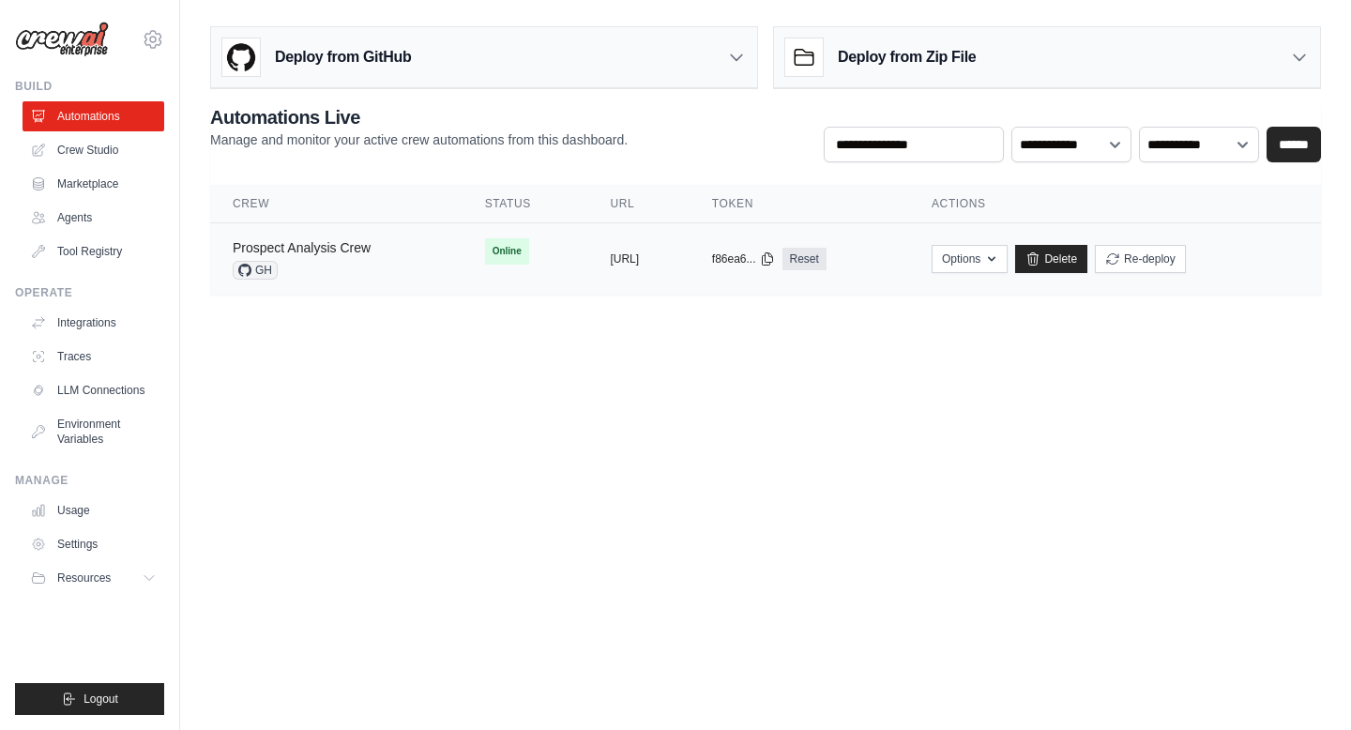
click at [325, 247] on link "Prospect Analysis Crew" at bounding box center [302, 247] width 138 height 15
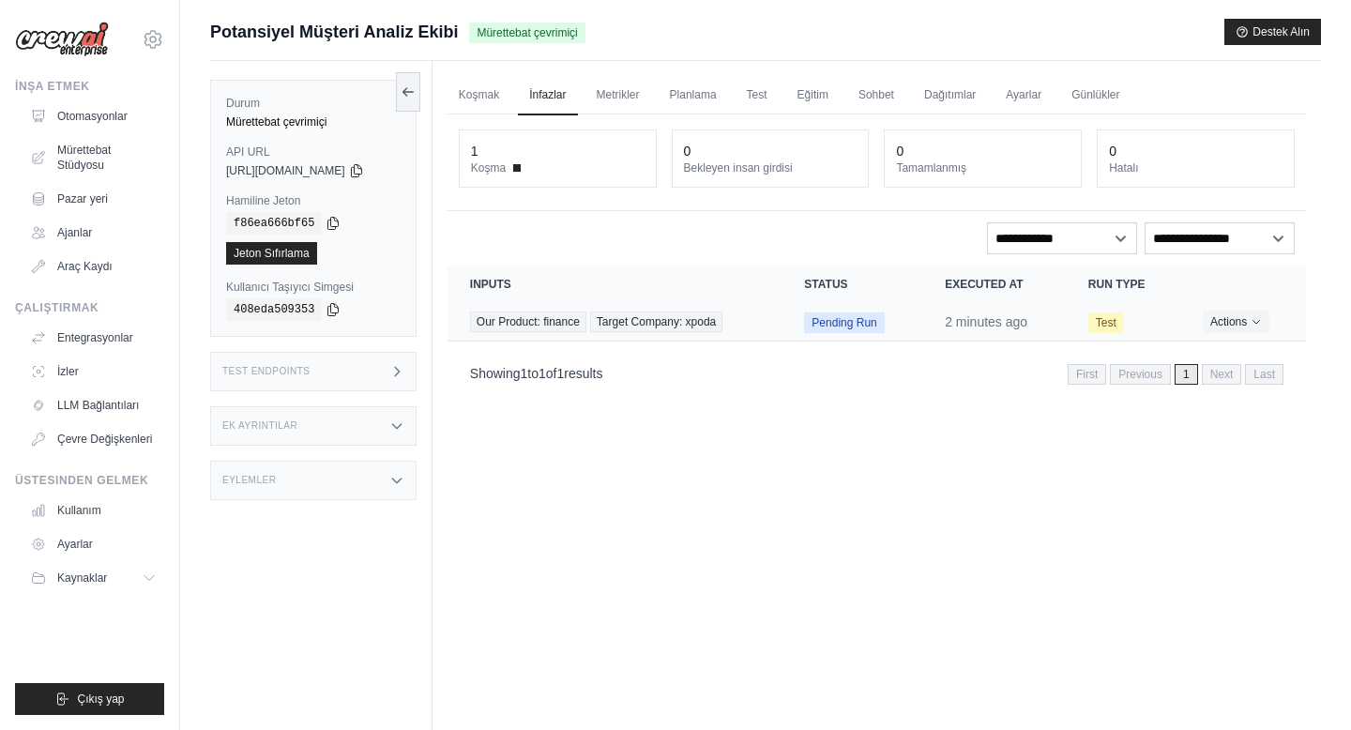
click at [840, 326] on span "Pending Run" at bounding box center [844, 322] width 80 height 21
click at [1231, 321] on button "Actions" at bounding box center [1236, 321] width 67 height 23
click at [1210, 354] on link "View Details" at bounding box center [1223, 355] width 120 height 30
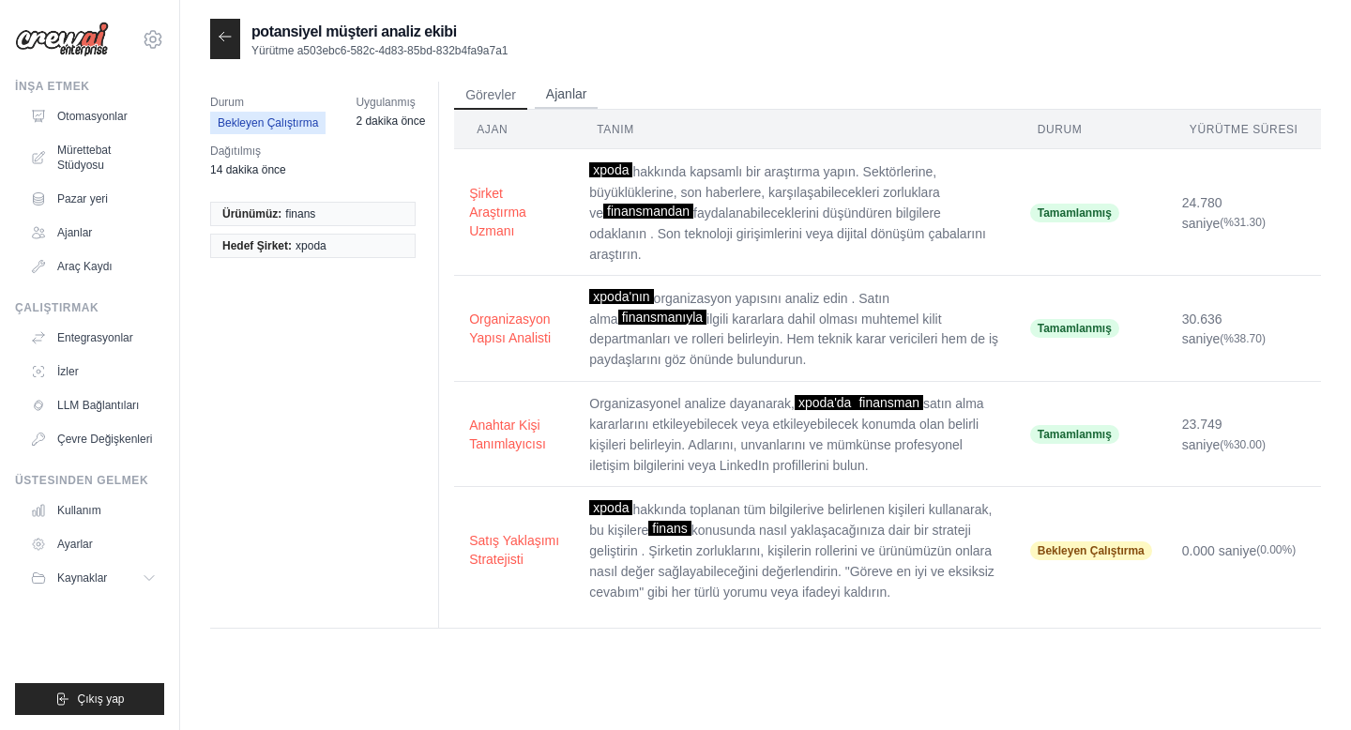
click at [567, 92] on font "Ajanlar" at bounding box center [566, 93] width 41 height 15
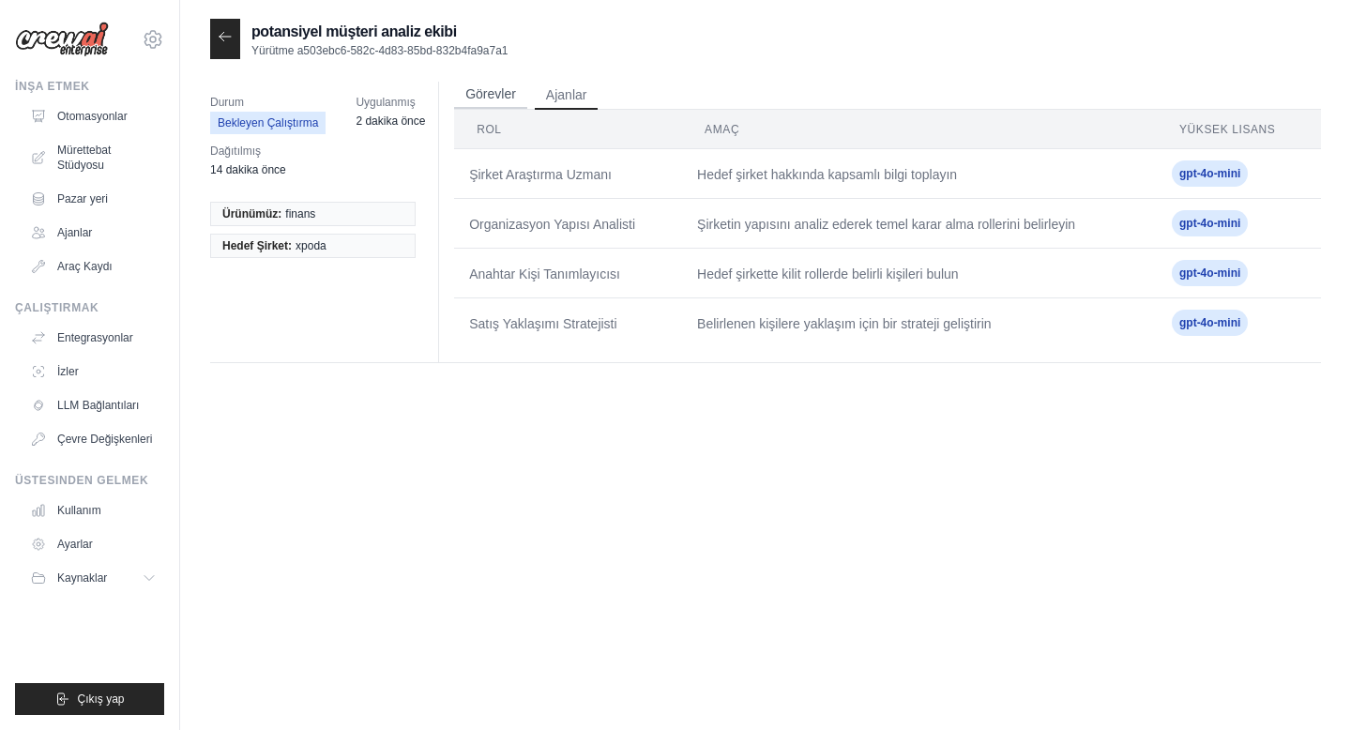
click at [485, 91] on font "Görevler" at bounding box center [490, 93] width 51 height 15
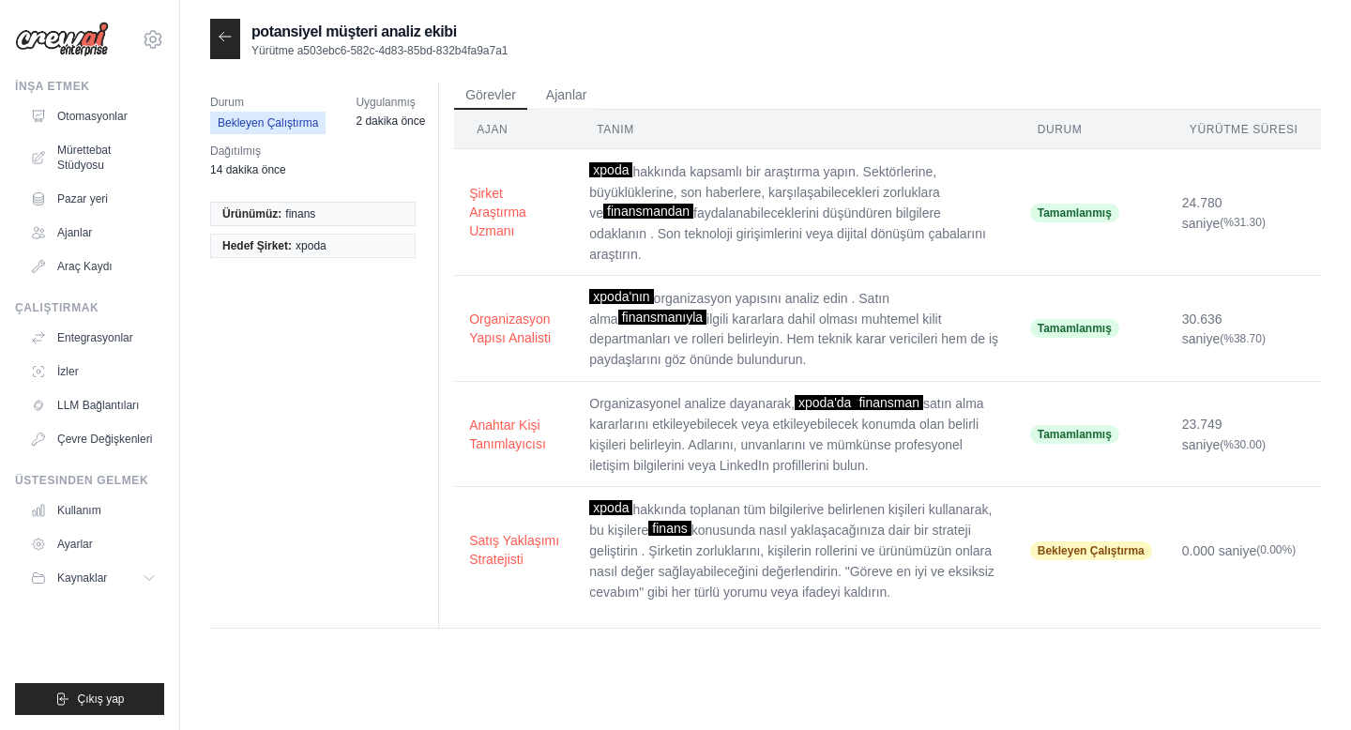
click at [218, 37] on icon at bounding box center [225, 36] width 15 height 15
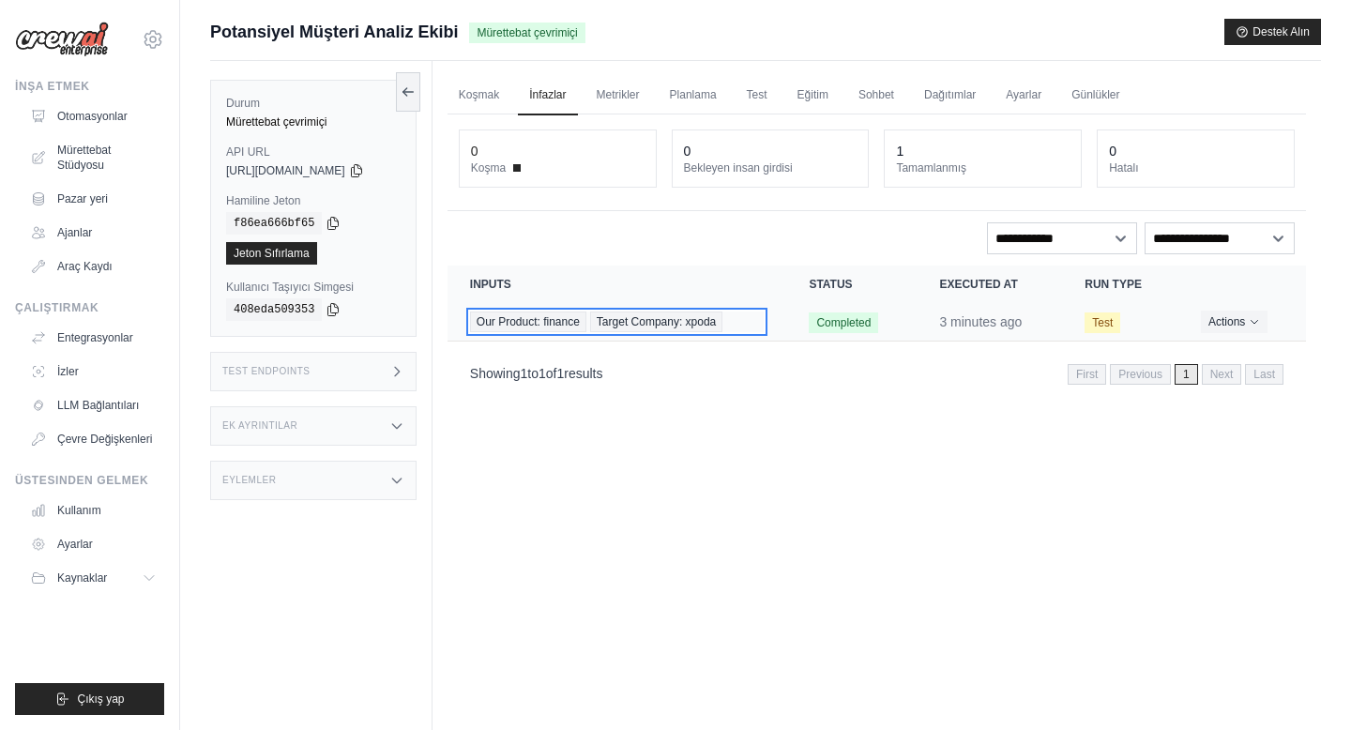
click at [669, 317] on span "Target Company: xpoda" at bounding box center [656, 321] width 132 height 21
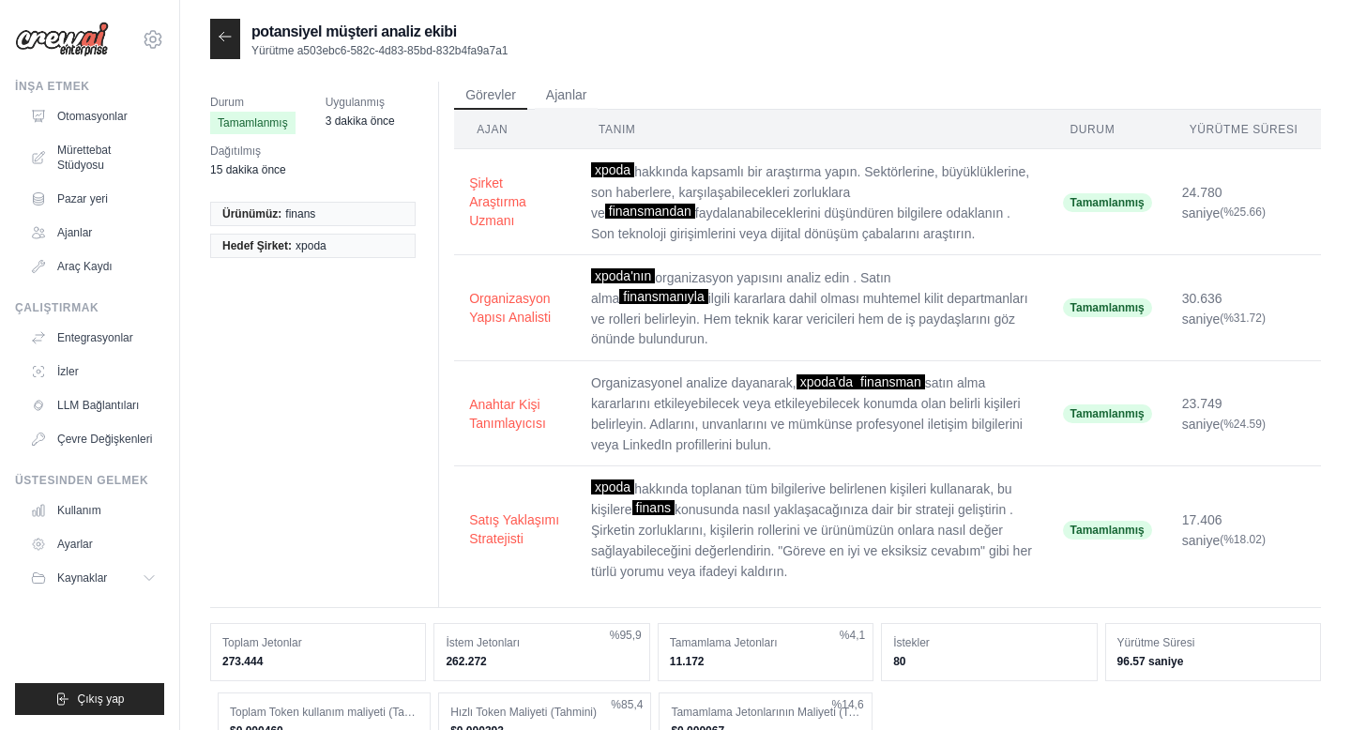
click at [223, 38] on icon at bounding box center [225, 36] width 15 height 15
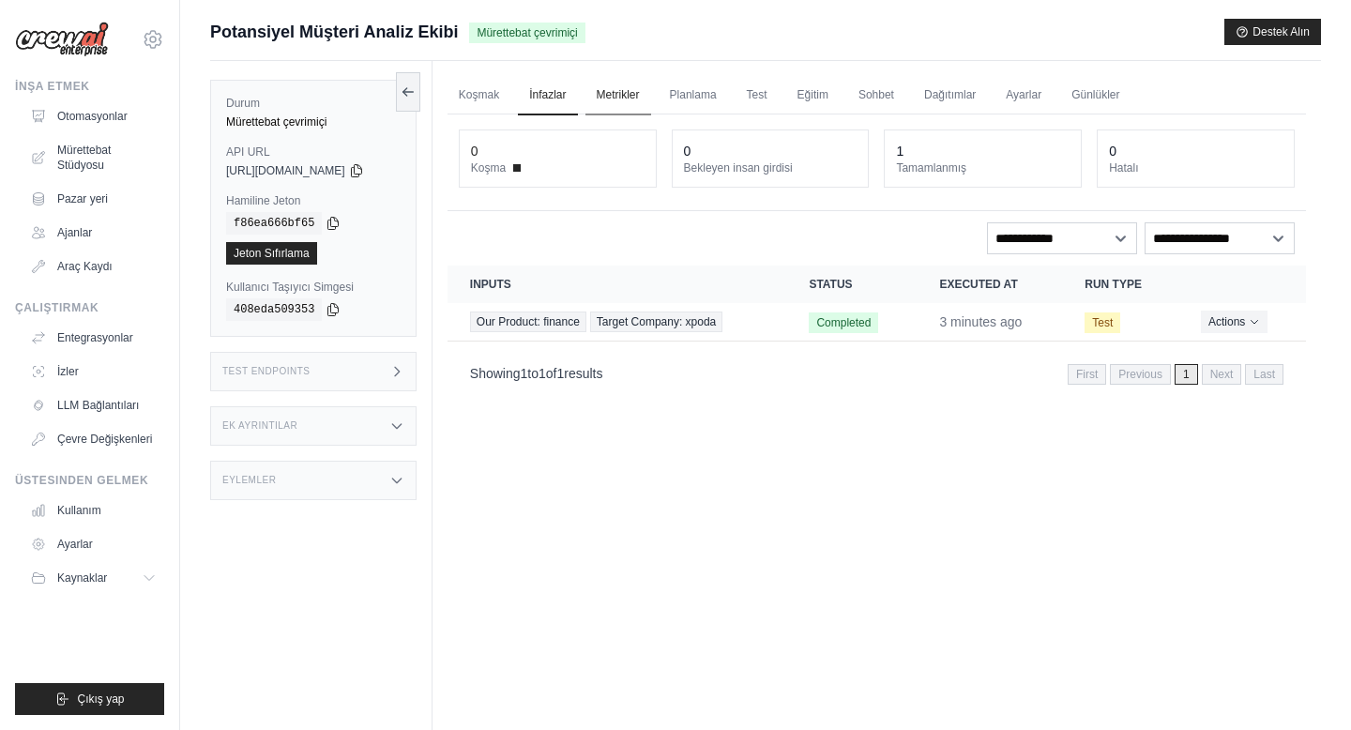
click at [623, 97] on font "Metrikler" at bounding box center [618, 94] width 43 height 13
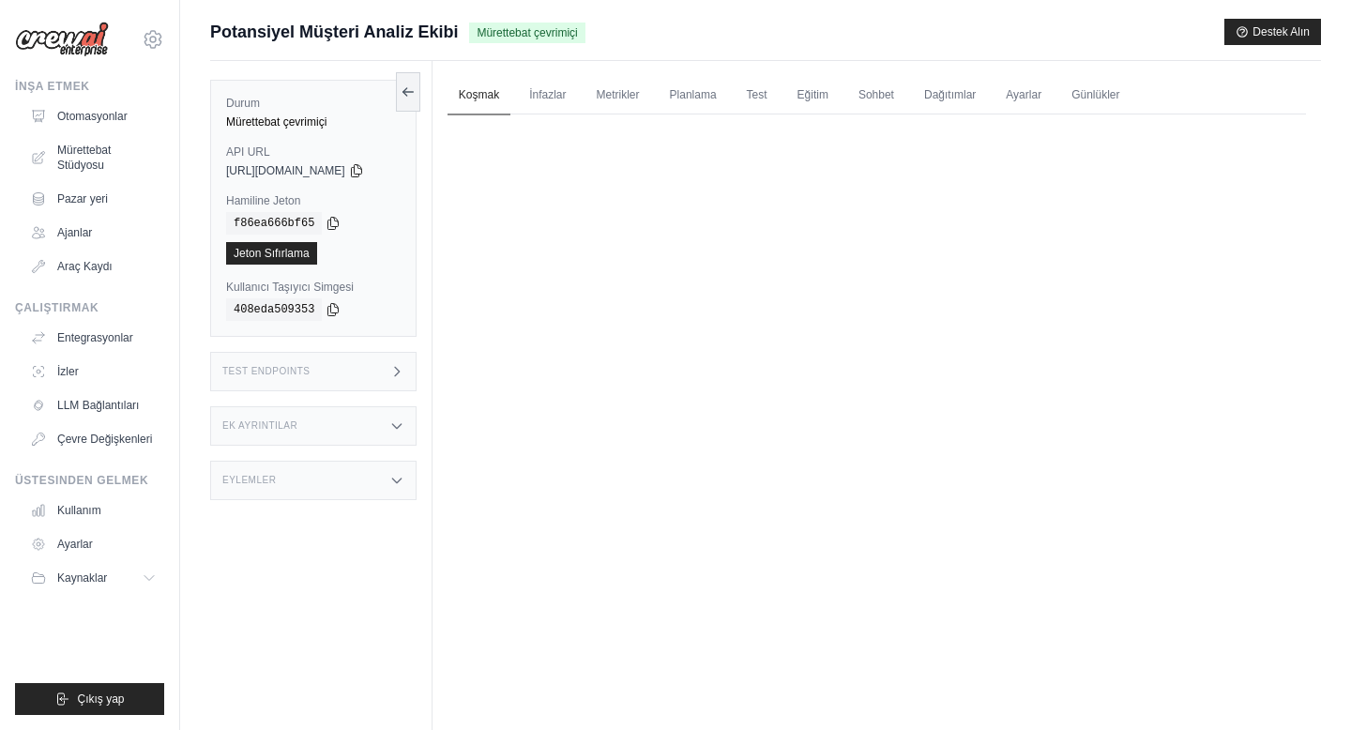
click at [498, 94] on font "Koşmak" at bounding box center [479, 94] width 40 height 13
click at [94, 154] on font "Mürettebat Stüdyosu" at bounding box center [85, 158] width 53 height 28
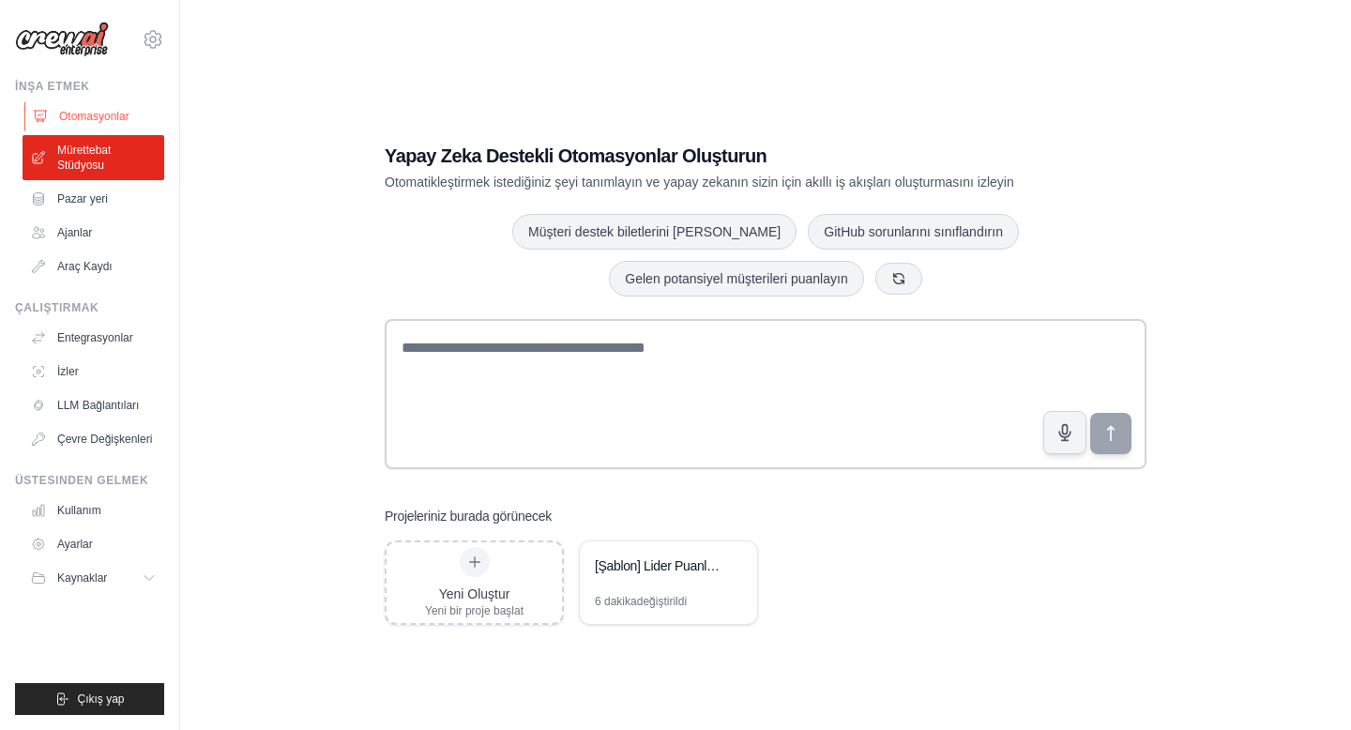
click at [96, 109] on font "Otomasyonlar" at bounding box center [94, 116] width 70 height 15
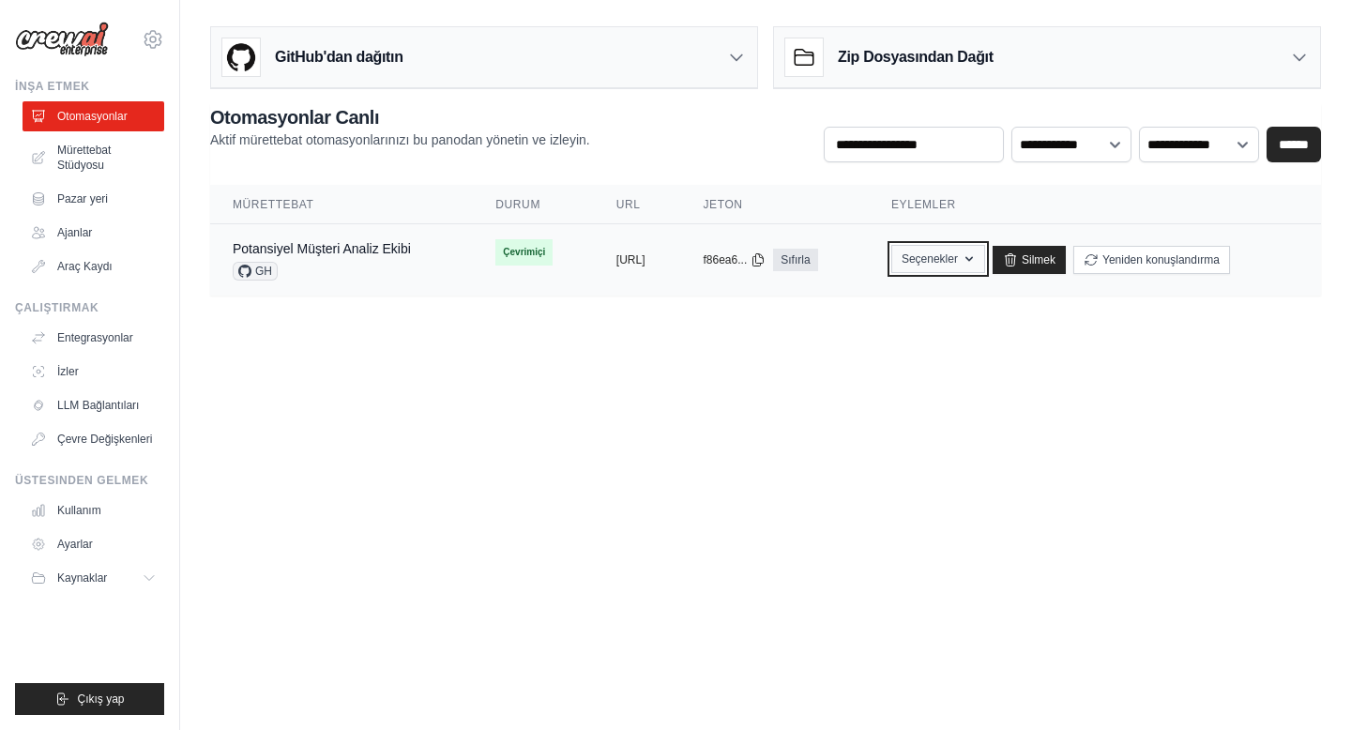
click at [958, 258] on font "Seçenekler" at bounding box center [929, 258] width 56 height 13
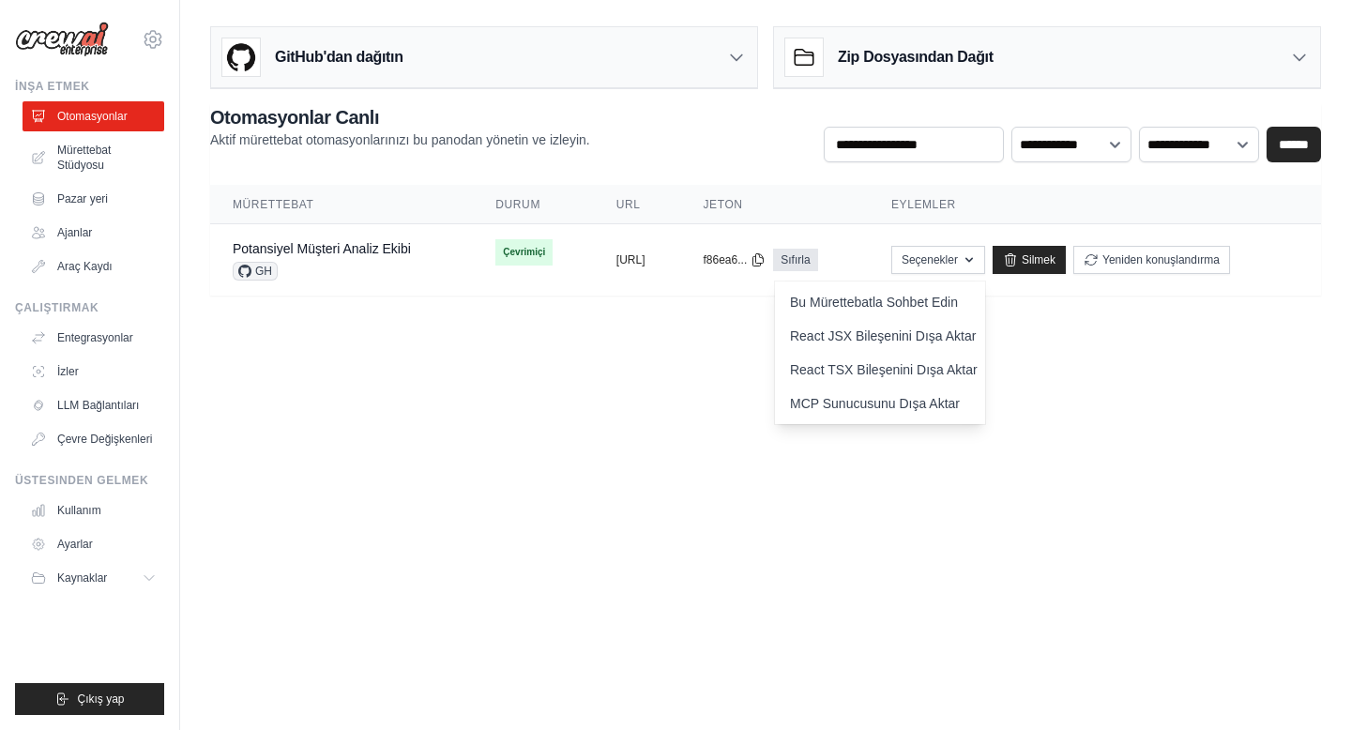
click at [651, 381] on body "[EMAIL_ADDRESS][DOMAIN_NAME] Ayarlar İnşa etmek Otomasyonlar Mürettebat Stüdyos…" at bounding box center [675, 365] width 1351 height 730
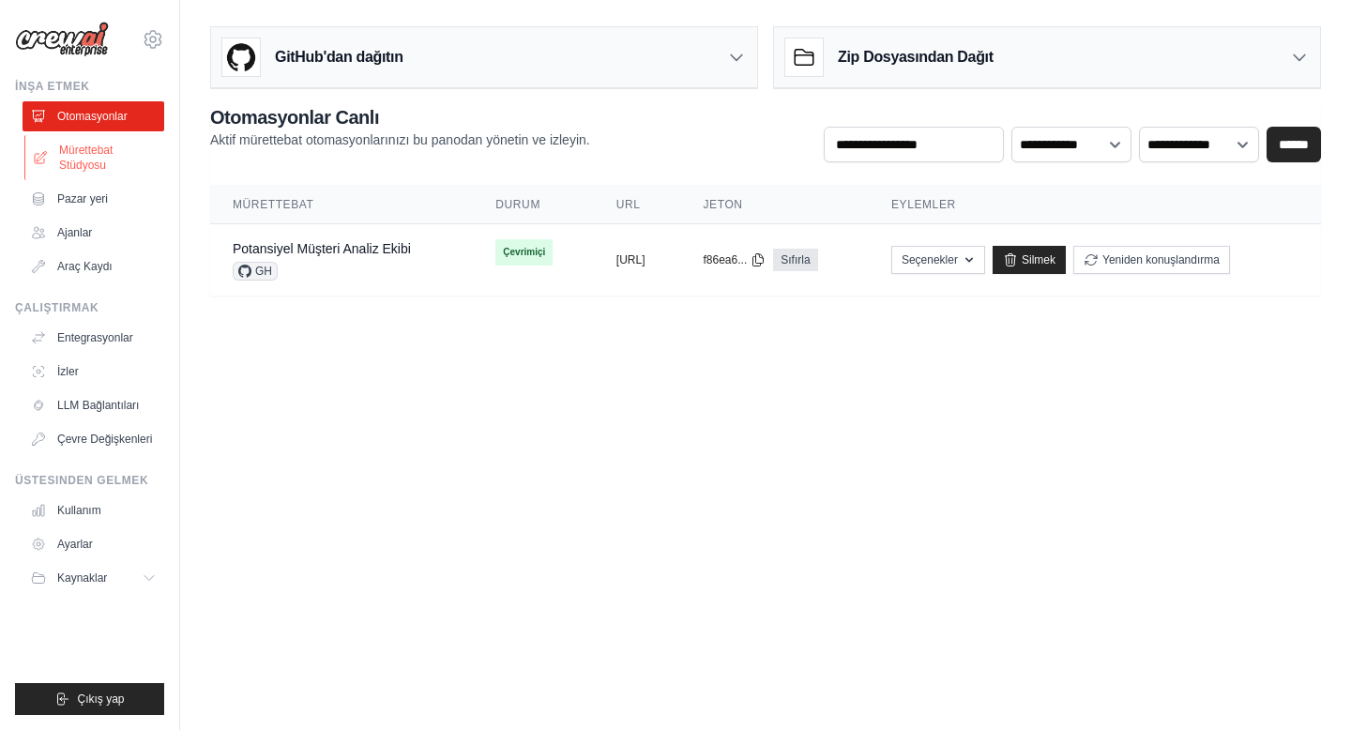
click at [86, 169] on font "Mürettebat Stüdyosu" at bounding box center [85, 158] width 53 height 28
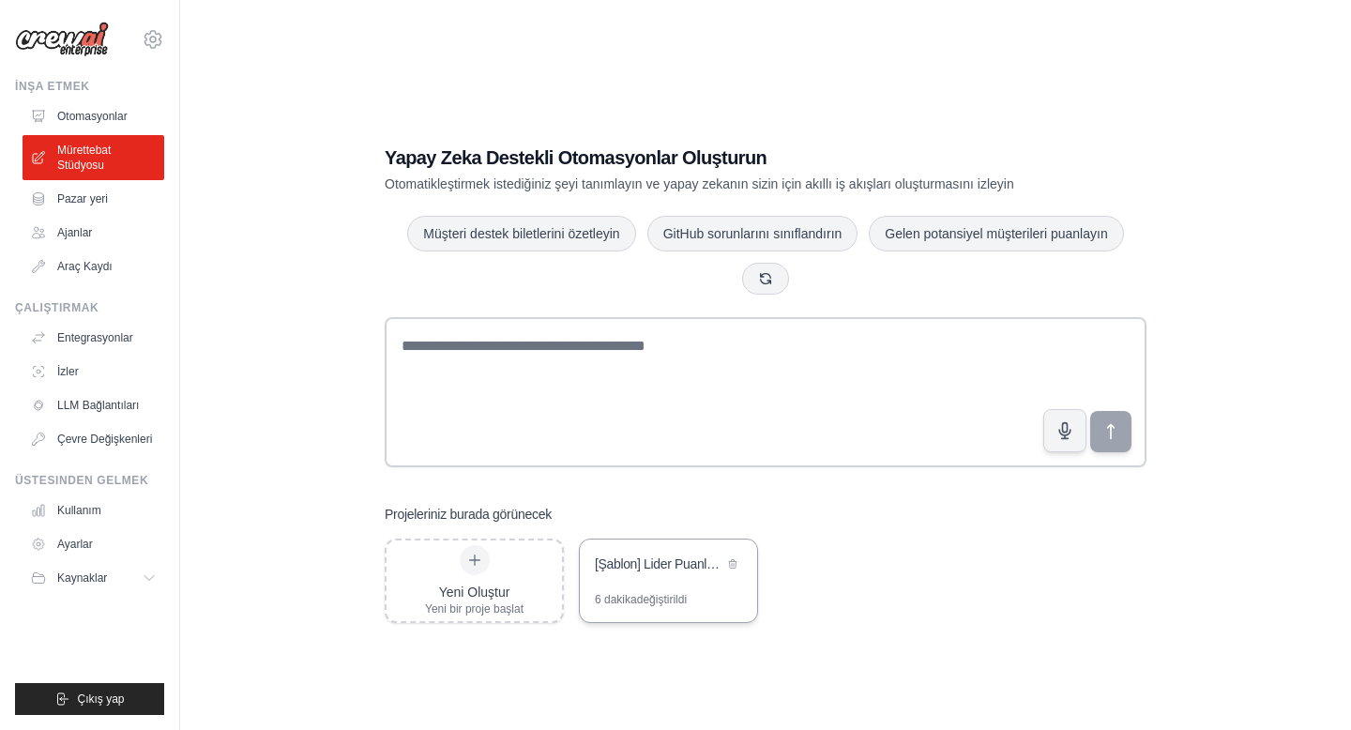
click at [651, 569] on font "[Şablon] Lider Puanlama ve Strateji Ekibi" at bounding box center [707, 563] width 224 height 15
click at [100, 121] on font "Otomasyonlar" at bounding box center [94, 116] width 70 height 13
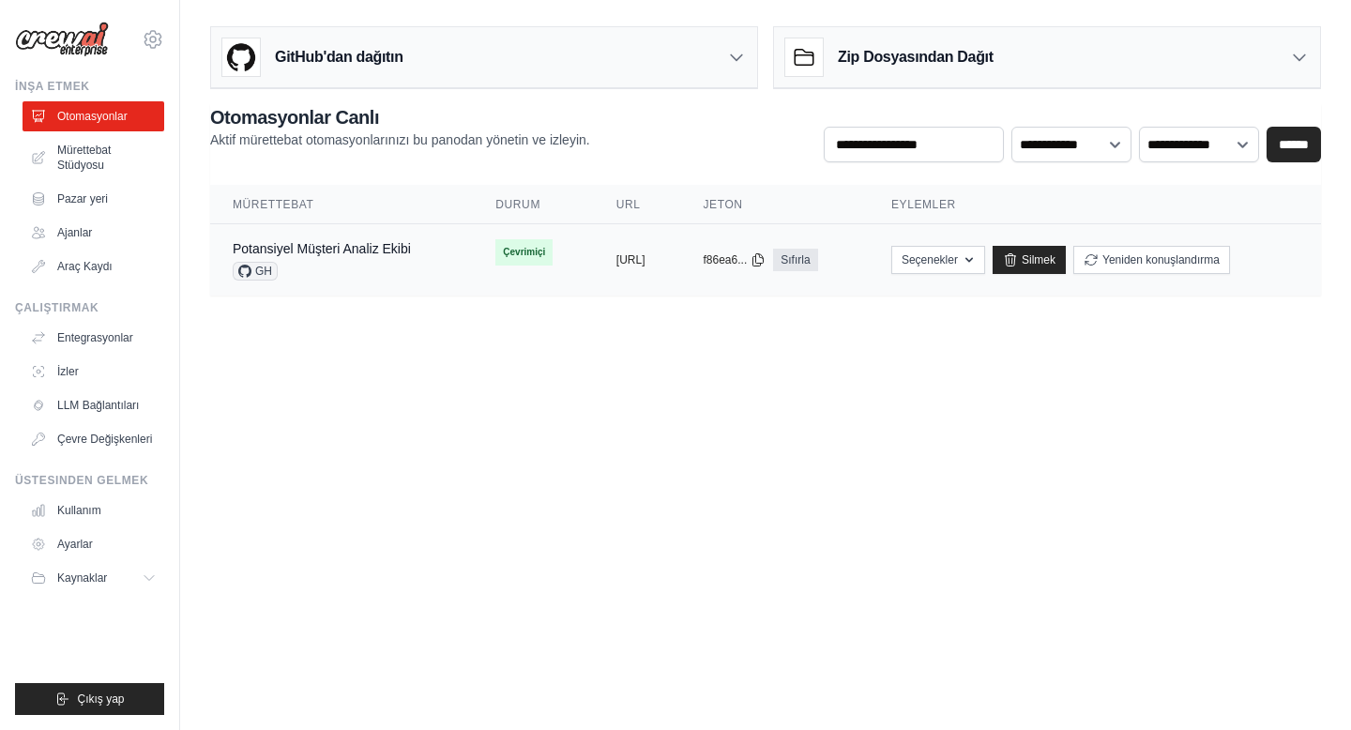
click at [616, 261] on div "kopyalandı" at bounding box center [647, 252] width 62 height 23
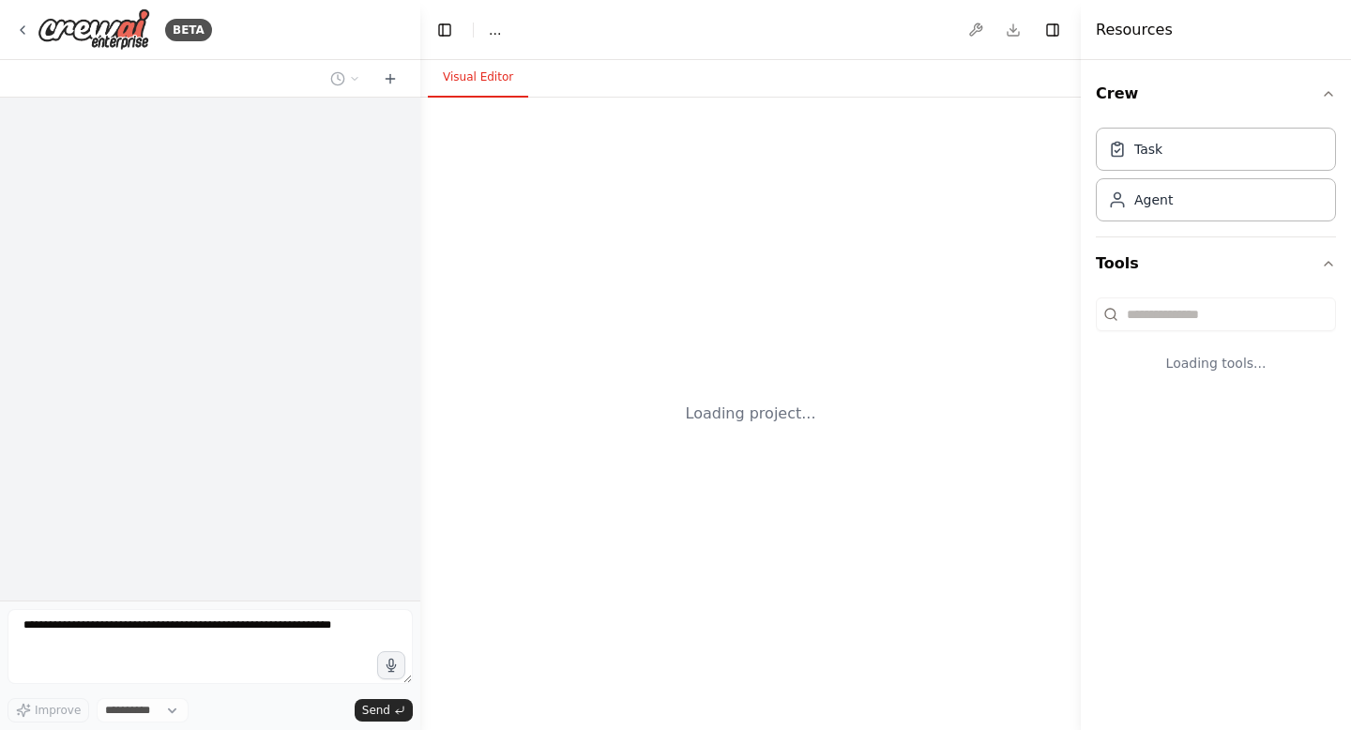
select select "****"
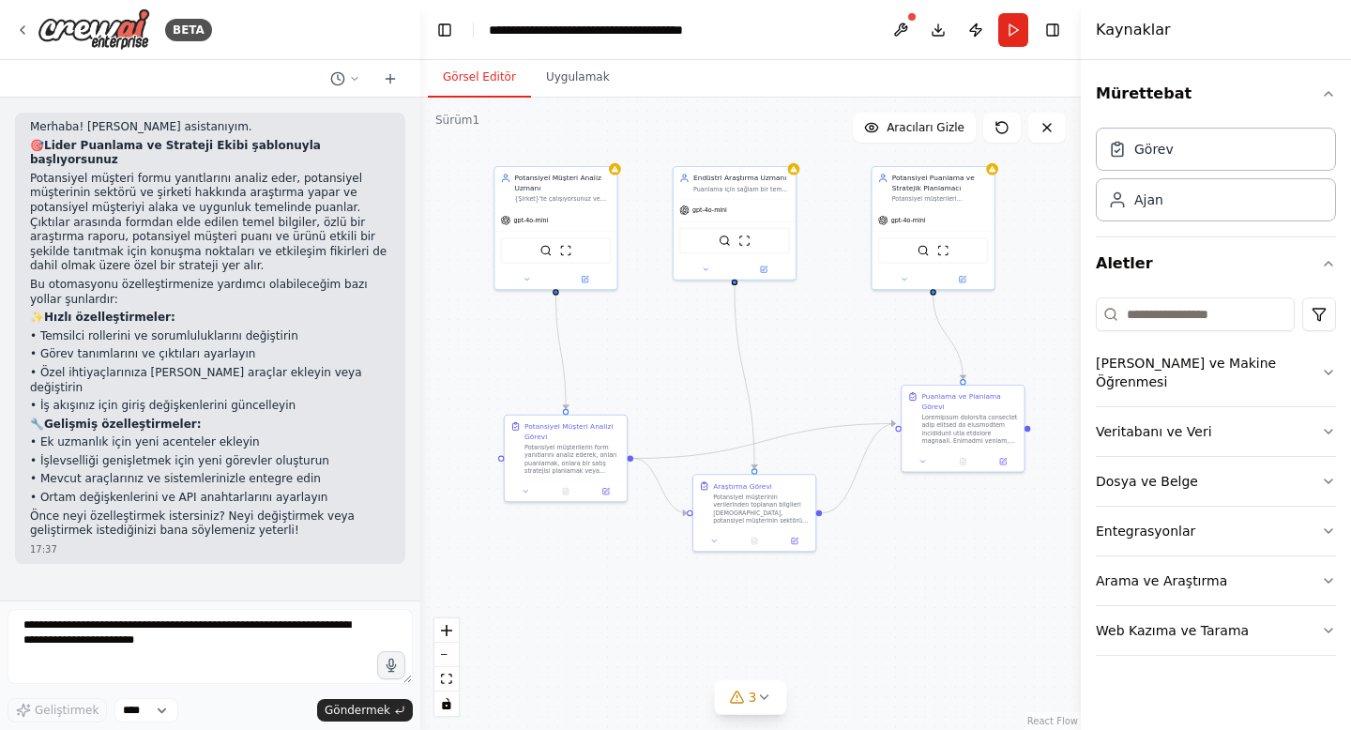
drag, startPoint x: 899, startPoint y: 405, endPoint x: 832, endPoint y: 331, distance: 99.6
click at [832, 331] on div ".deletable-edge-delete-btn { width: 20px; height: 20px; border: 0px solid #ffff…" at bounding box center [750, 414] width 660 height 632
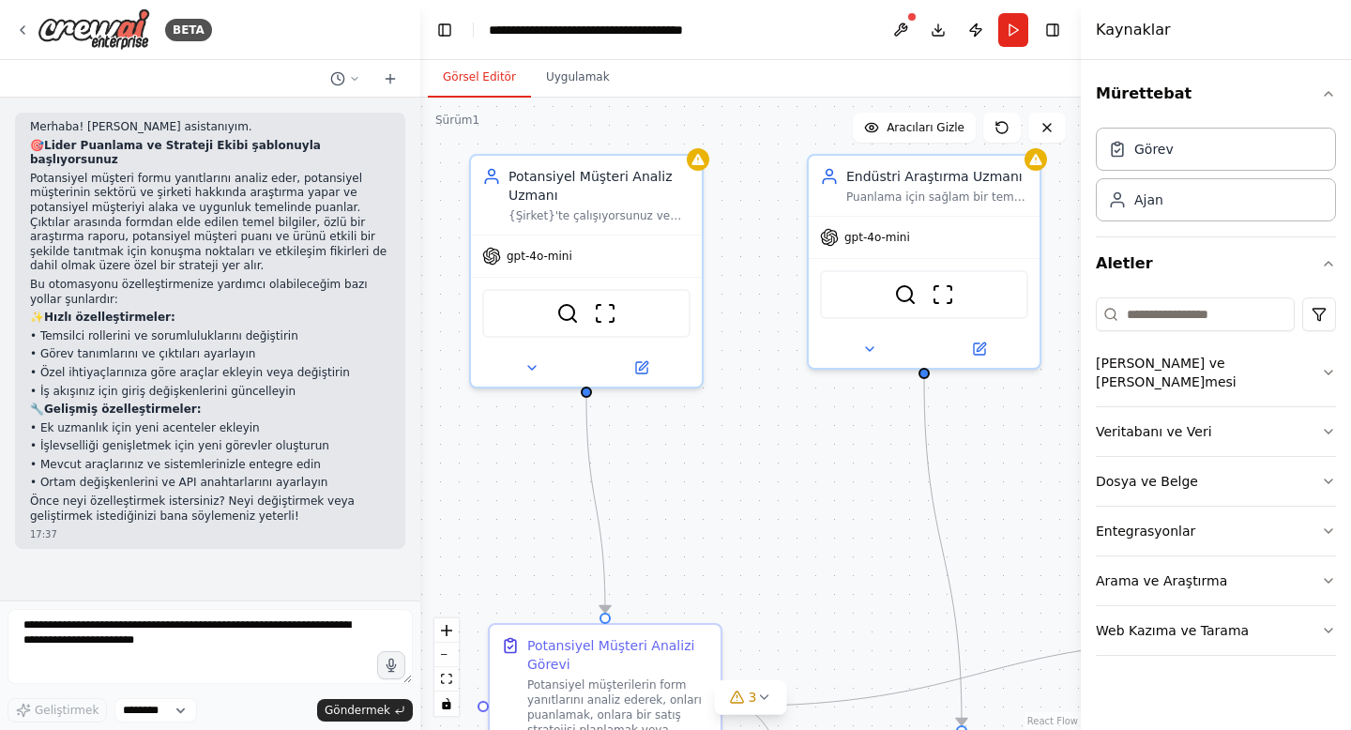
drag, startPoint x: 698, startPoint y: 436, endPoint x: 768, endPoint y: 435, distance: 70.4
click at [768, 435] on div ".deletable-edge-delete-btn { width: 20px; height: 20px; border: 0px solid #ffff…" at bounding box center [750, 414] width 660 height 632
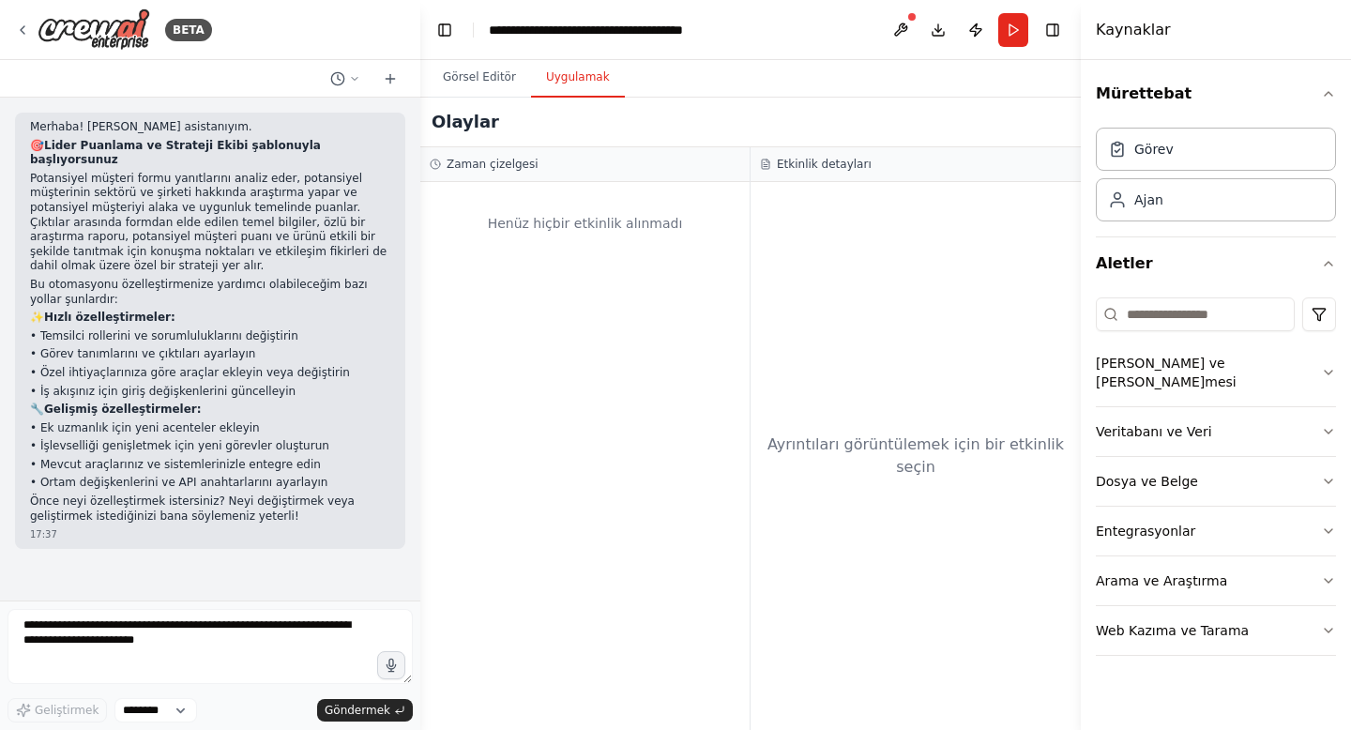
click at [570, 79] on font "Uygulamak" at bounding box center [578, 76] width 64 height 13
click at [461, 85] on button "Görsel Editör" at bounding box center [479, 77] width 103 height 39
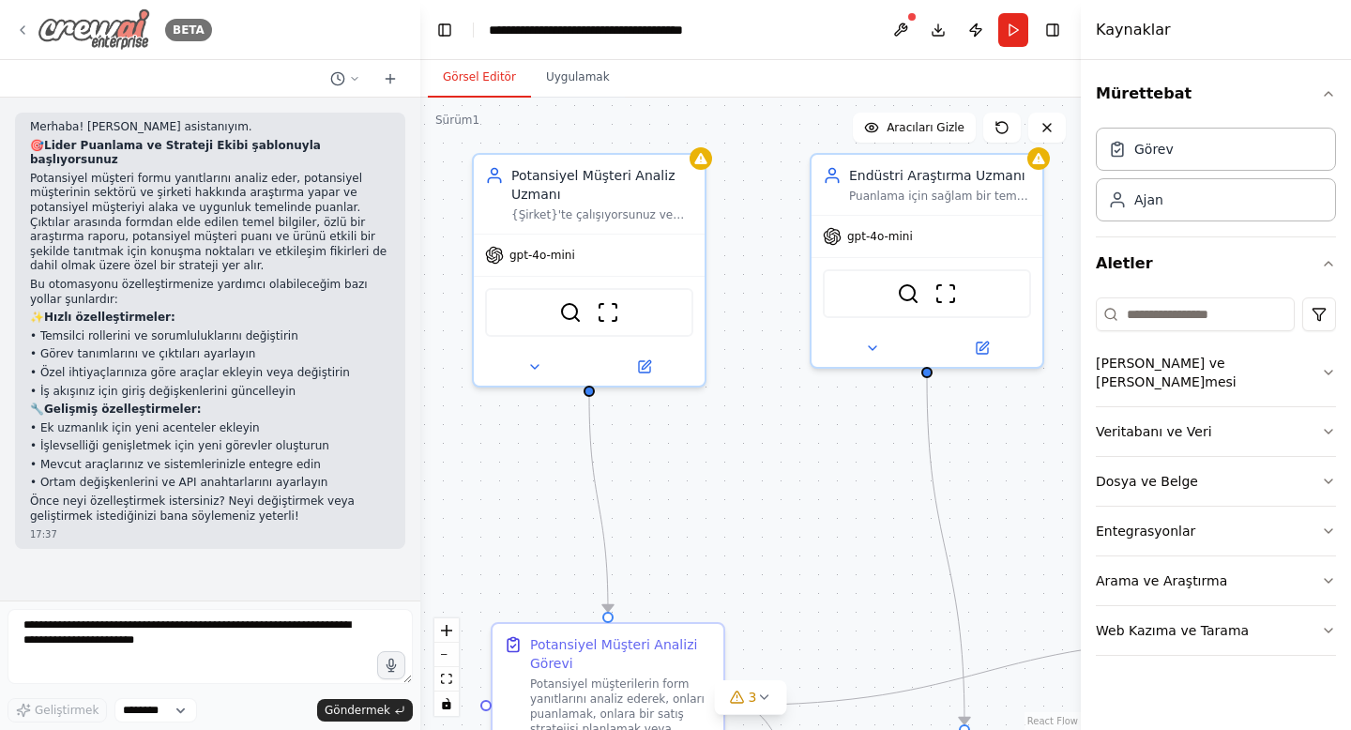
click at [25, 27] on icon at bounding box center [22, 30] width 15 height 15
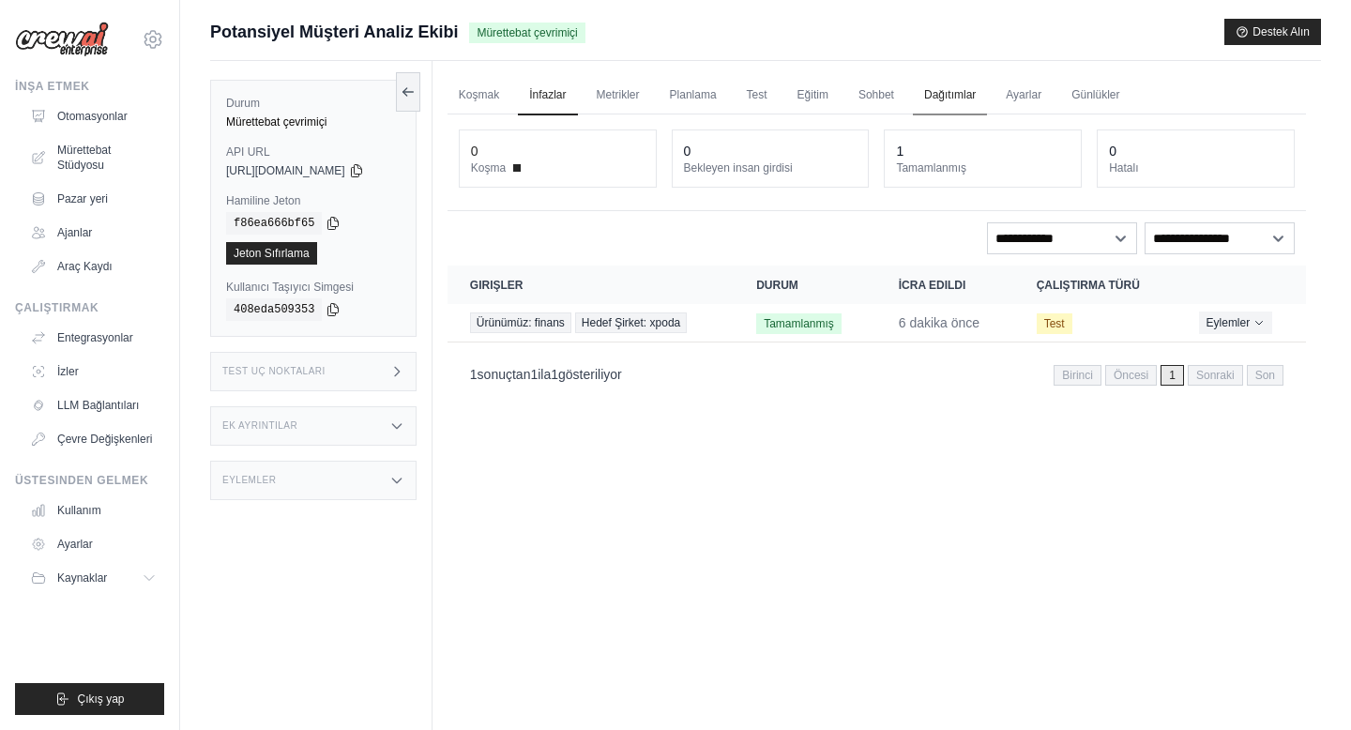
click at [957, 88] on font "Dağıtımlar" at bounding box center [950, 94] width 52 height 13
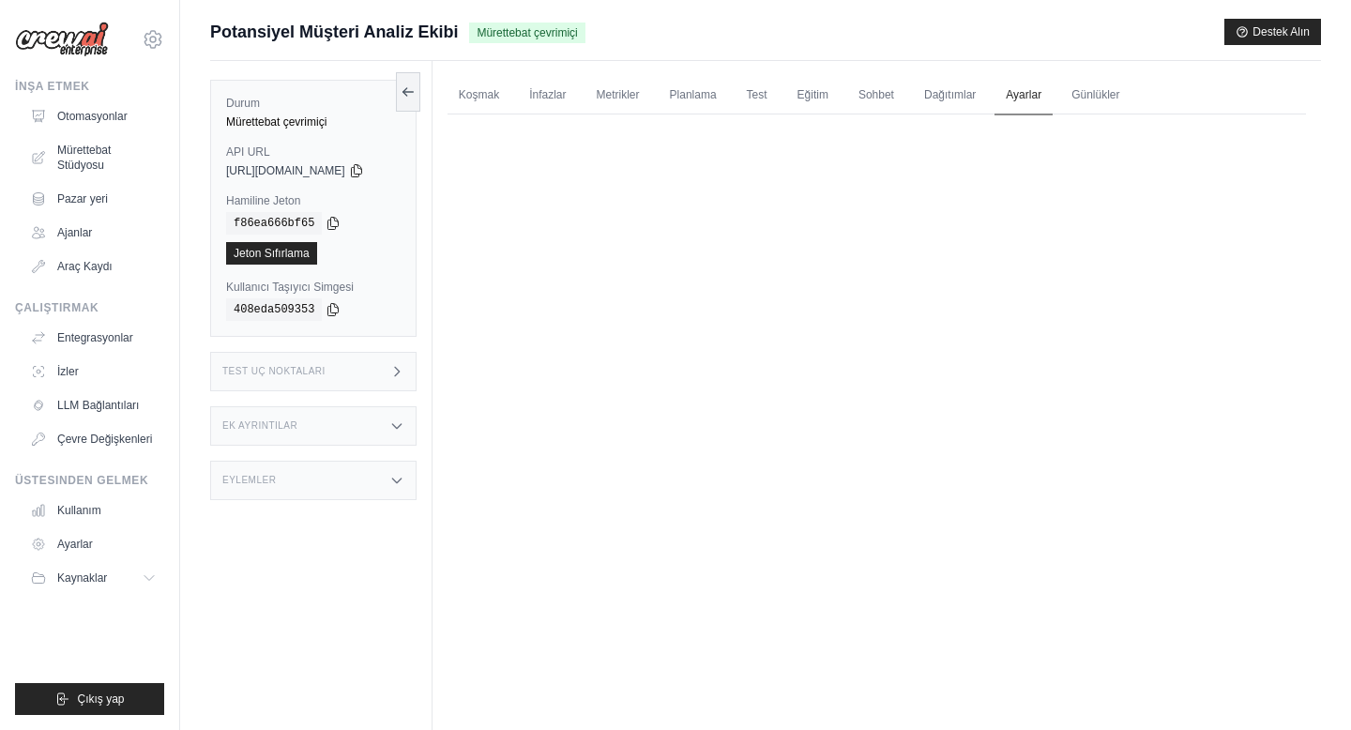
click at [1038, 94] on font "Ayarlar" at bounding box center [1024, 94] width 36 height 13
click at [1109, 104] on link "Günlükler" at bounding box center [1095, 95] width 70 height 39
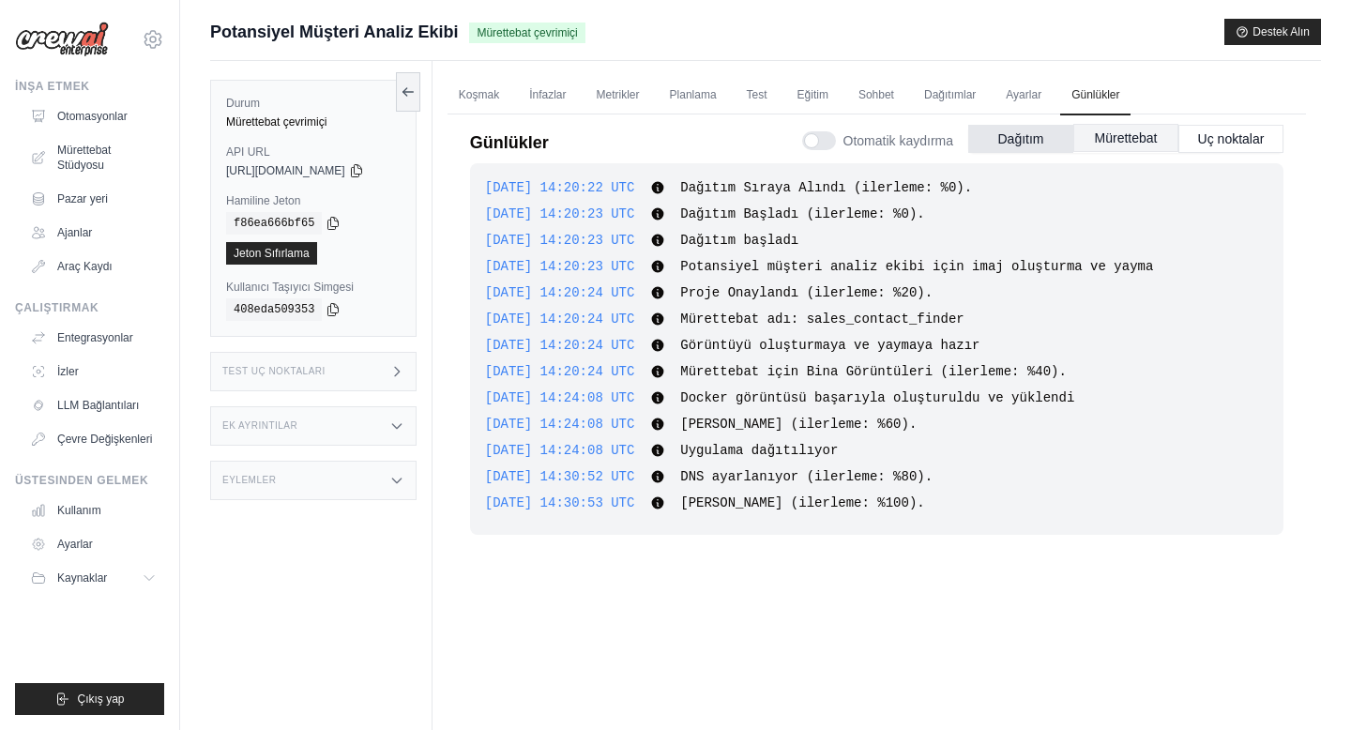
click at [1135, 137] on font "Mürettebat" at bounding box center [1126, 137] width 63 height 15
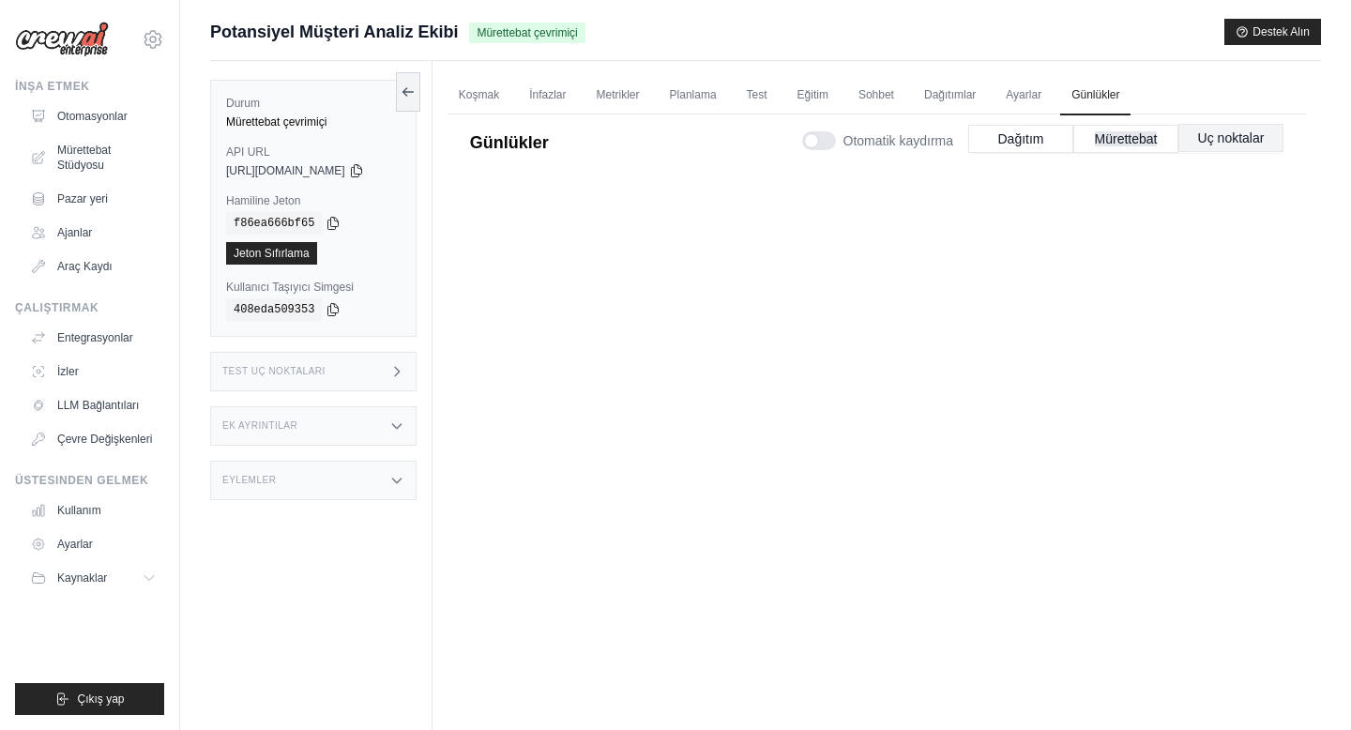
click at [1230, 143] on font "Uç noktalar" at bounding box center [1231, 137] width 67 height 15
click at [1232, 139] on font "Uç noktalar" at bounding box center [1231, 137] width 67 height 15
click at [1206, 85] on ul "Koşmak İnfazlar Metrikler Planlama Test Eğitim Sohbet Dağıtımlar Ayarlar Günlük…" at bounding box center [876, 95] width 858 height 38
click at [675, 83] on link "Planlama" at bounding box center [692, 95] width 69 height 39
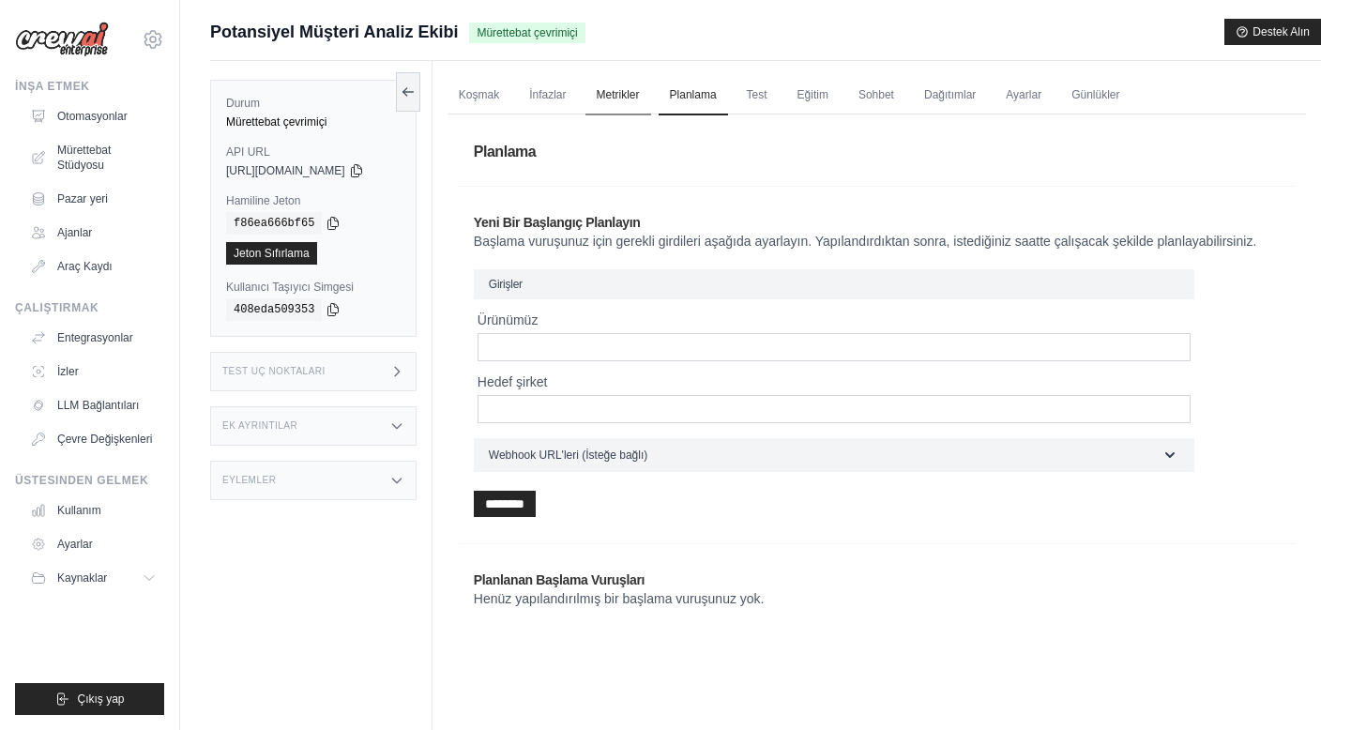
click at [615, 97] on font "Metrikler" at bounding box center [618, 94] width 43 height 13
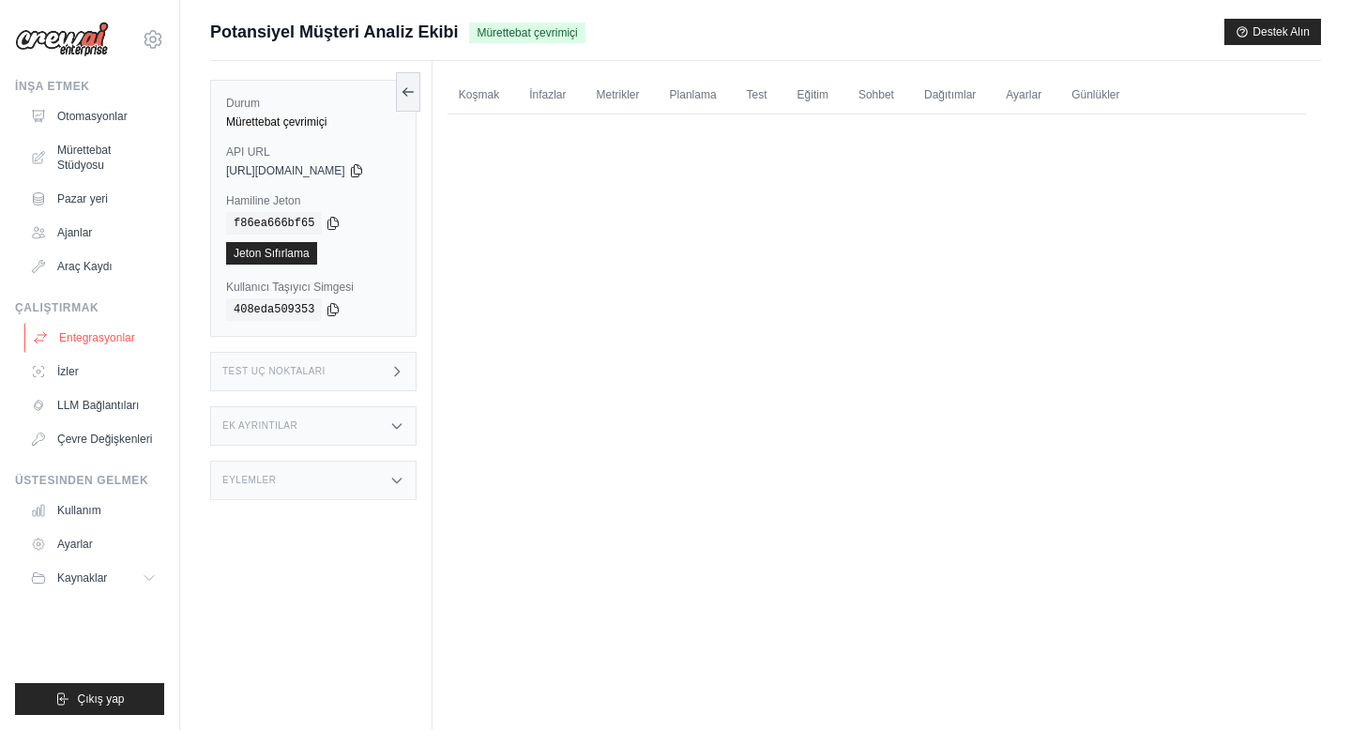
click at [83, 340] on font "Entegrasyonlar" at bounding box center [97, 337] width 76 height 13
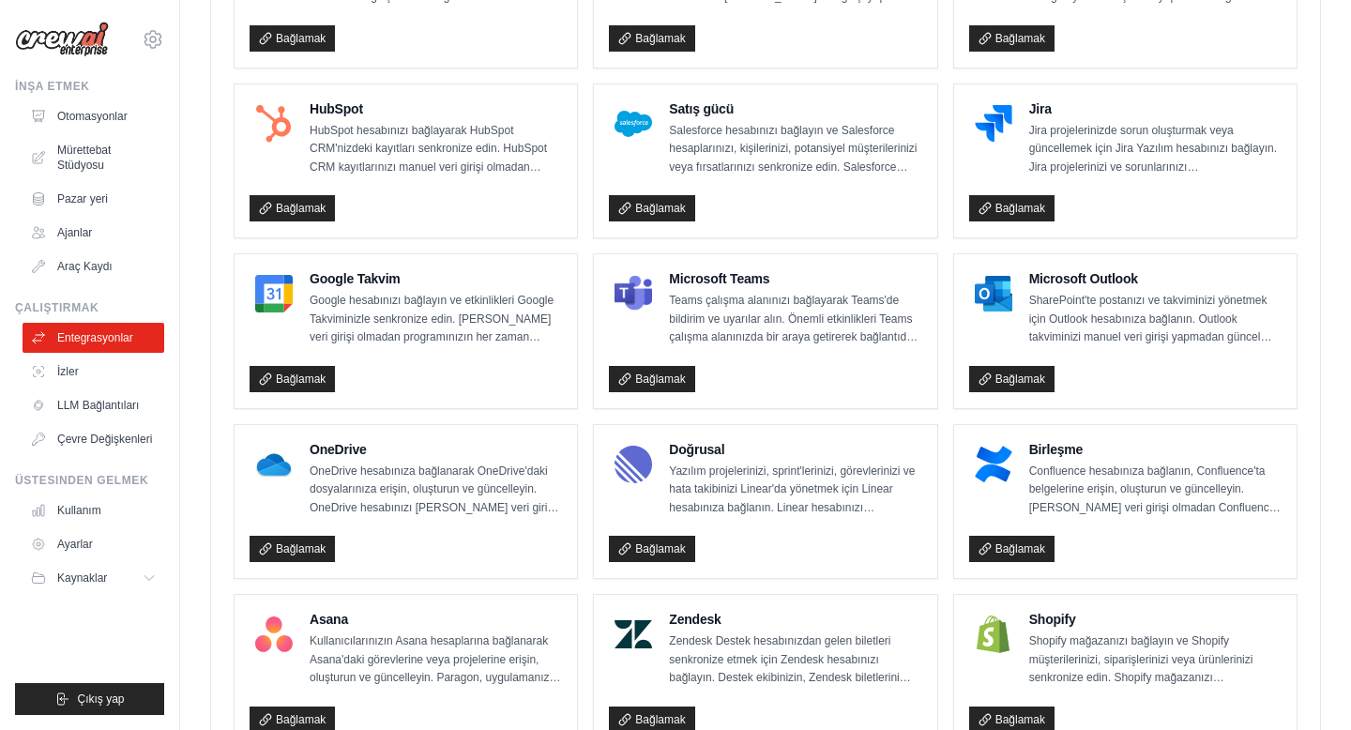
scroll to position [866, 0]
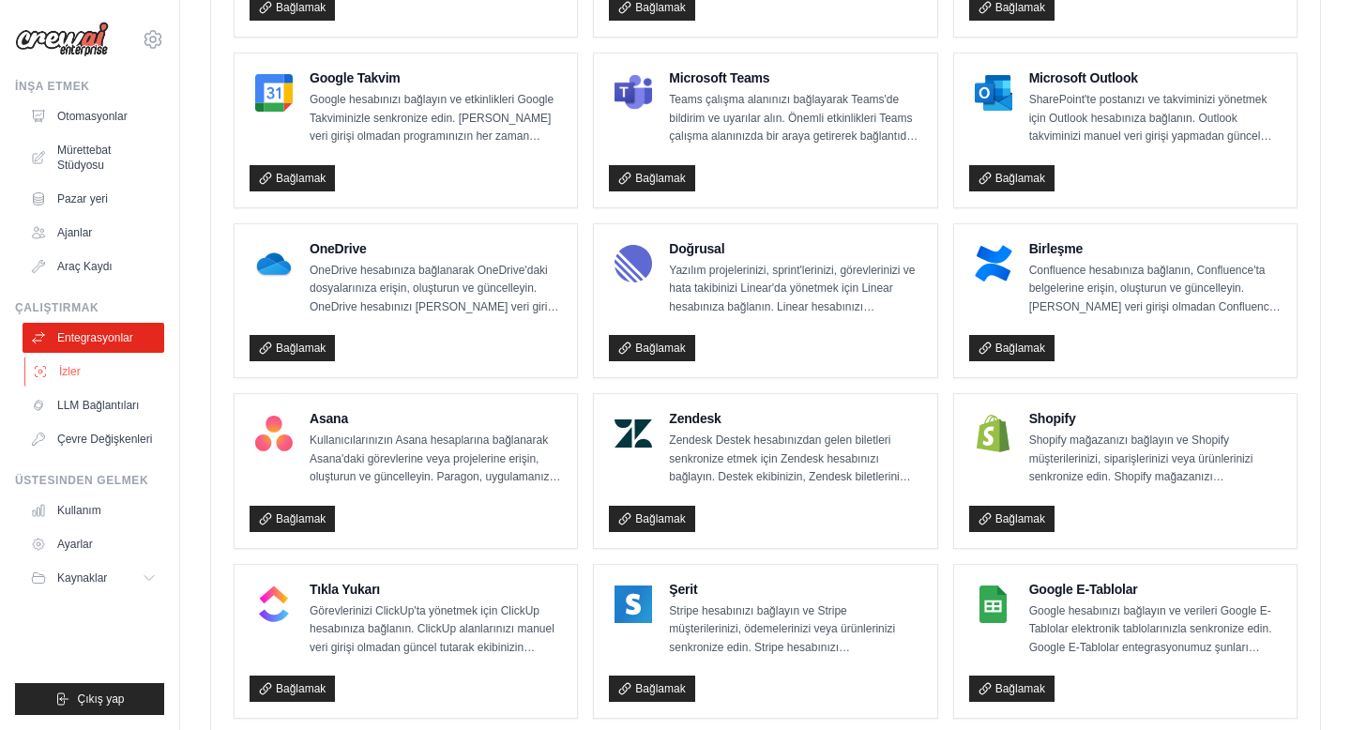
click at [83, 370] on link "İzler" at bounding box center [95, 371] width 142 height 30
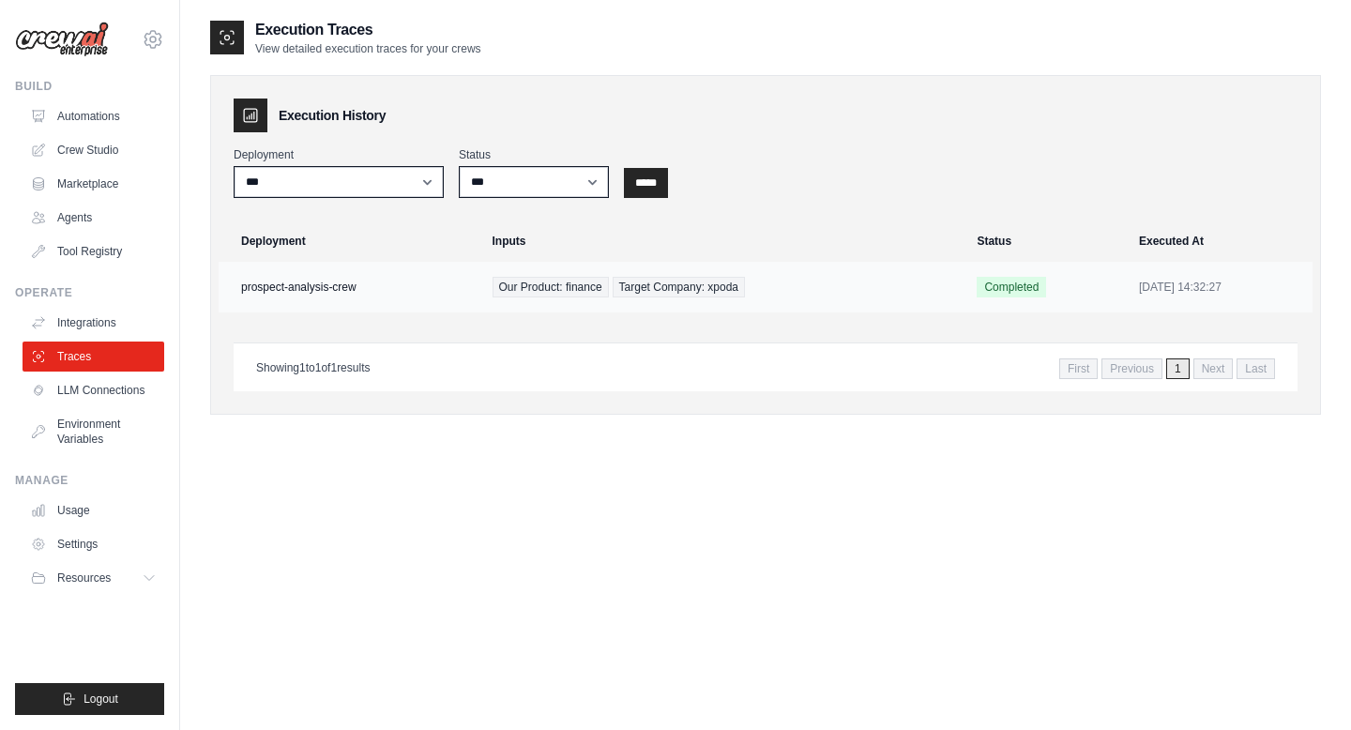
click at [340, 275] on td "prospect-analysis-crew" at bounding box center [350, 287] width 263 height 51
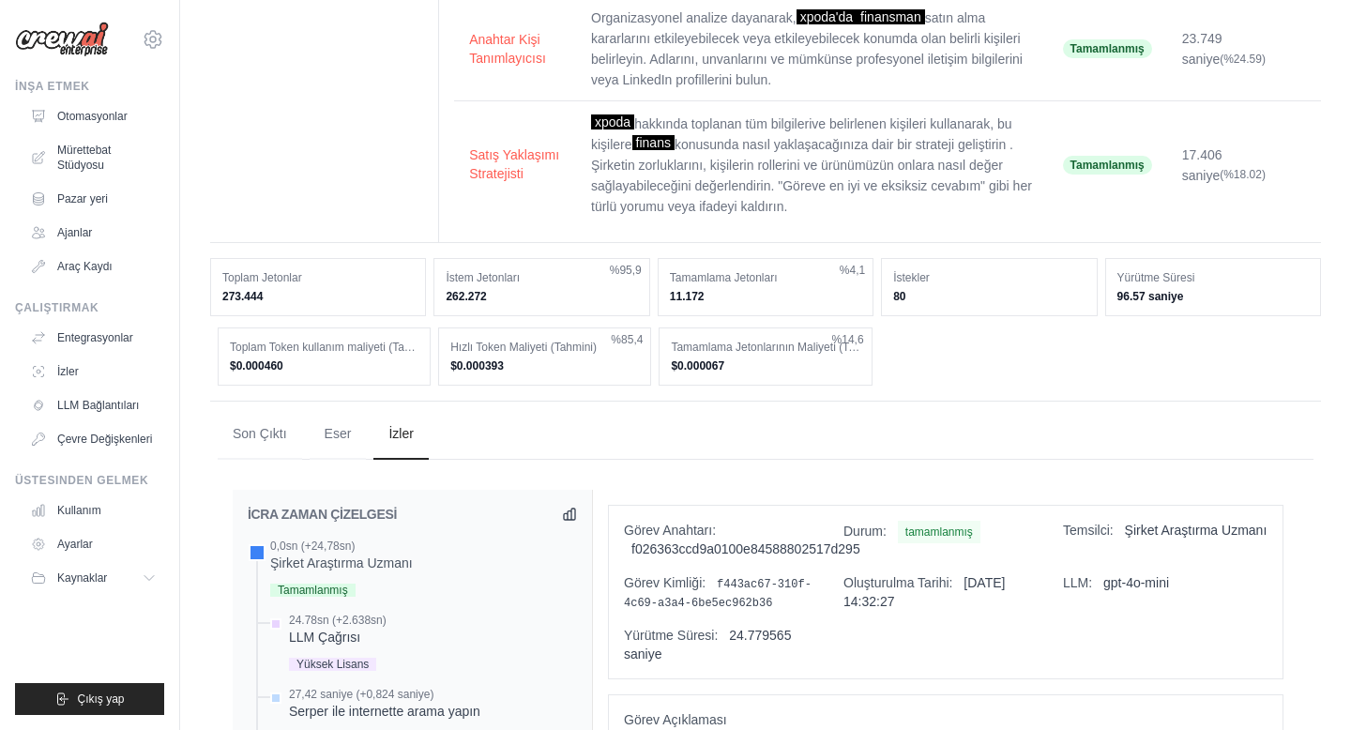
scroll to position [357, 0]
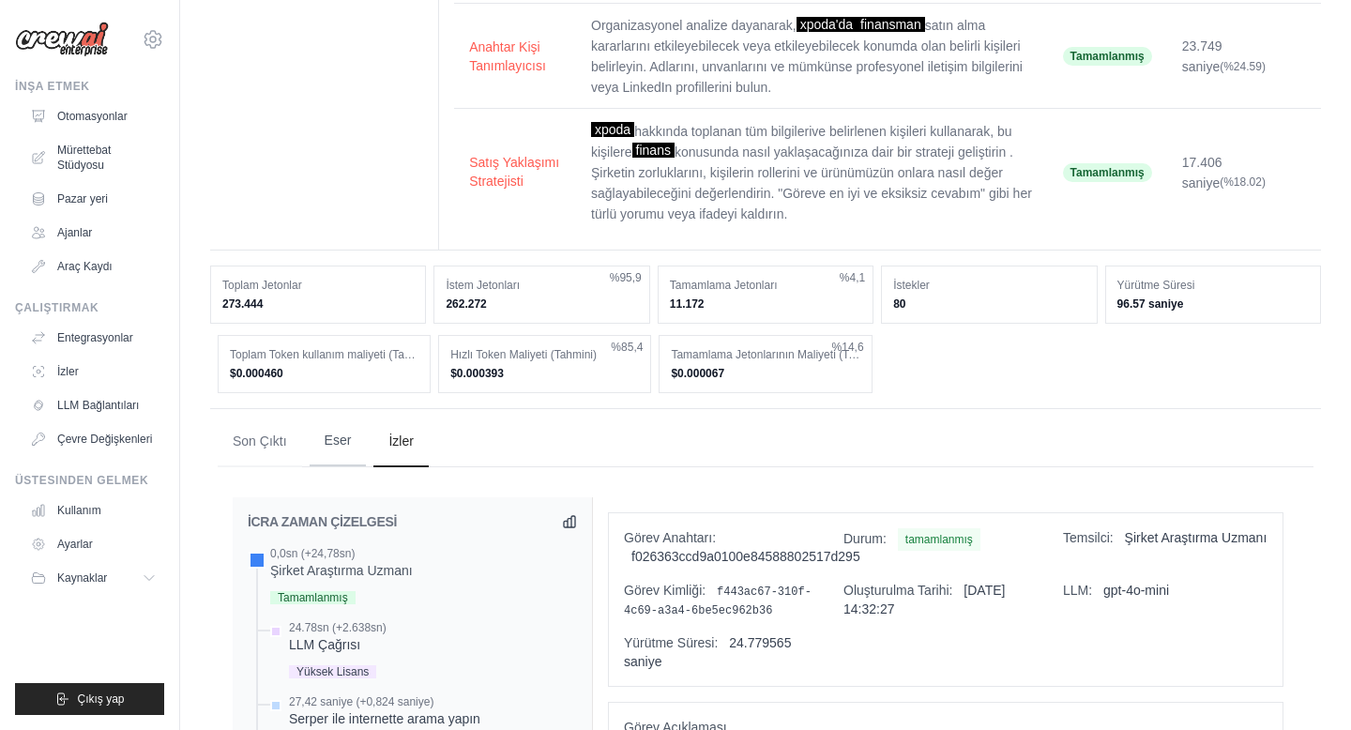
click at [344, 432] on font "Eser" at bounding box center [338, 439] width 27 height 15
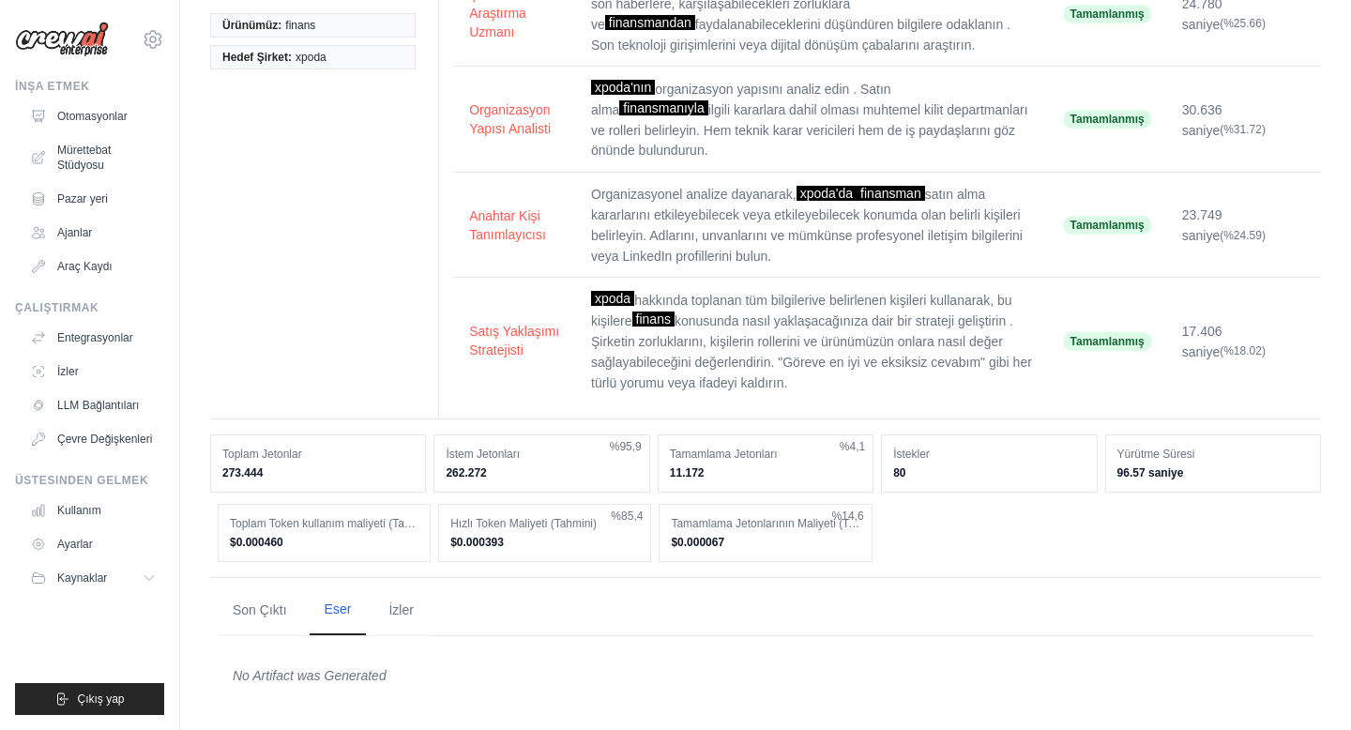
scroll to position [169, 0]
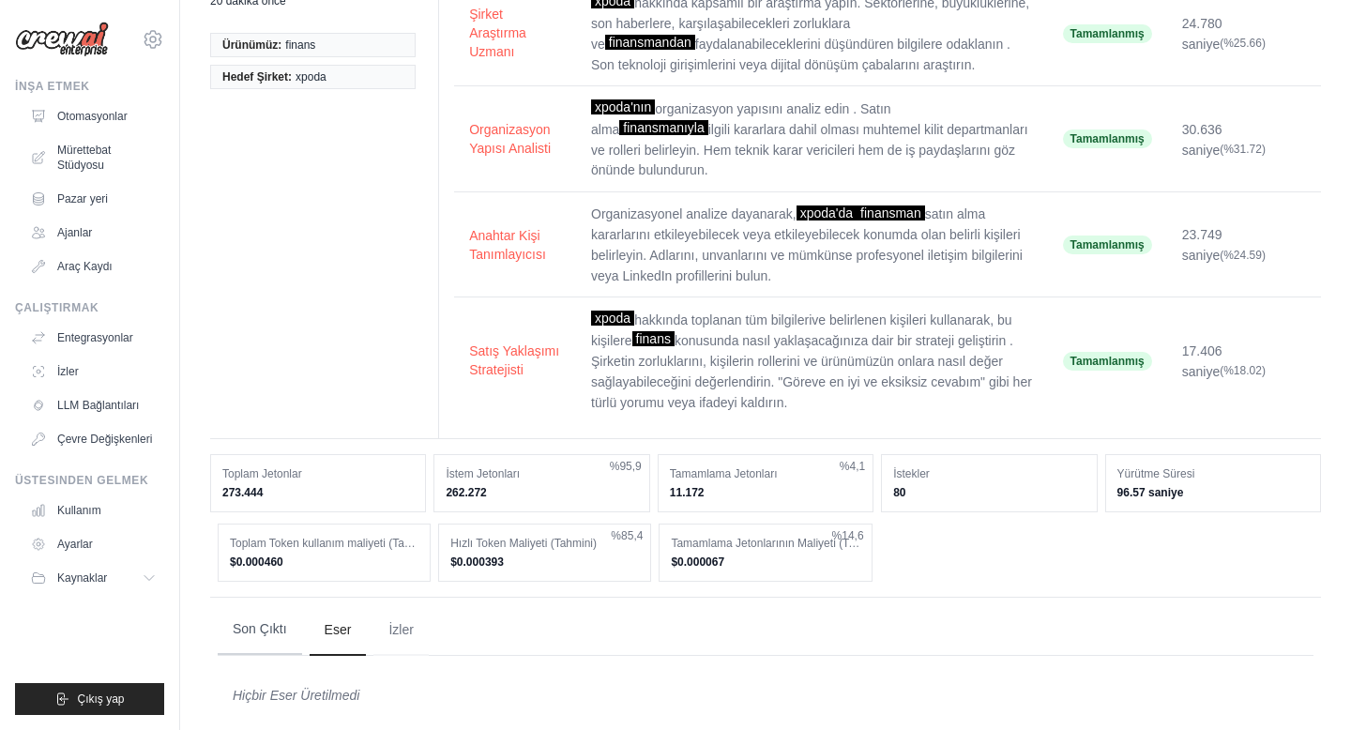
click at [255, 623] on button "Son Çıktı" at bounding box center [260, 629] width 84 height 51
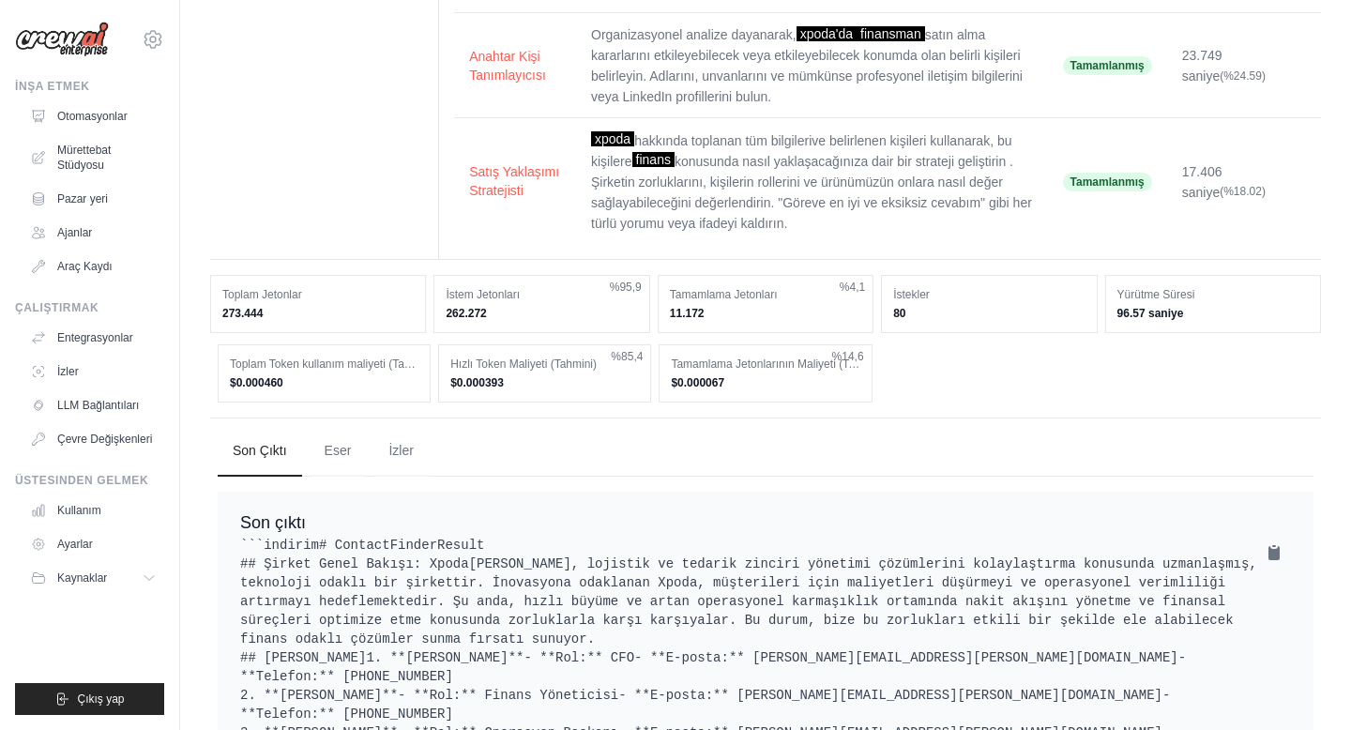
scroll to position [0, 0]
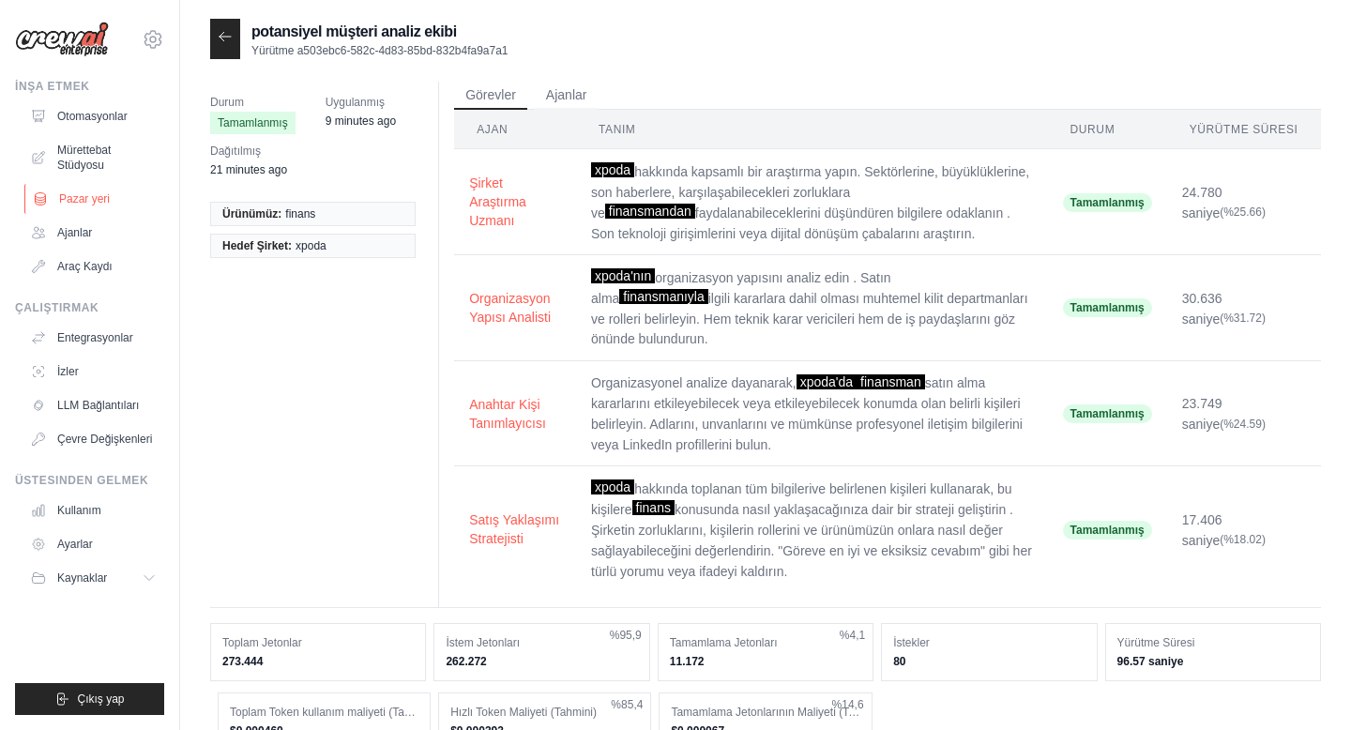
click at [86, 202] on font "Pazar yeri" at bounding box center [84, 198] width 51 height 13
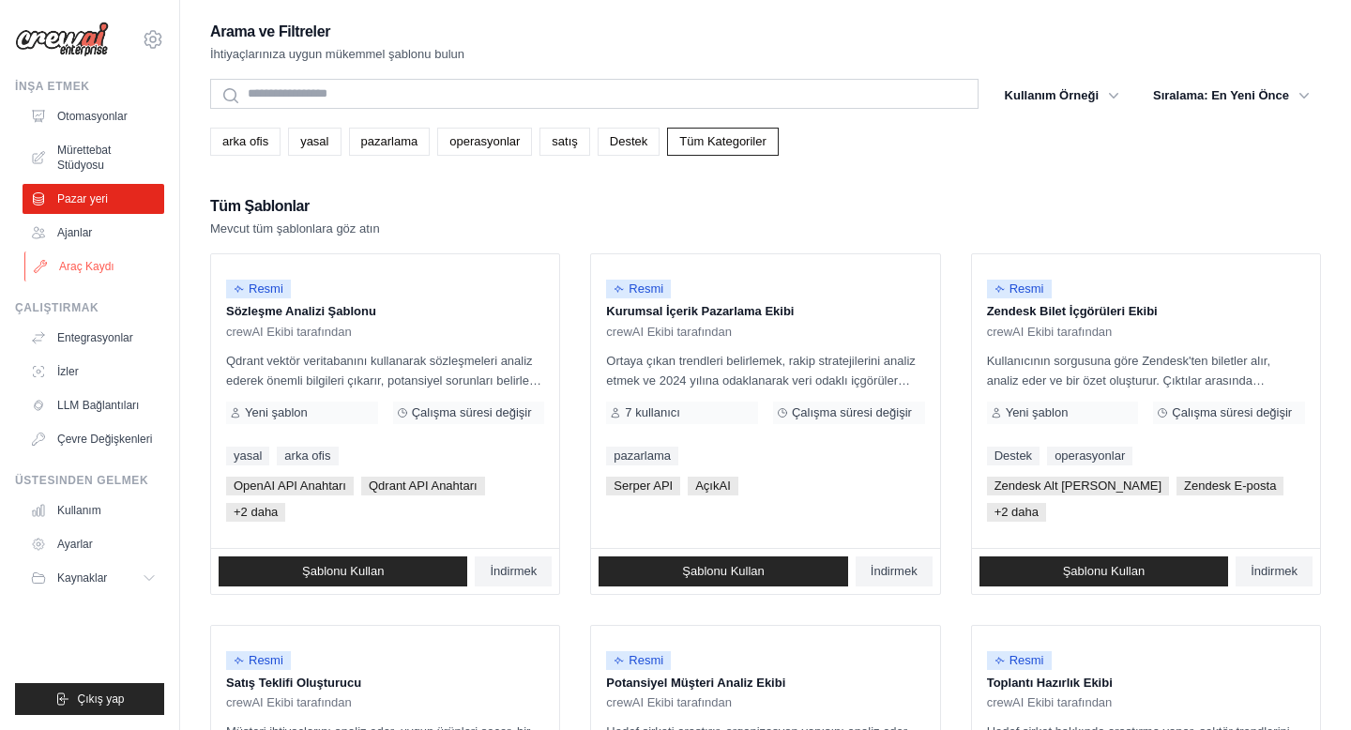
click at [101, 274] on link "Araç Kaydı" at bounding box center [95, 266] width 142 height 30
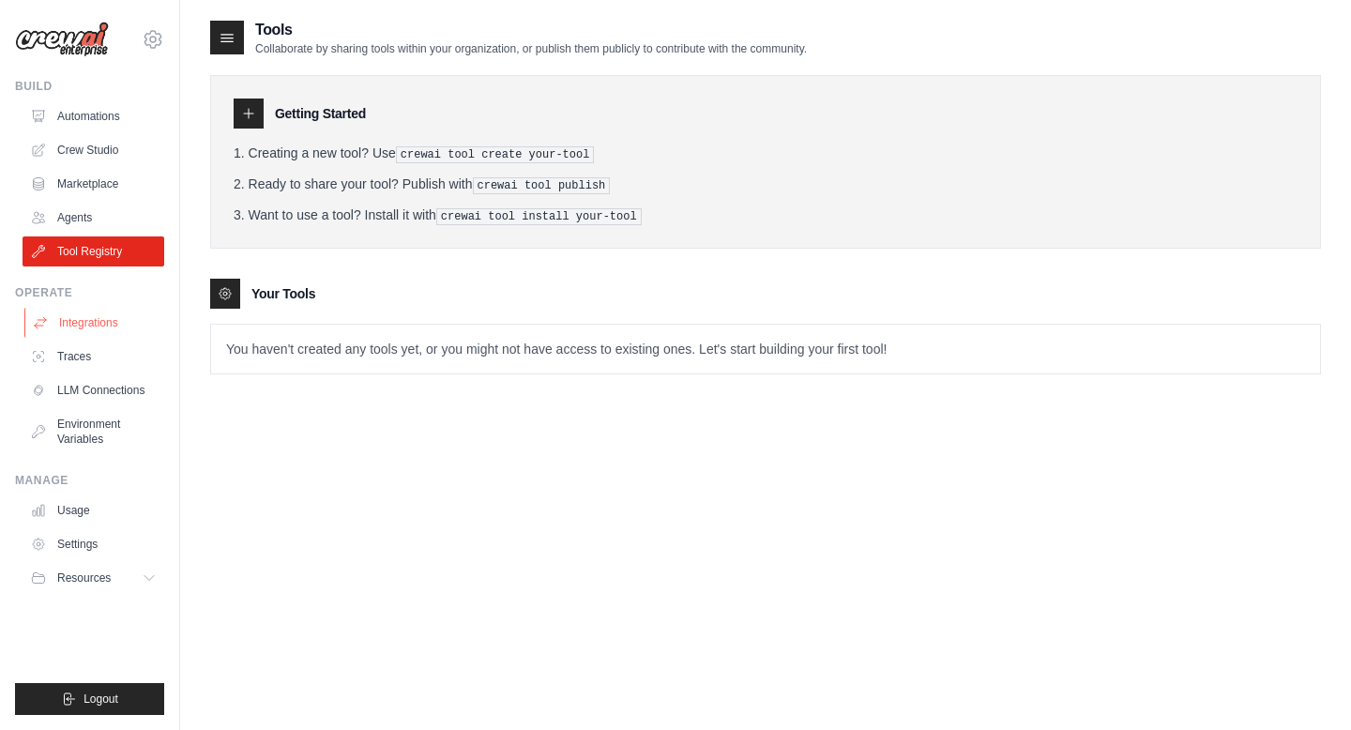
click at [107, 326] on link "Integrations" at bounding box center [95, 323] width 142 height 30
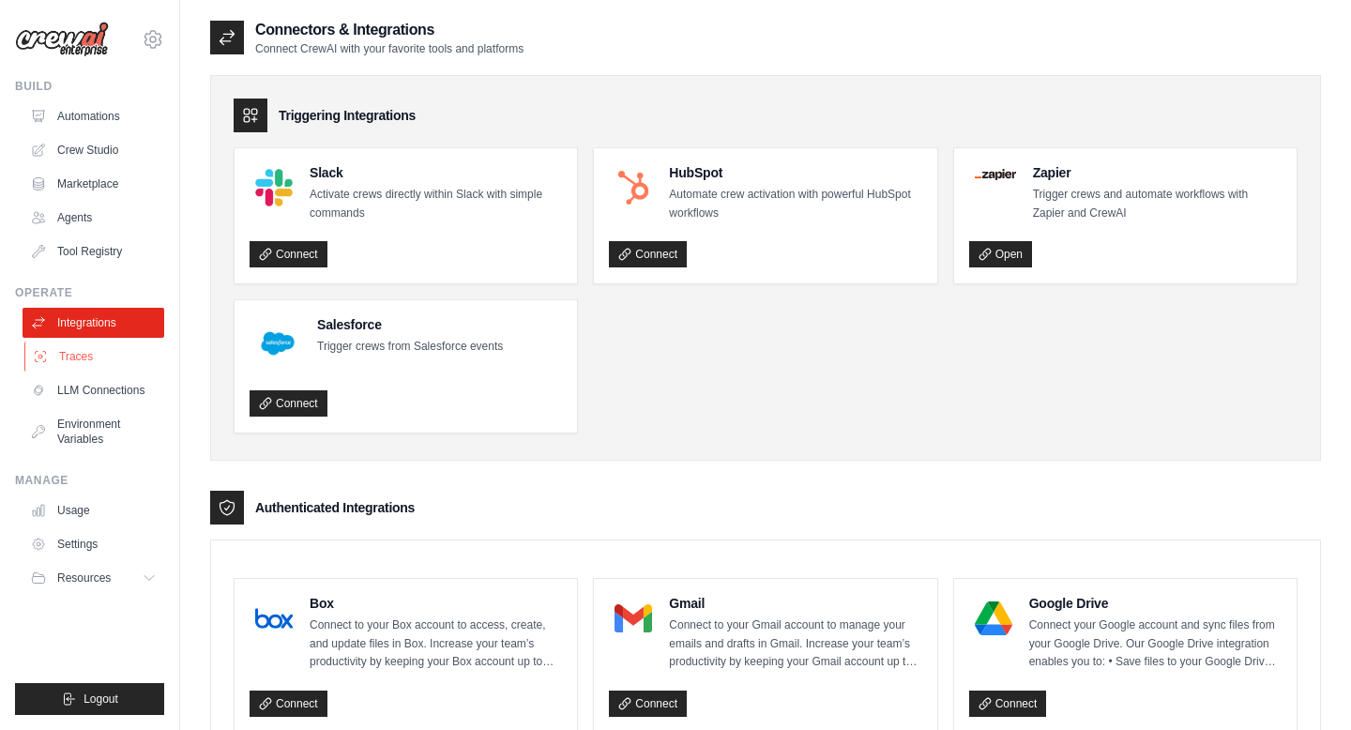
click at [98, 352] on link "Traces" at bounding box center [95, 356] width 142 height 30
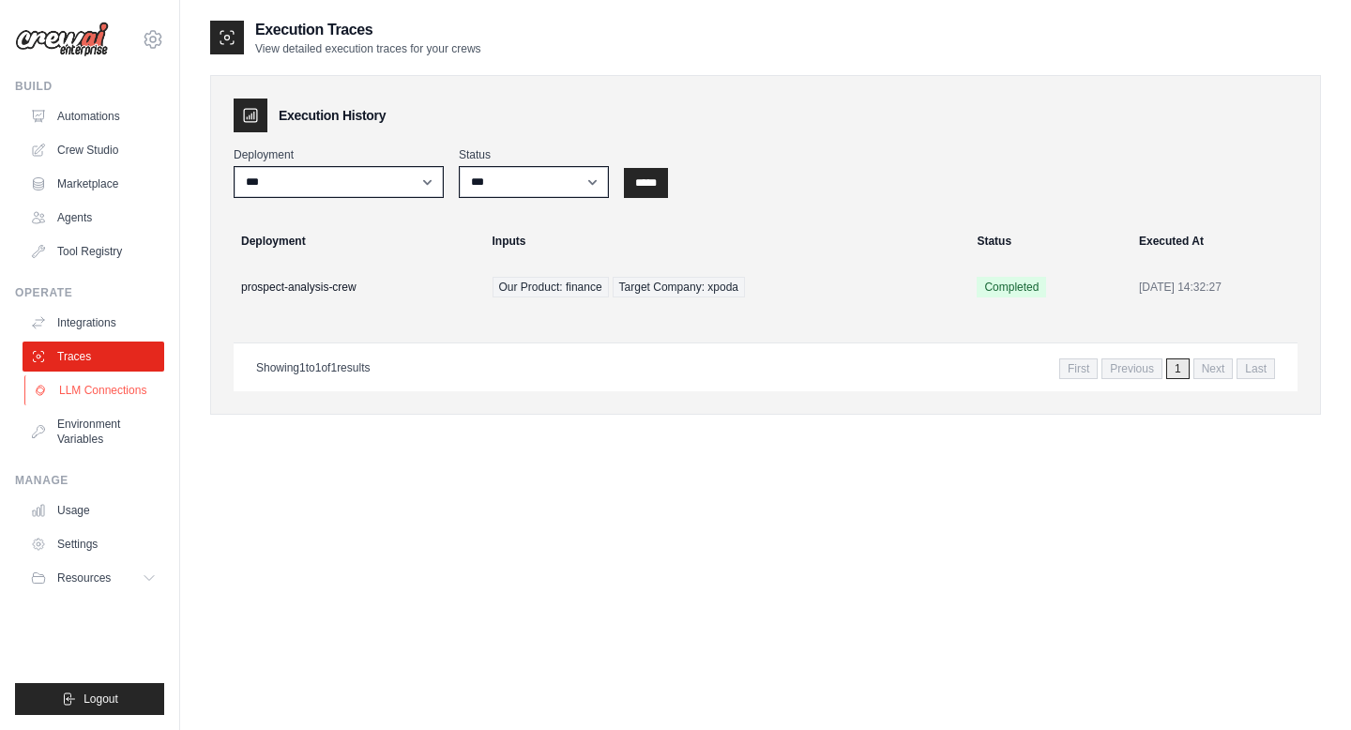
click at [105, 393] on link "LLM Connections" at bounding box center [95, 390] width 142 height 30
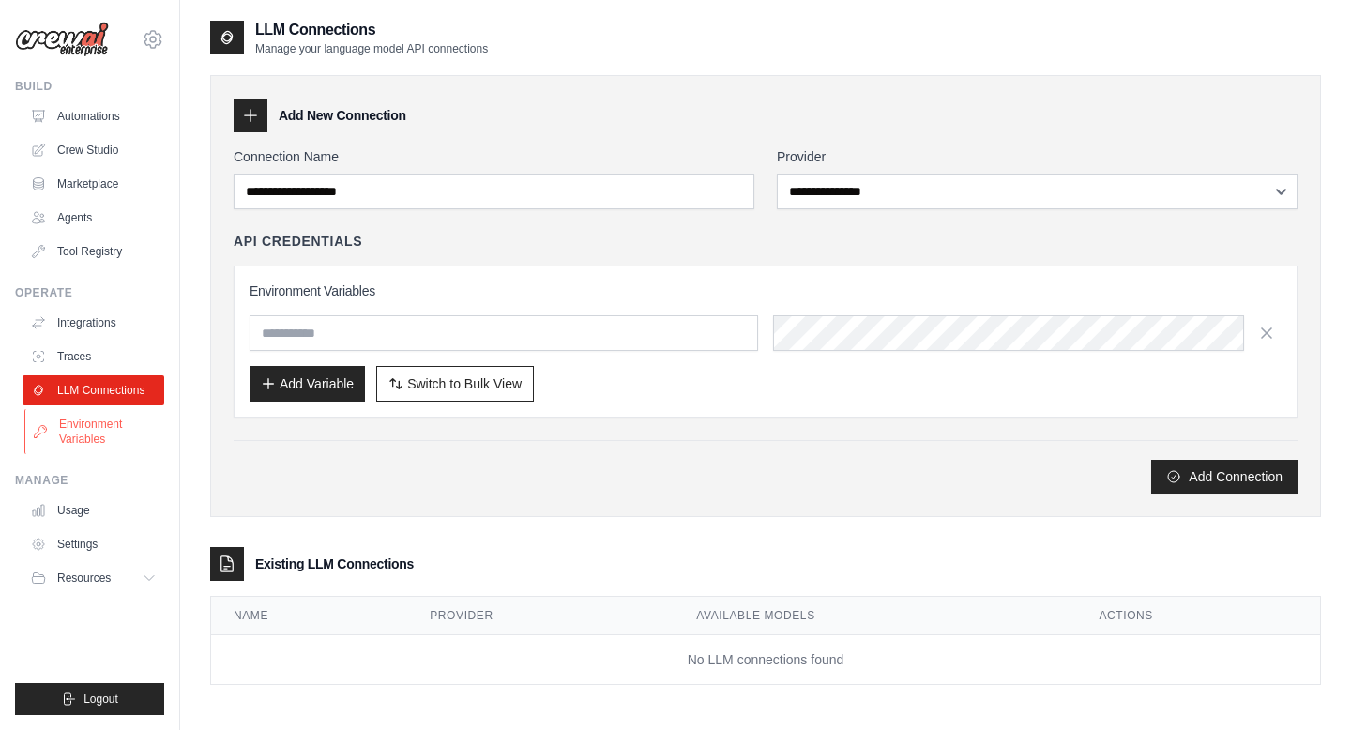
scroll to position [38, 0]
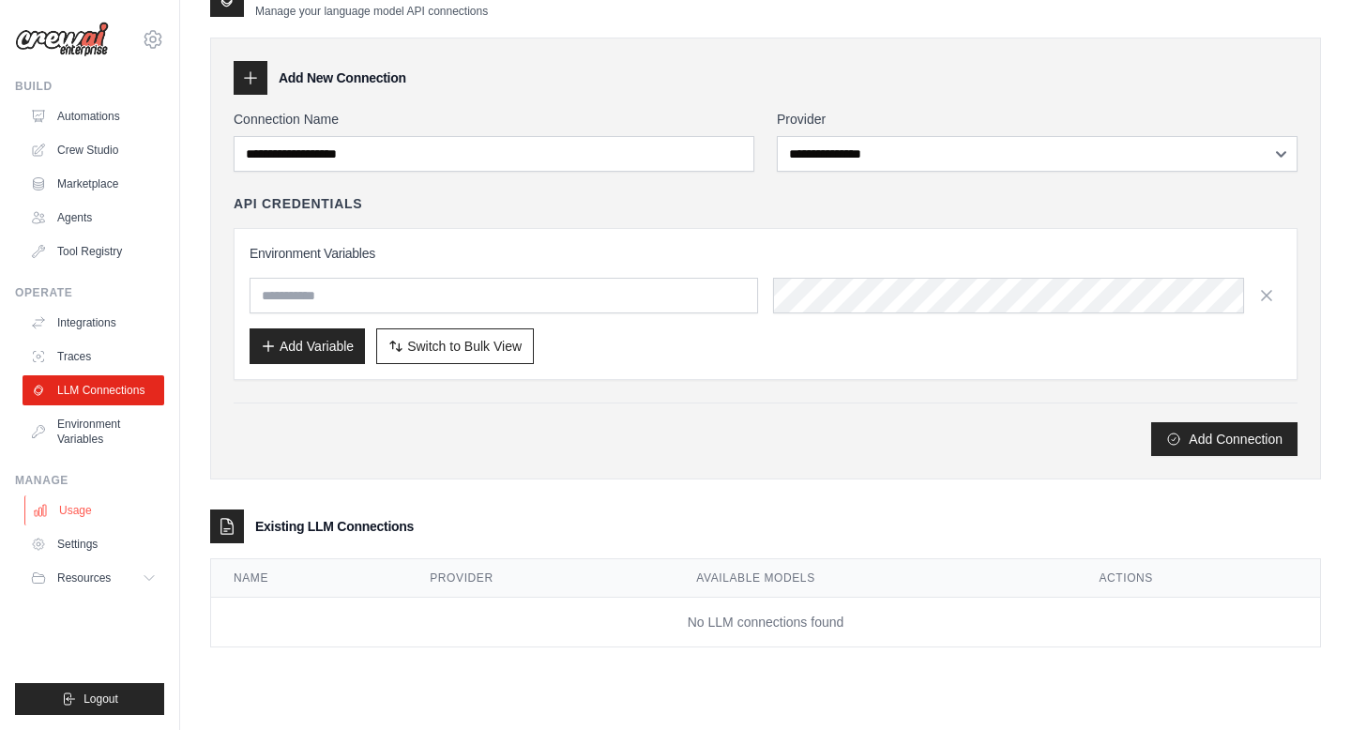
click at [80, 522] on link "Usage" at bounding box center [95, 510] width 142 height 30
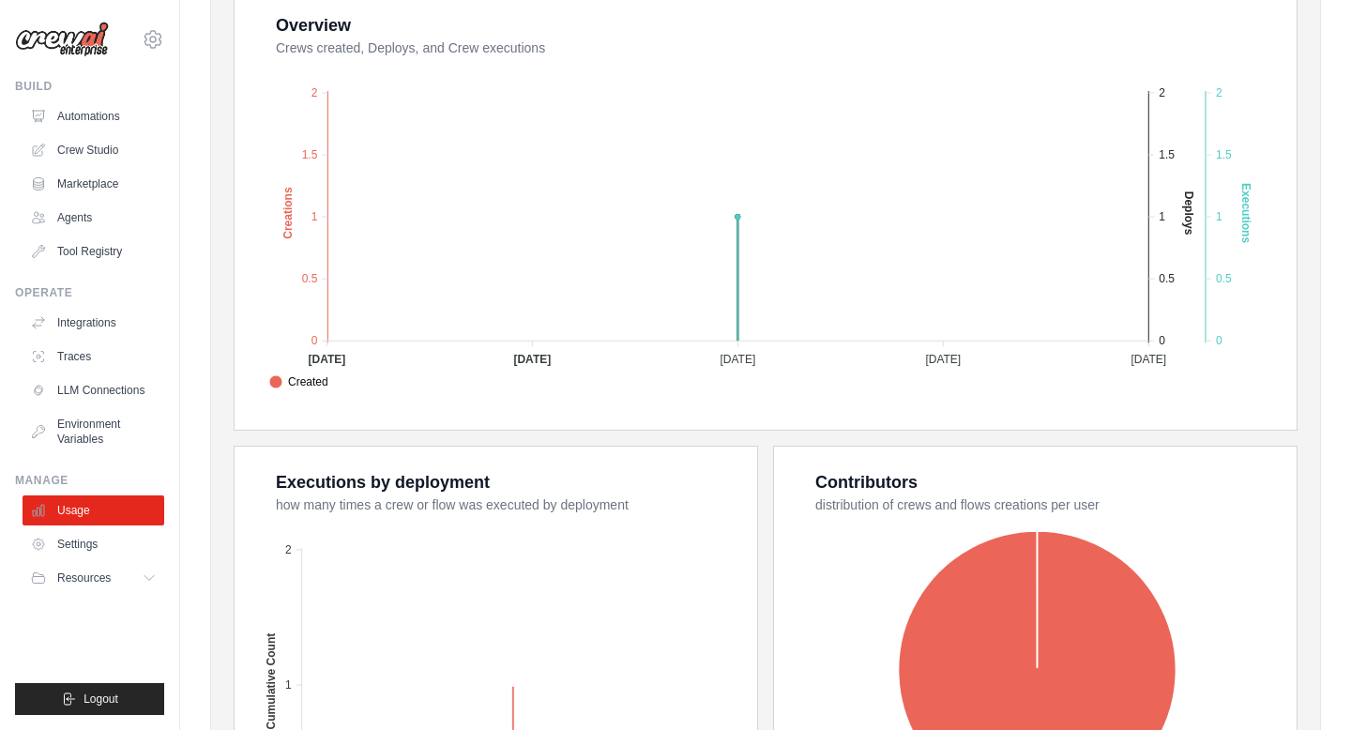
scroll to position [630, 0]
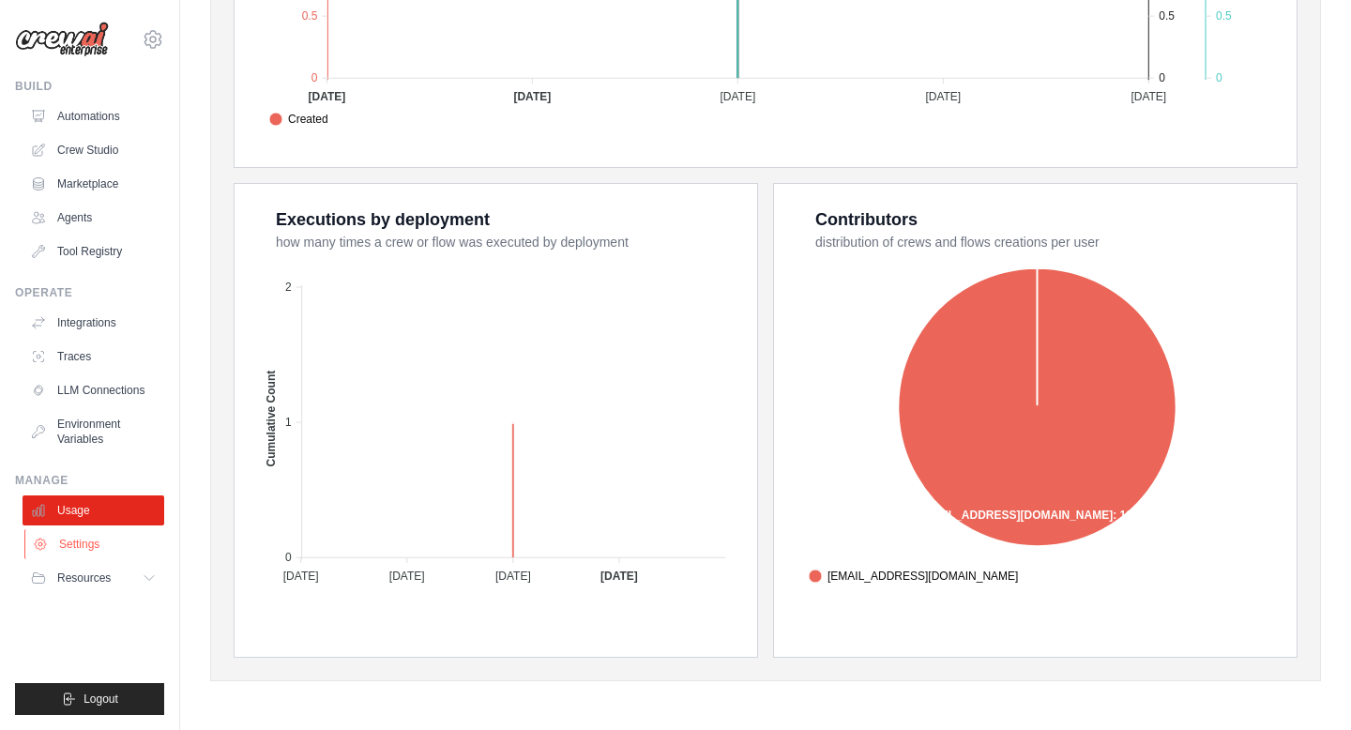
click at [88, 548] on link "Settings" at bounding box center [95, 544] width 142 height 30
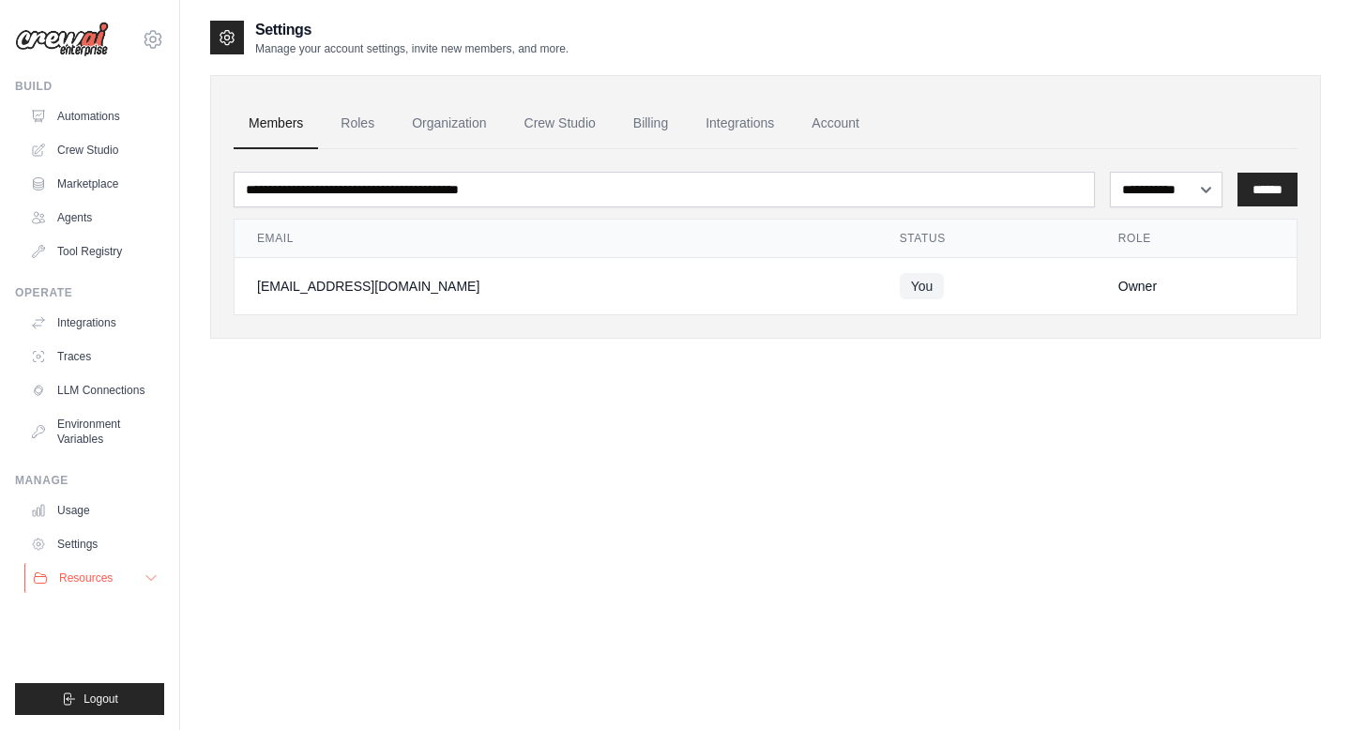
click at [93, 580] on span "Resources" at bounding box center [85, 577] width 53 height 15
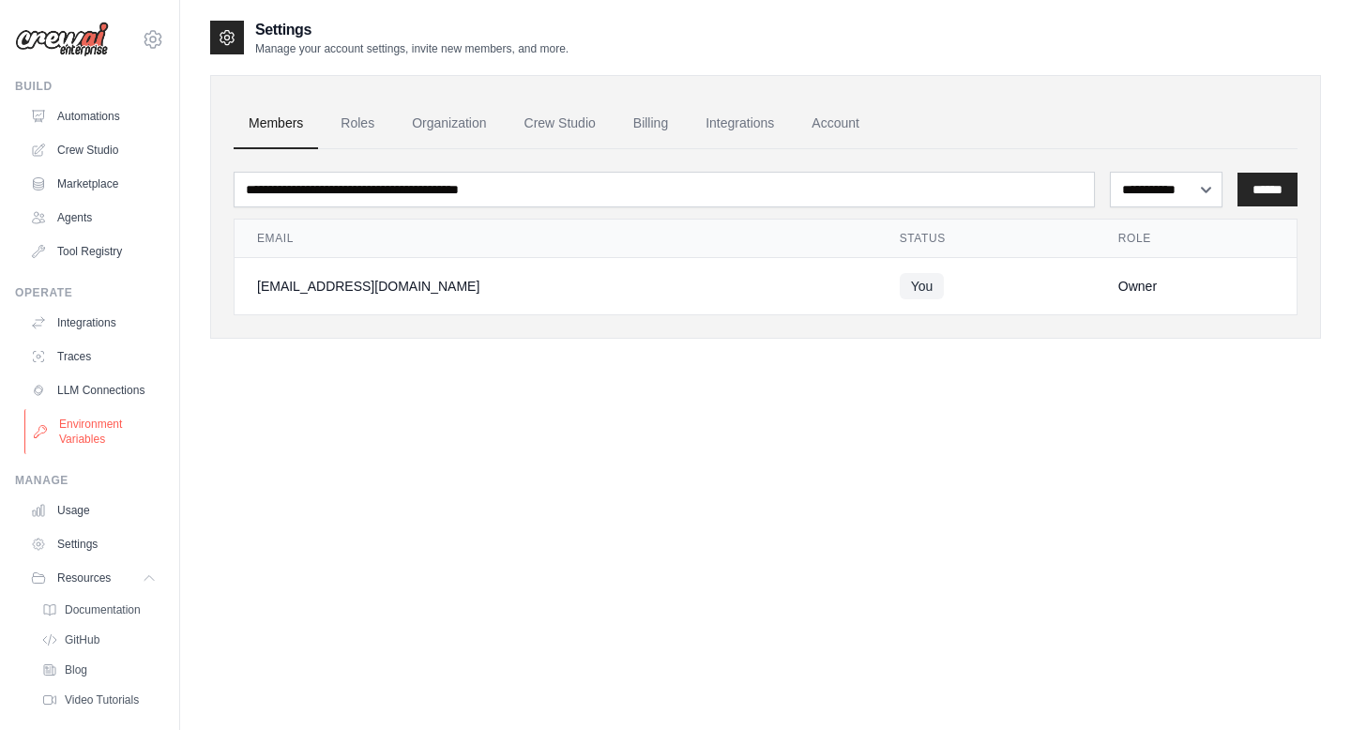
scroll to position [49, 0]
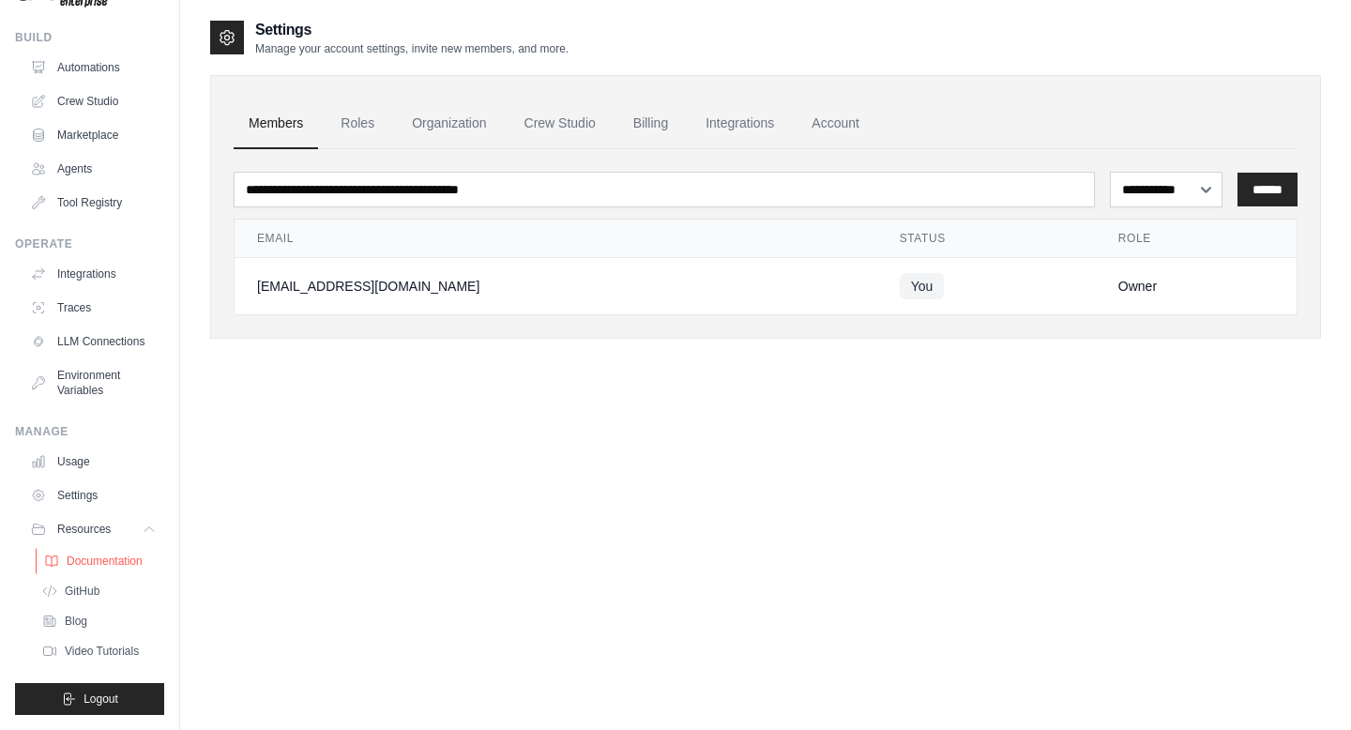
click at [104, 563] on span "Documentation" at bounding box center [105, 560] width 76 height 15
